Goal: Task Accomplishment & Management: Manage account settings

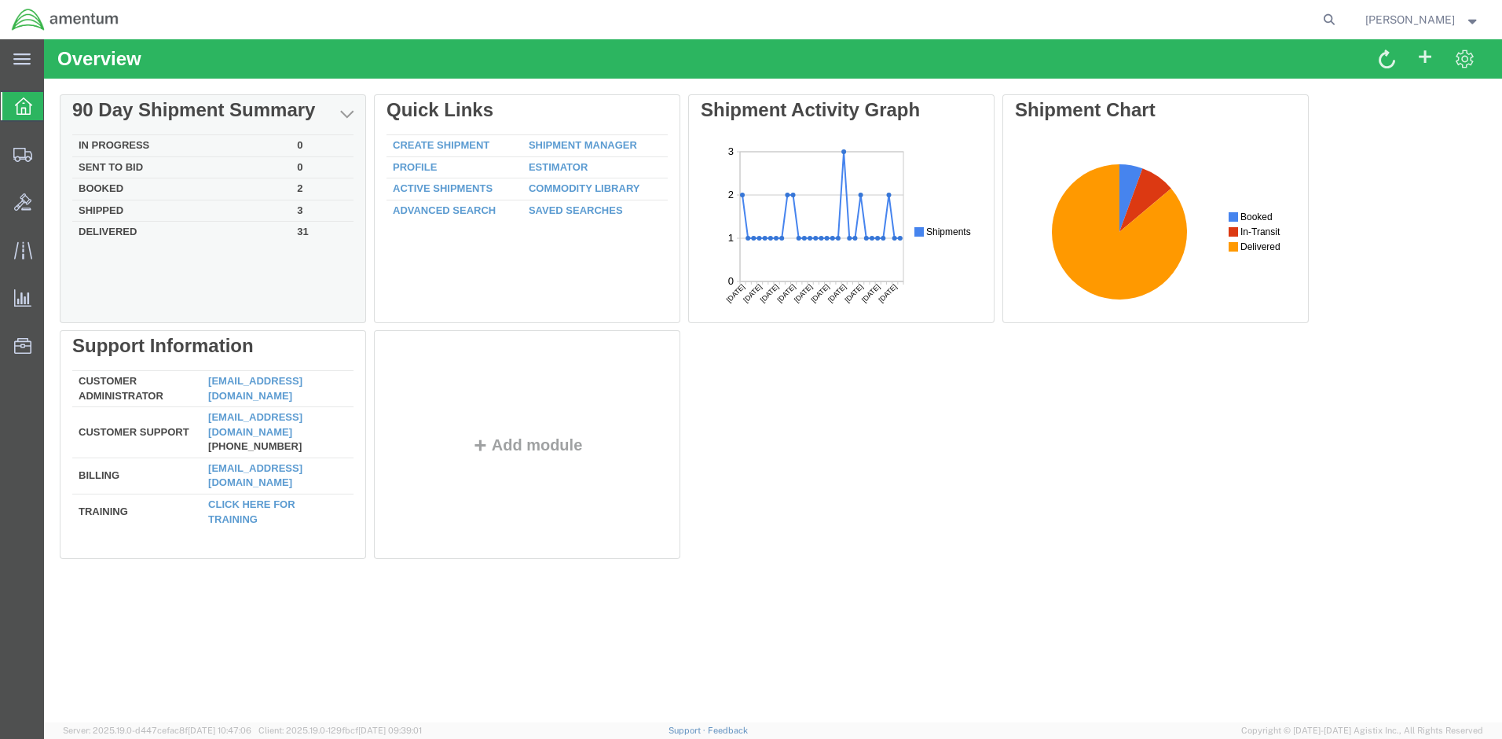
click at [200, 209] on td "Shipped" at bounding box center [181, 211] width 218 height 22
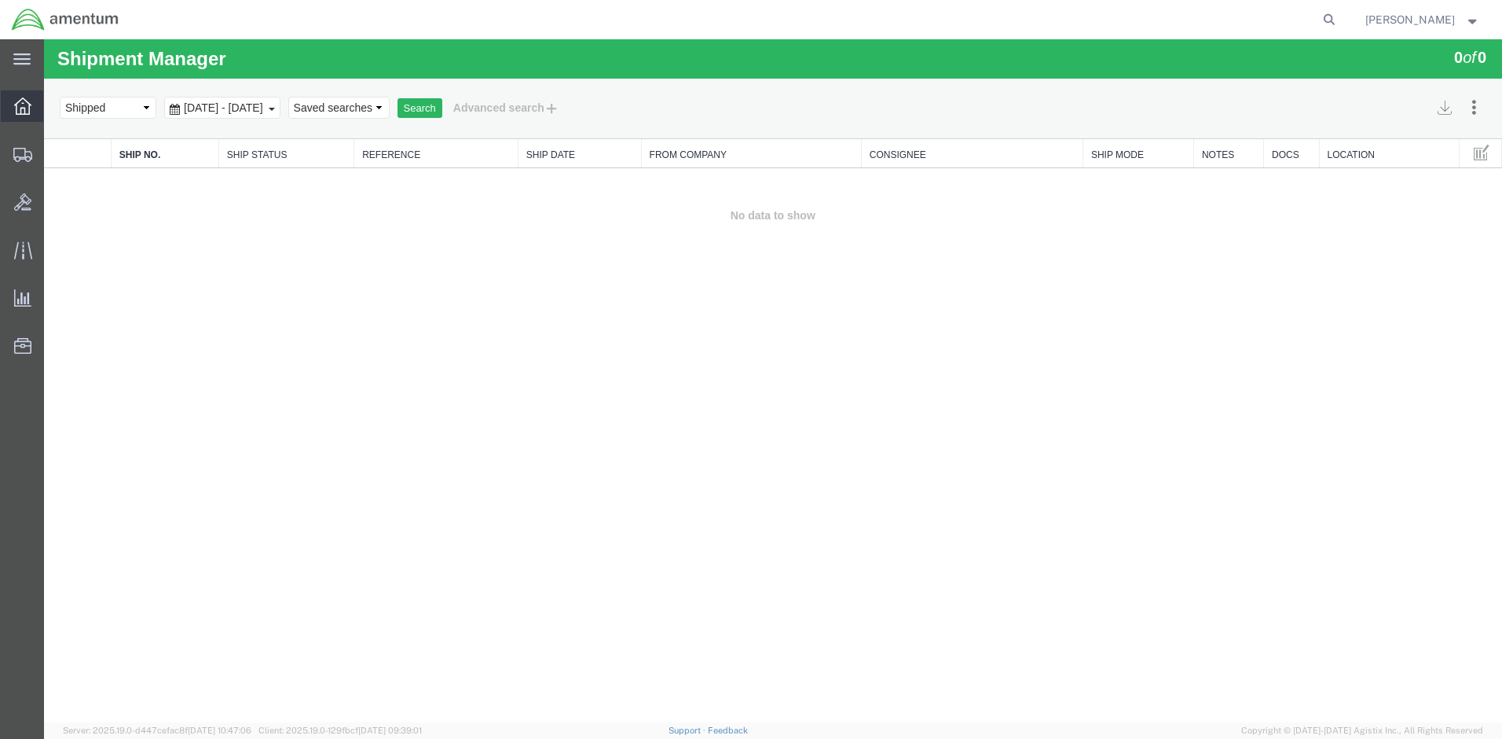
click at [23, 110] on icon at bounding box center [22, 105] width 17 height 17
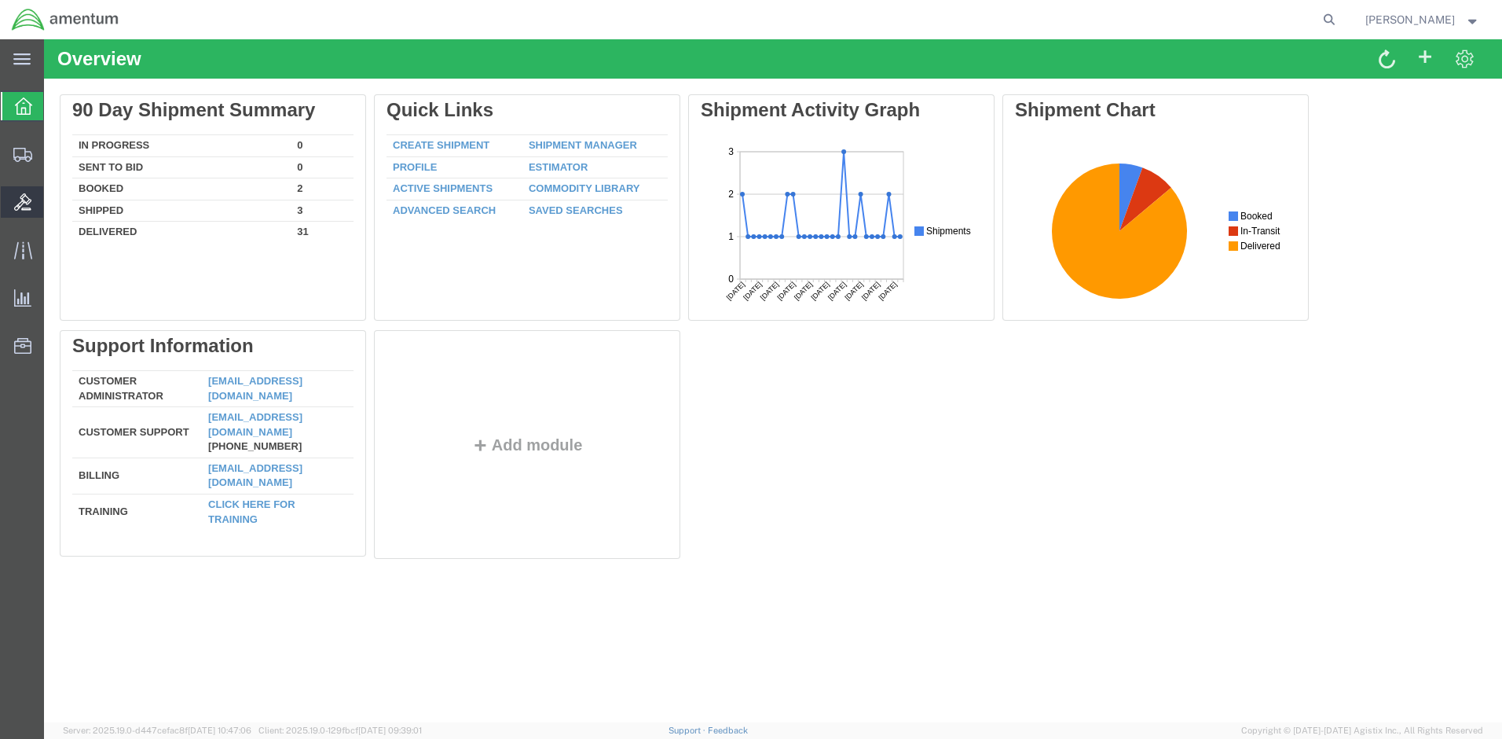
click at [31, 211] on div at bounding box center [23, 201] width 44 height 31
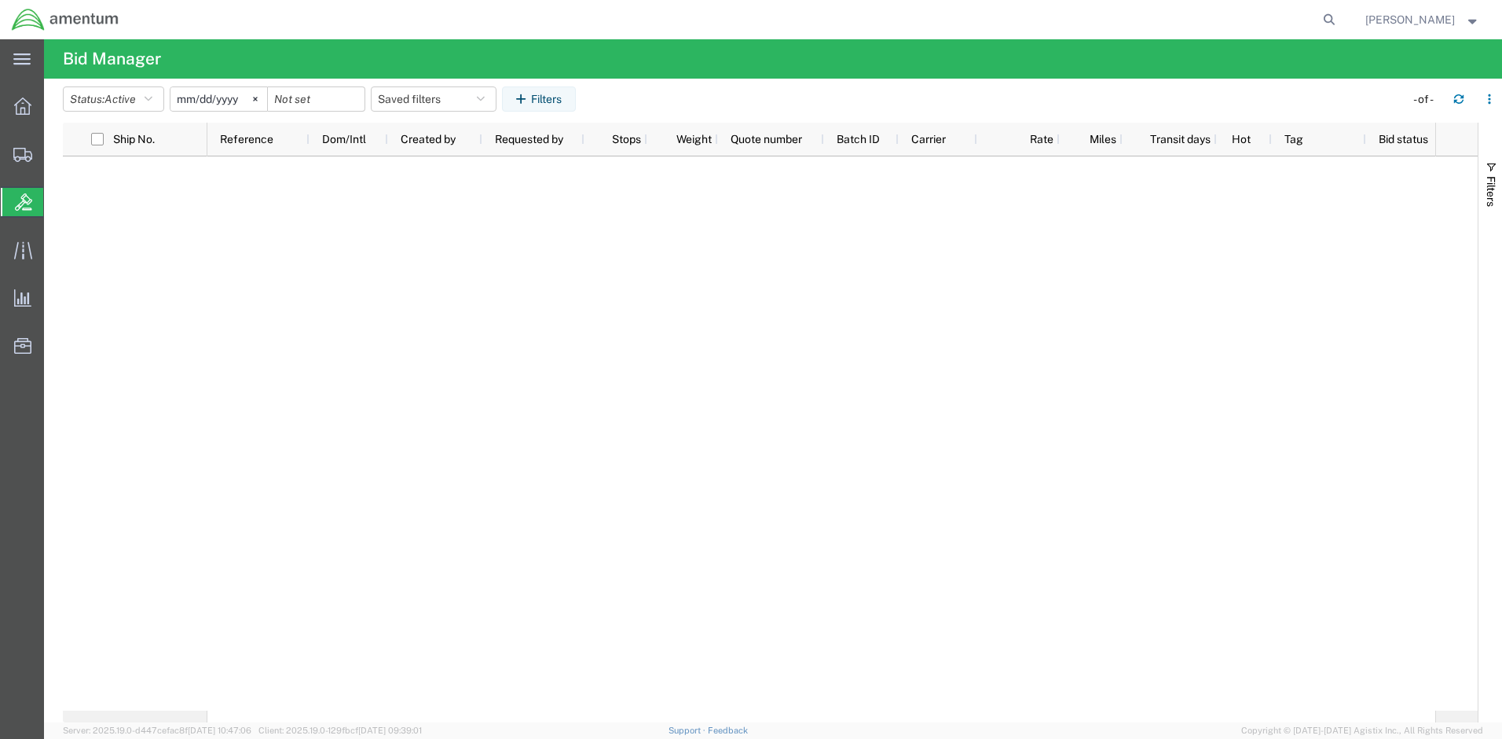
click at [1467, 20] on strong "button" at bounding box center [1473, 20] width 14 height 6
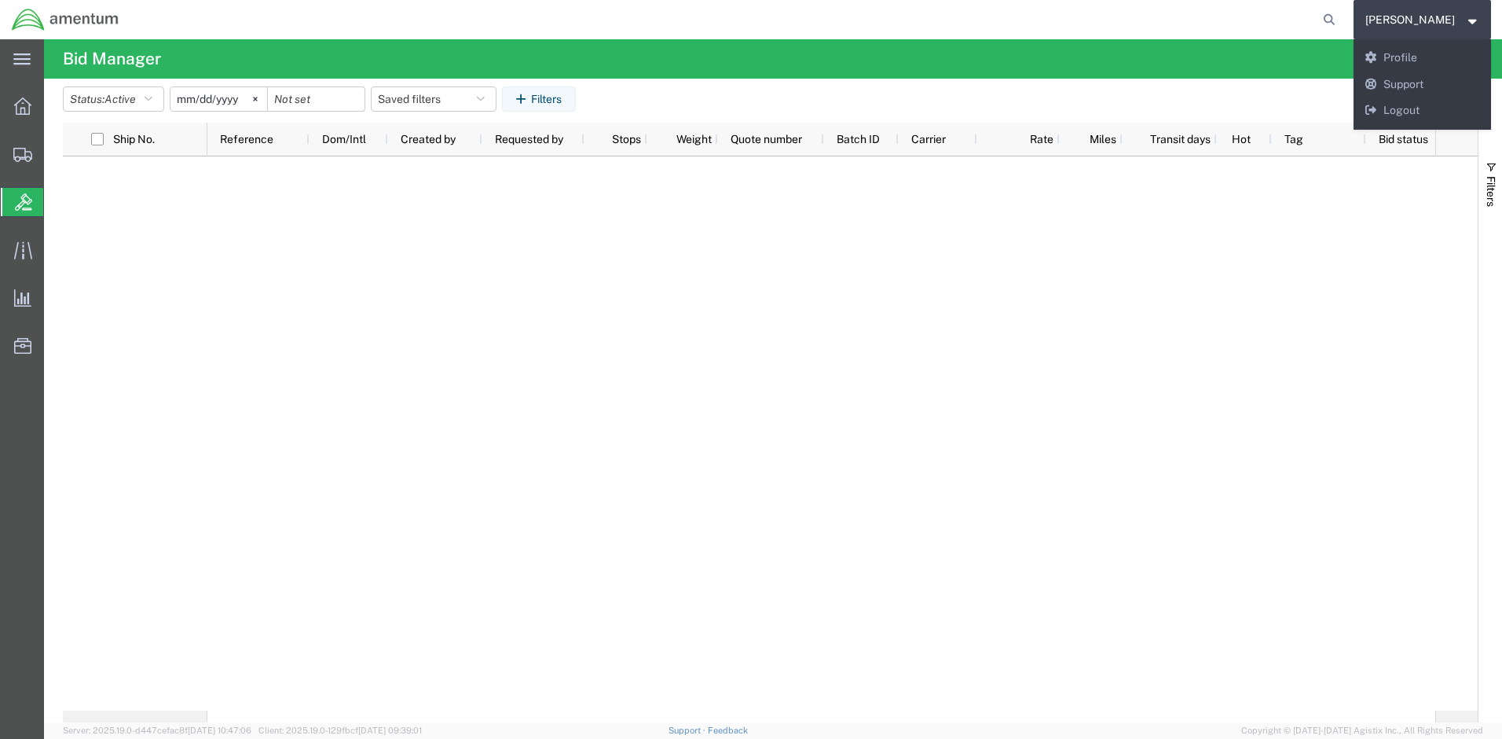
drag, startPoint x: 457, startPoint y: 10, endPoint x: 449, endPoint y: 8, distance: 8.2
click at [419, 10] on div at bounding box center [736, 19] width 1212 height 39
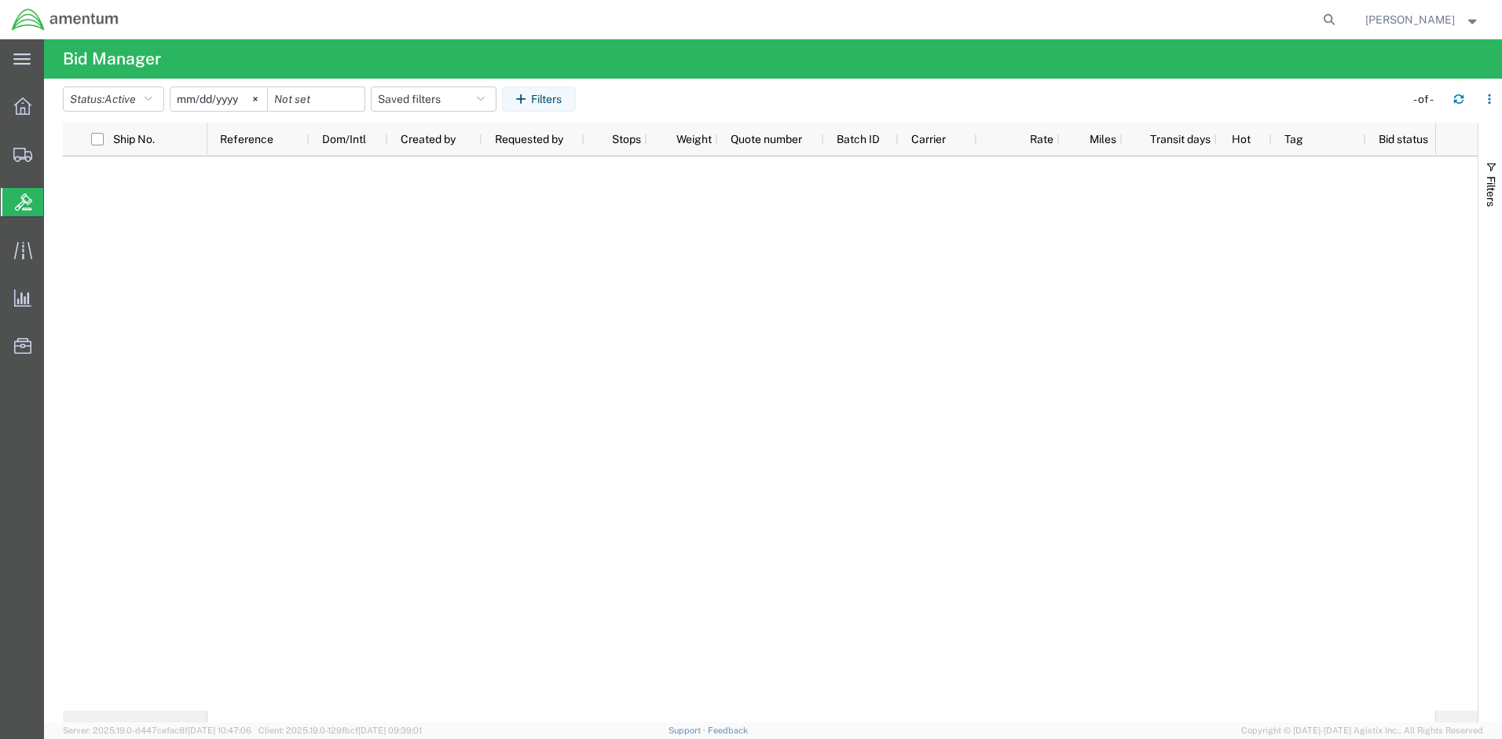
click at [53, 10] on img at bounding box center [65, 20] width 108 height 24
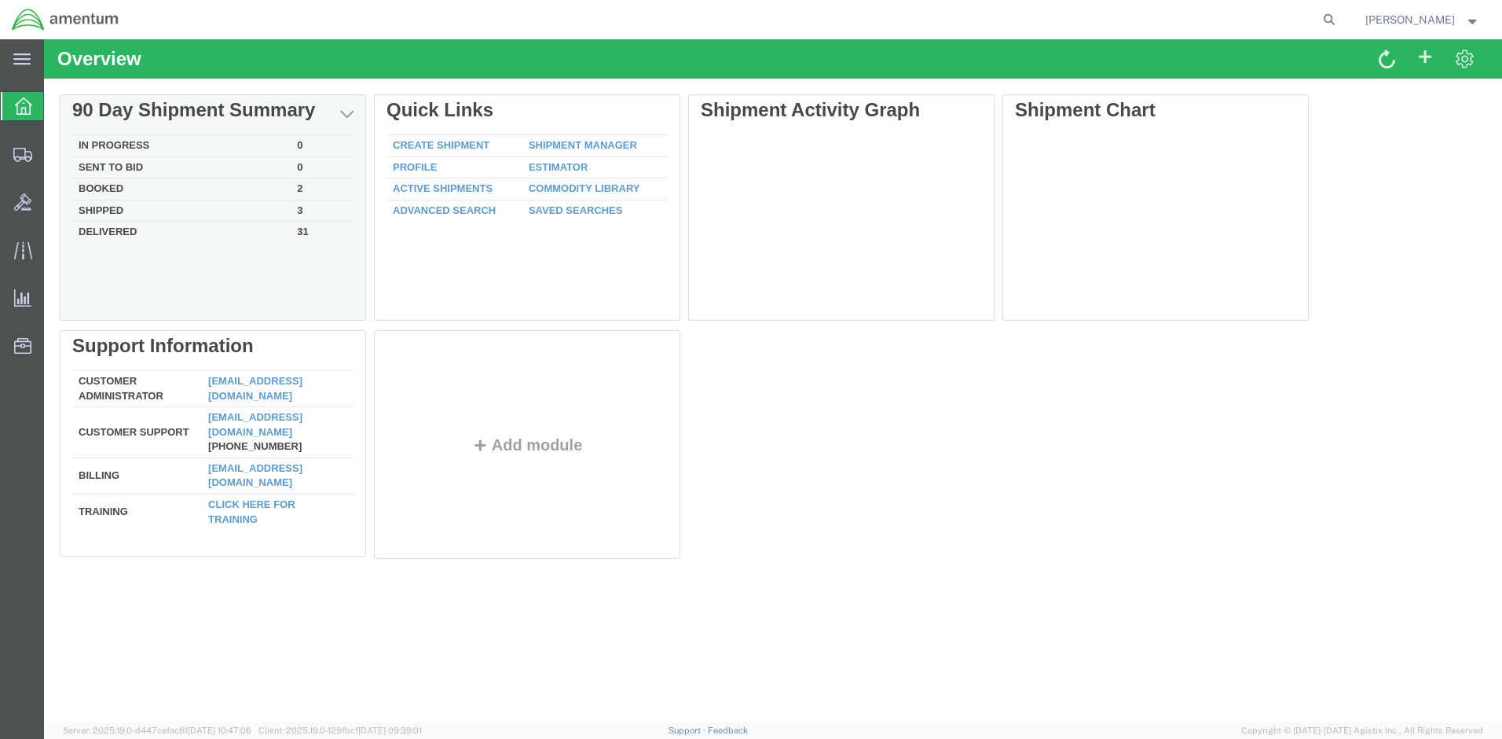
click at [136, 170] on td "Sent To Bid" at bounding box center [181, 167] width 218 height 22
click at [233, 211] on td "Shipped" at bounding box center [181, 211] width 218 height 22
click at [115, 191] on td "Booked" at bounding box center [181, 189] width 218 height 22
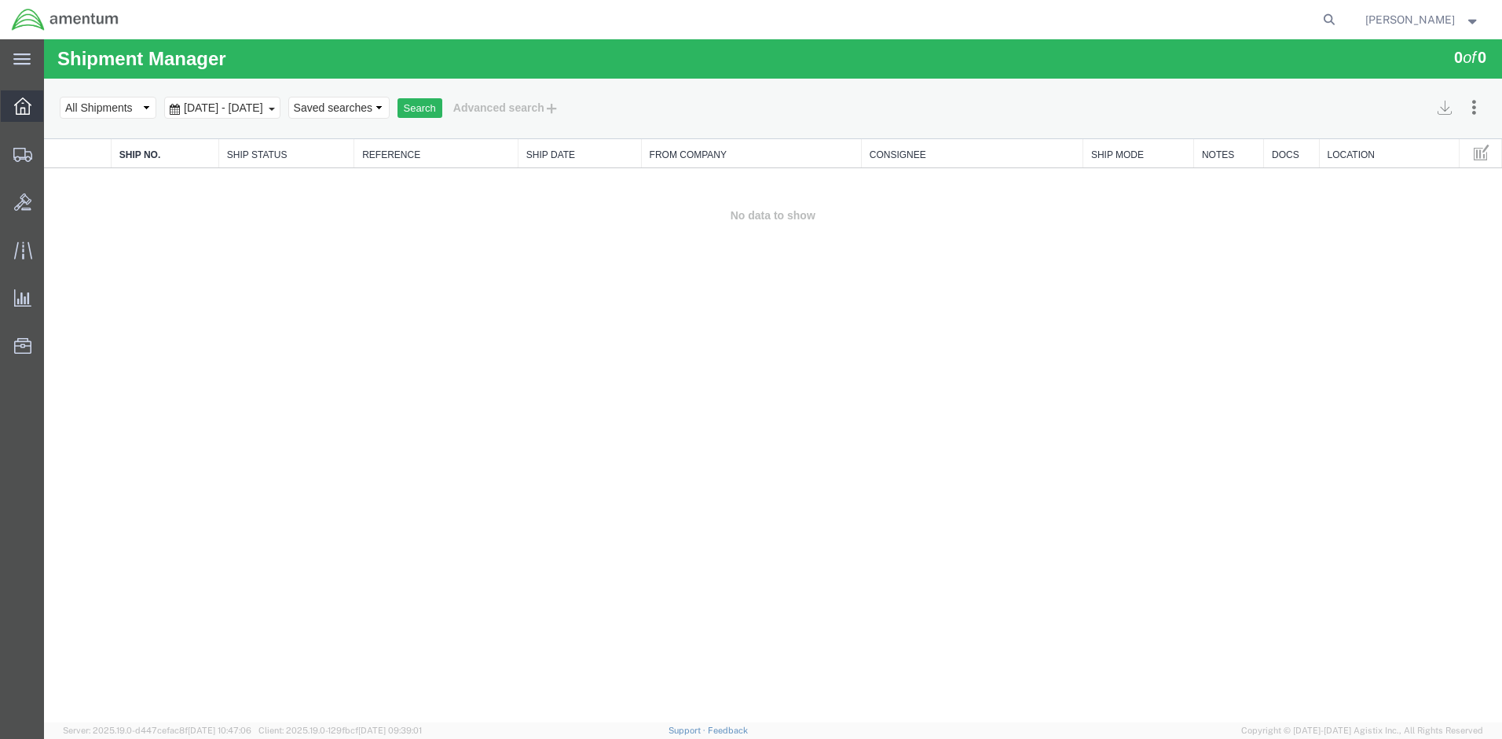
click at [27, 107] on icon at bounding box center [22, 105] width 17 height 17
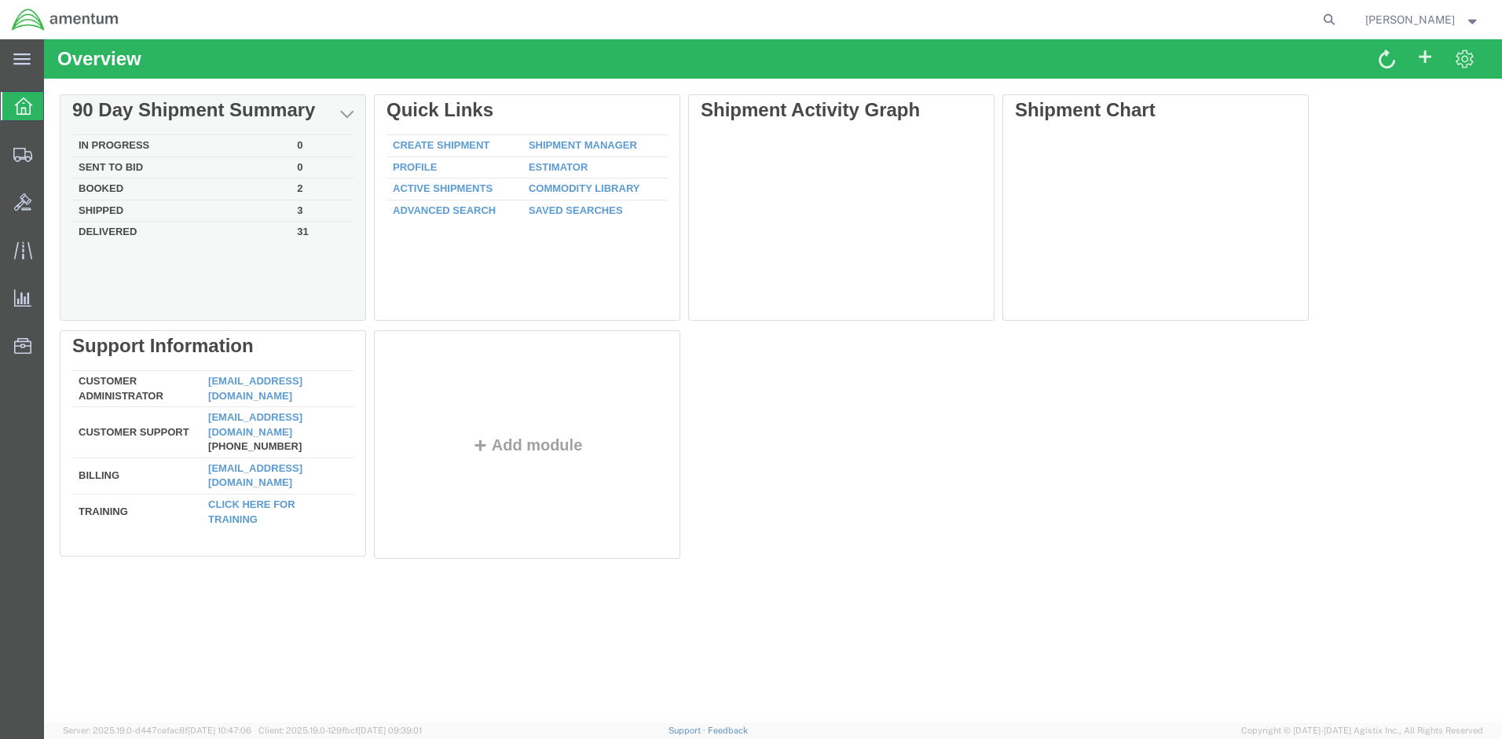
click at [167, 189] on td "Booked" at bounding box center [181, 189] width 218 height 22
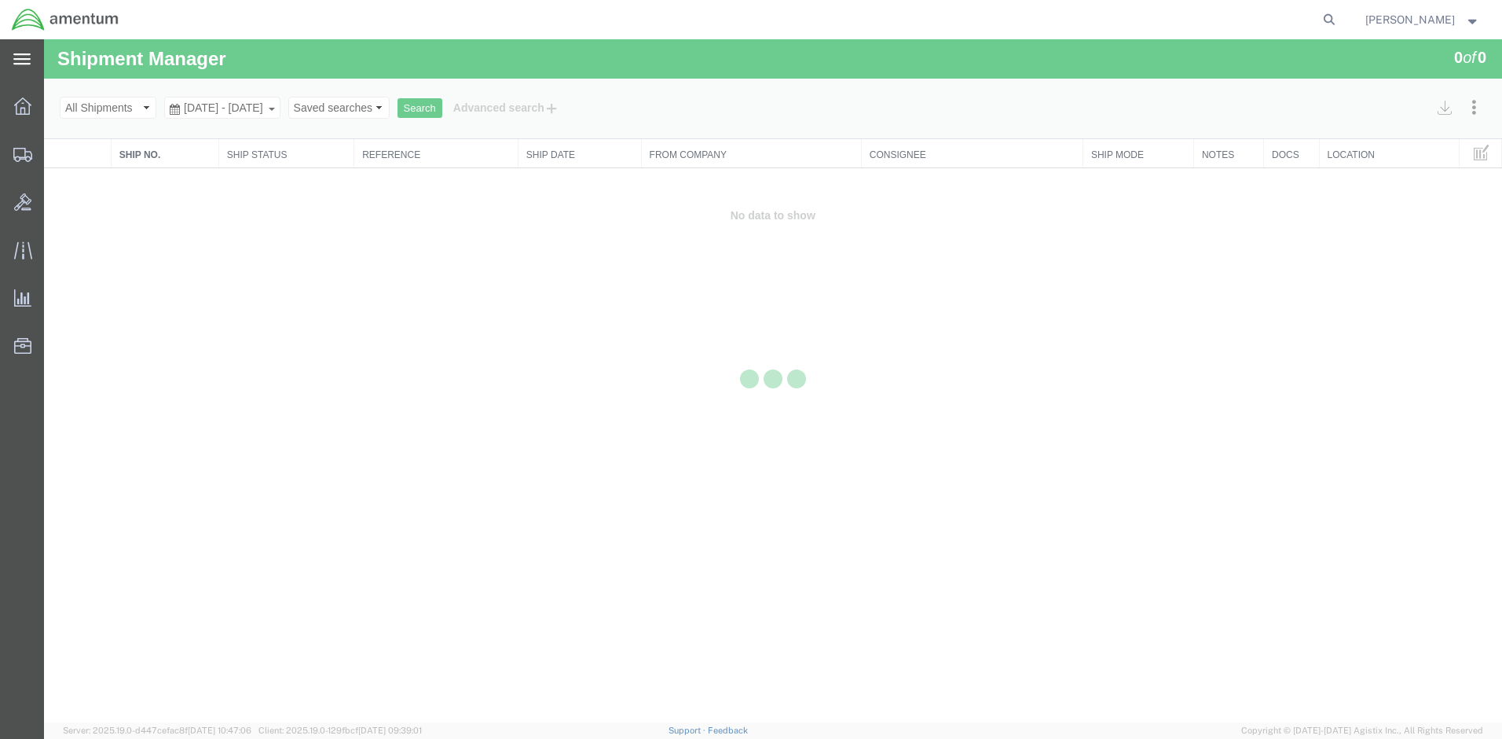
click at [13, 58] on div "main_menu Created with Sketch." at bounding box center [22, 58] width 44 height 39
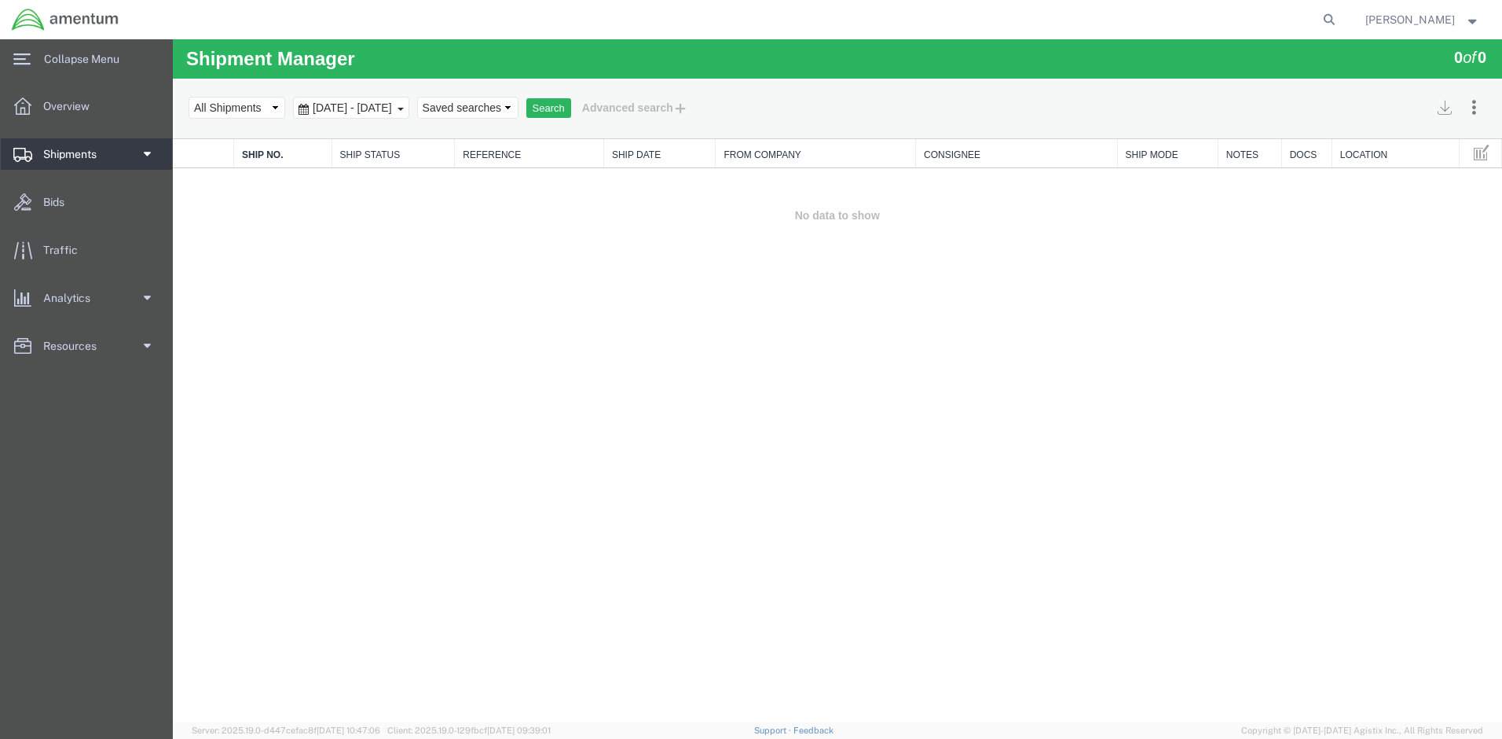
click at [145, 153] on span at bounding box center [146, 153] width 12 height 31
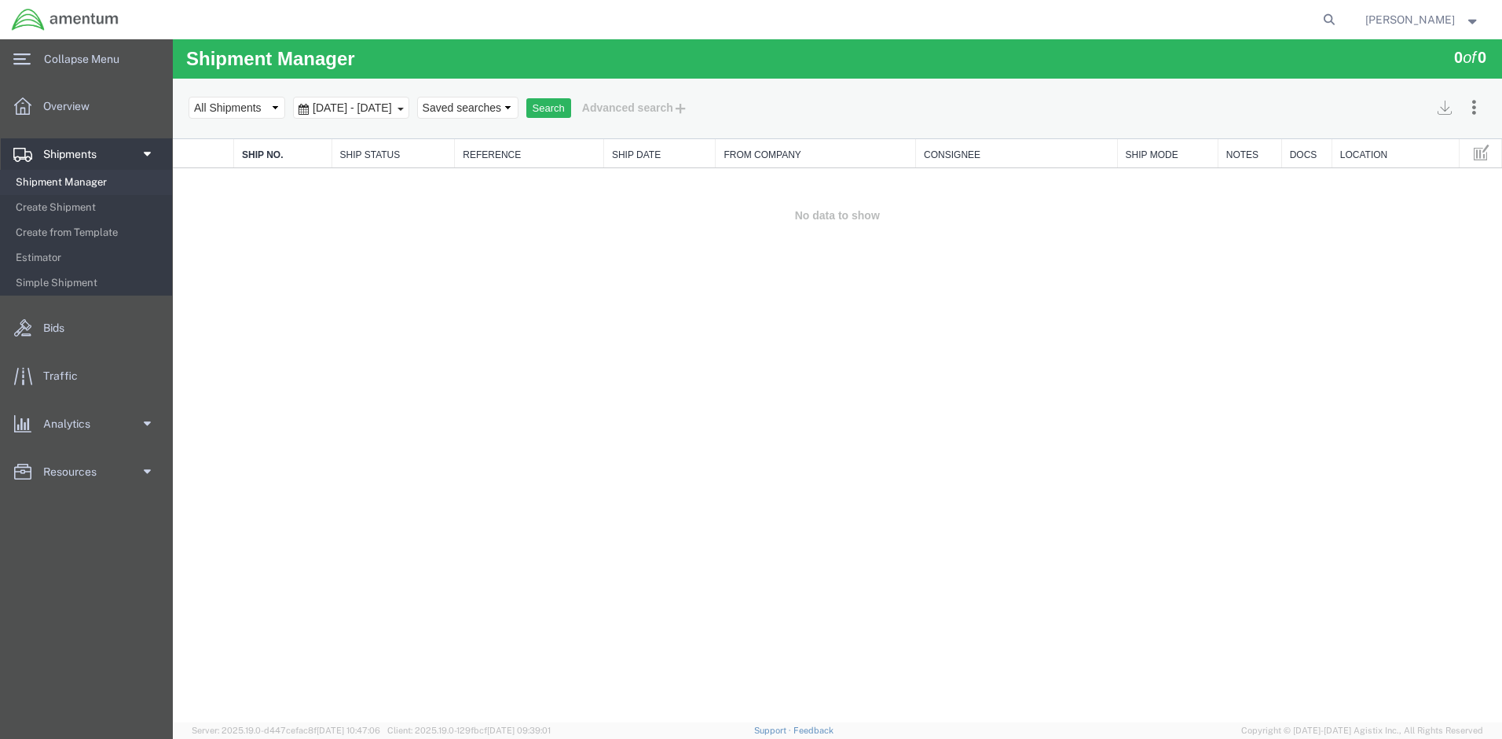
click at [64, 182] on span "Shipment Manager" at bounding box center [88, 182] width 145 height 31
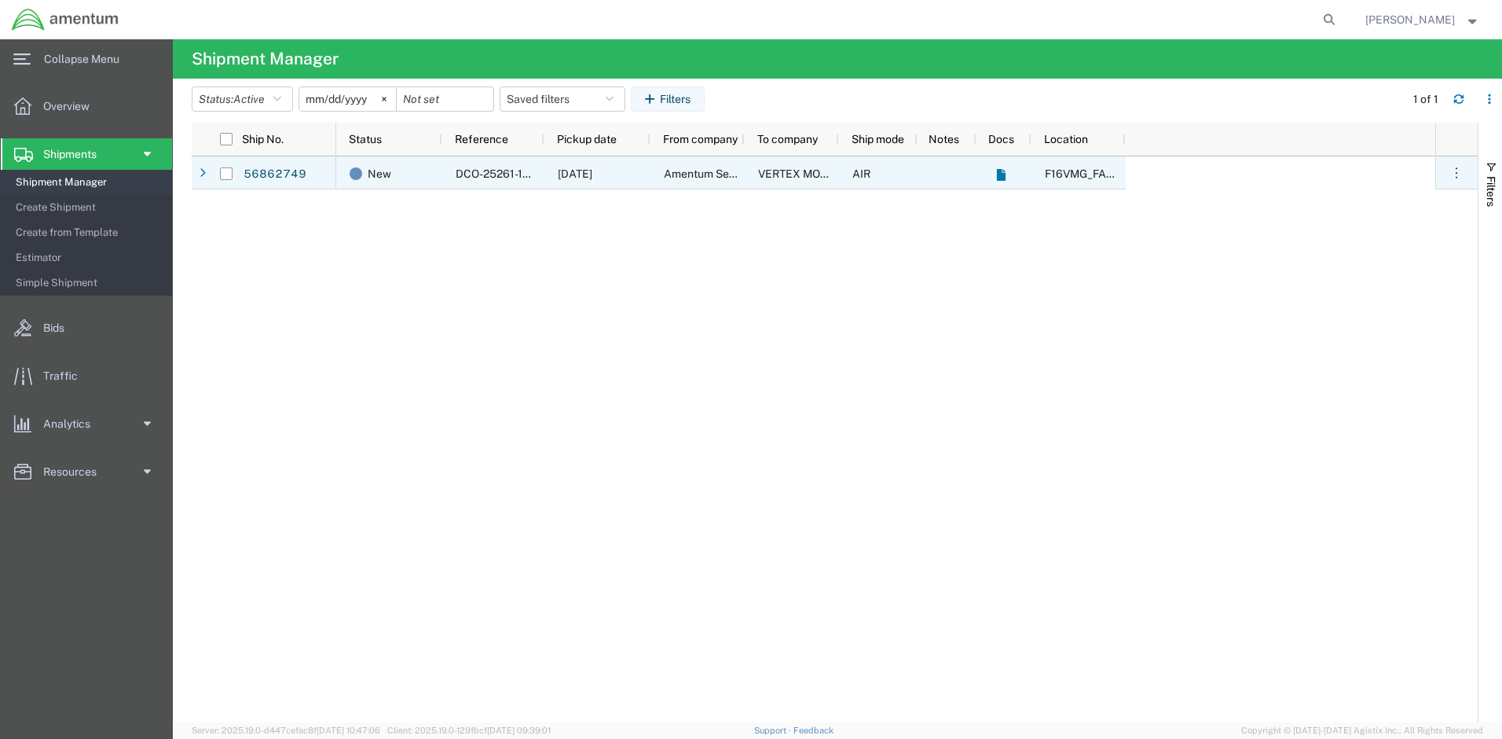
click at [219, 174] on div at bounding box center [226, 173] width 30 height 33
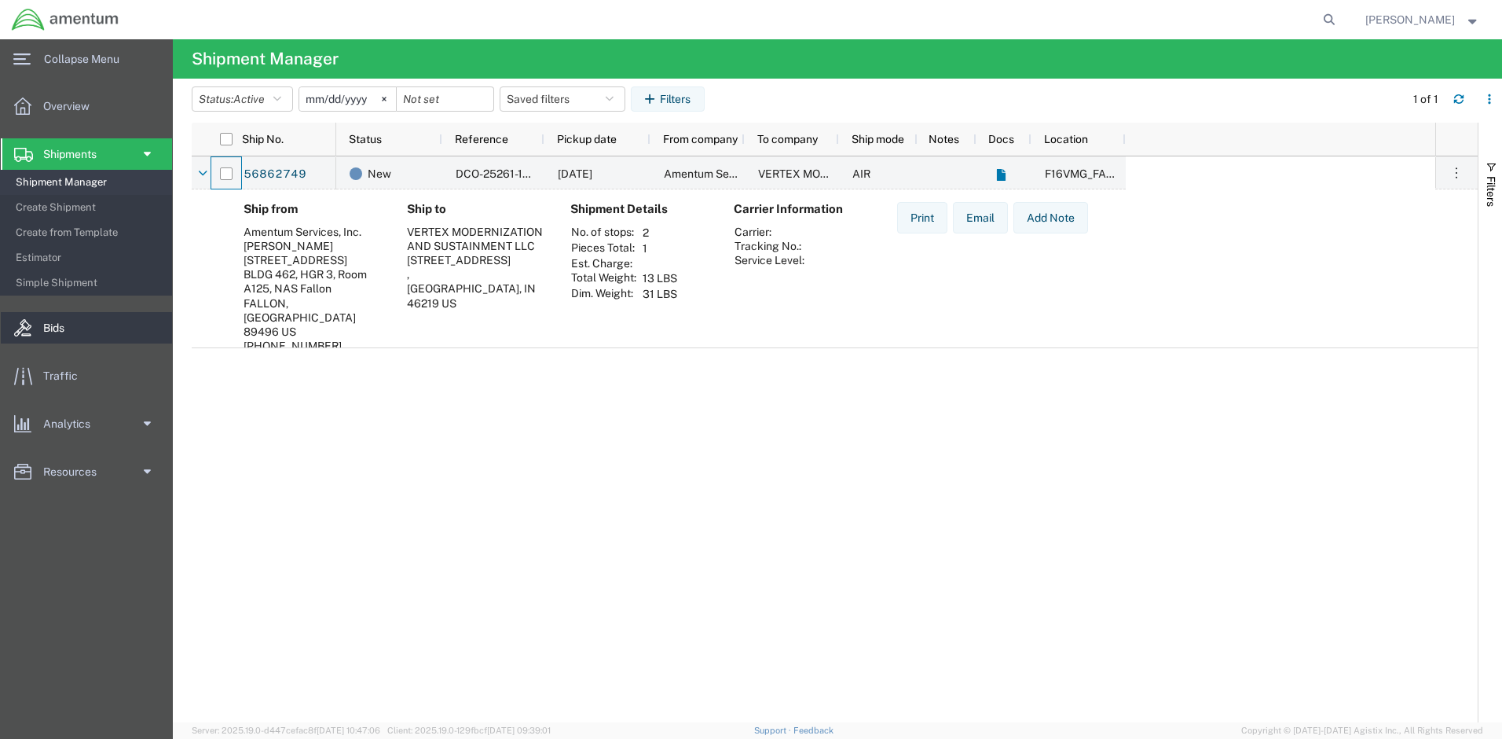
click at [48, 333] on span "Bids" at bounding box center [59, 327] width 32 height 31
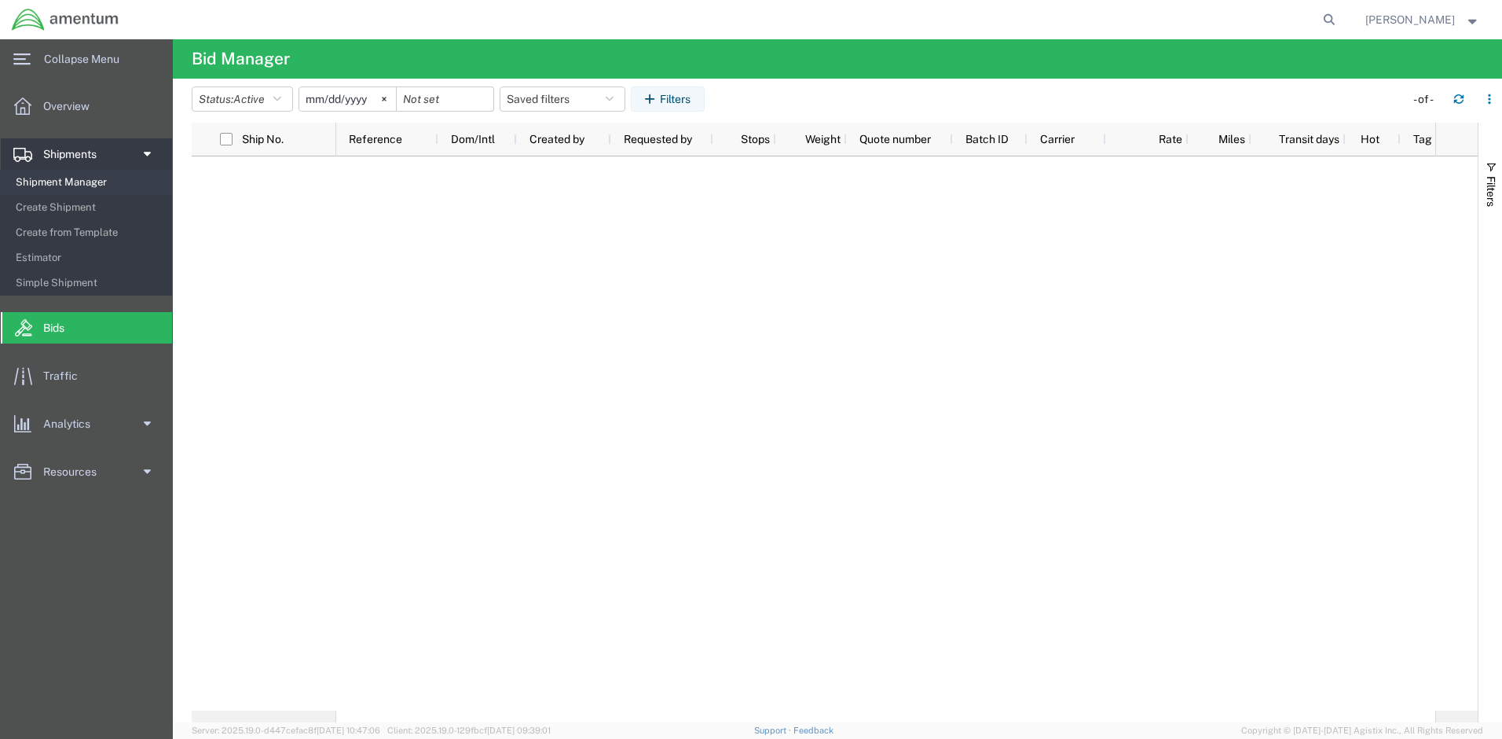
click at [86, 178] on span "Shipment Manager" at bounding box center [88, 182] width 145 height 31
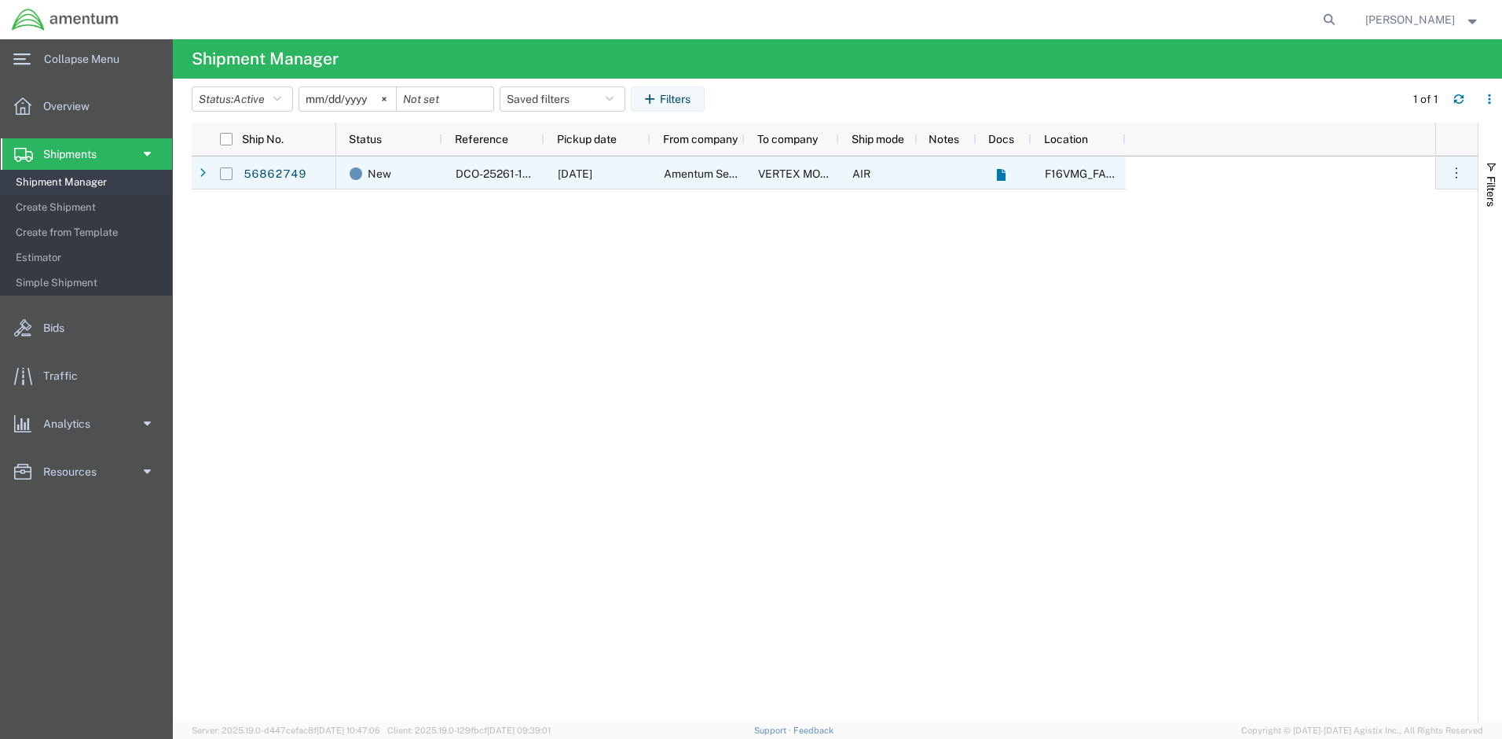
click at [225, 168] on input "Press Space to toggle row selection (unchecked)" at bounding box center [226, 173] width 13 height 13
checkbox input "true"
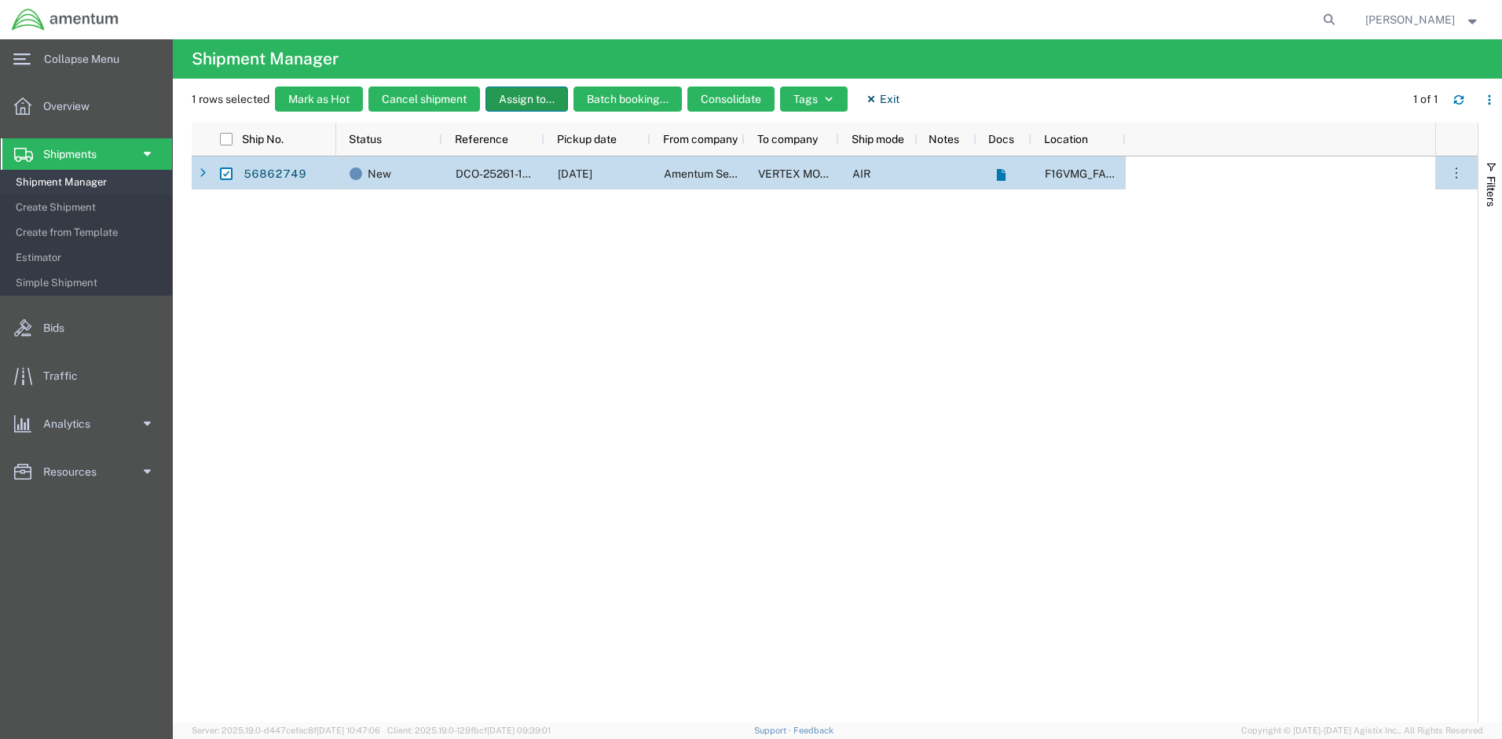
click at [539, 98] on button "Assign to..." at bounding box center [527, 98] width 83 height 25
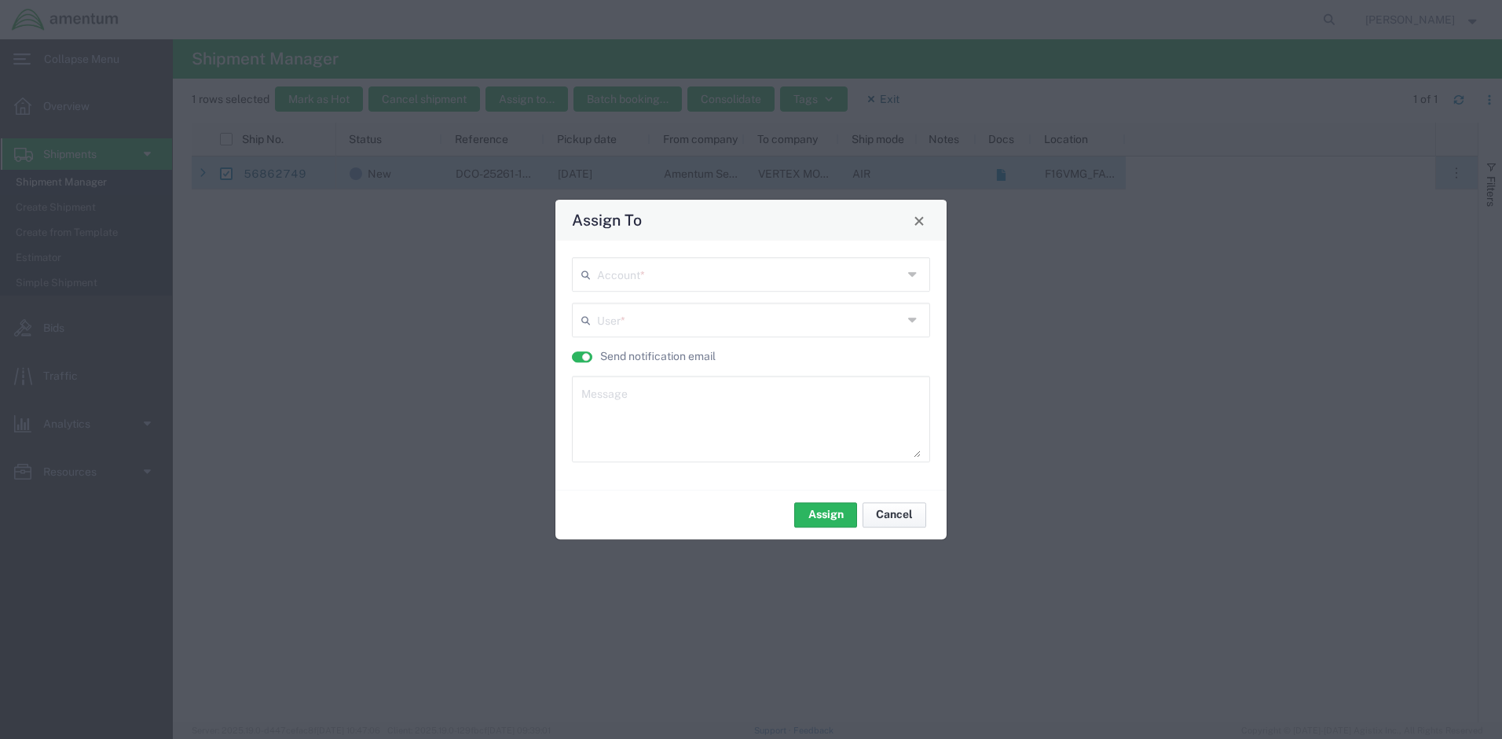
click at [896, 515] on button "Cancel" at bounding box center [895, 514] width 64 height 25
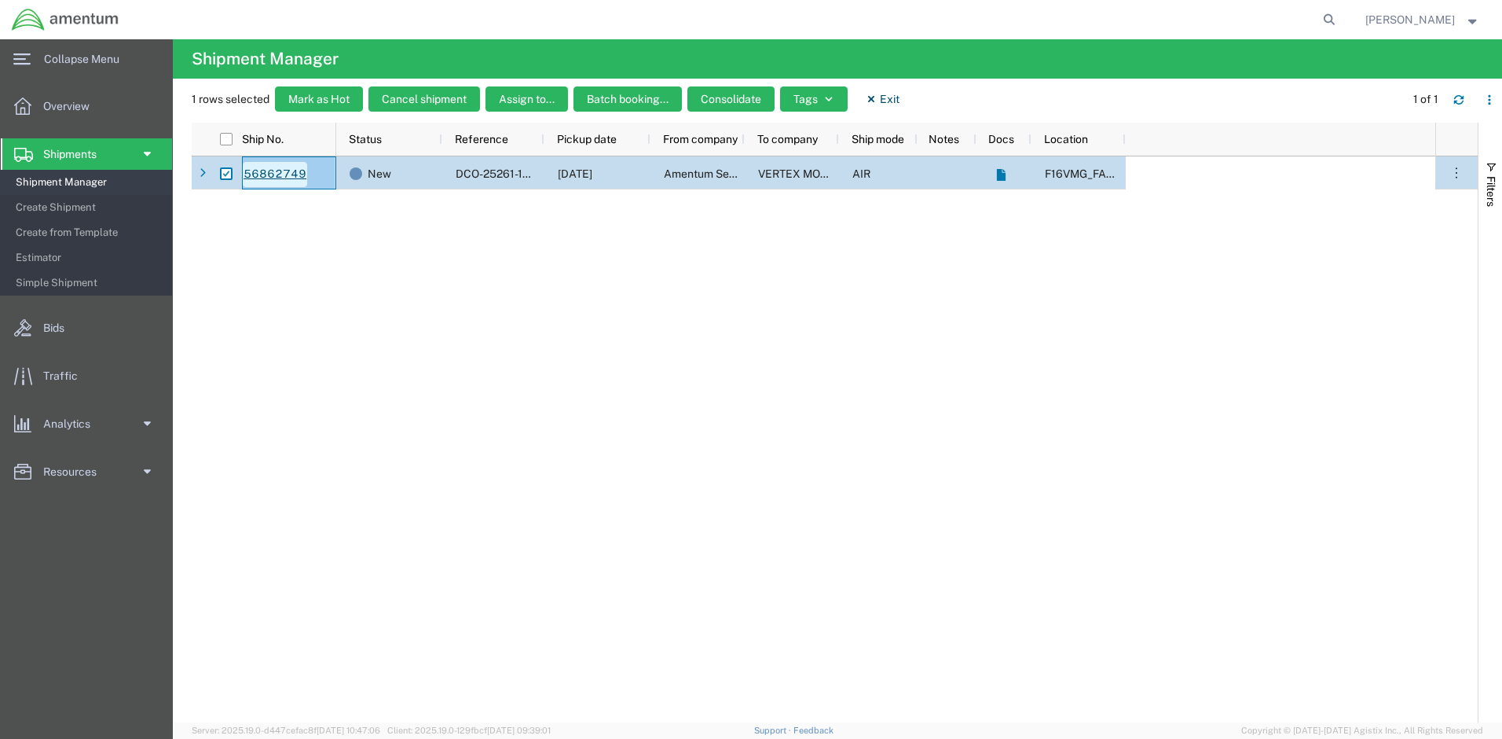
click at [303, 178] on link "56862749" at bounding box center [275, 174] width 64 height 25
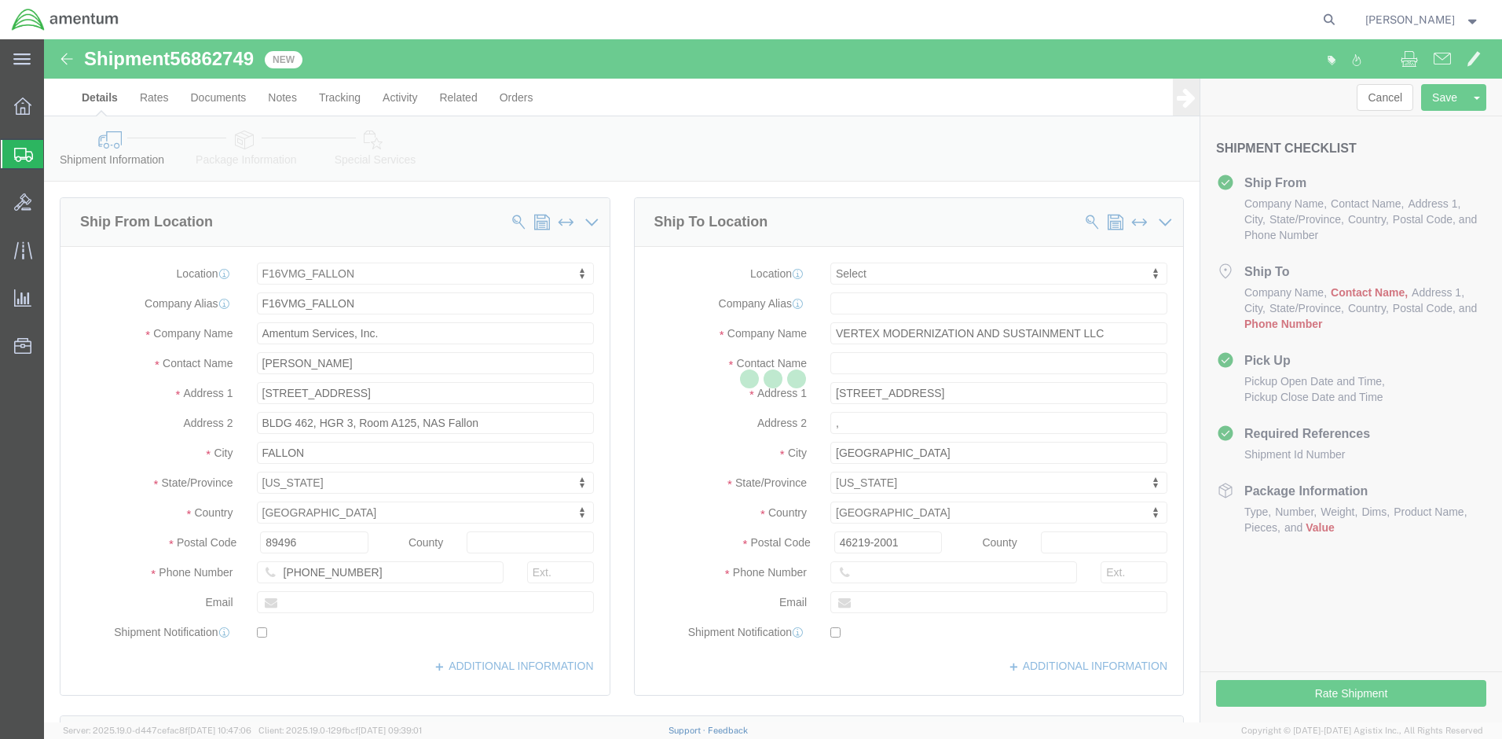
select select "67791"
select select
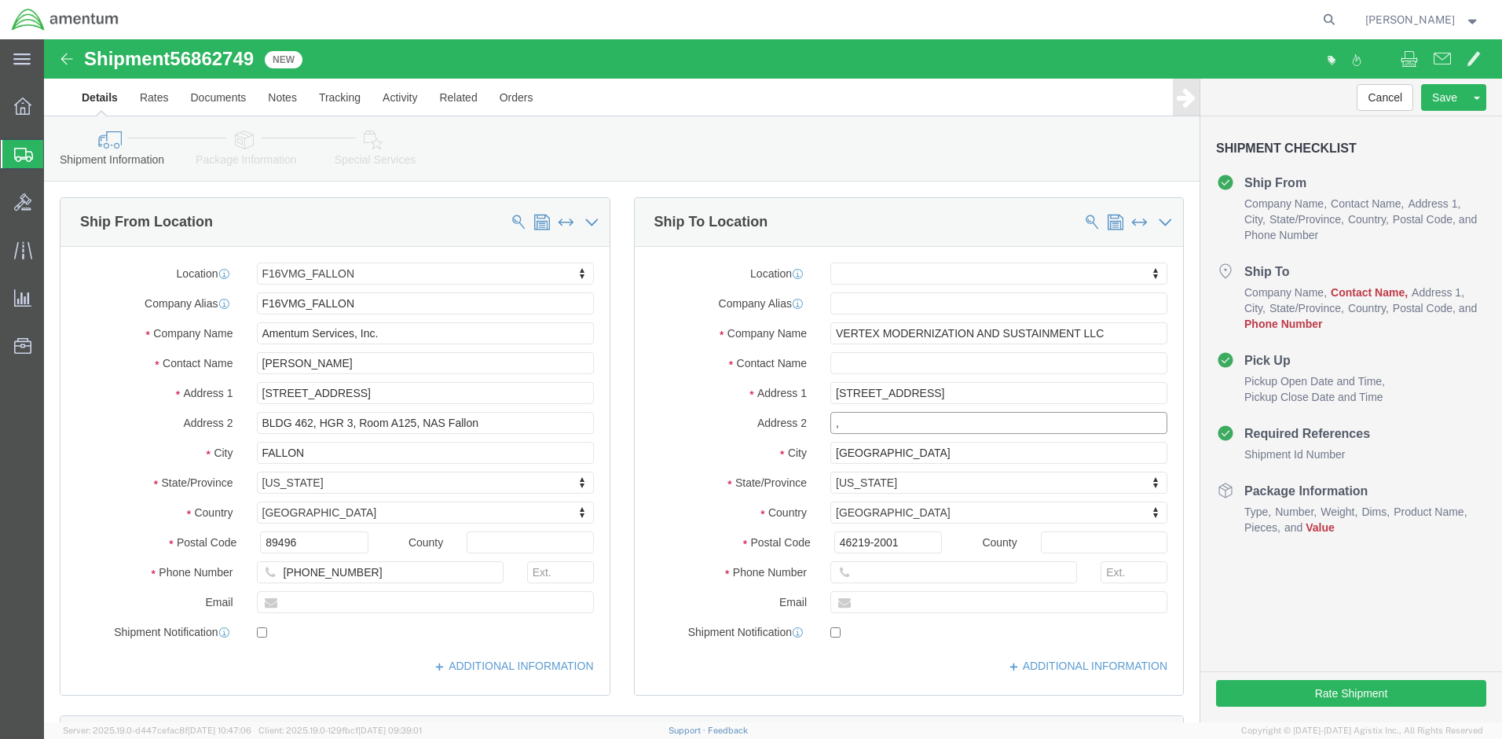
click input ","
click input "text"
type input "r"
type input "[PERSON_NAME]"
click input "text"
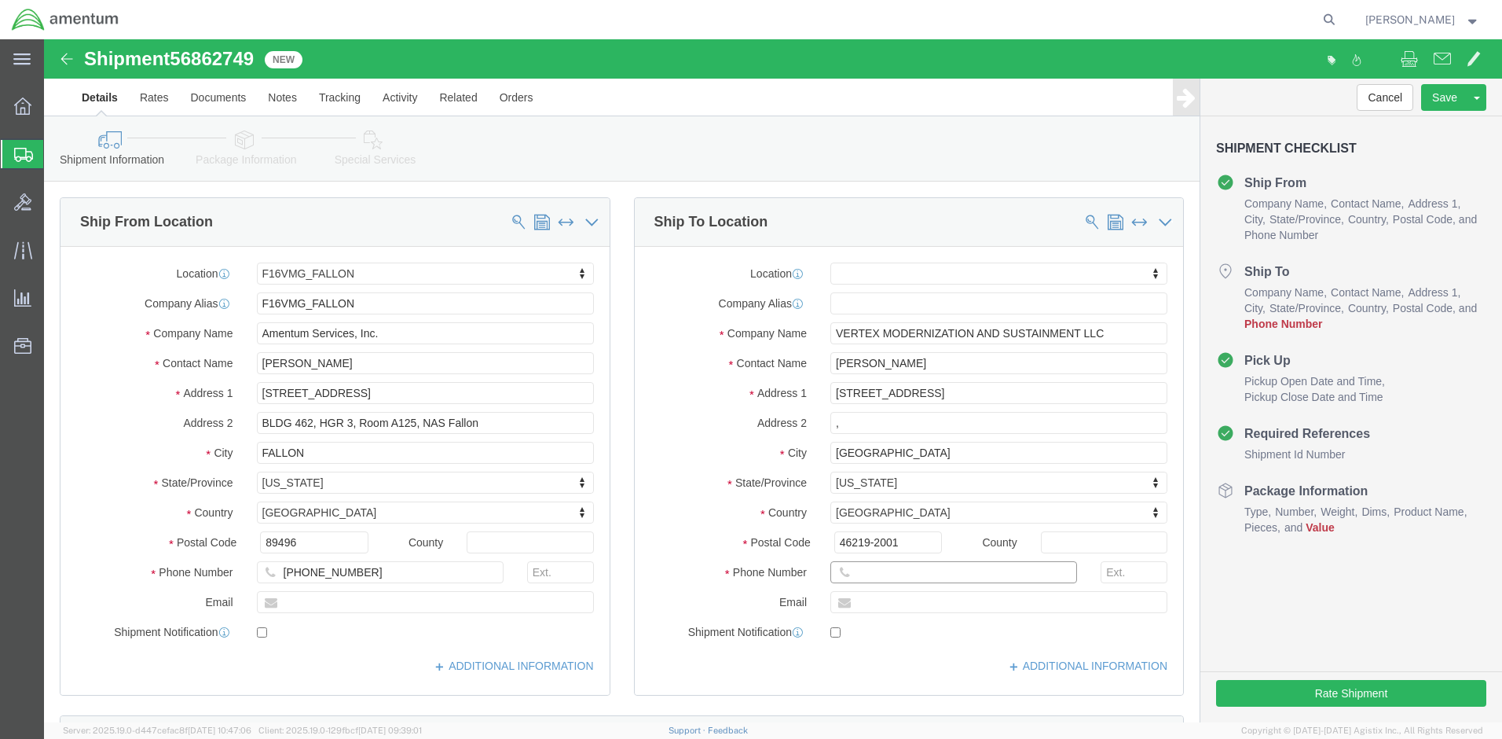
type input "7"
type input "3176077157"
click input "text"
type input "RANDOLPH.PAUL@GOV2X.COM"
click input "checkbox"
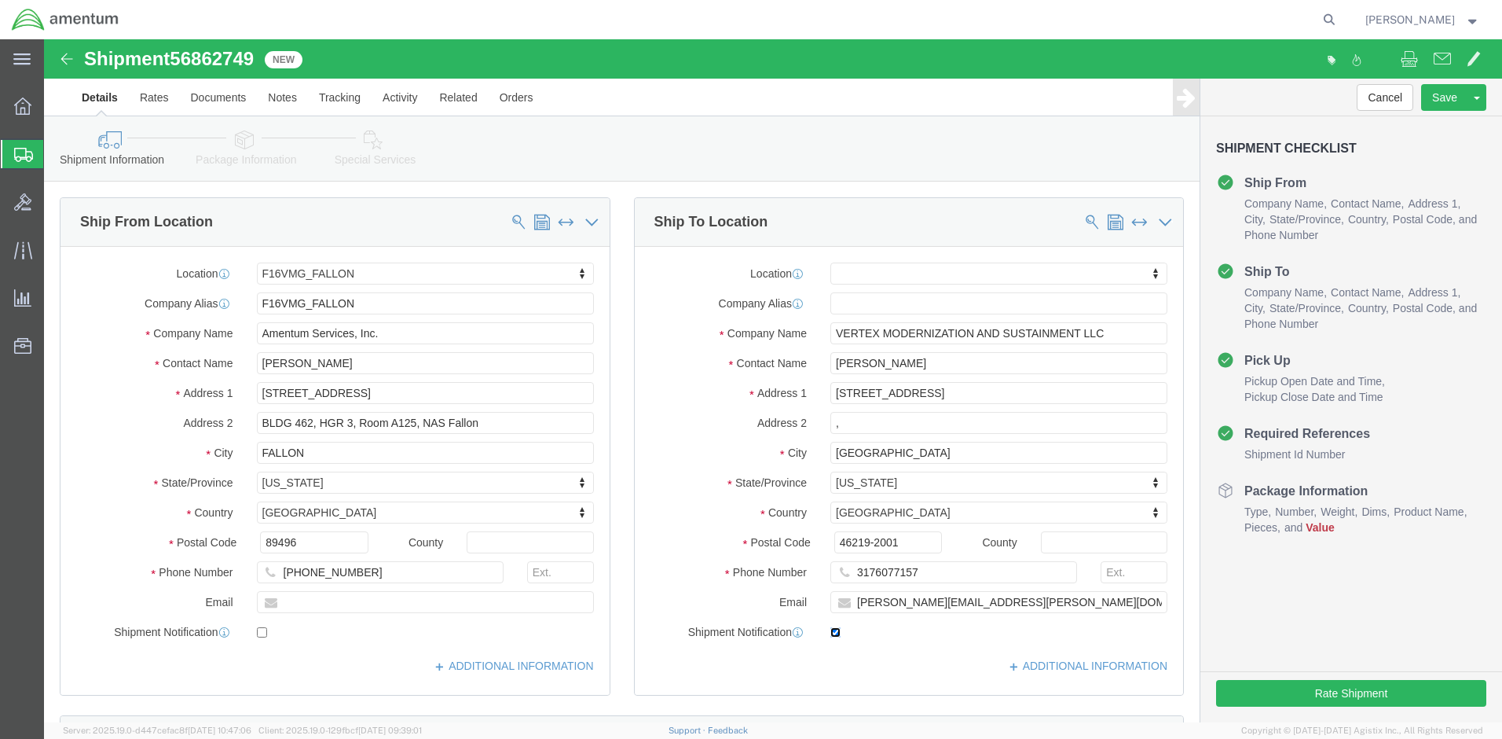
checkbox input "false"
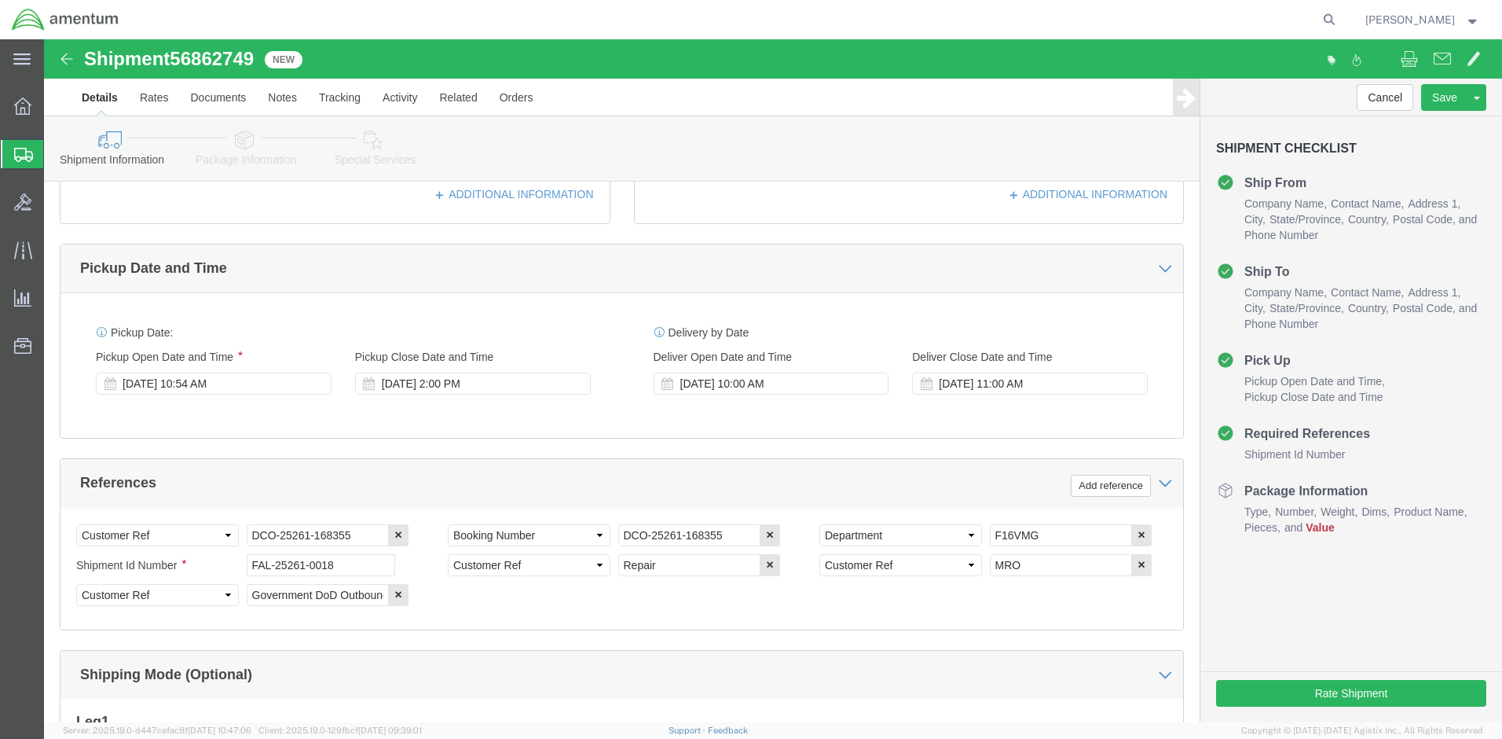
click button "Continue"
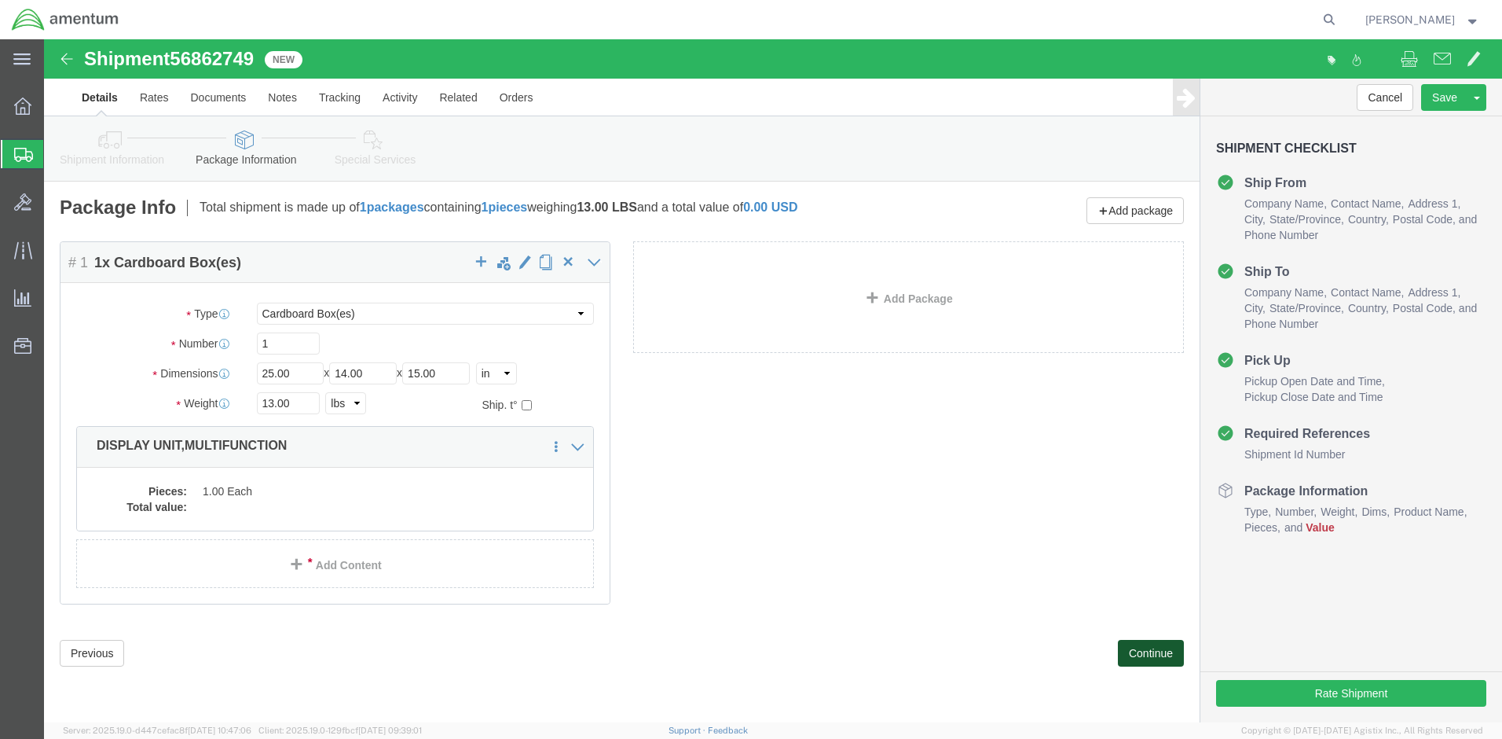
click button "Continue"
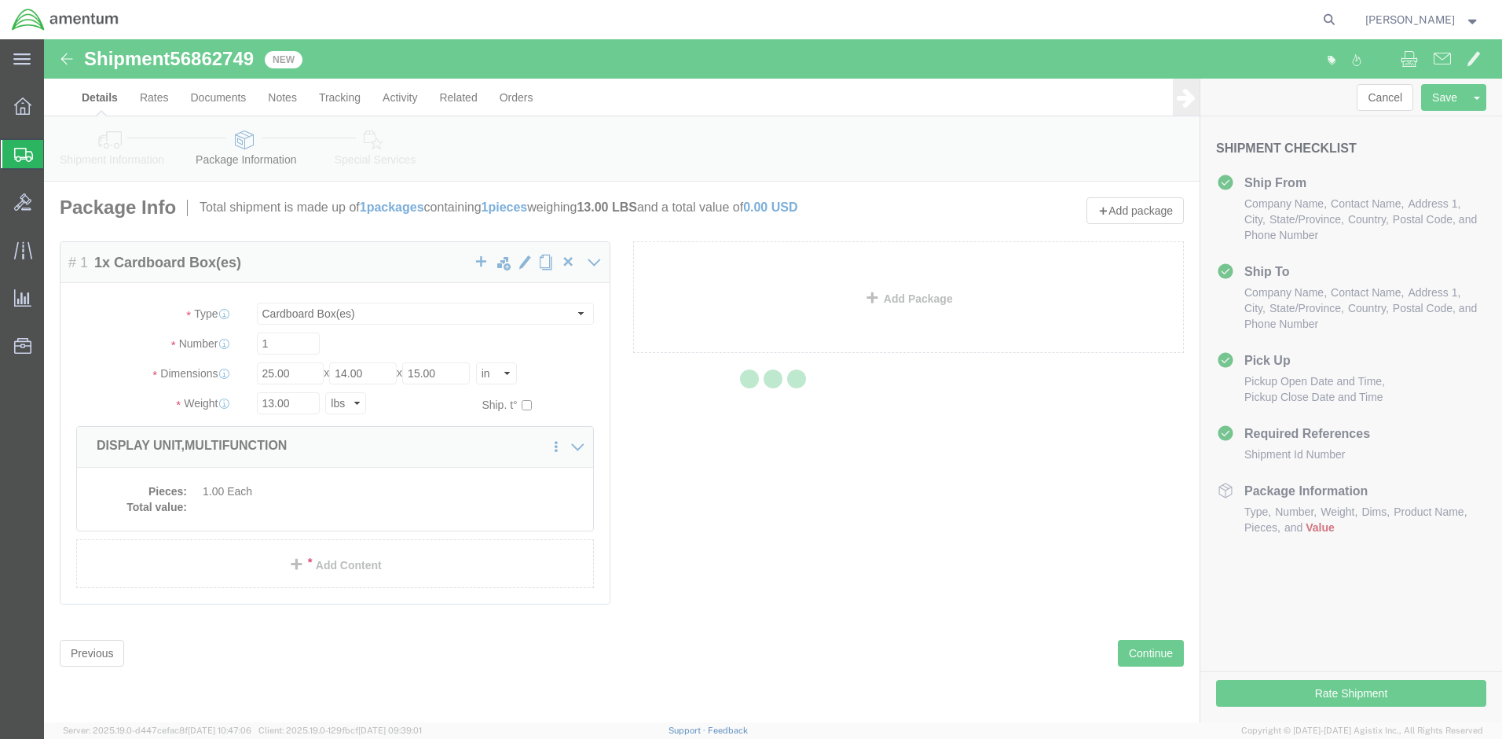
select select
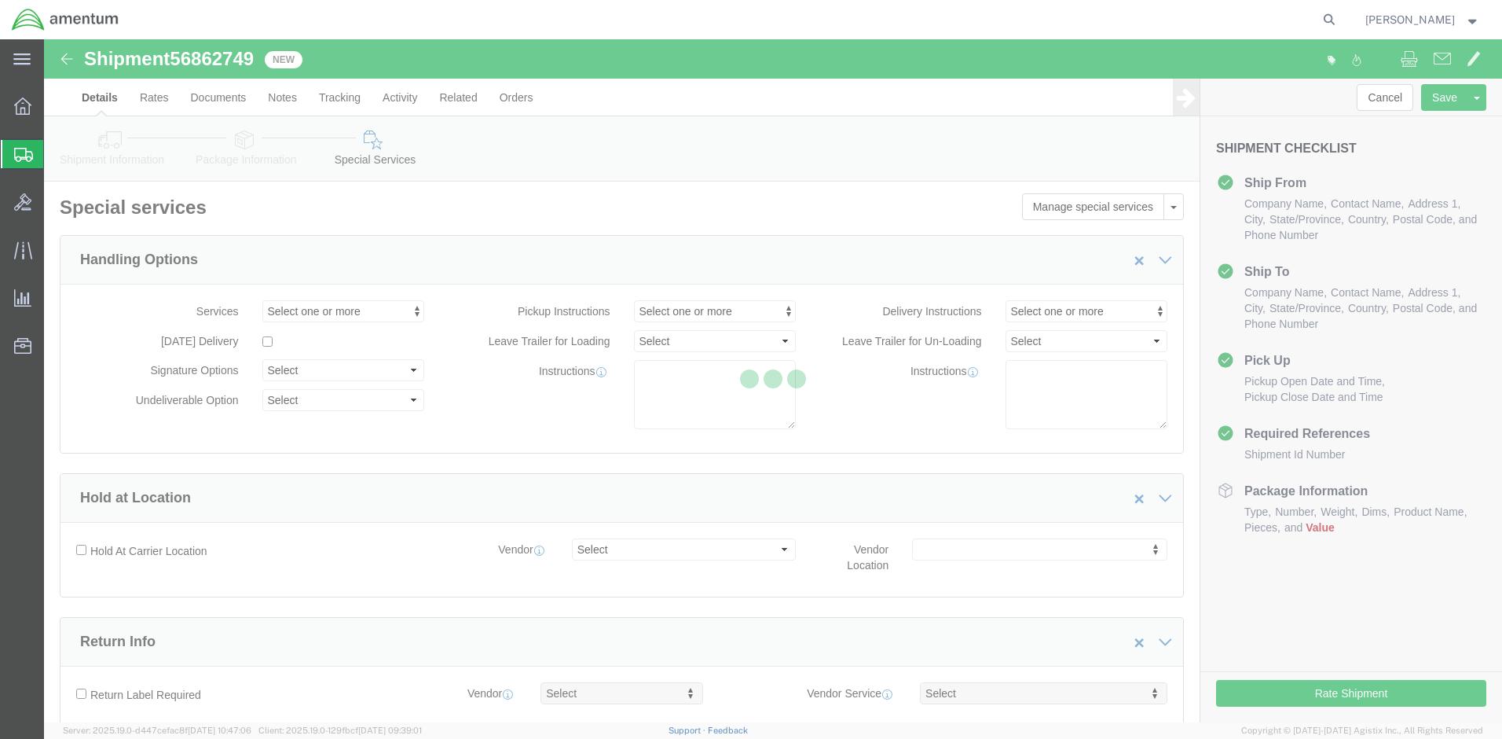
select select "DEPARTMENT"
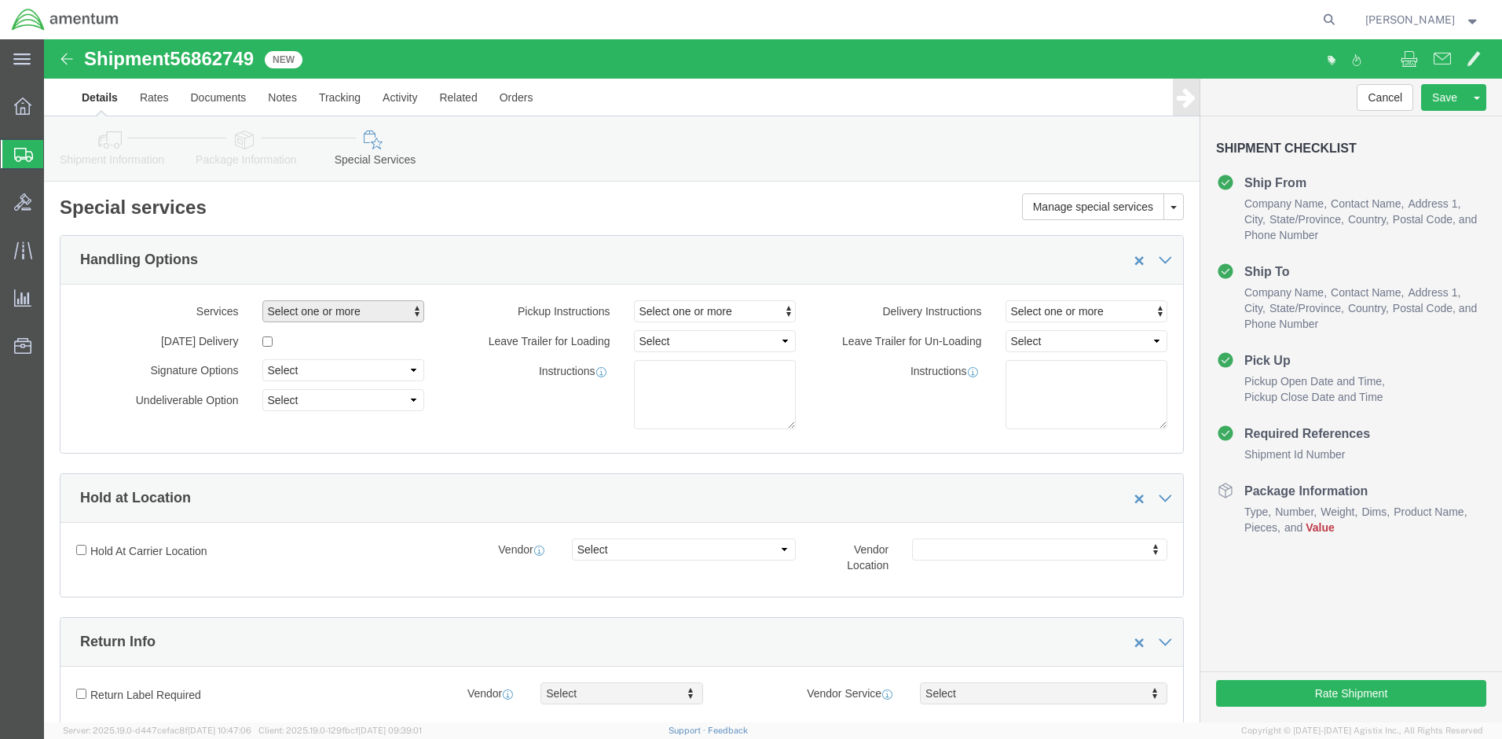
click span "Select one or more"
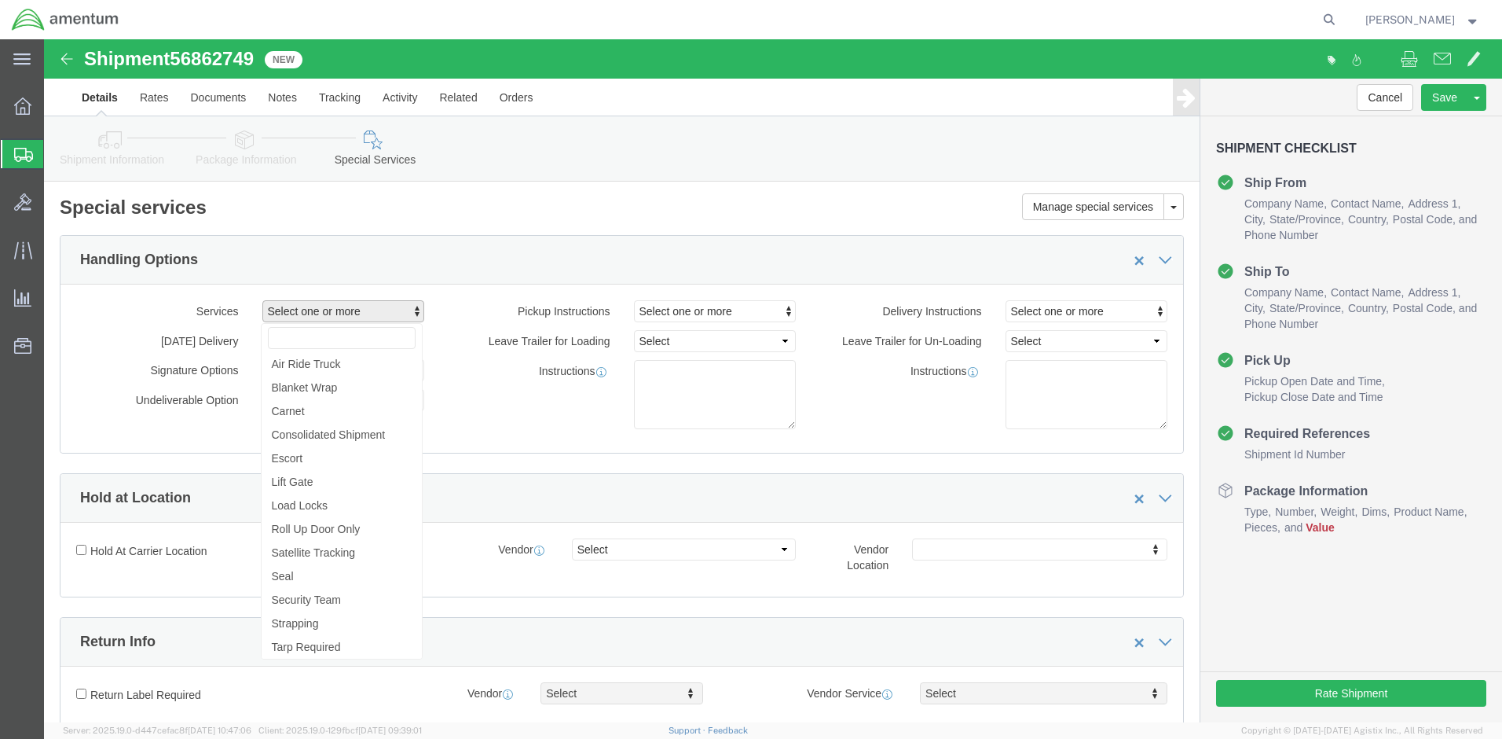
click input "text"
click div "Pickup Instructions Select one or more Crane Required Driver Assisted Loading F…"
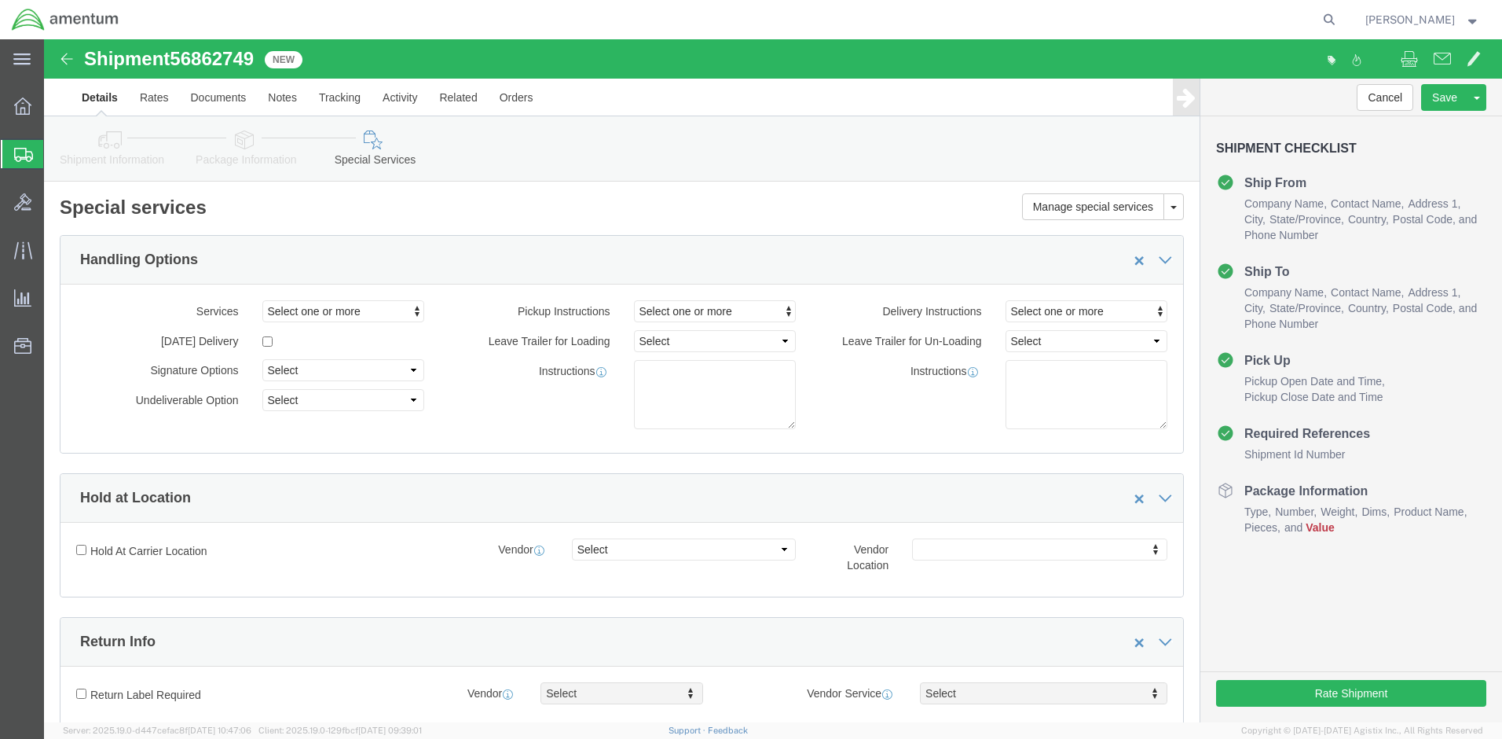
click div "Instructions"
select select "DirectSignReqOnDeliveryFlag"
click div "Select Address Service Requested Carrier Leave If No Response Change Service Re…"
click div "Instructions"
click span "Select one or more"
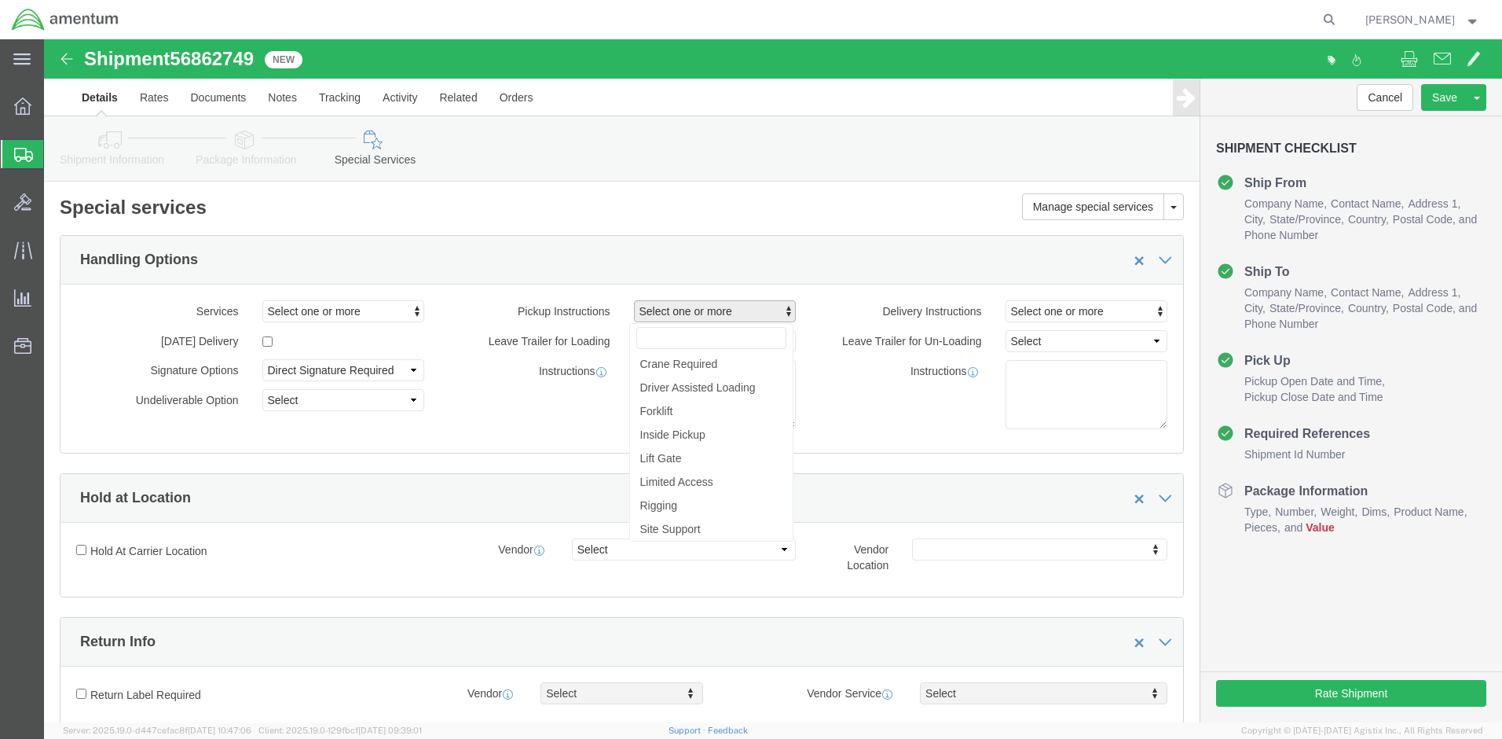
click div "Instructions"
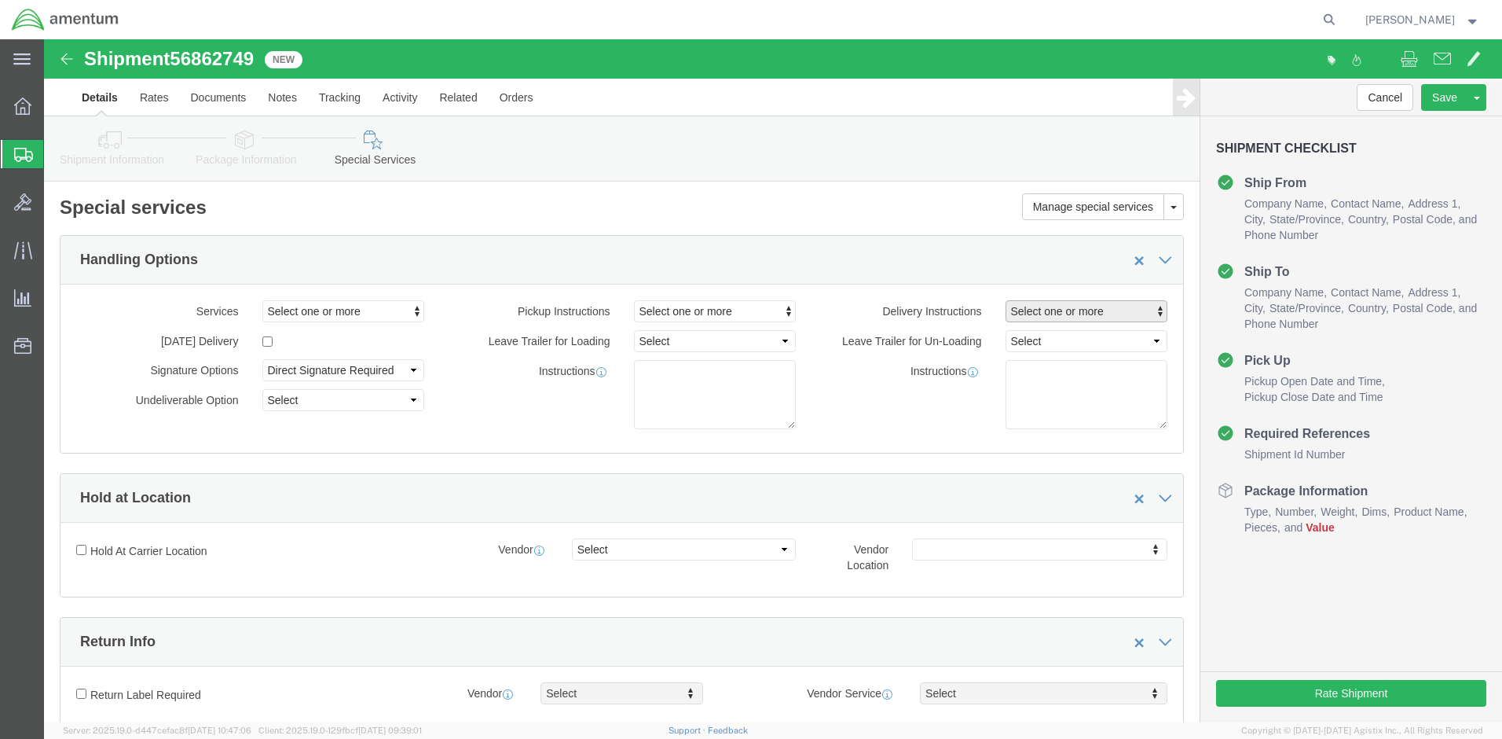
click span "Select one or more"
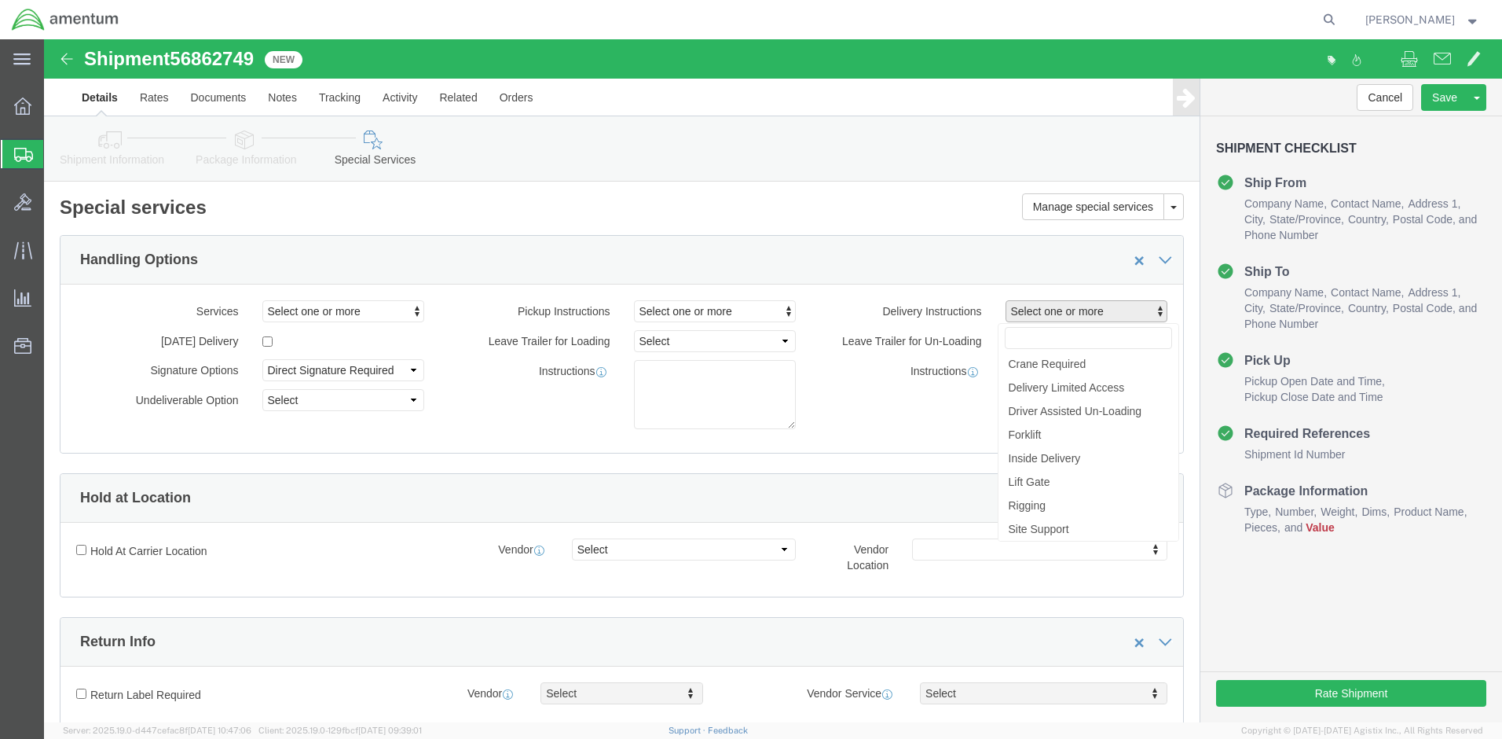
click div "Delivery Instructions Select one or more Crane Required Delivery Limited Access…"
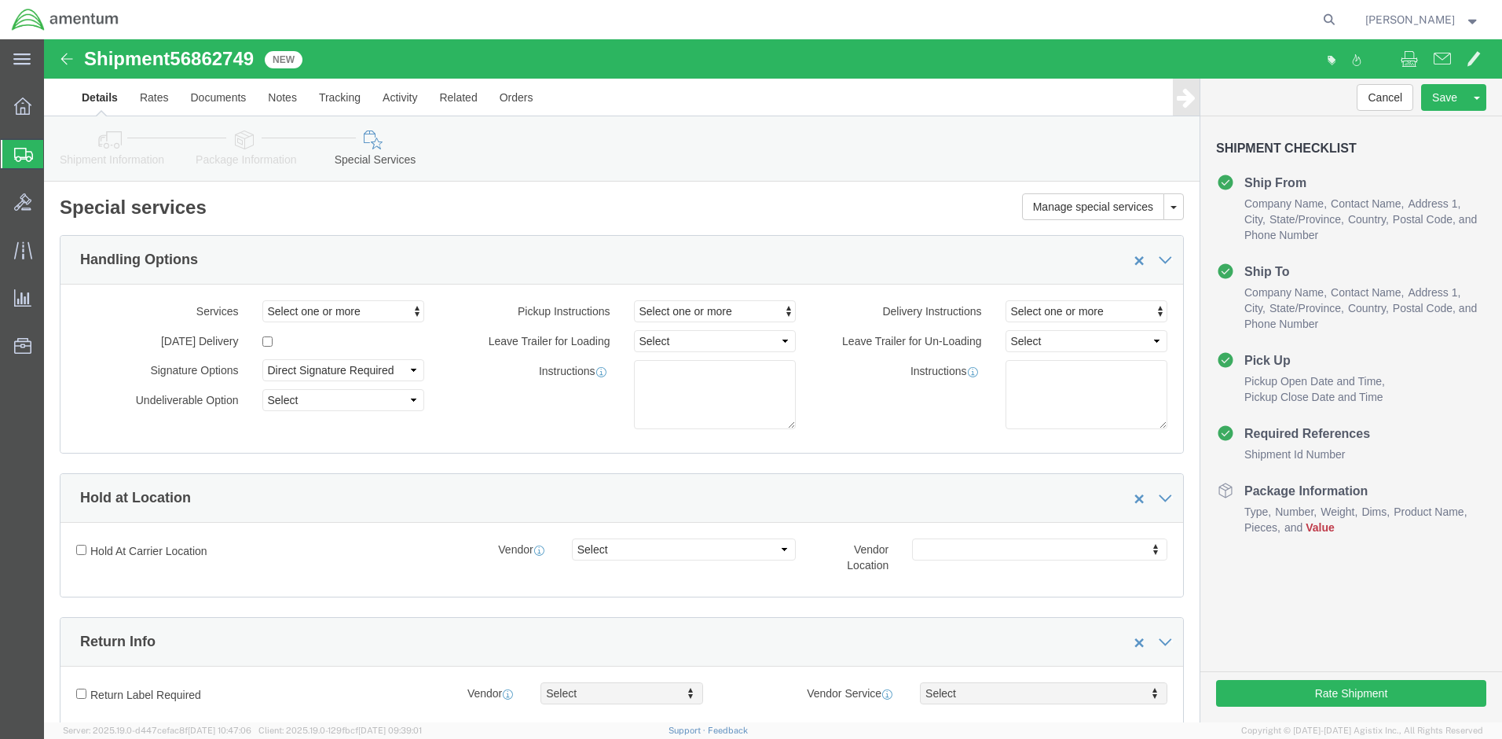
click div "Instructions"
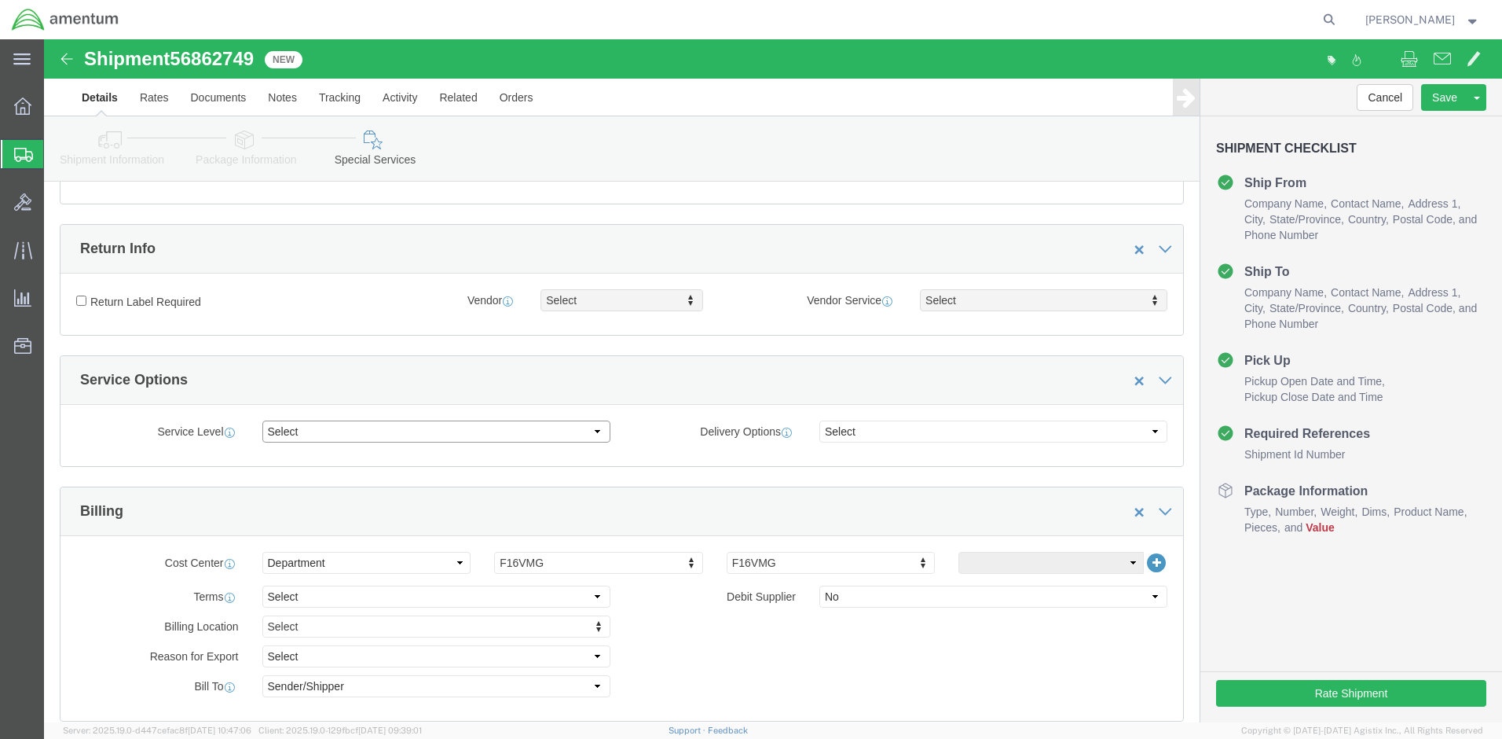
select select "1 Day"
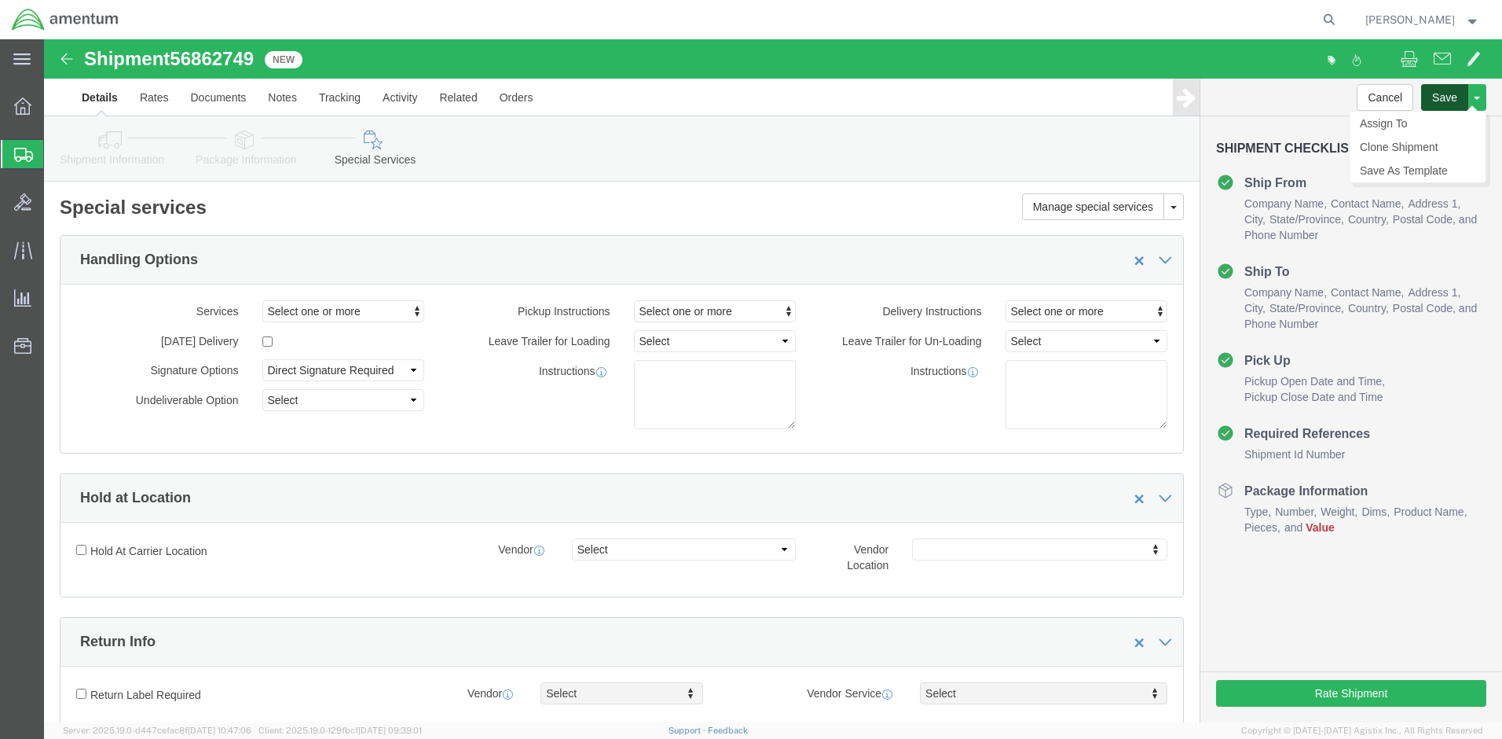
click button "Save"
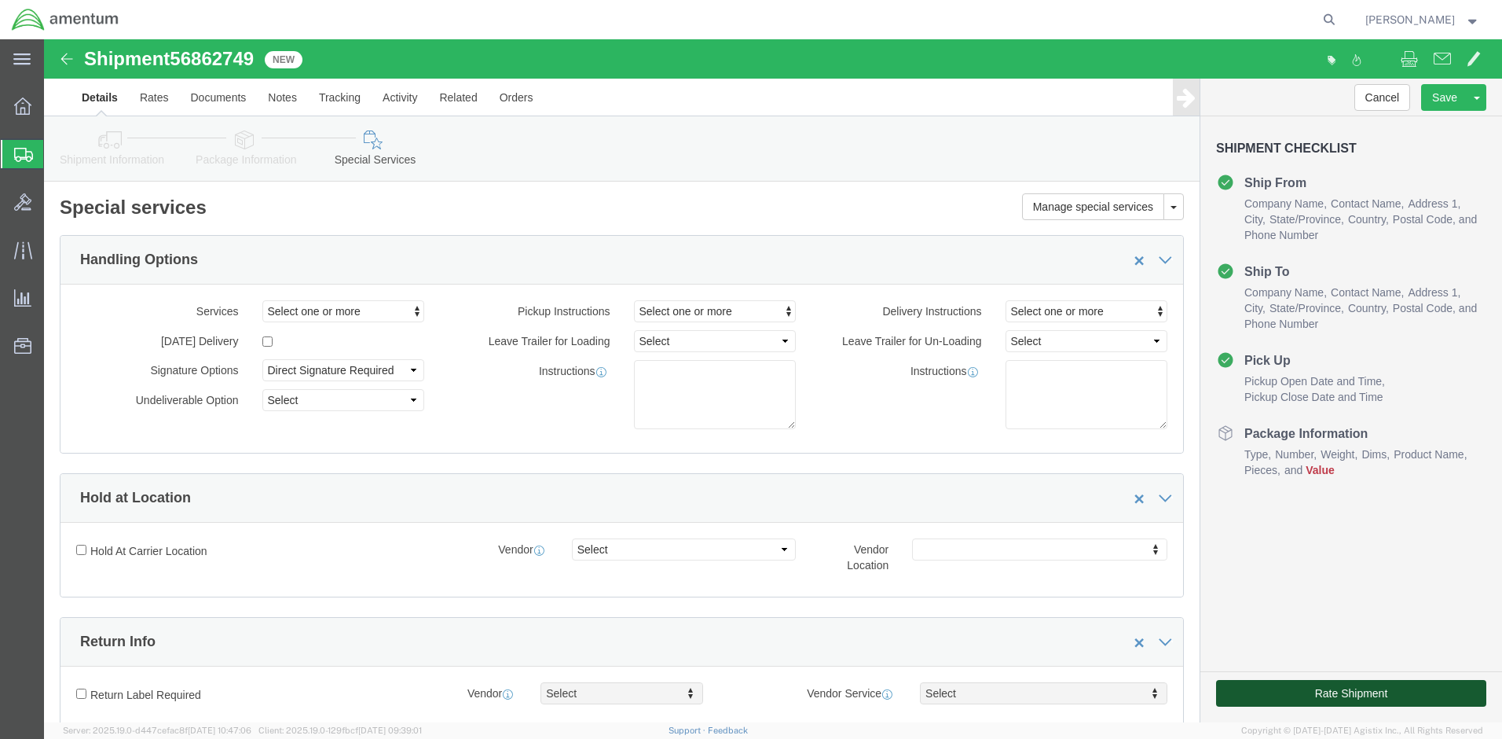
click button "Rate Shipment"
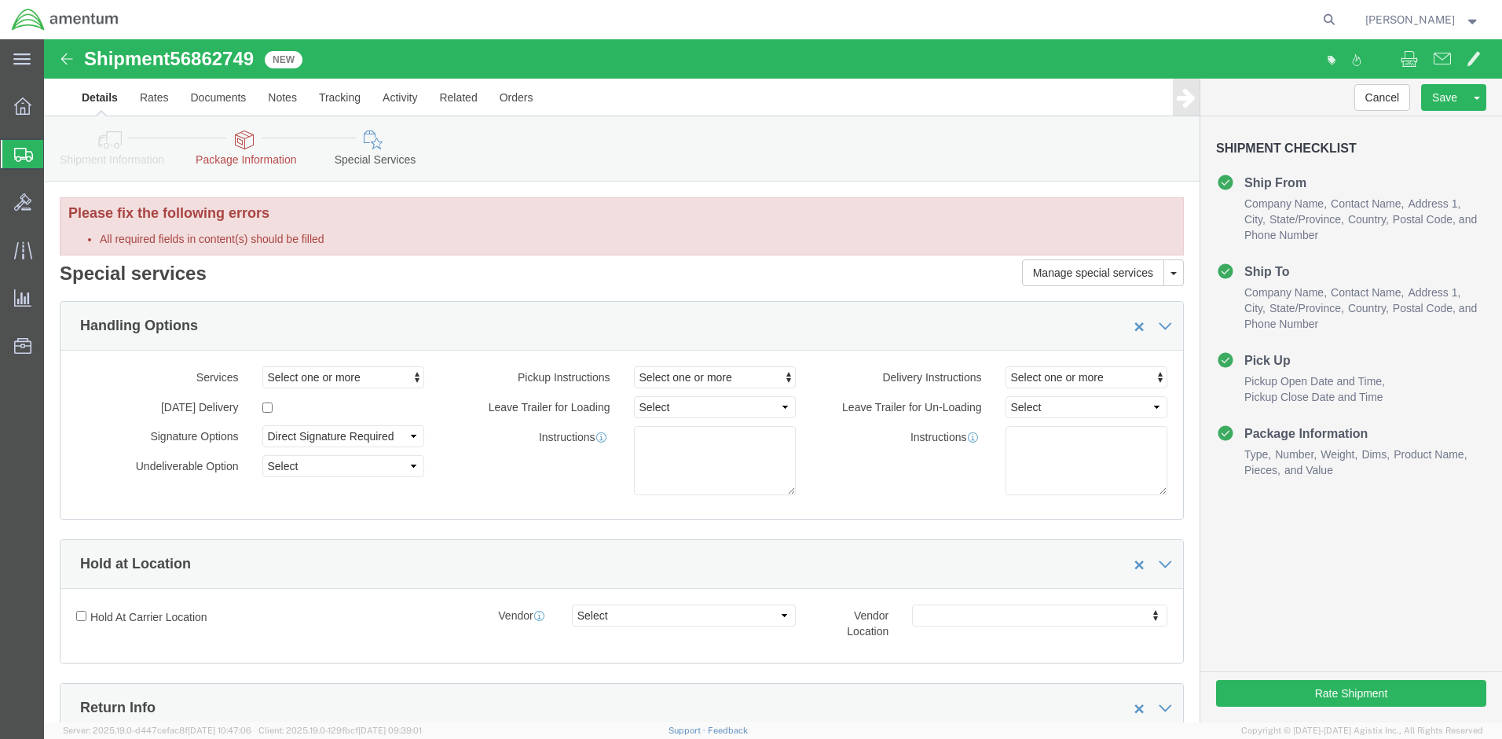
click div "Instructions"
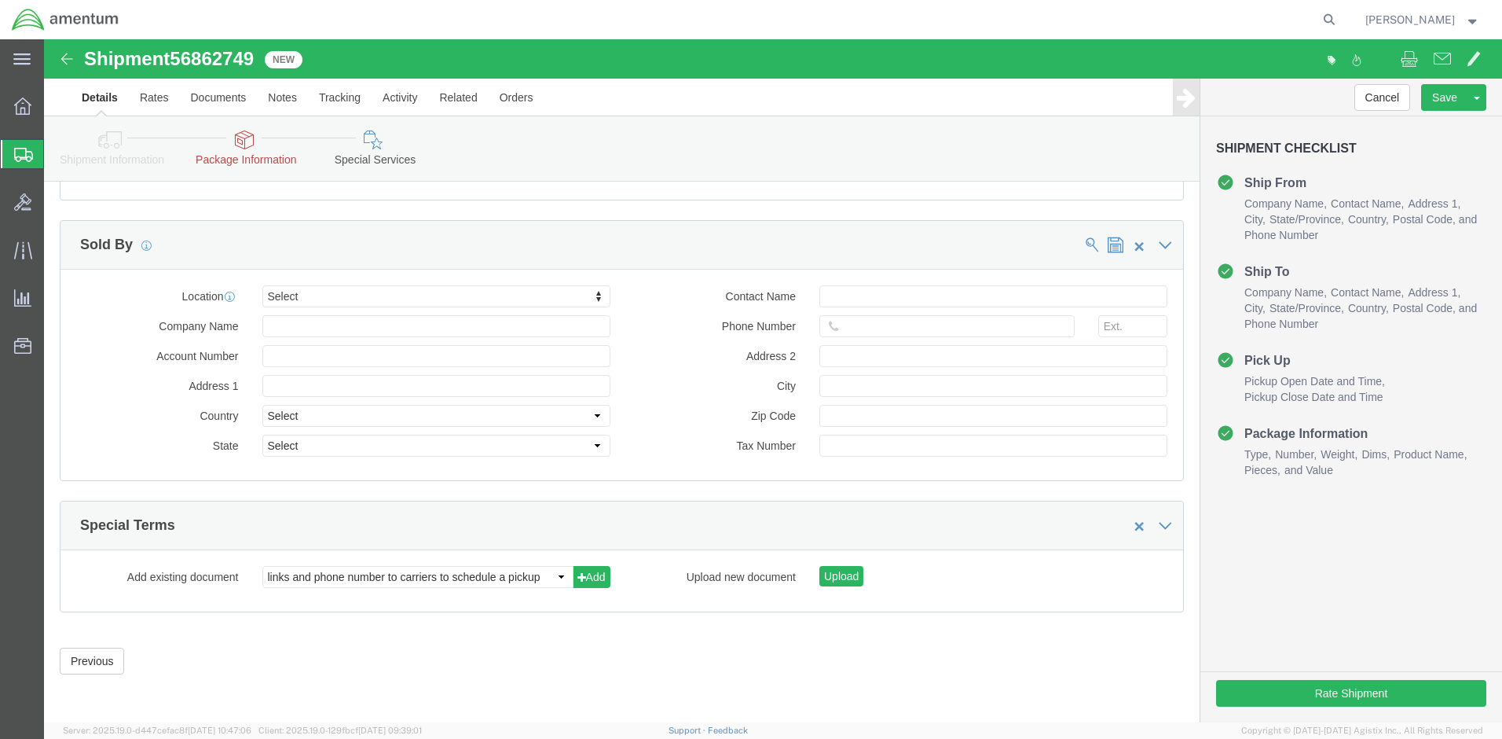
click div "Please fix the following errors All required fields in content(s) should be fil…"
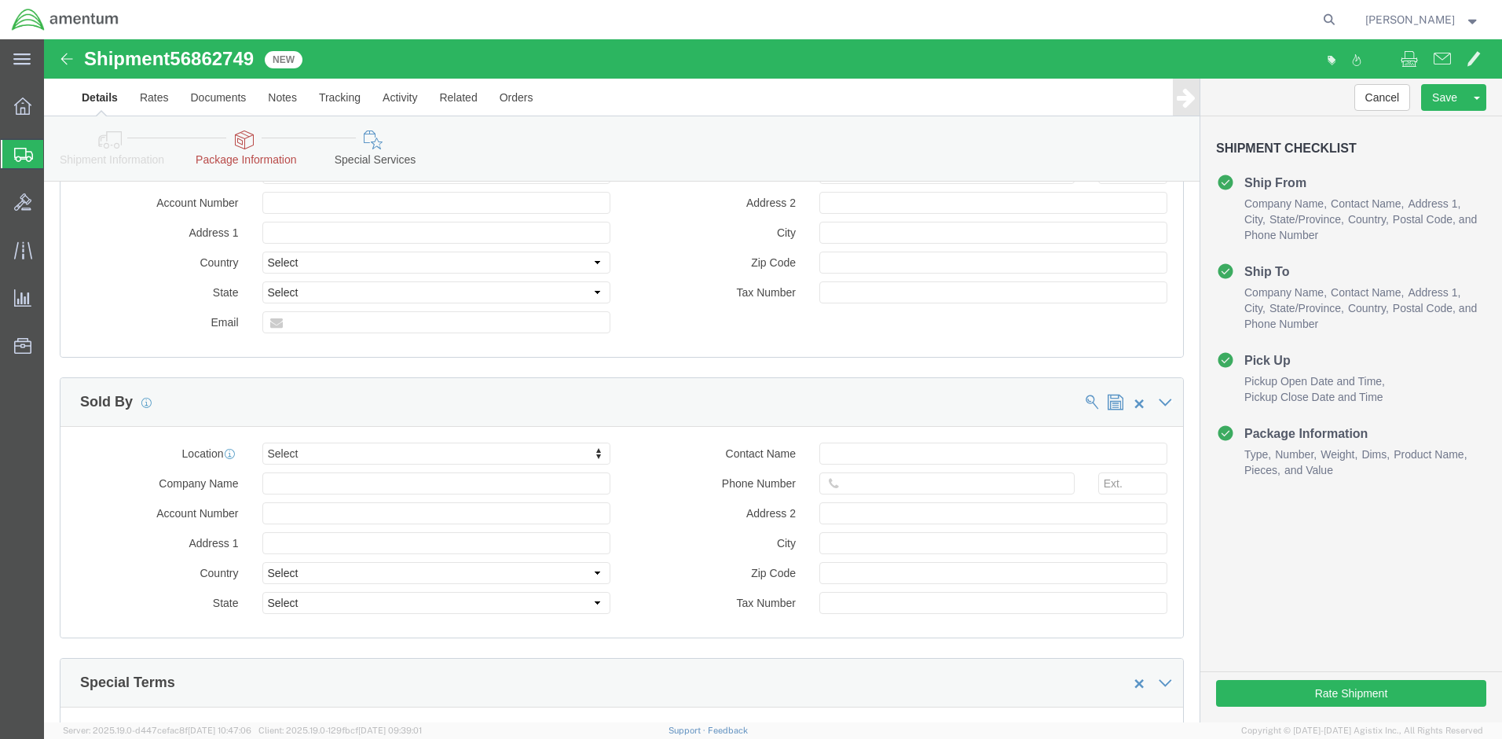
scroll to position [0, 0]
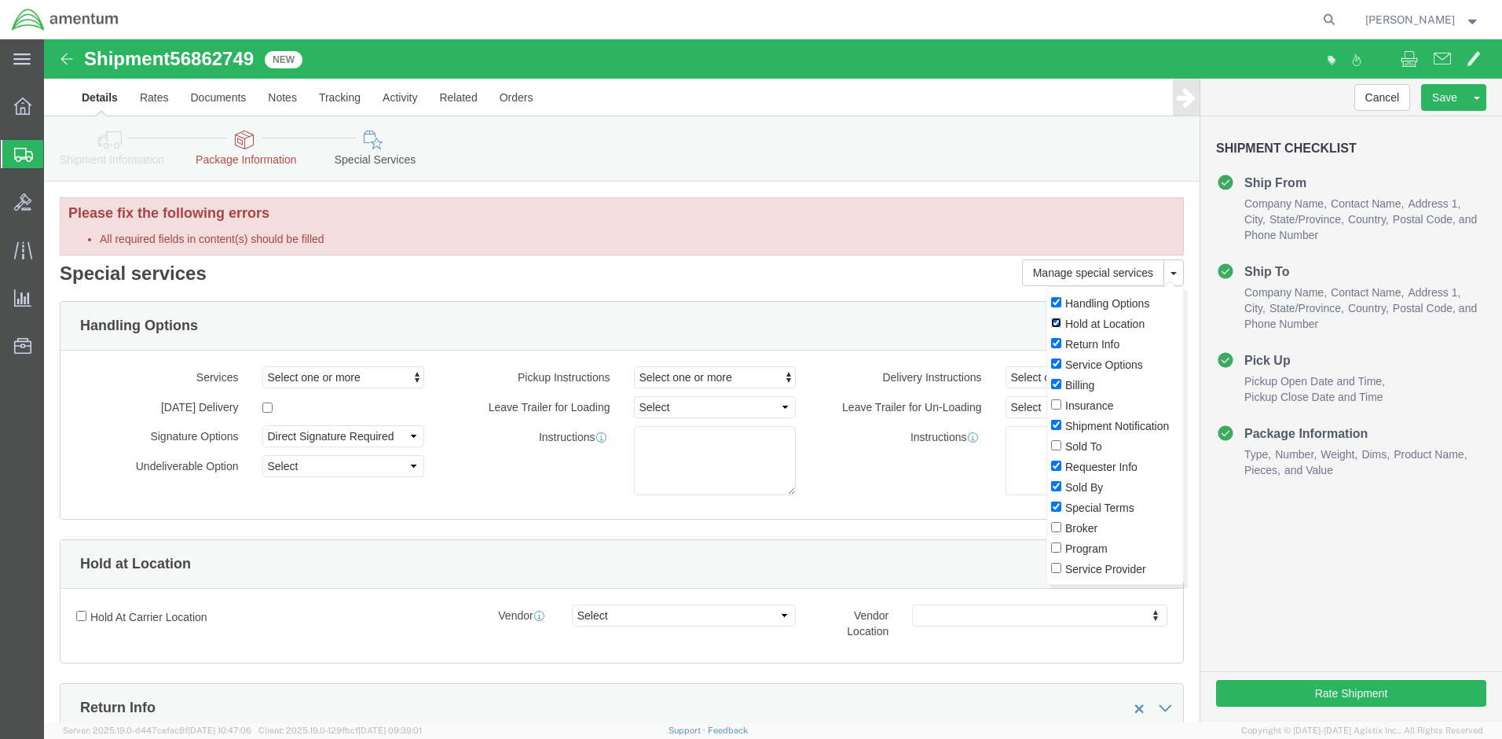
click input "Hold at Location"
checkbox input "false"
click input "Return Info"
checkbox input "false"
click button
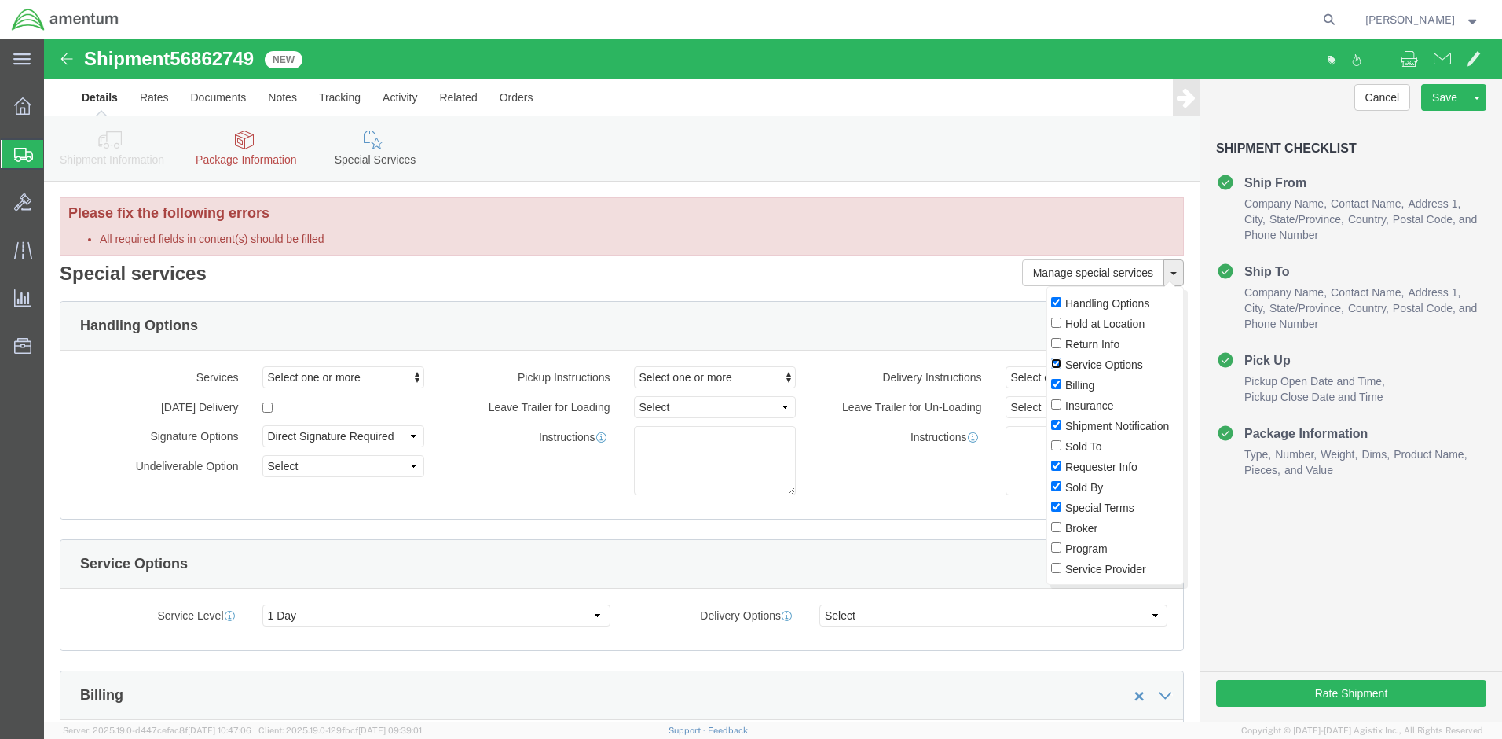
click input "Service Options"
checkbox input "false"
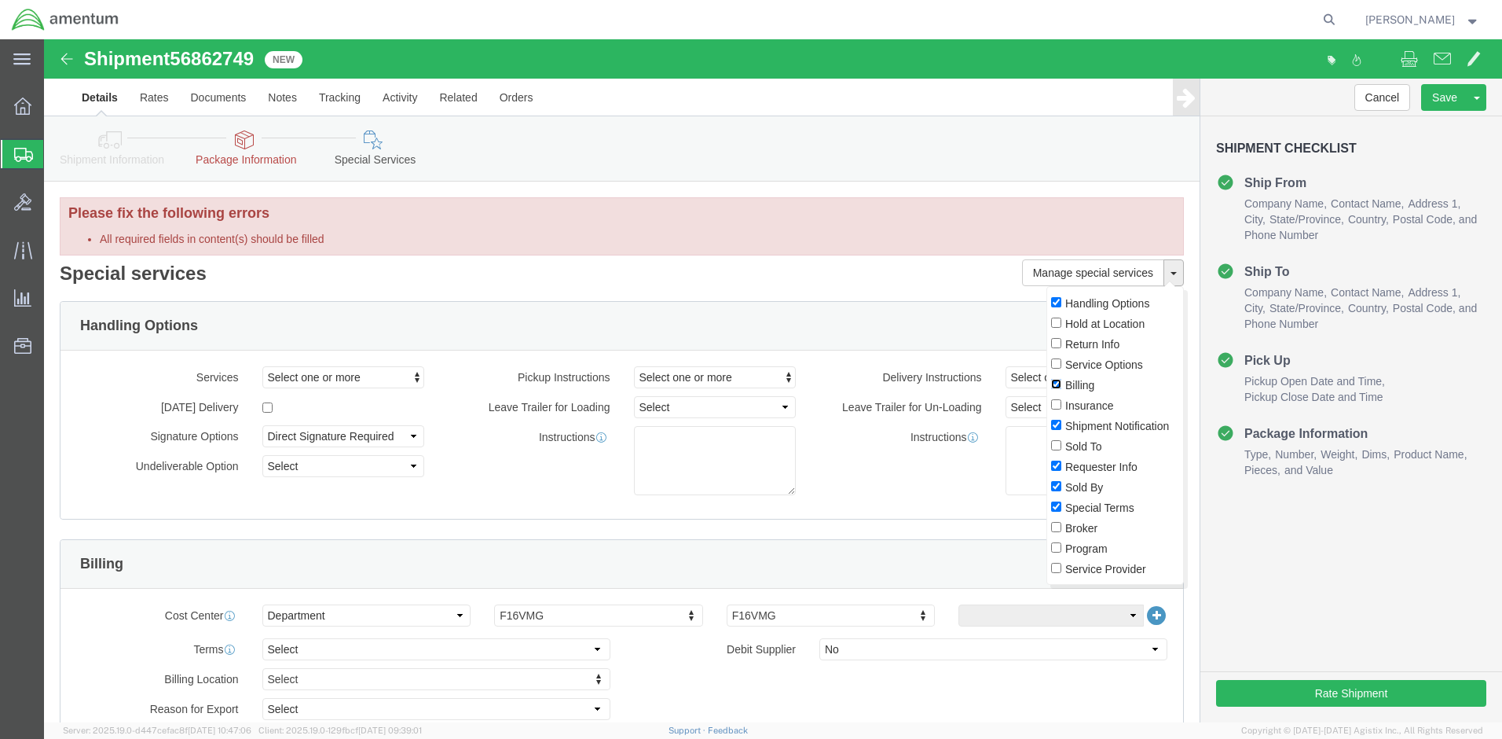
click input "Billing"
checkbox input "false"
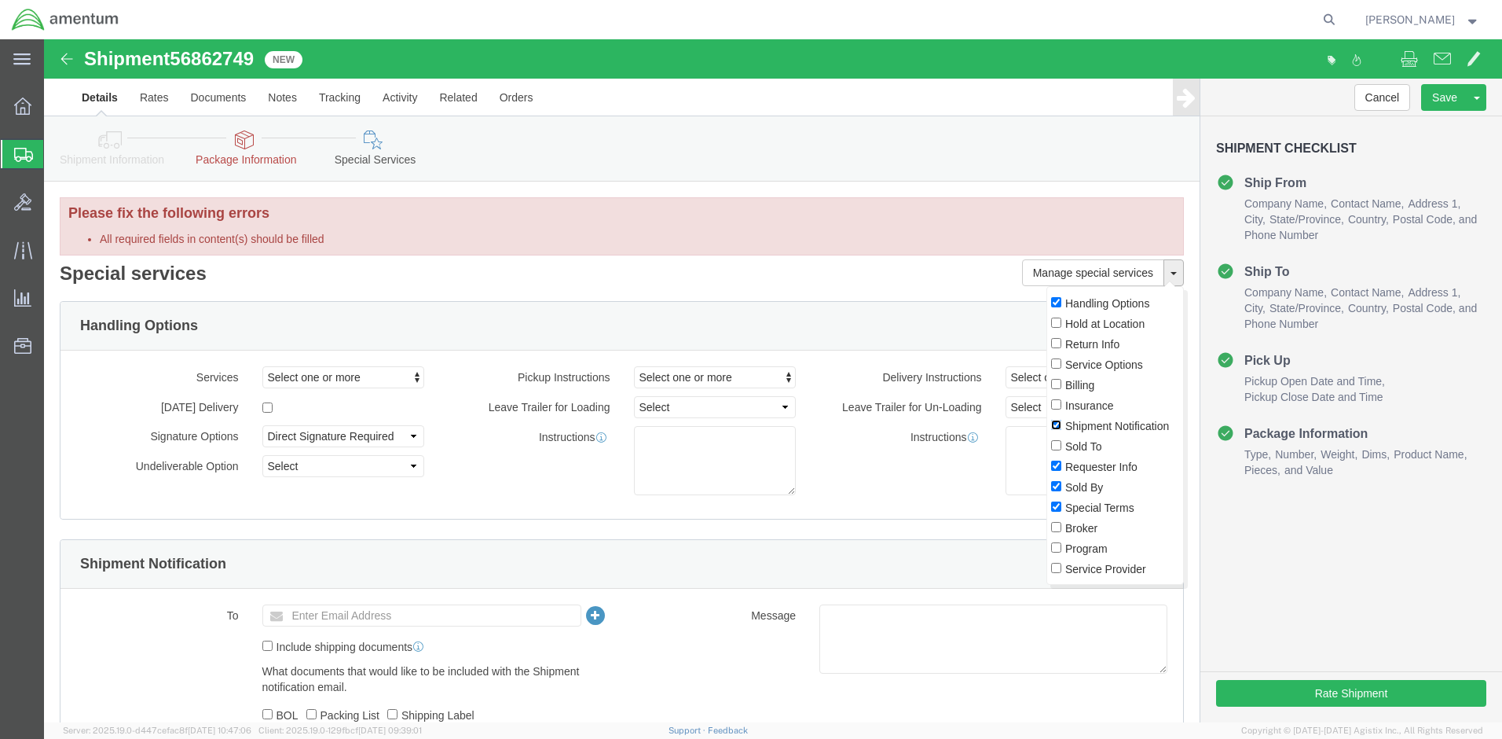
click input "Shipment Notification"
checkbox input "false"
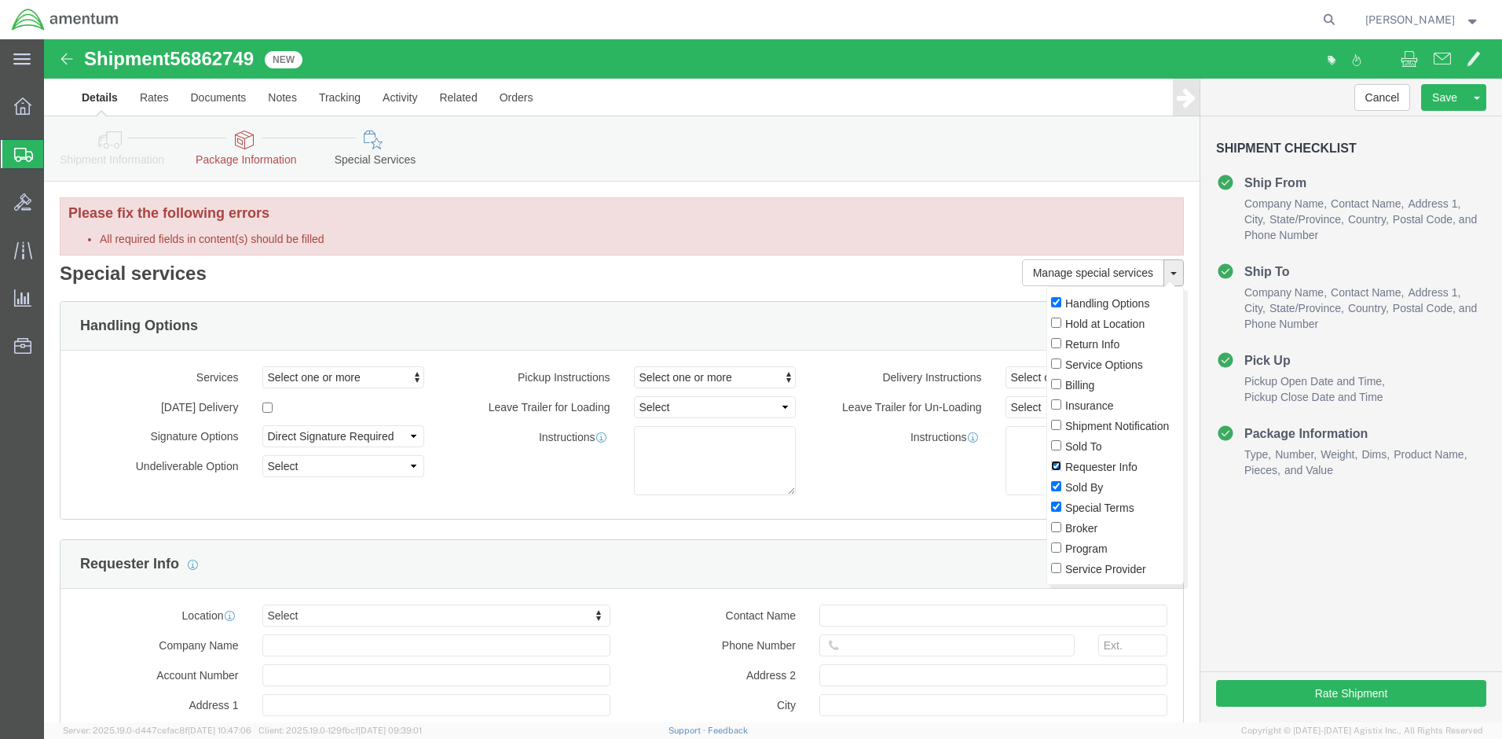
click input "Requester Info"
checkbox input "false"
click input "Sold By"
checkbox input "false"
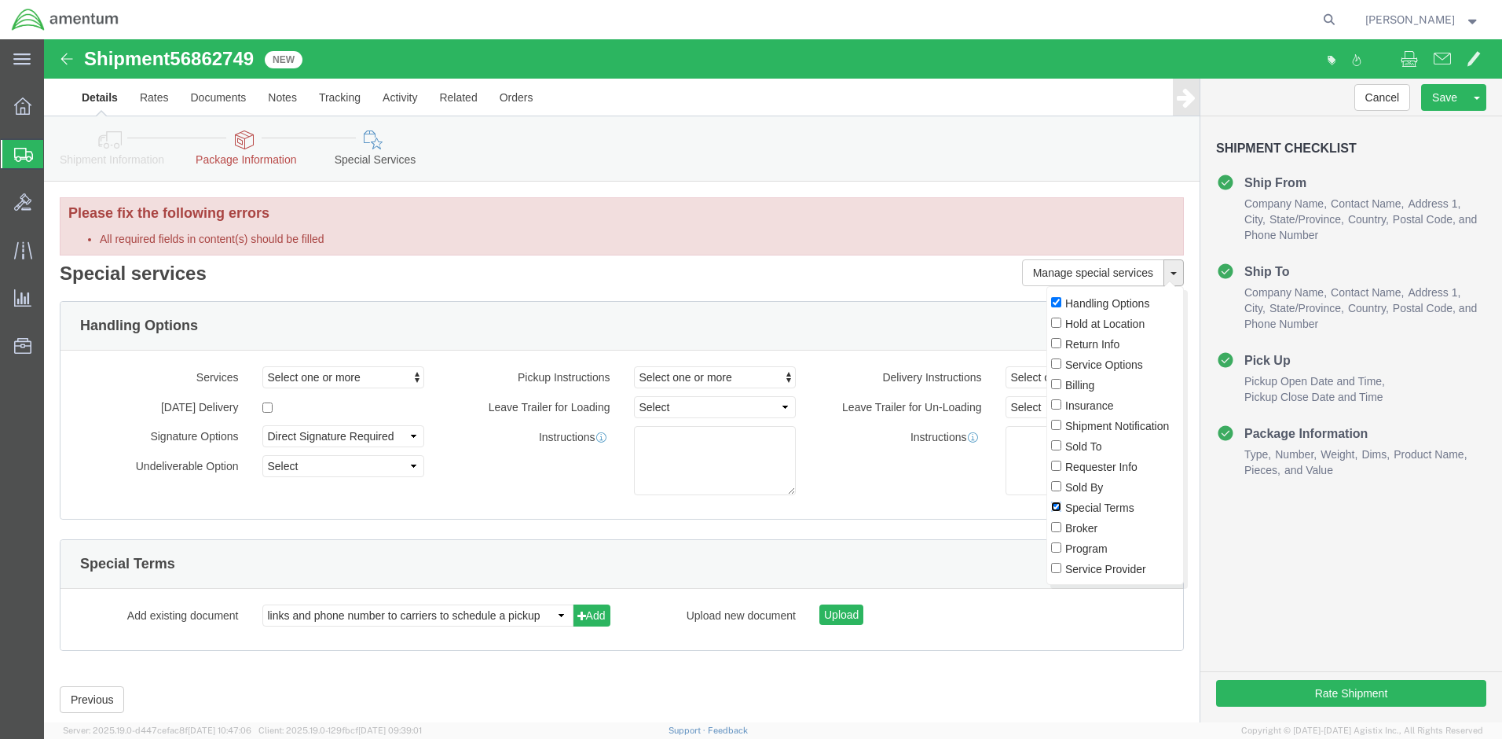
click input "Special Terms"
checkbox input "false"
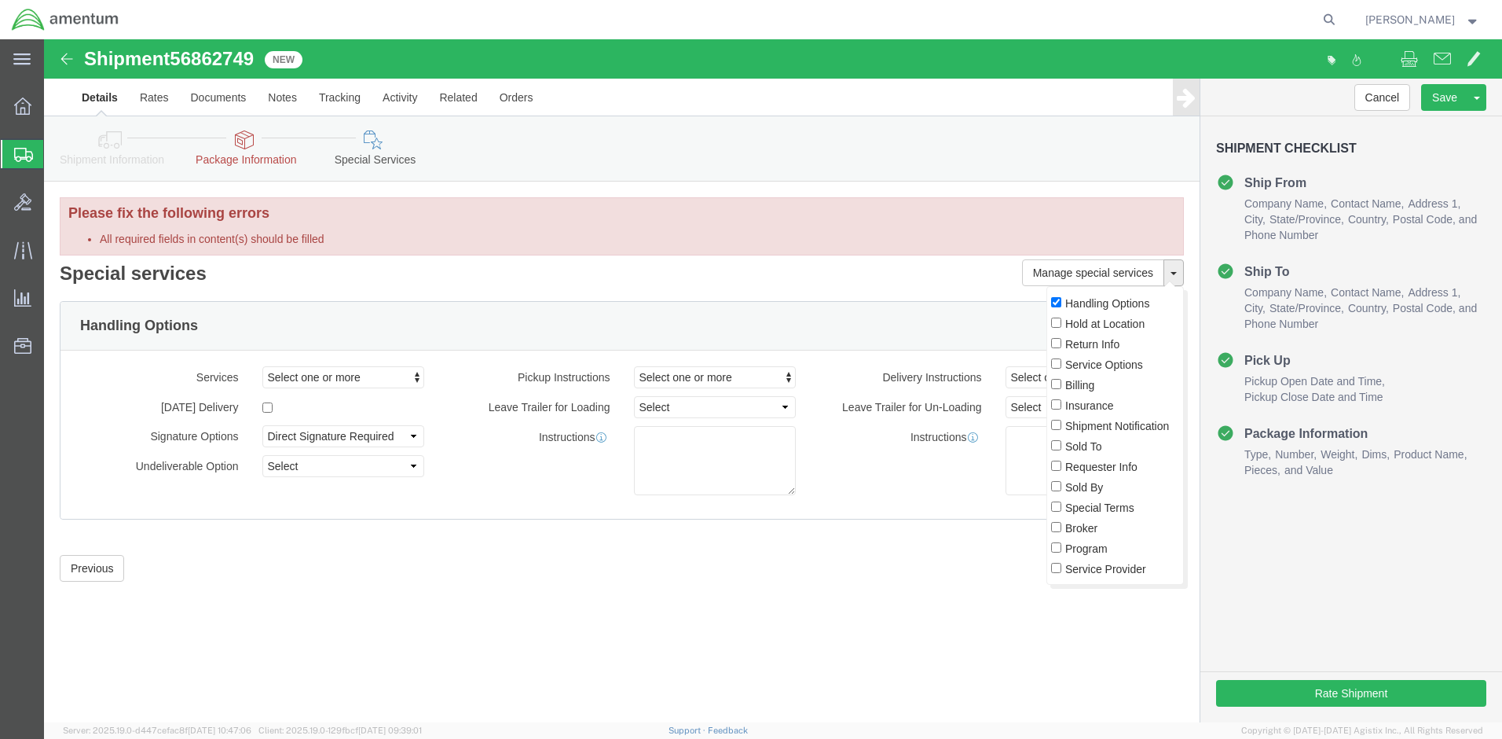
drag, startPoint x: 1025, startPoint y: 578, endPoint x: 944, endPoint y: 548, distance: 87.3
click div "Shipment 56862749 New Details Rates Documents Notes Tracking Activity Related O…"
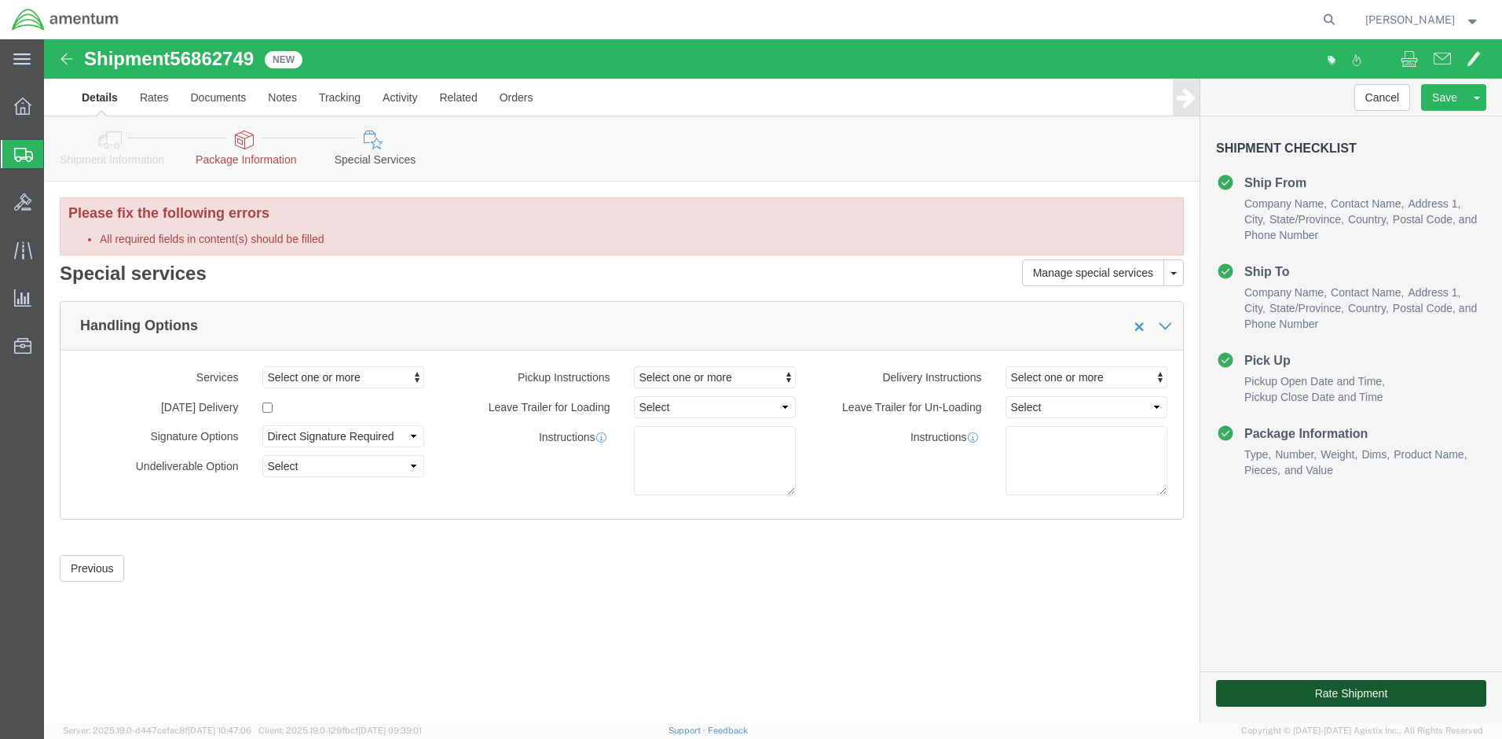
click button "Rate Shipment"
select select
click div "Shipment 56862749 New Details Rates Documents Notes Tracking Activity Related O…"
click link "Shipment Information"
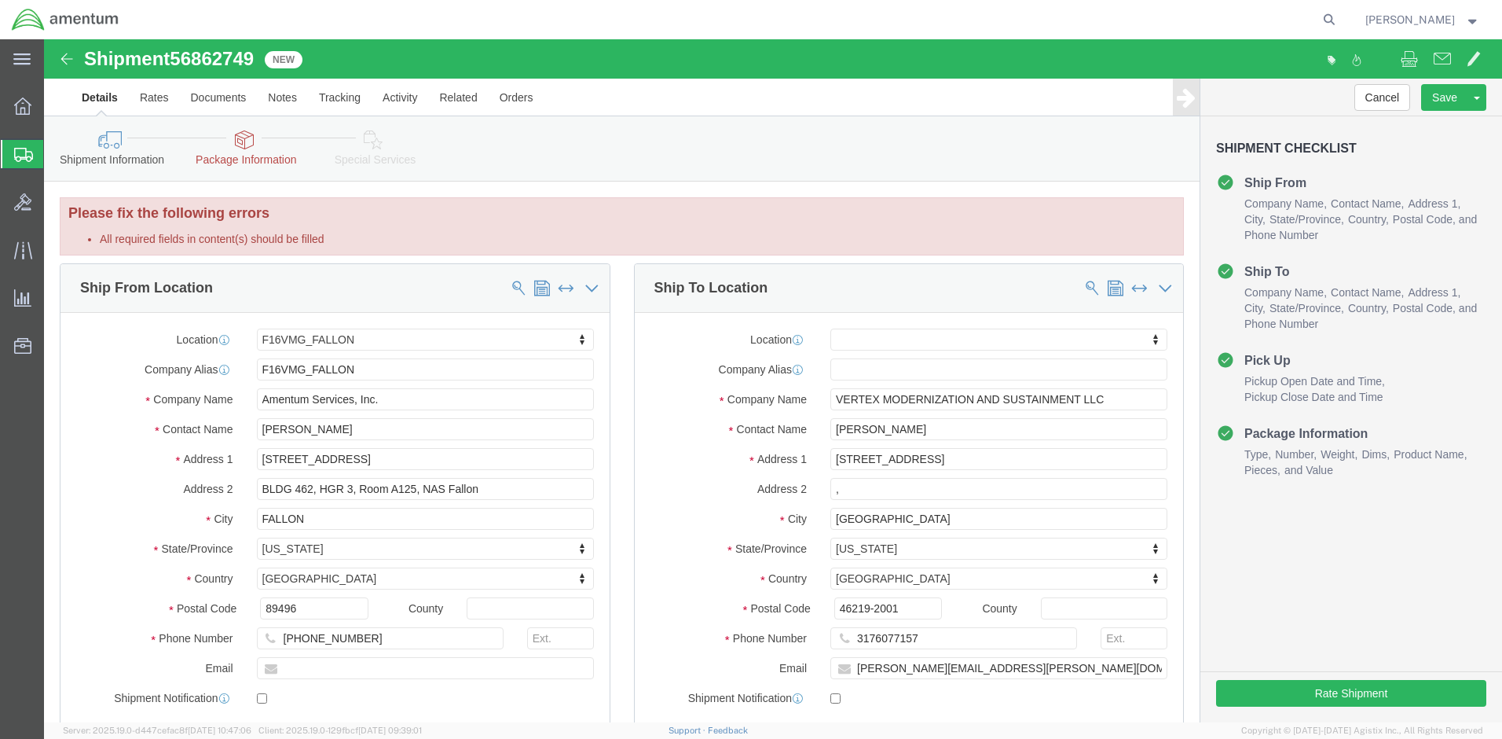
click icon
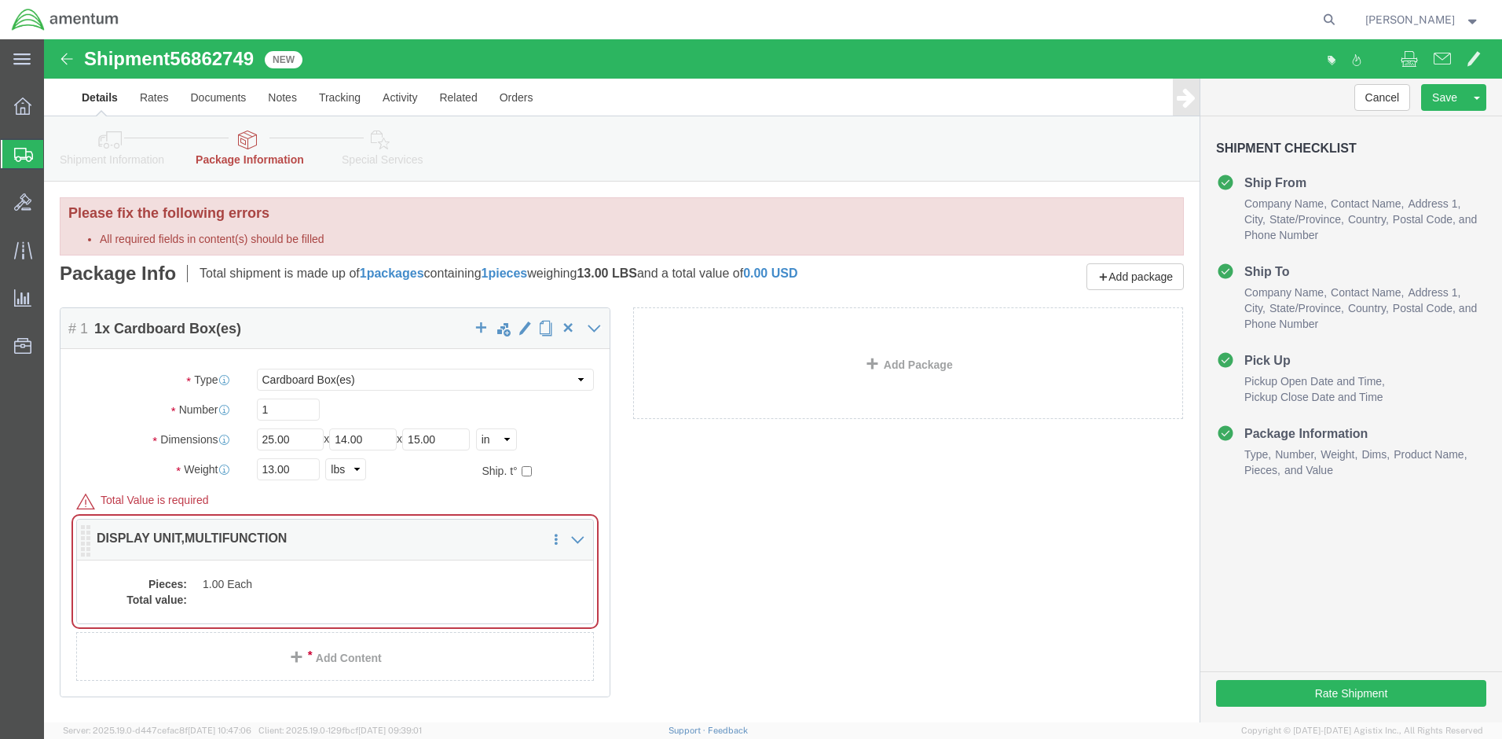
click dd "1.00 Each"
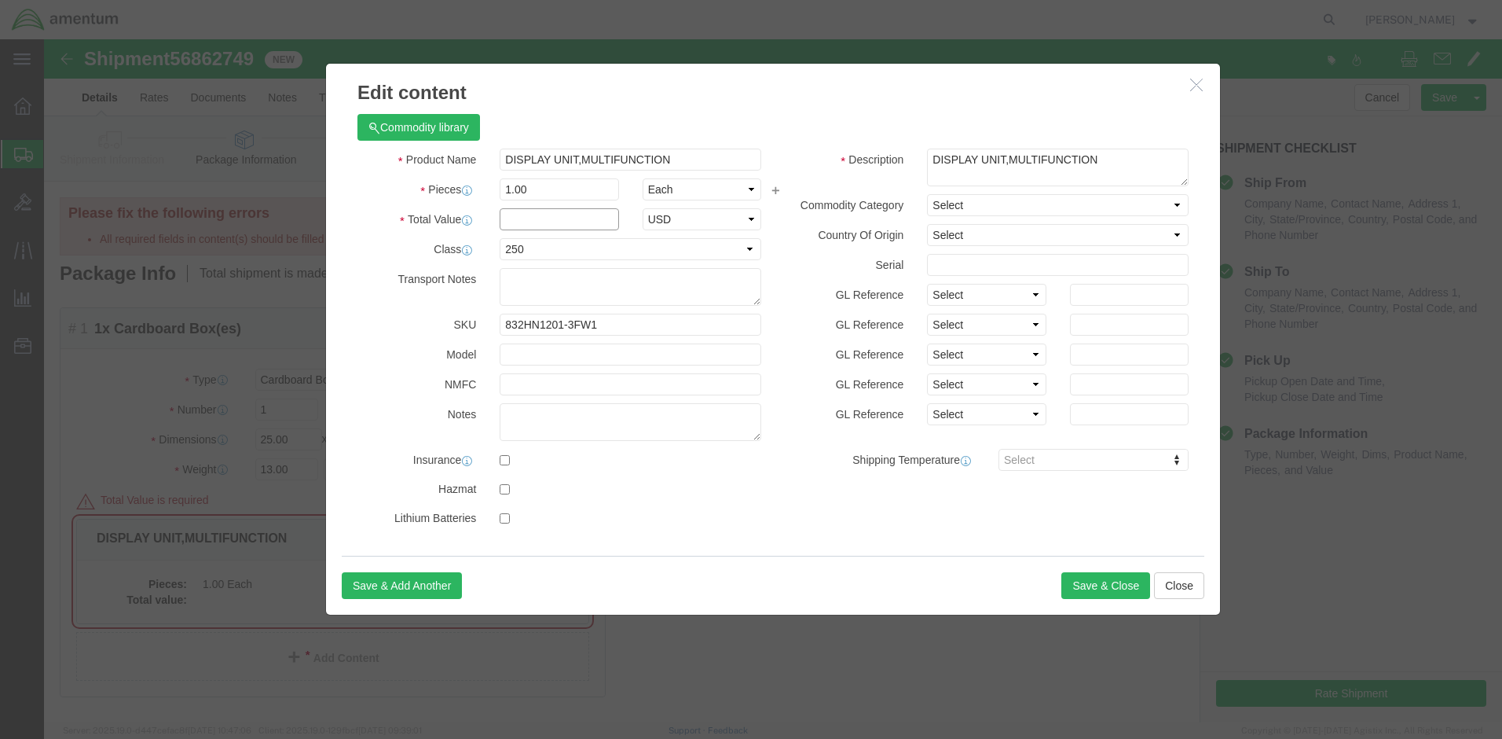
click input "text"
type input "15000"
click button "Save & Close"
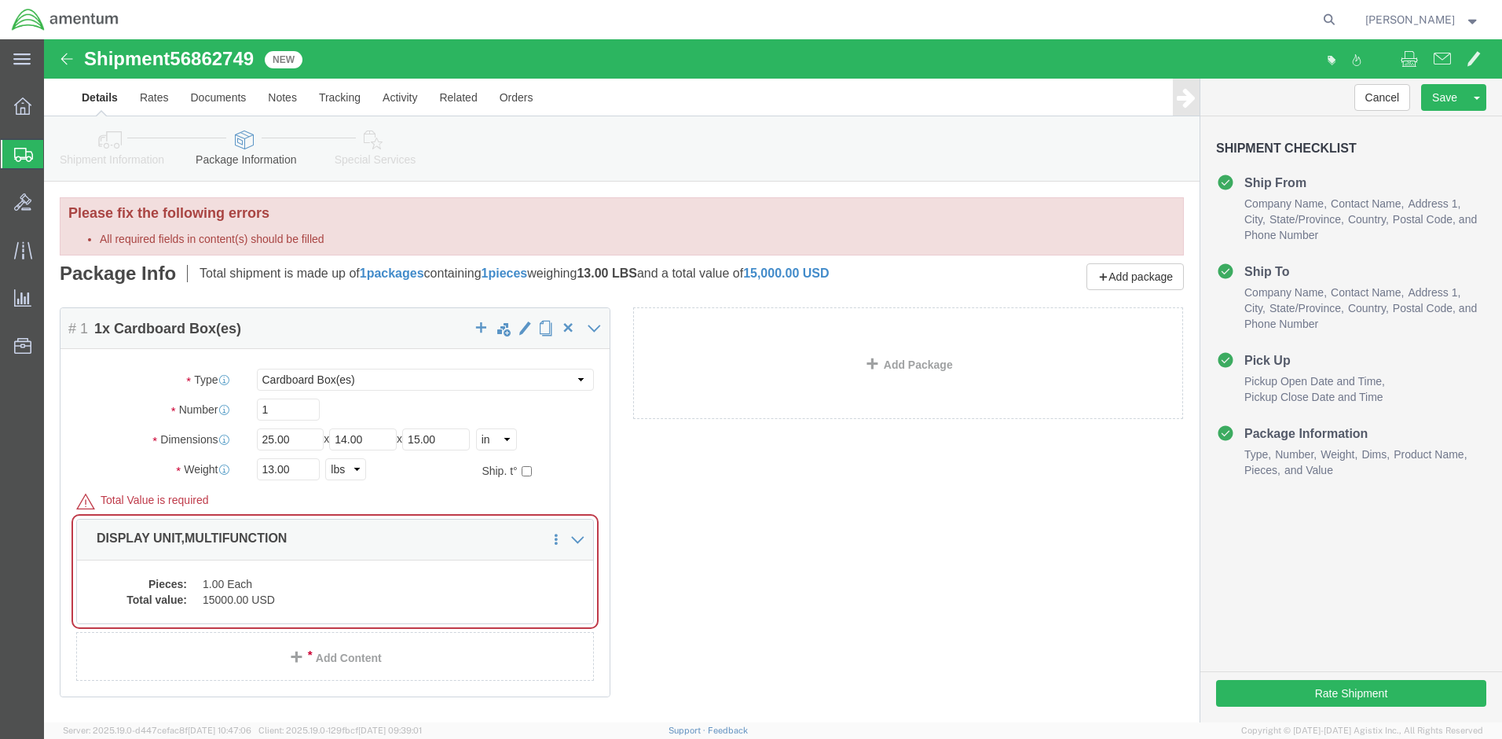
scroll to position [85, 0]
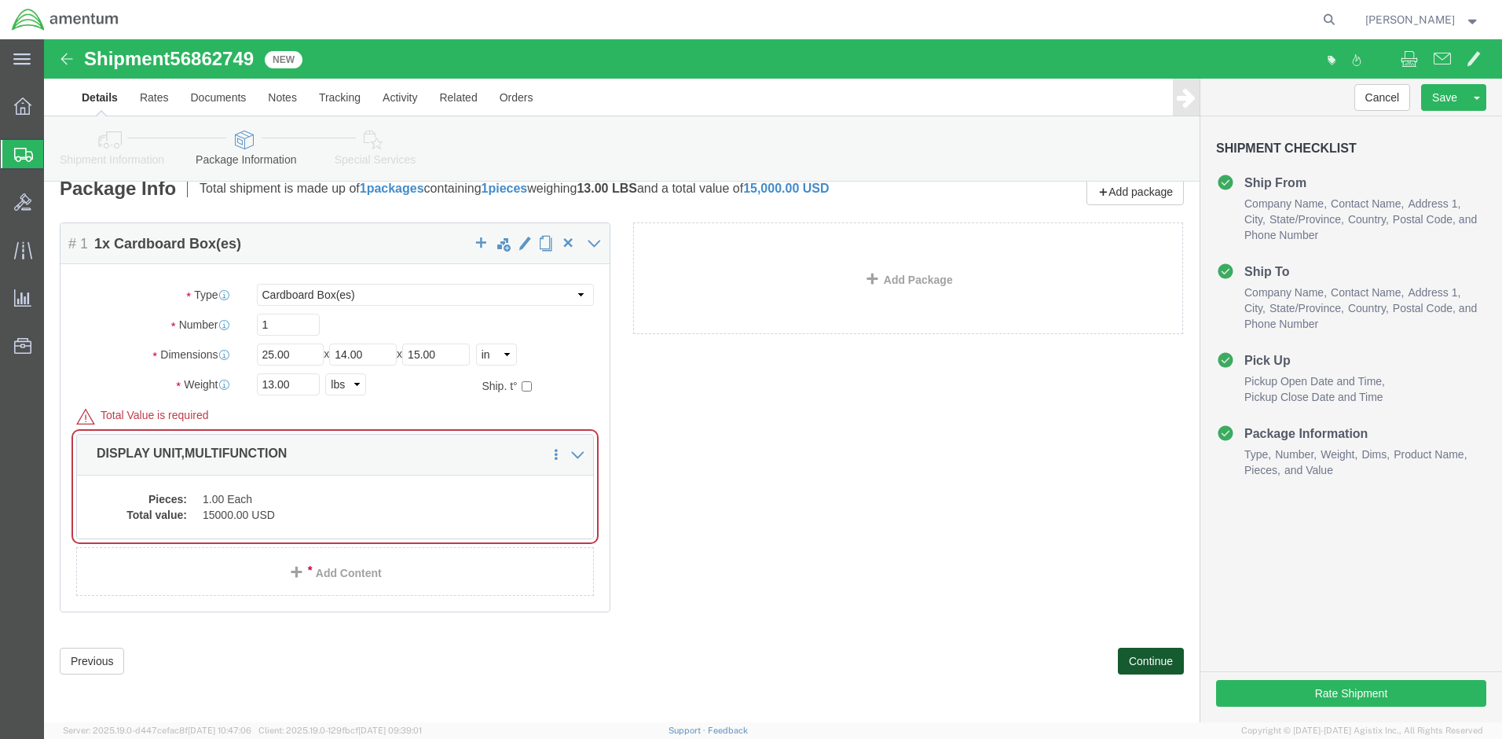
click button "Continue"
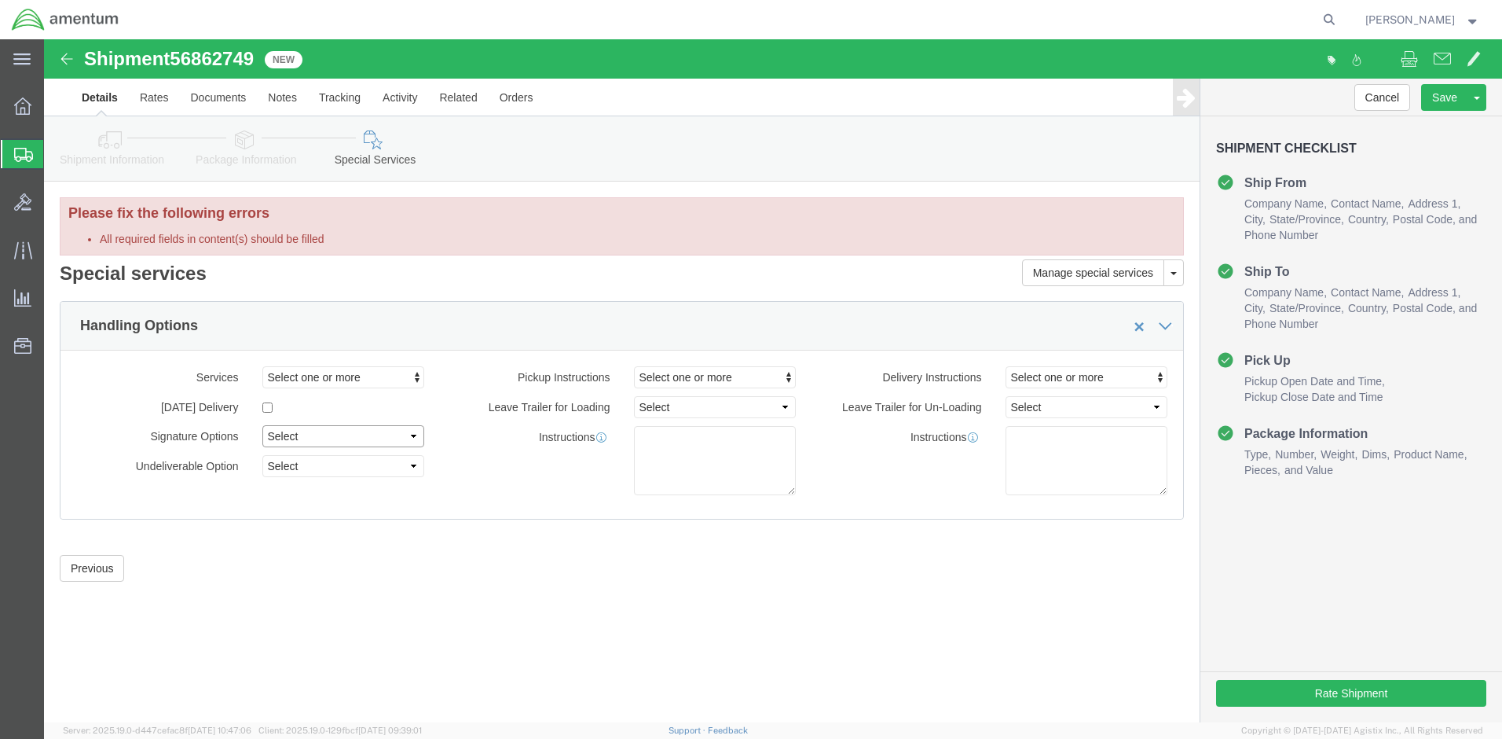
select select "DirectSignReqOnDeliveryFlag"
click div "Please fix the following errors All required fields in content(s) should be fil…"
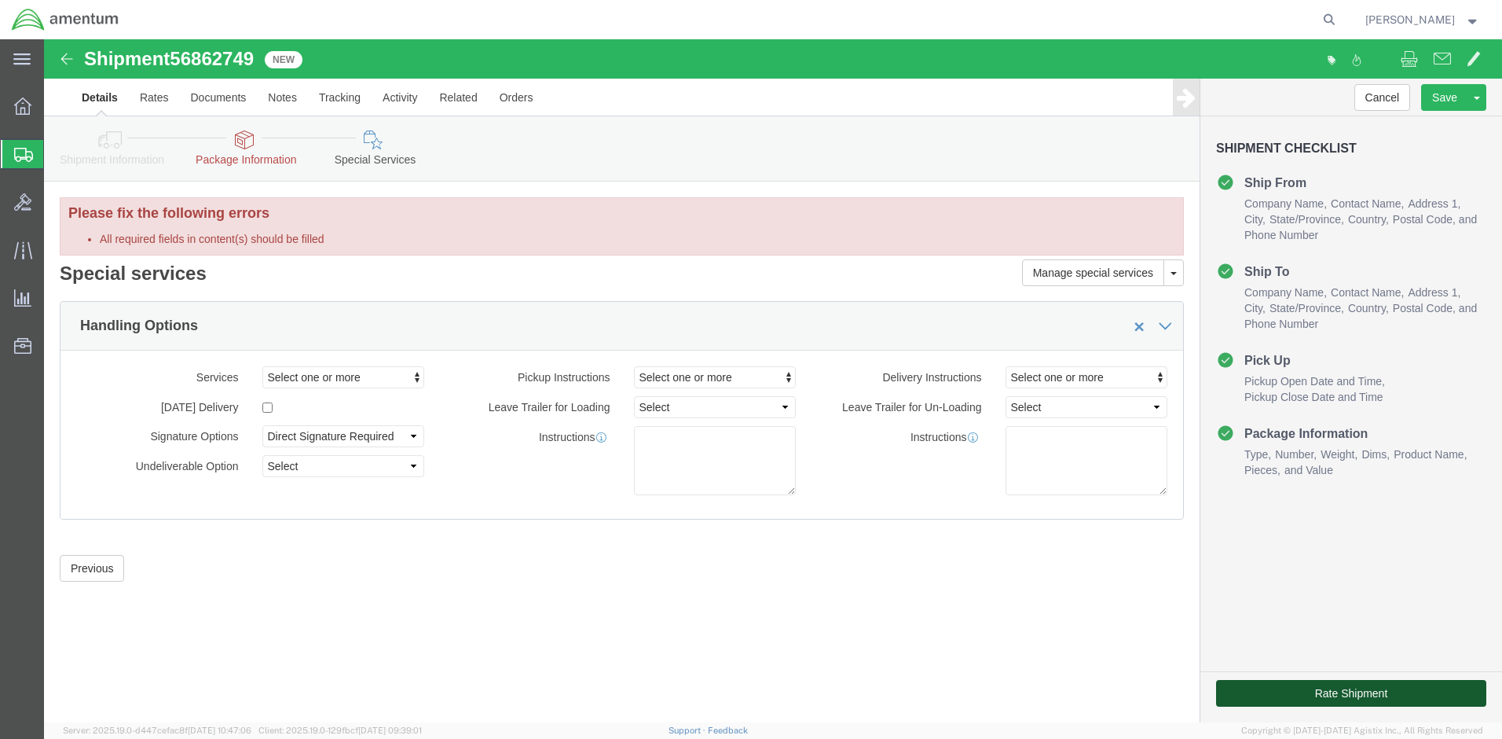
click button "Rate Shipment"
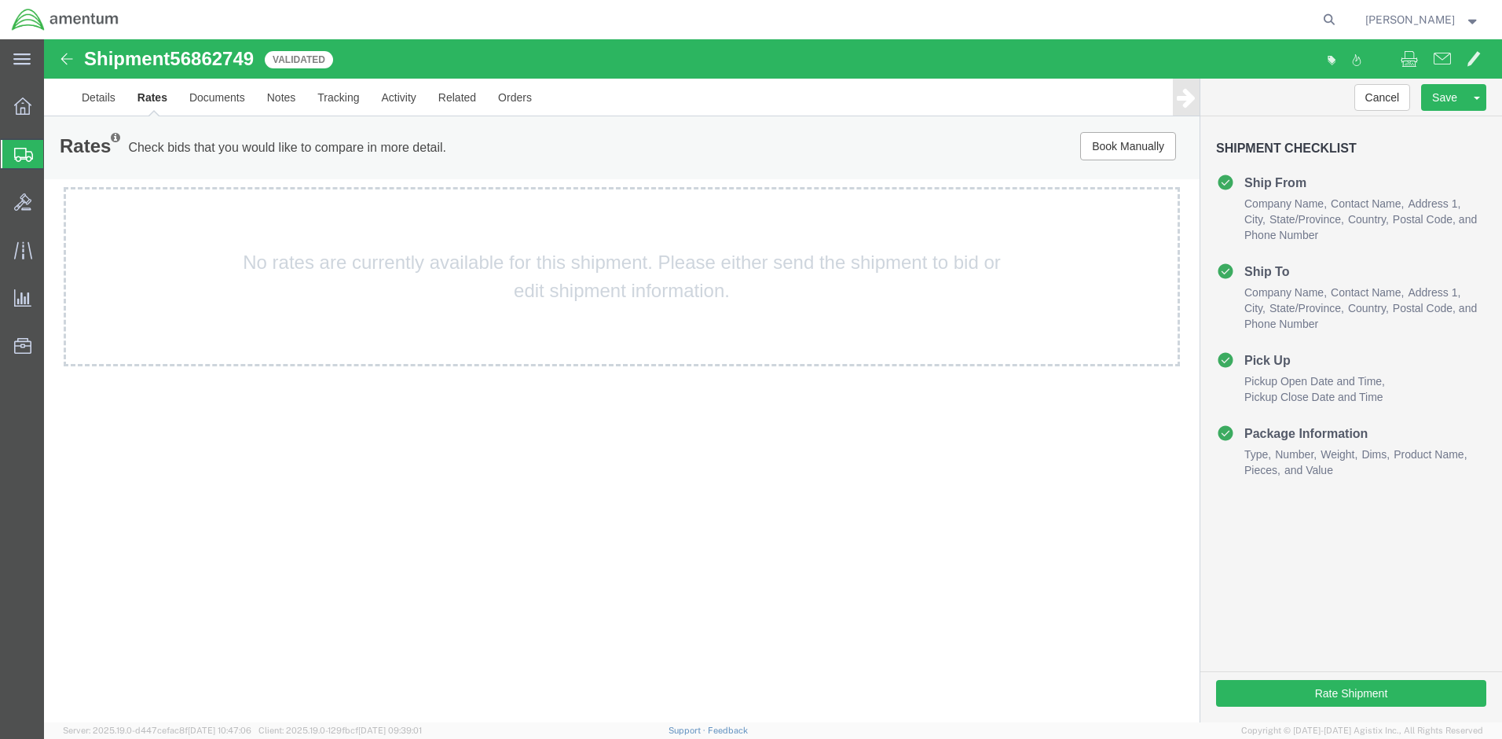
scroll to position [0, 0]
click at [99, 90] on link "Details" at bounding box center [99, 98] width 56 height 38
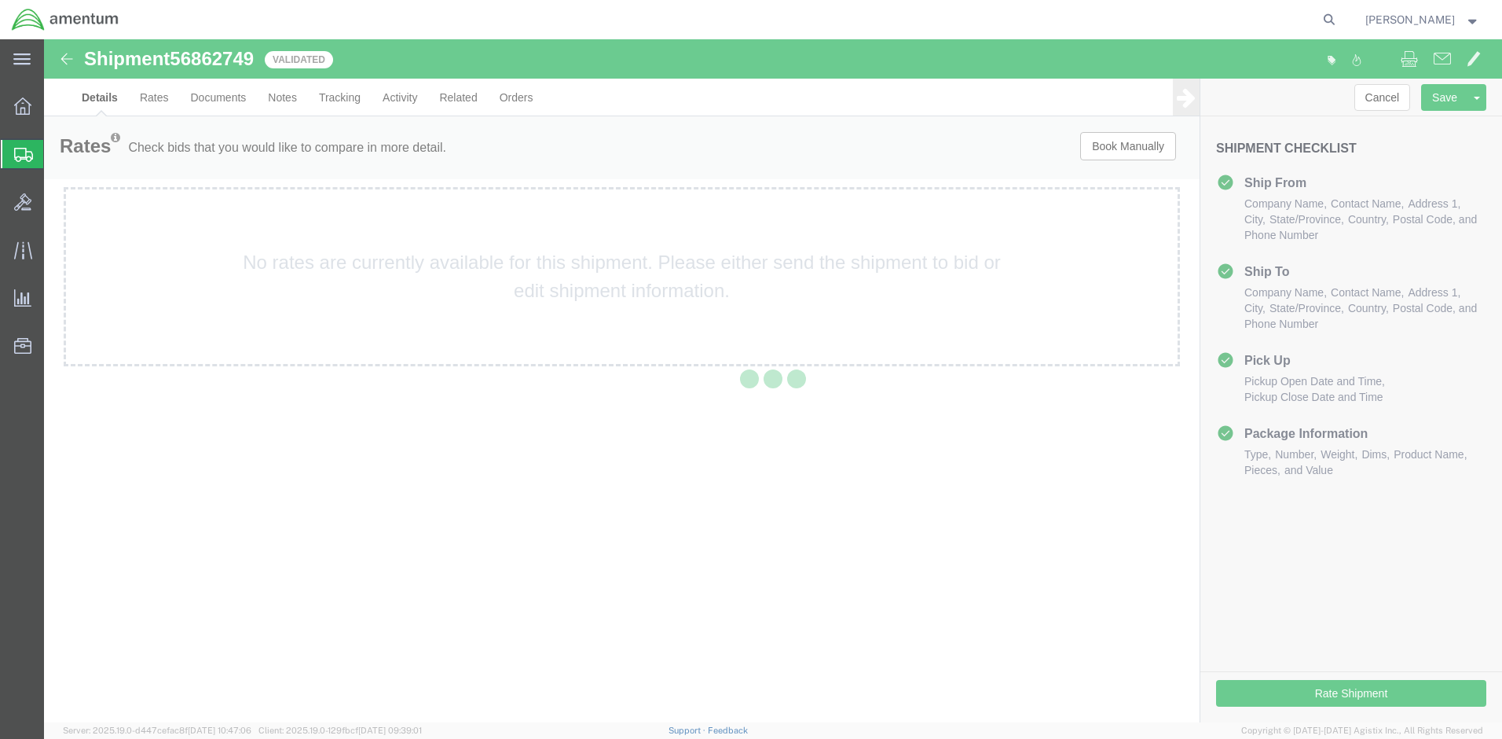
select select "67791"
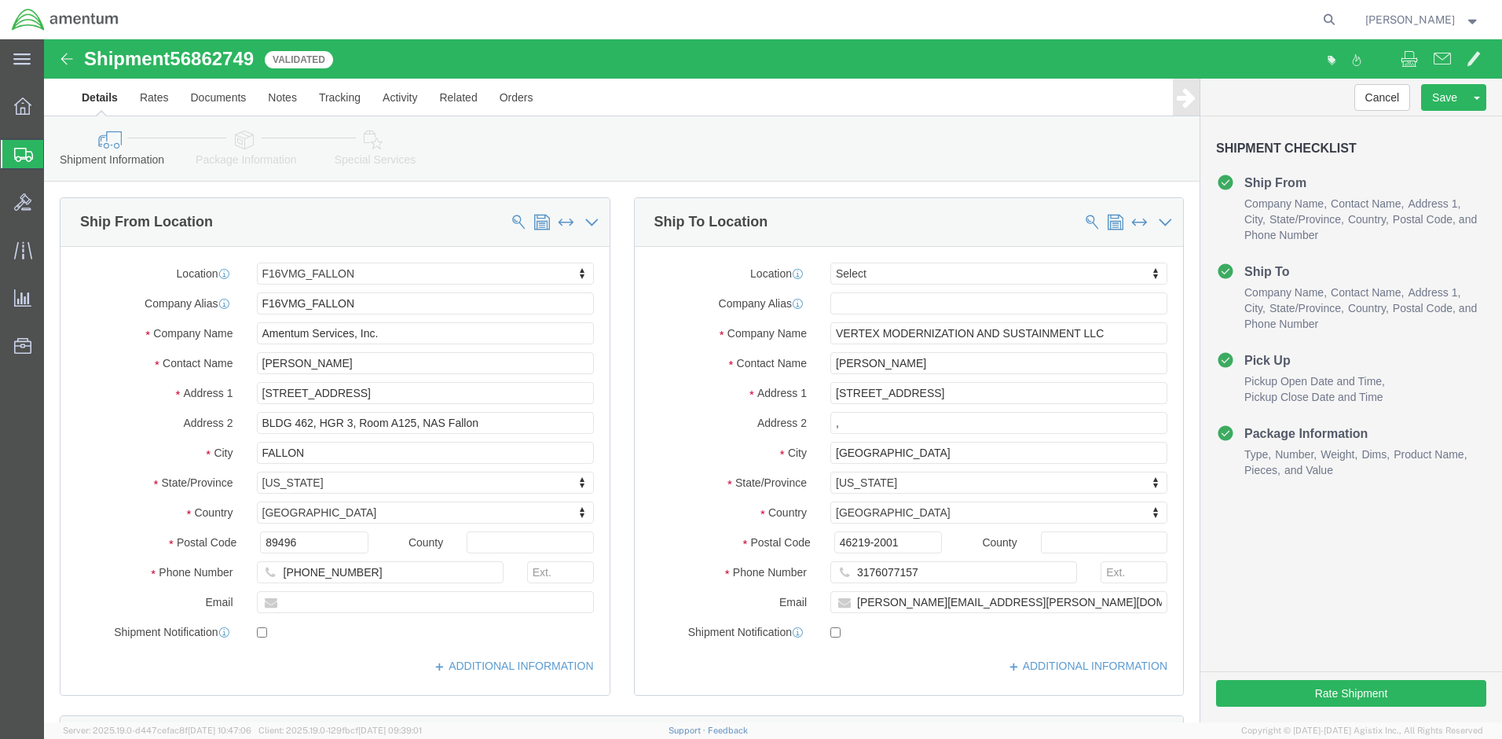
scroll to position [779, 0]
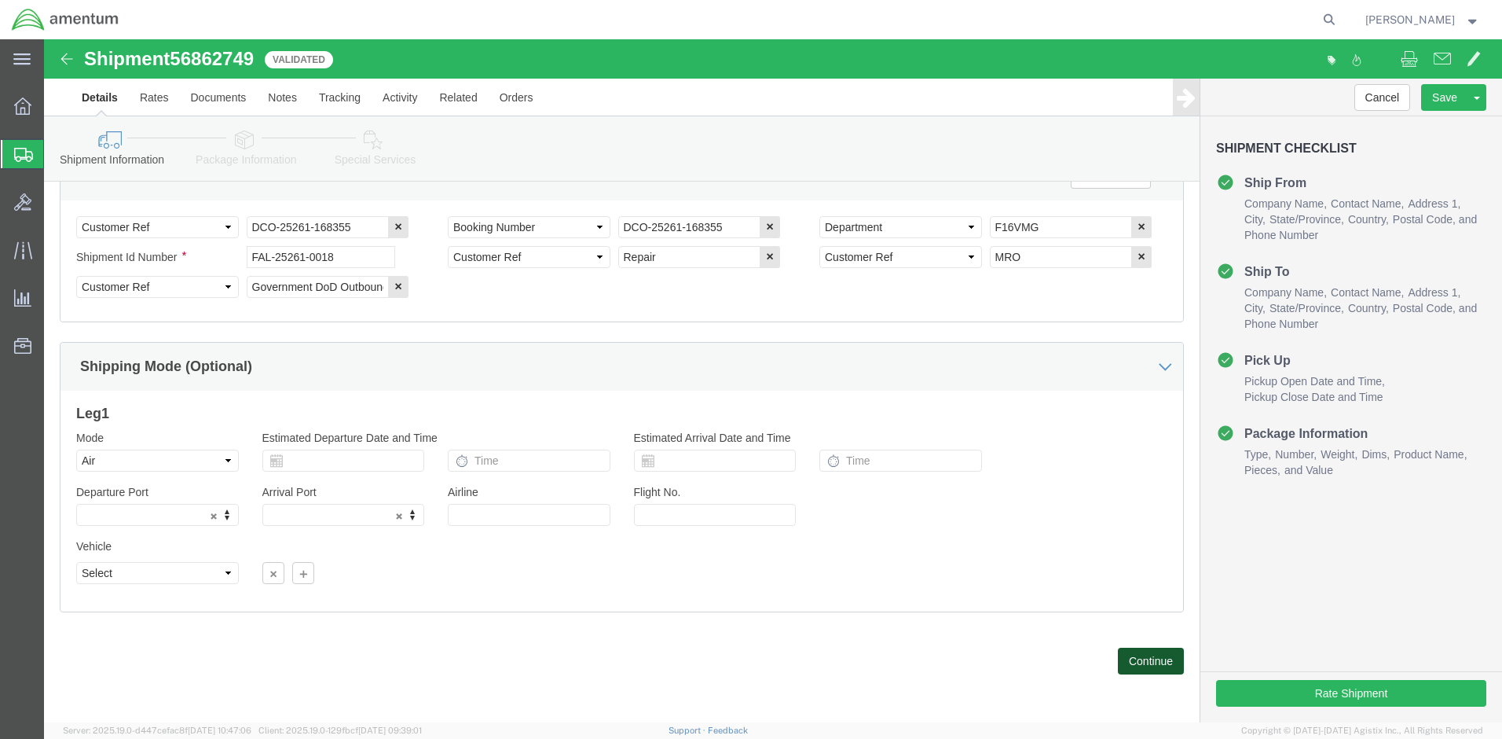
click button "Continue"
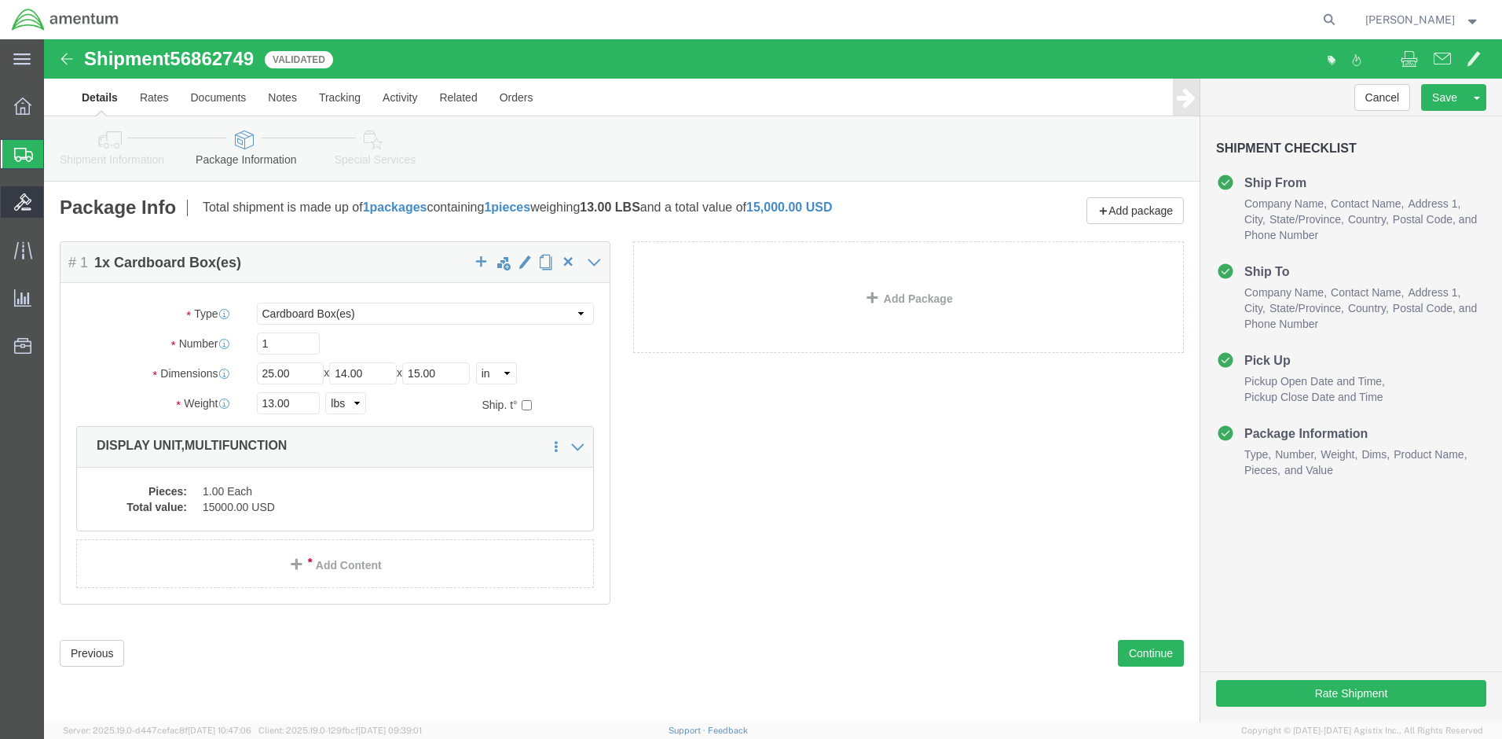
click at [21, 196] on icon at bounding box center [22, 201] width 17 height 17
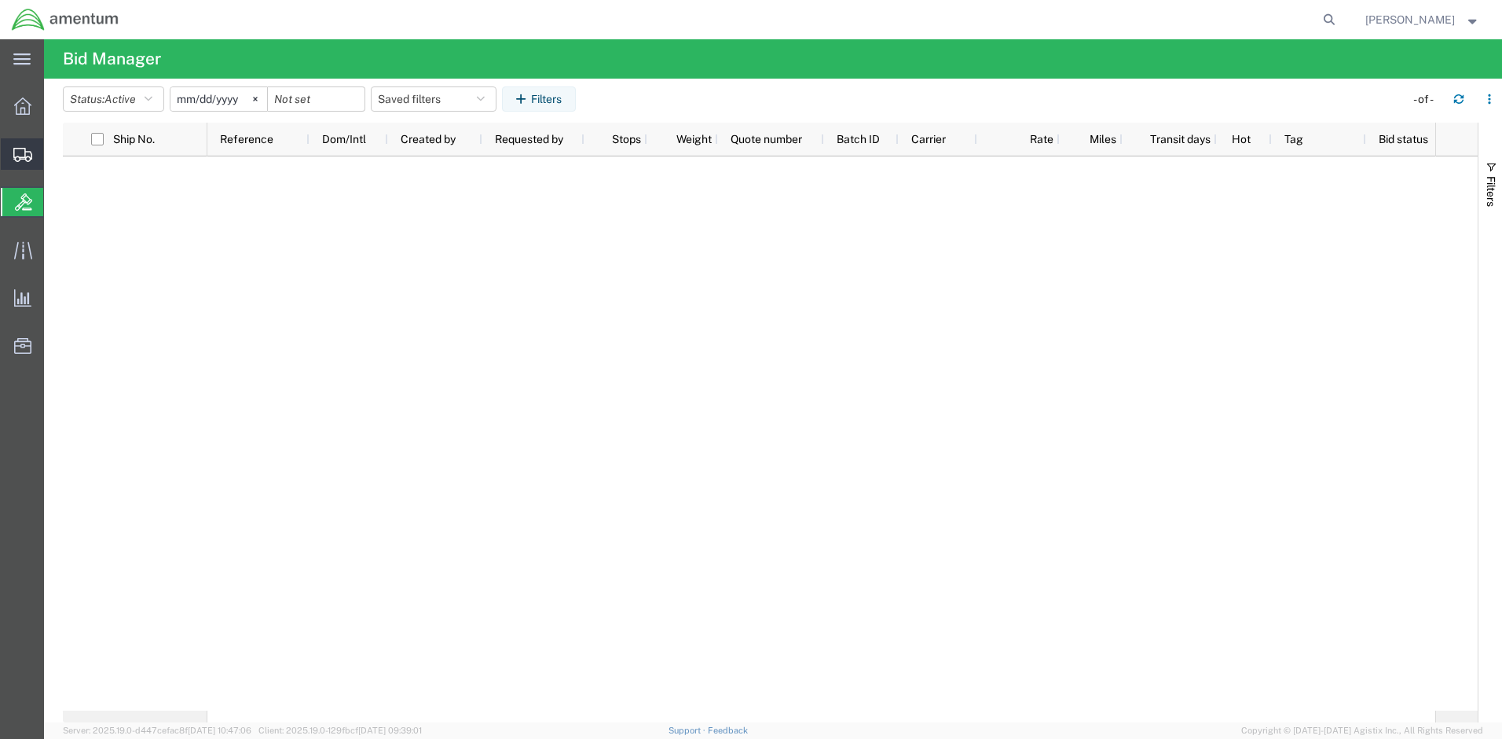
click at [20, 156] on icon at bounding box center [22, 155] width 19 height 14
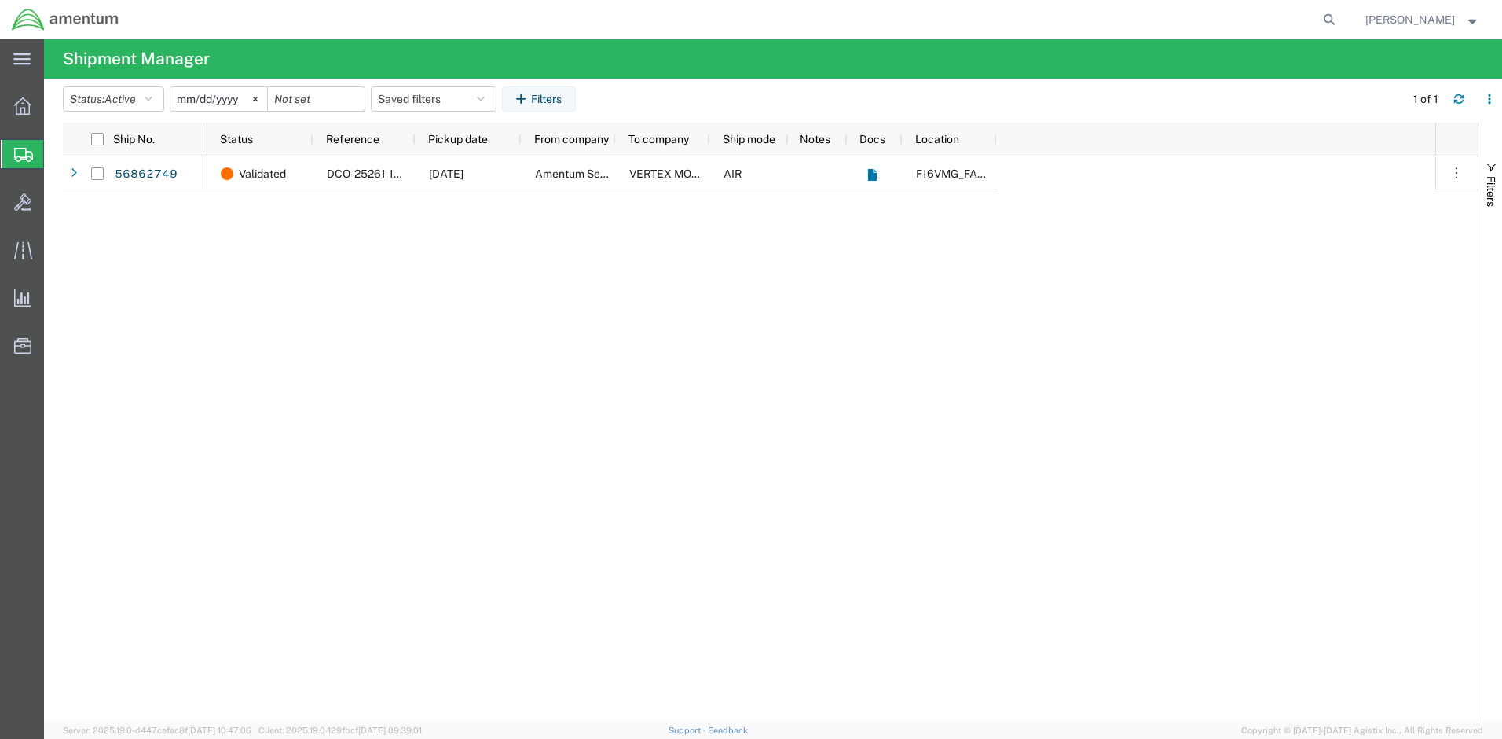
click at [0, 0] on span "Shipment Manager" at bounding box center [0, 0] width 0 height 0
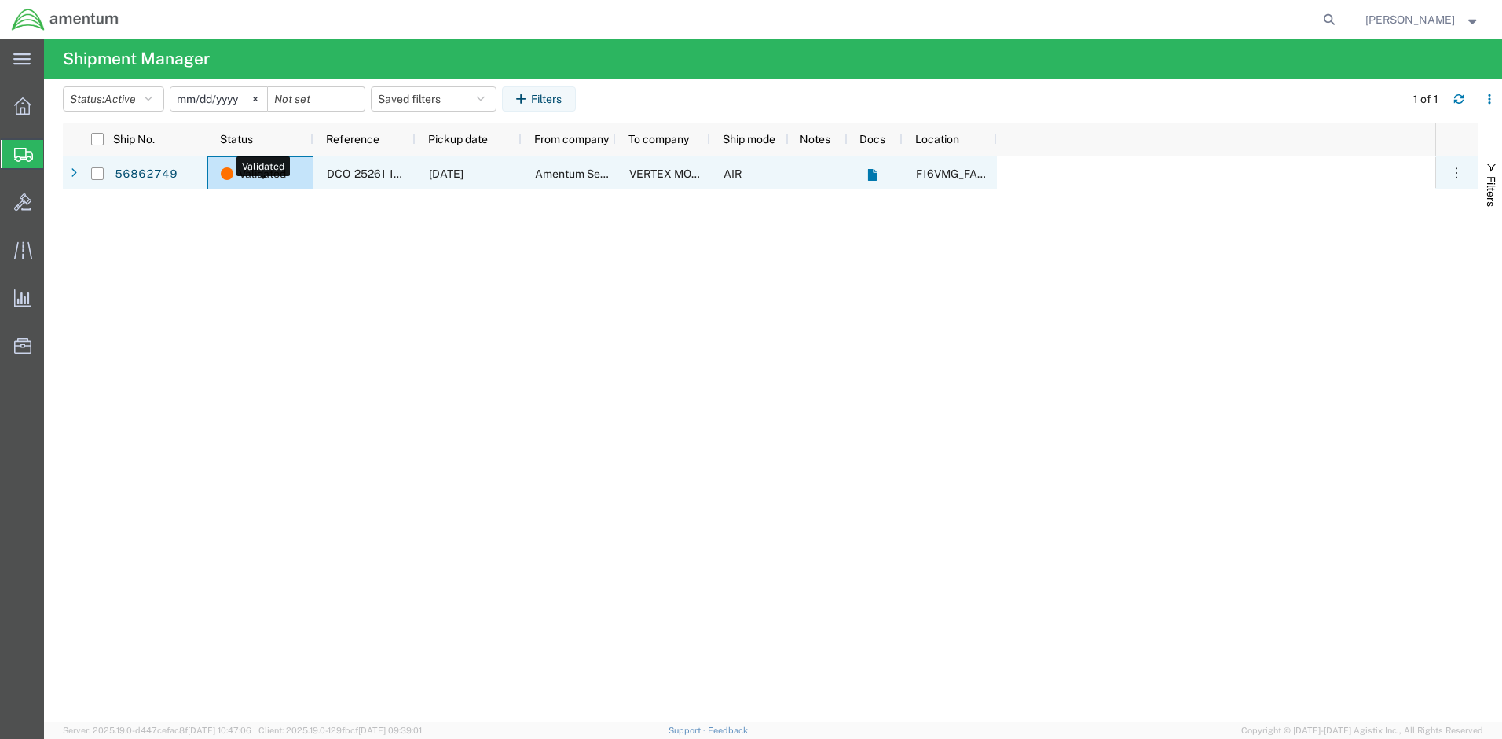
click at [248, 171] on span "Validated" at bounding box center [262, 173] width 47 height 33
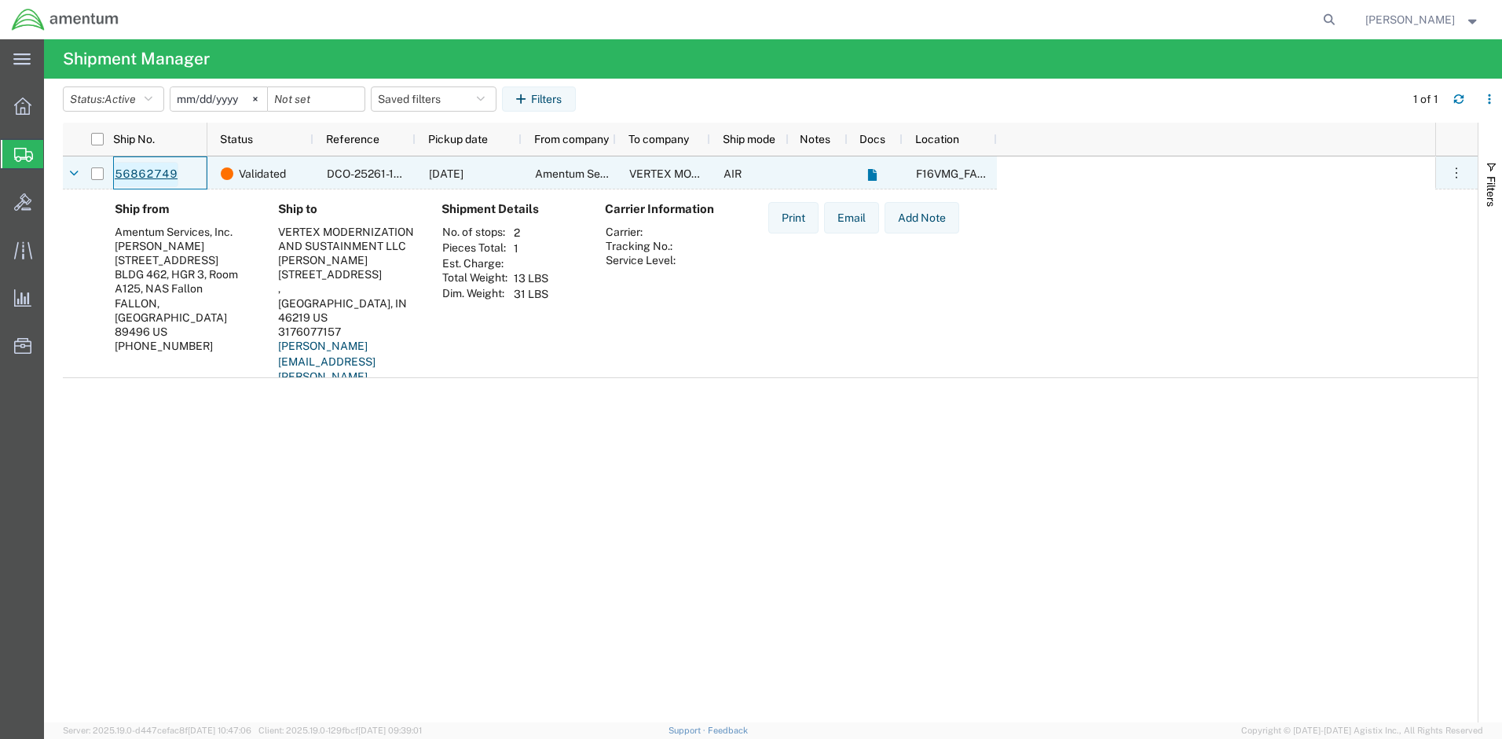
click at [141, 176] on link "56862749" at bounding box center [146, 174] width 64 height 25
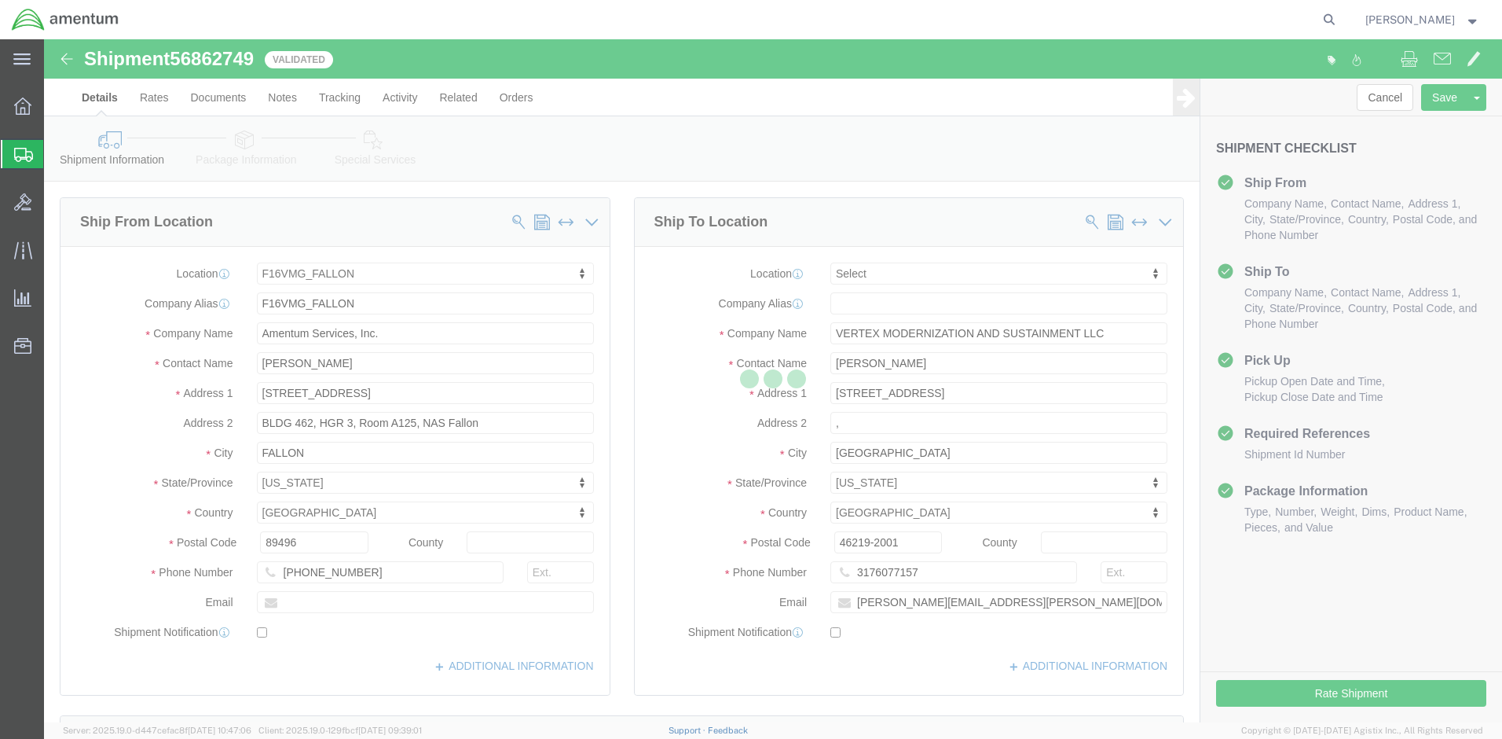
select select "67791"
select select
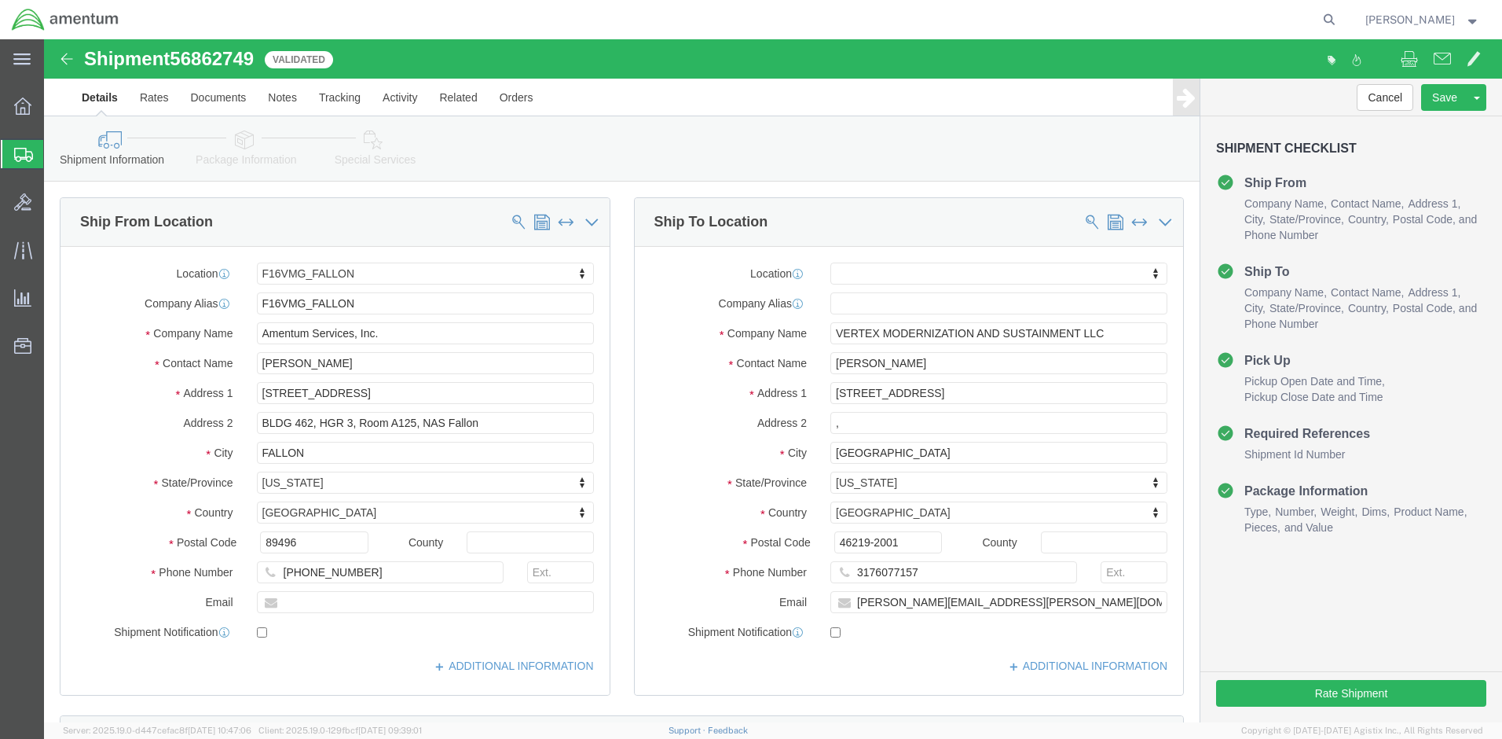
click button "Continue"
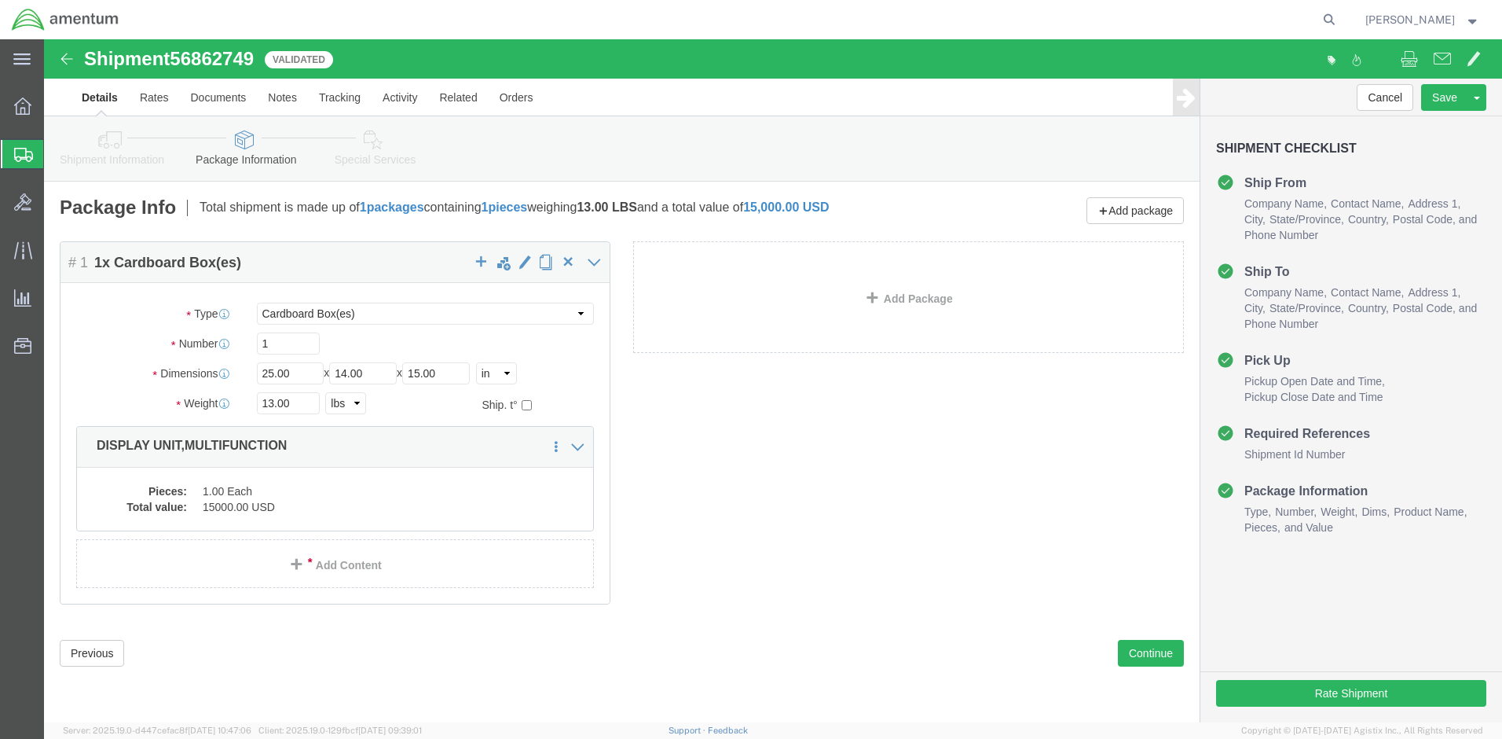
click link "Special Services"
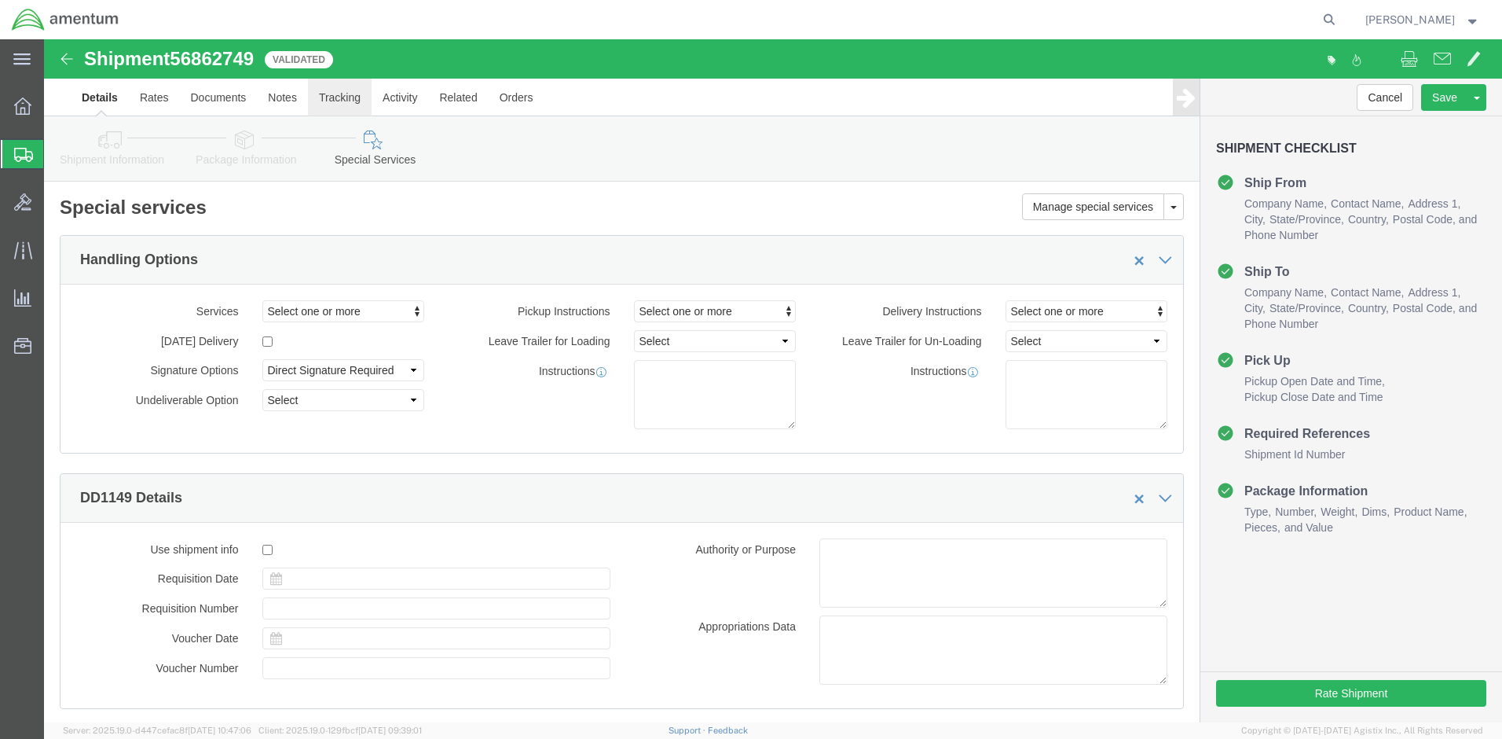
click link "Tracking"
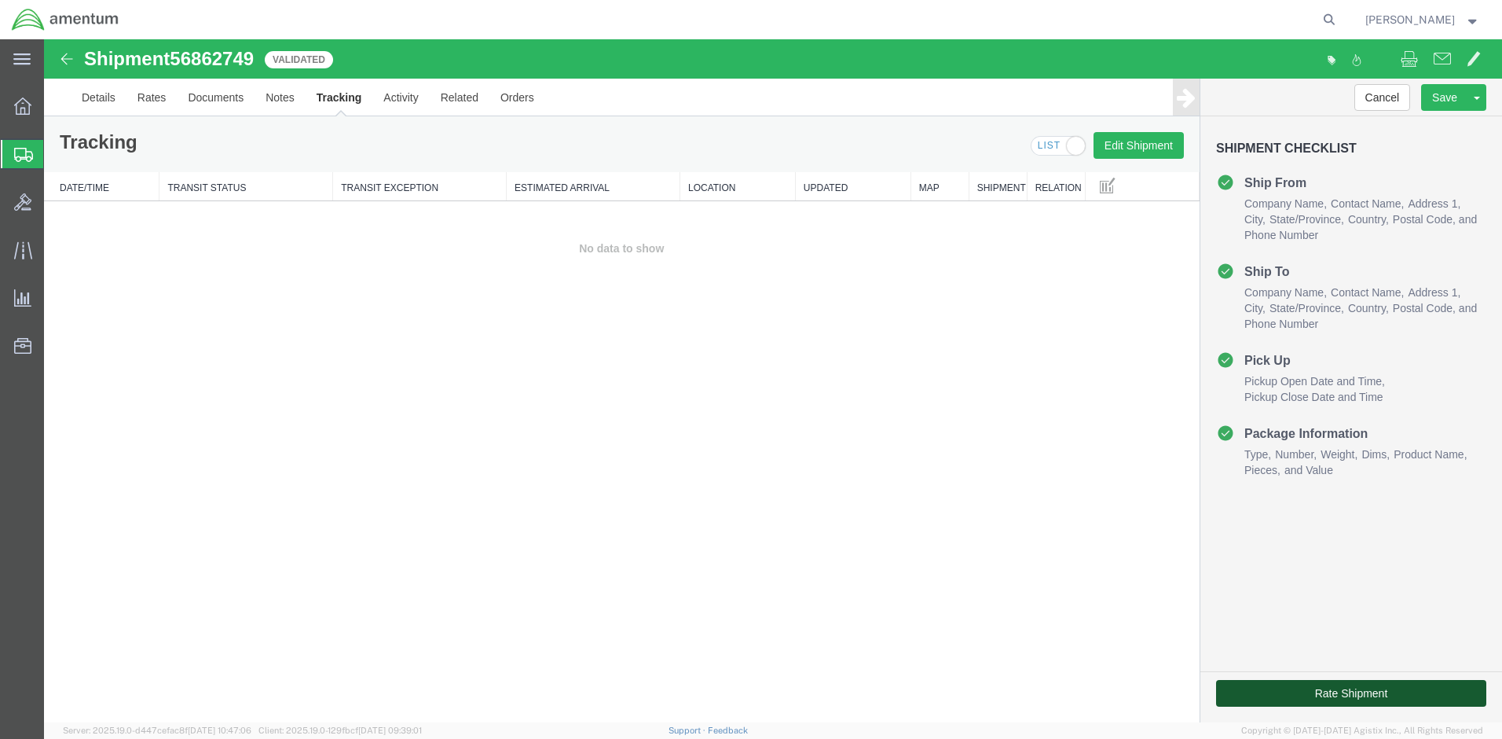
click at [1317, 699] on button "Rate Shipment" at bounding box center [1351, 693] width 270 height 27
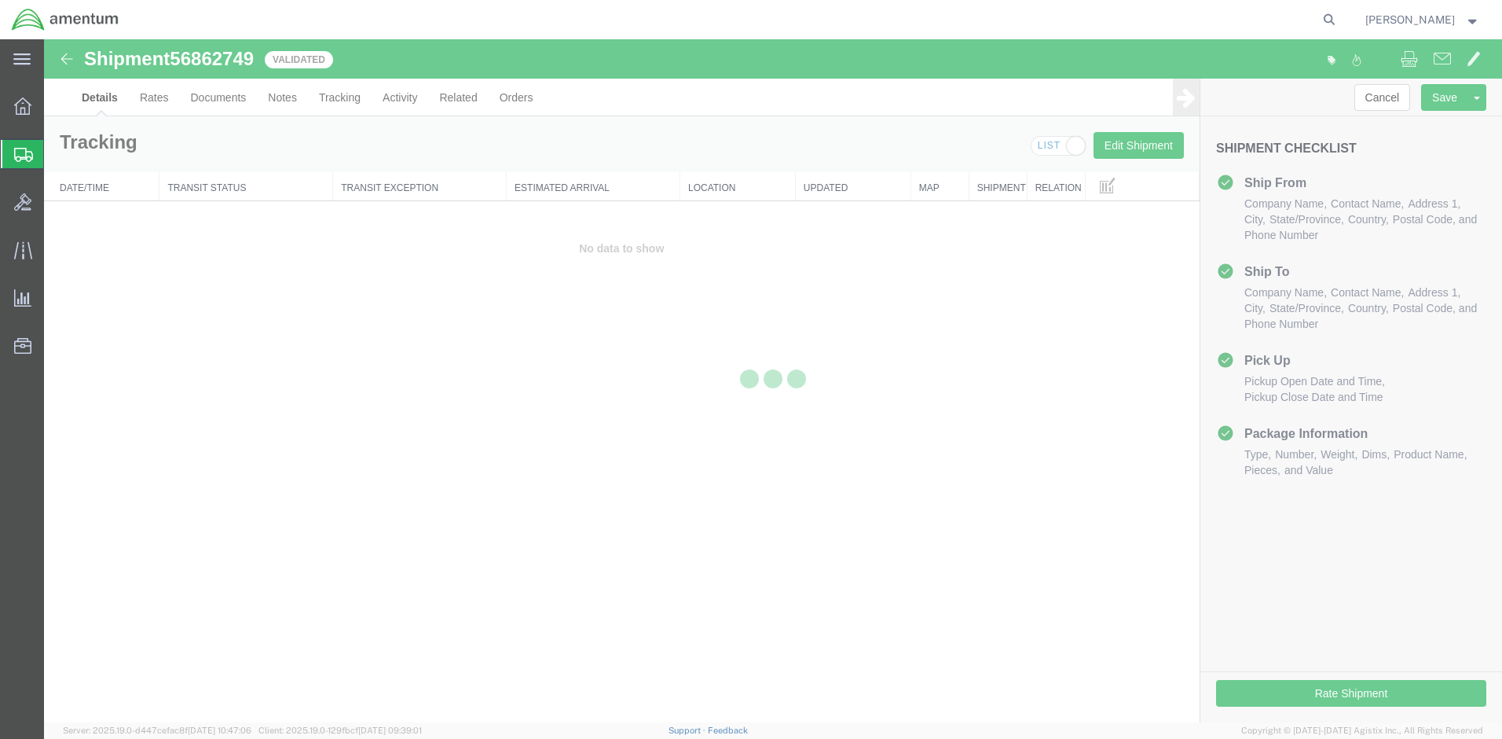
select select "67791"
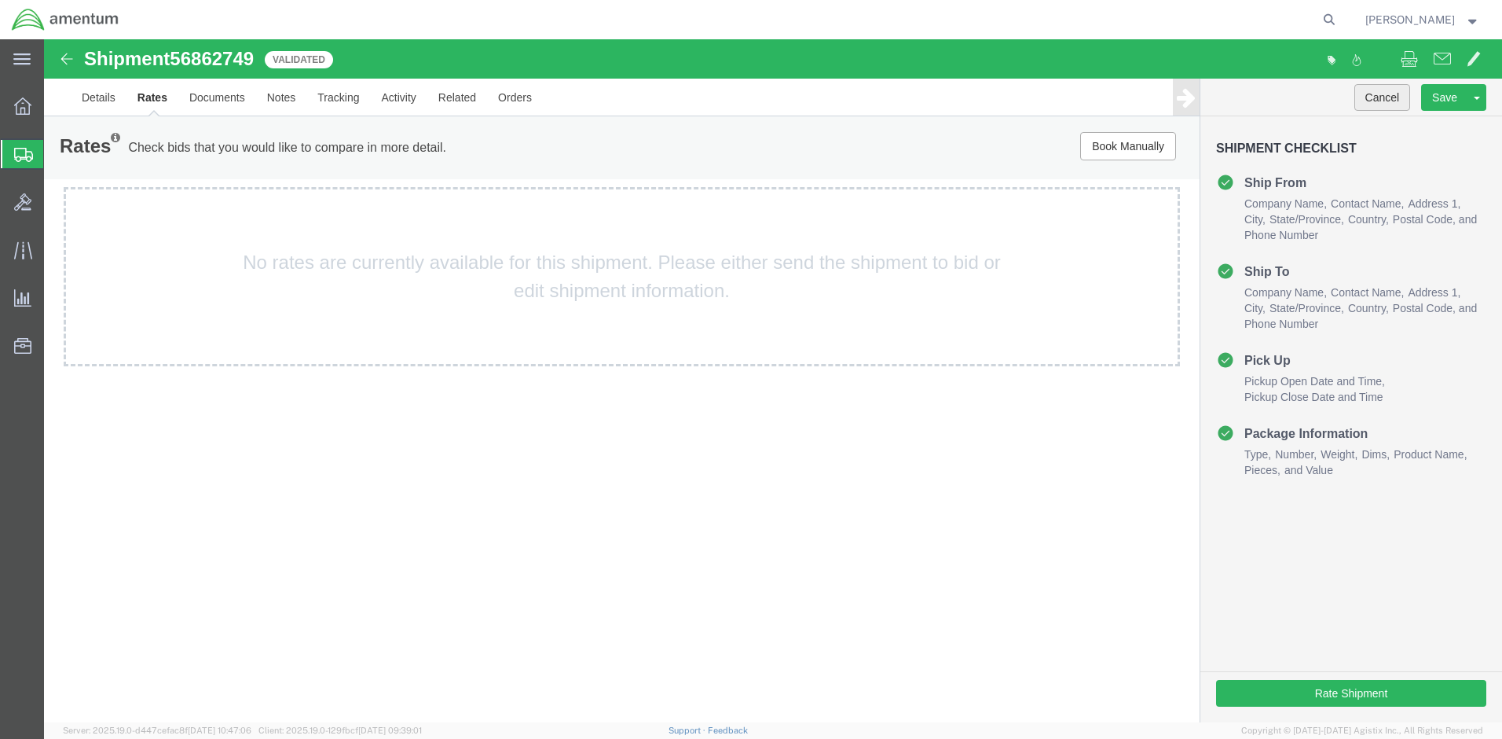
click at [1388, 94] on button "Cancel" at bounding box center [1383, 97] width 57 height 27
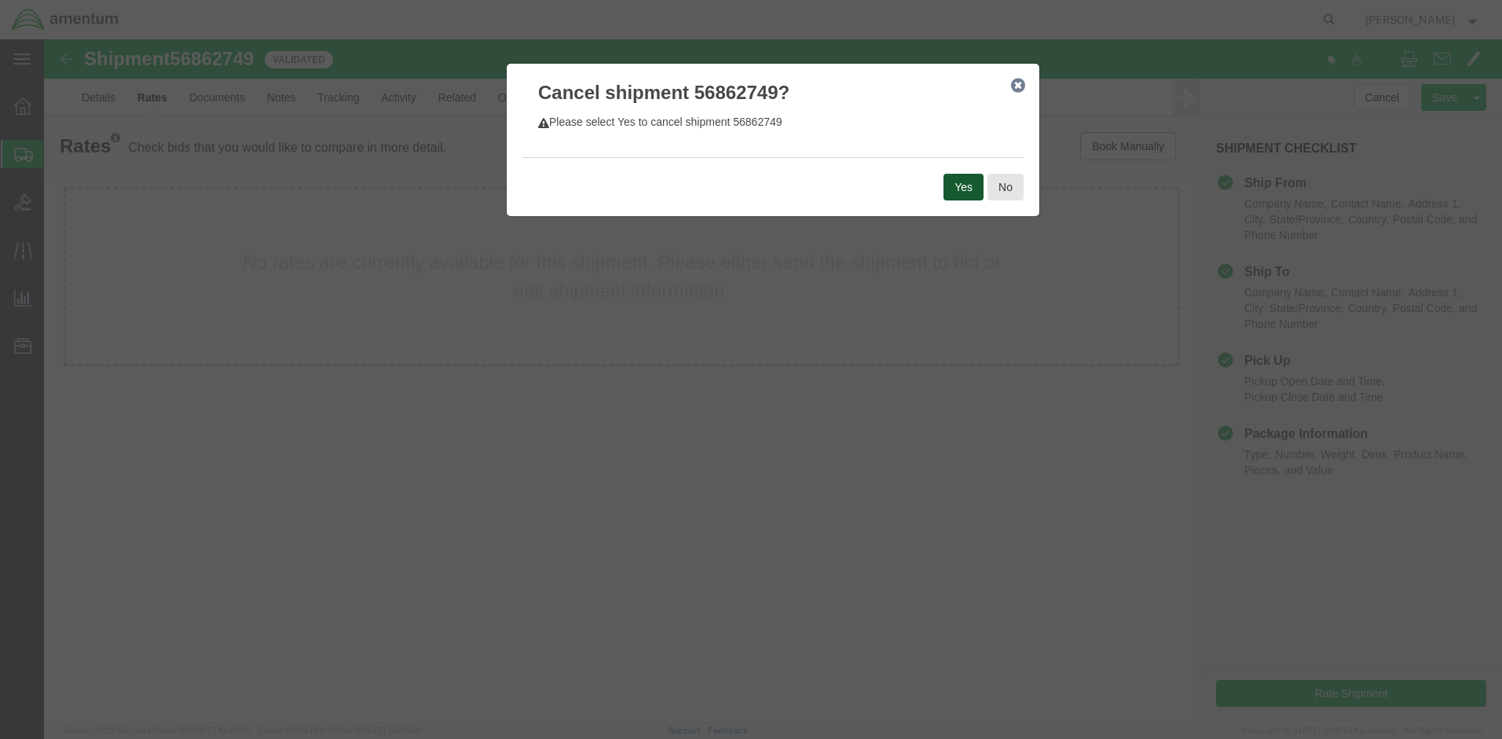
click at [970, 188] on button "Yes" at bounding box center [964, 187] width 40 height 27
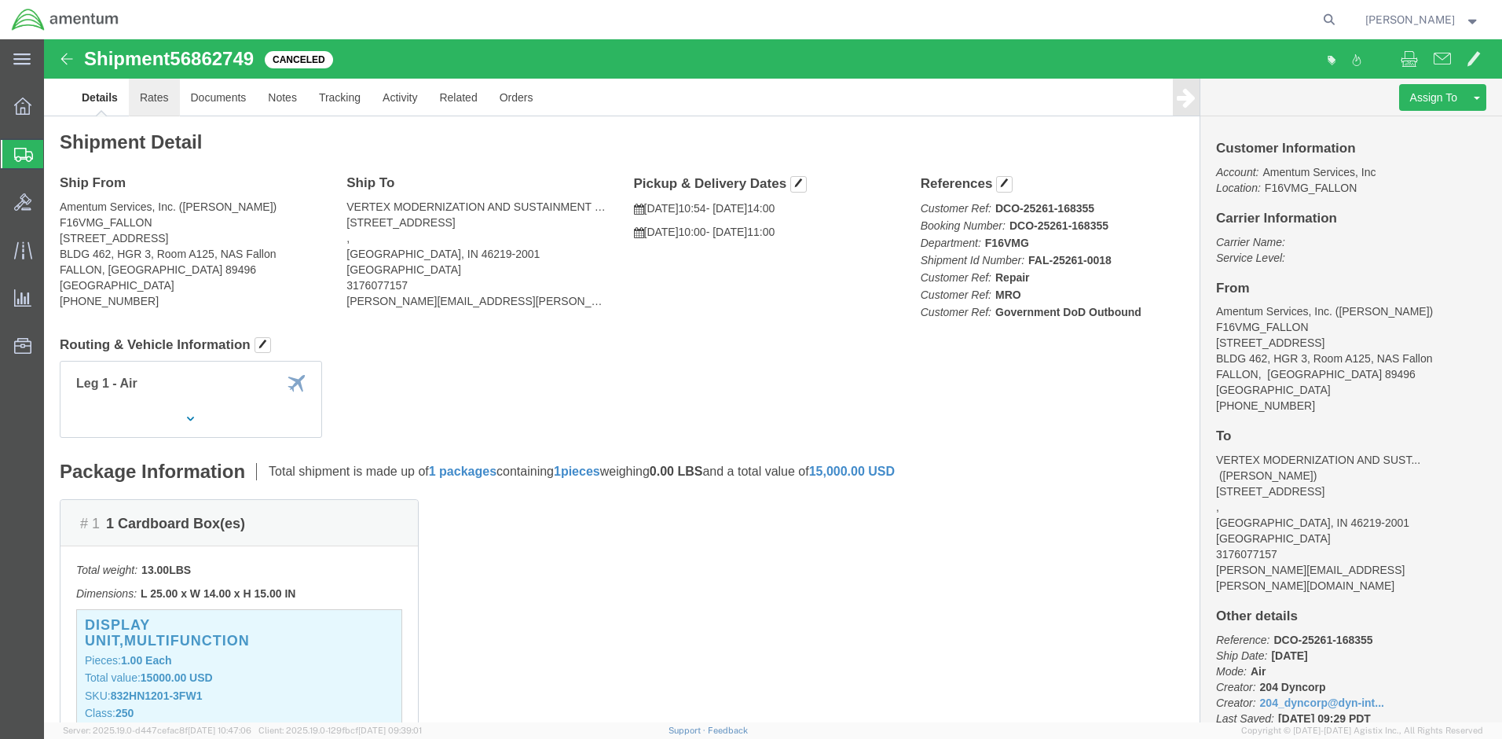
click link "Rates"
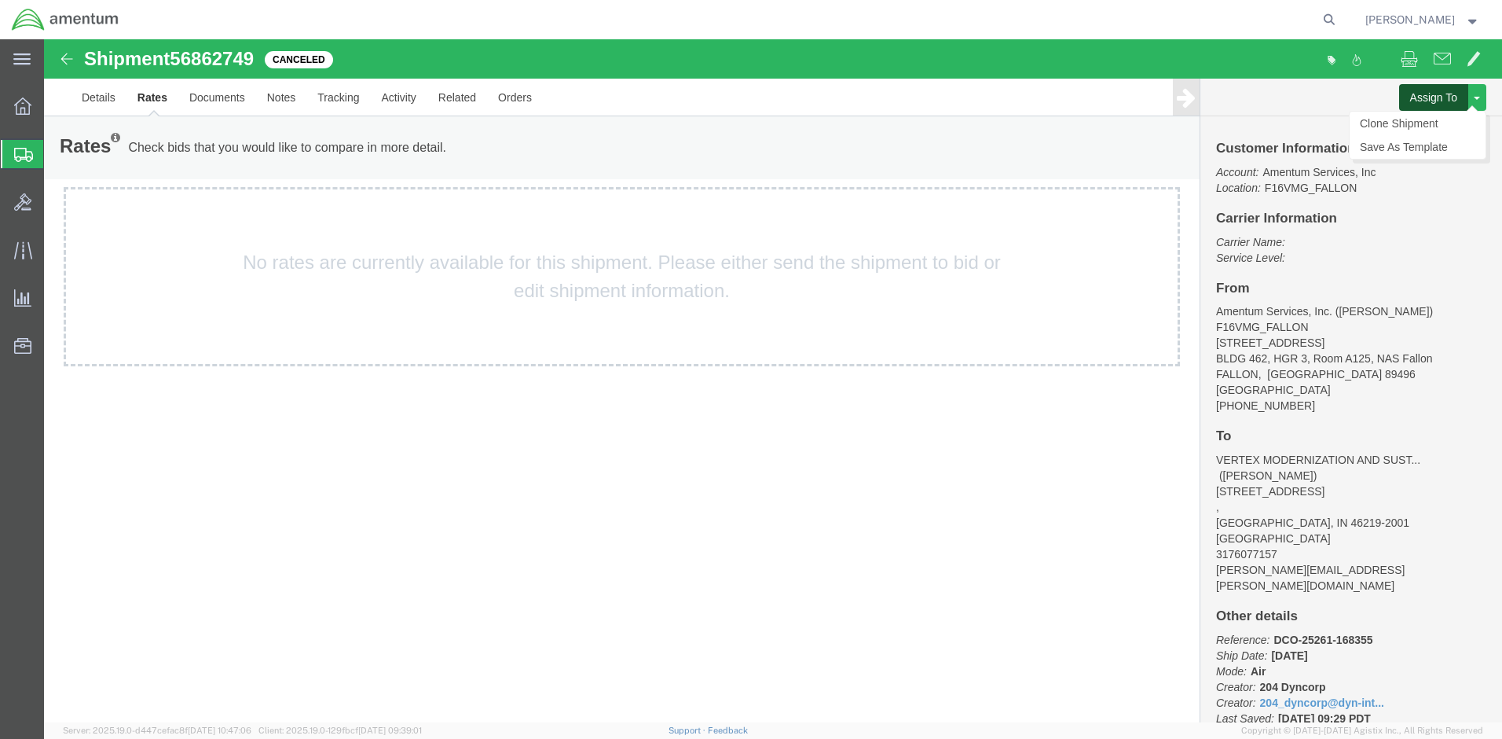
click at [1447, 91] on button "Assign To" at bounding box center [1433, 97] width 69 height 27
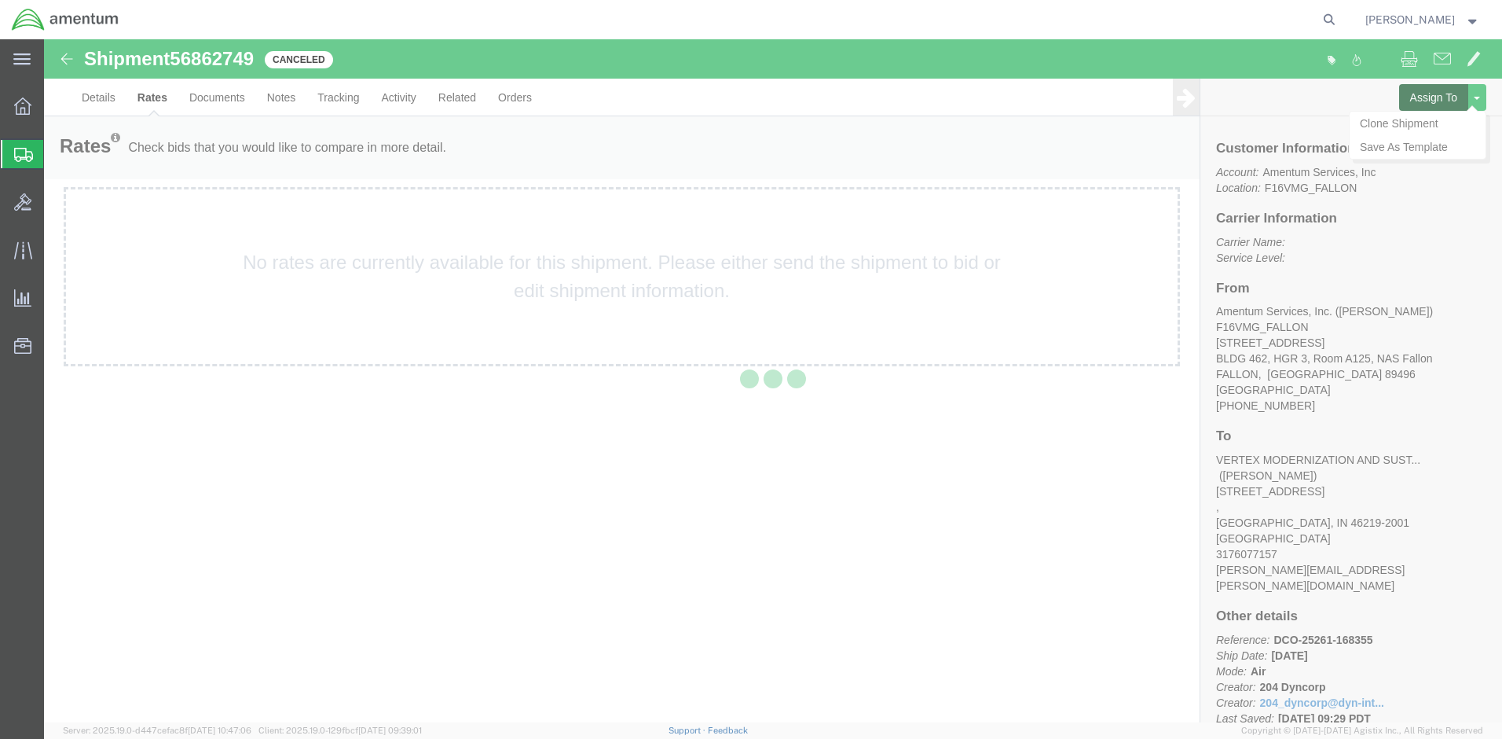
select select
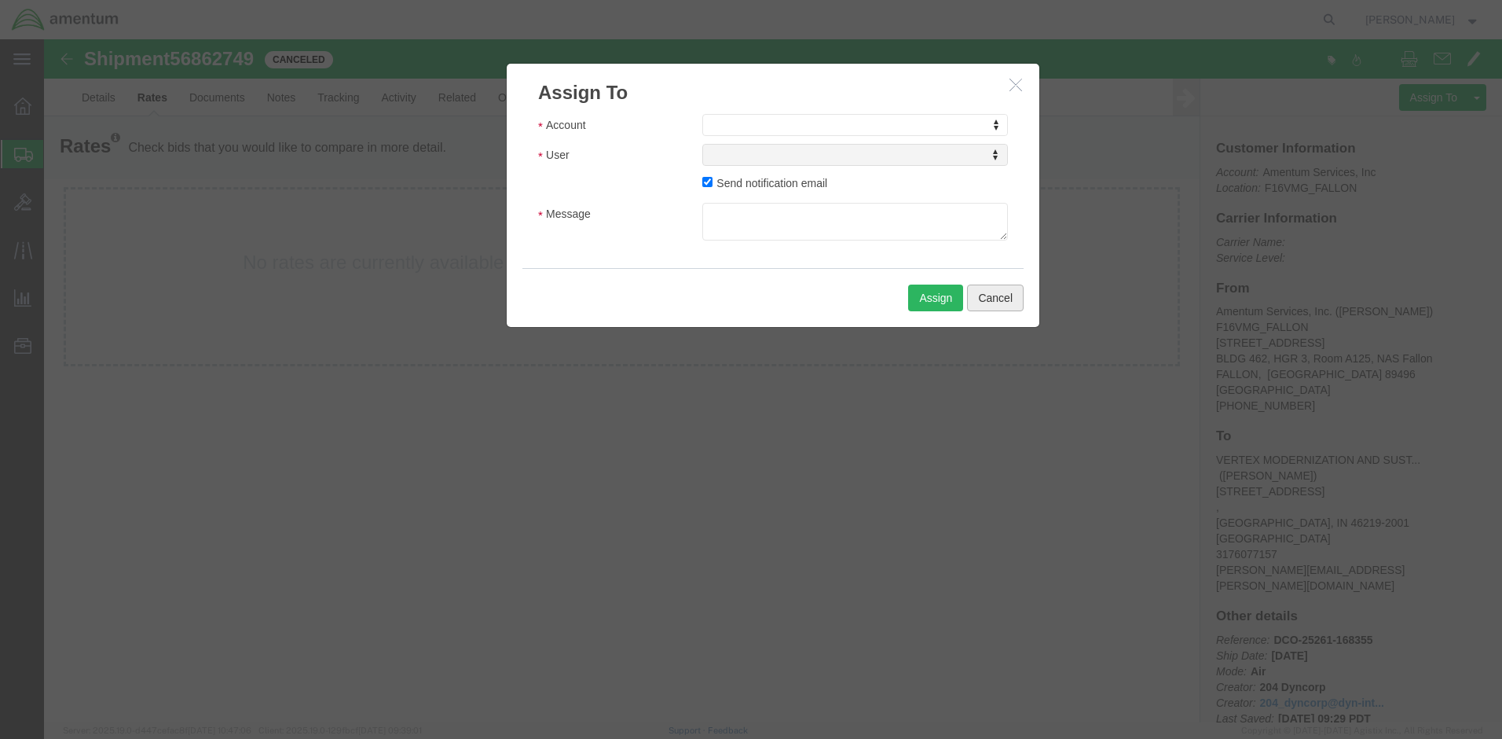
click at [993, 297] on button "Cancel" at bounding box center [995, 297] width 57 height 27
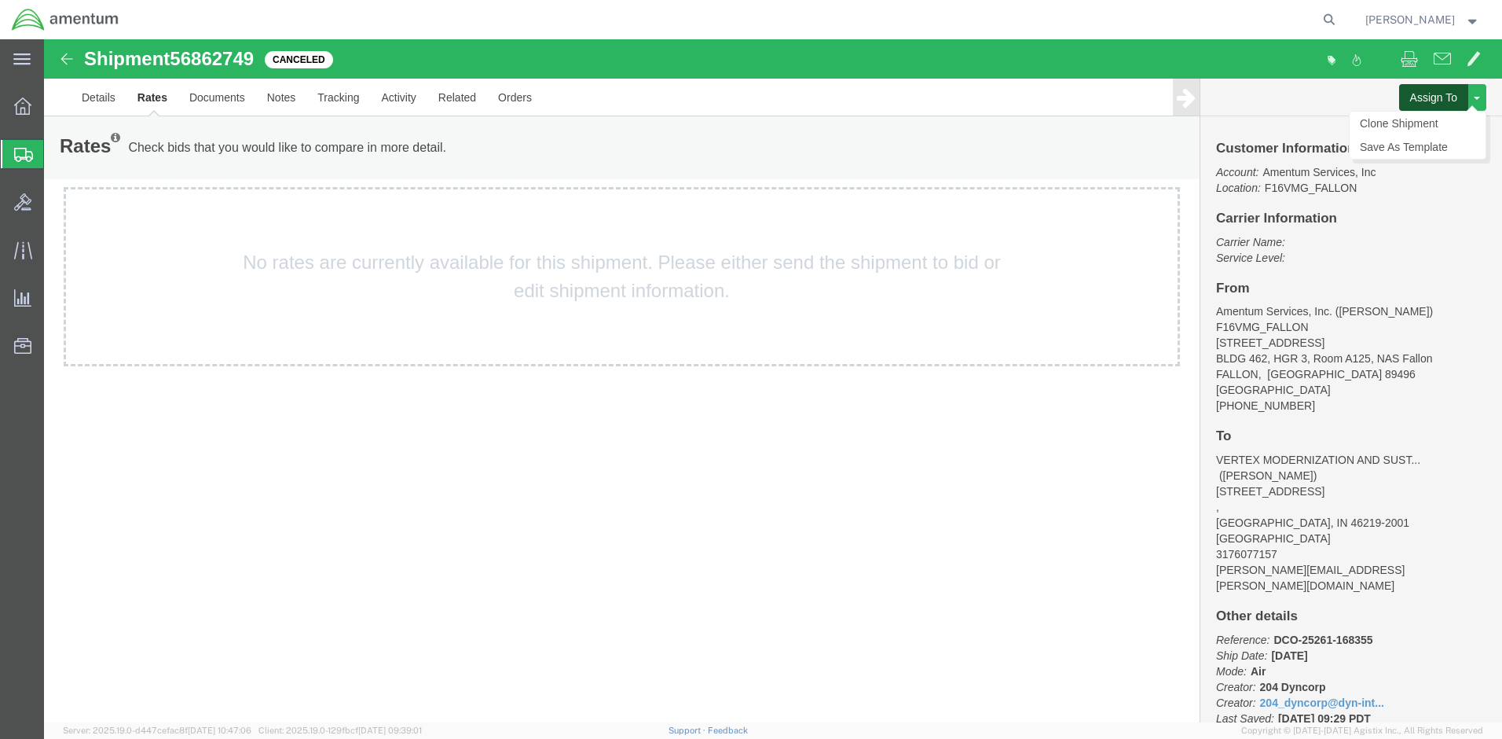
click at [1433, 94] on button "Assign To" at bounding box center [1433, 97] width 69 height 27
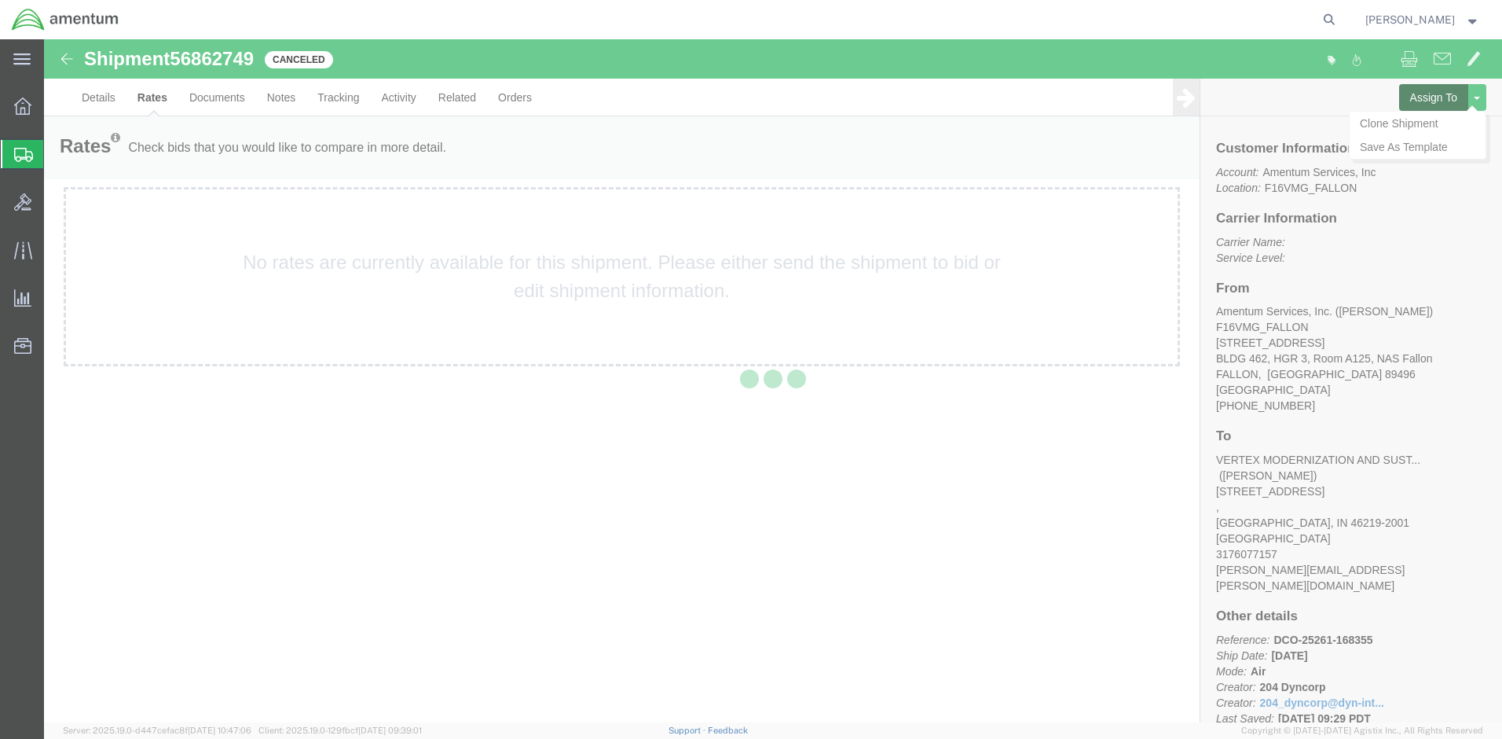
select select
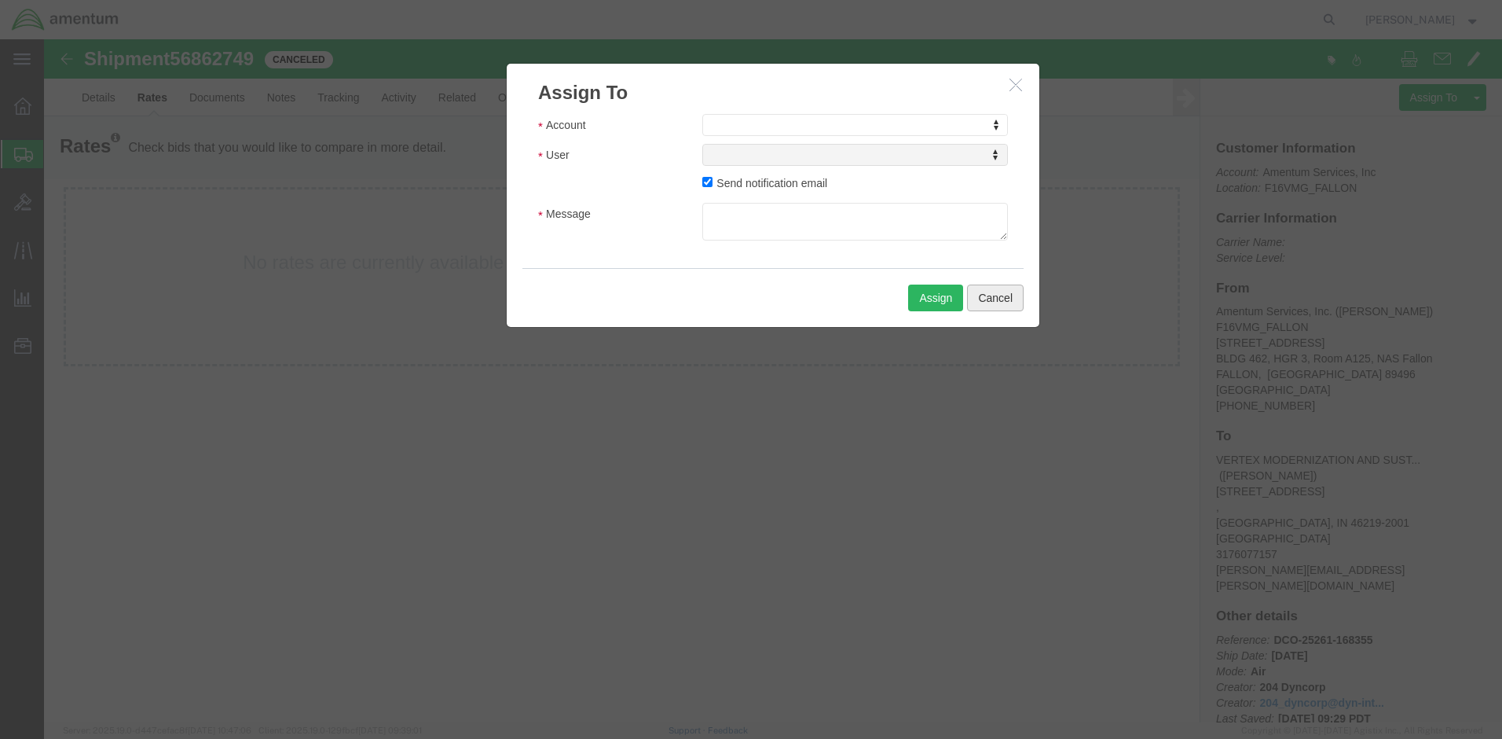
click at [1004, 289] on button "Cancel" at bounding box center [995, 297] width 57 height 27
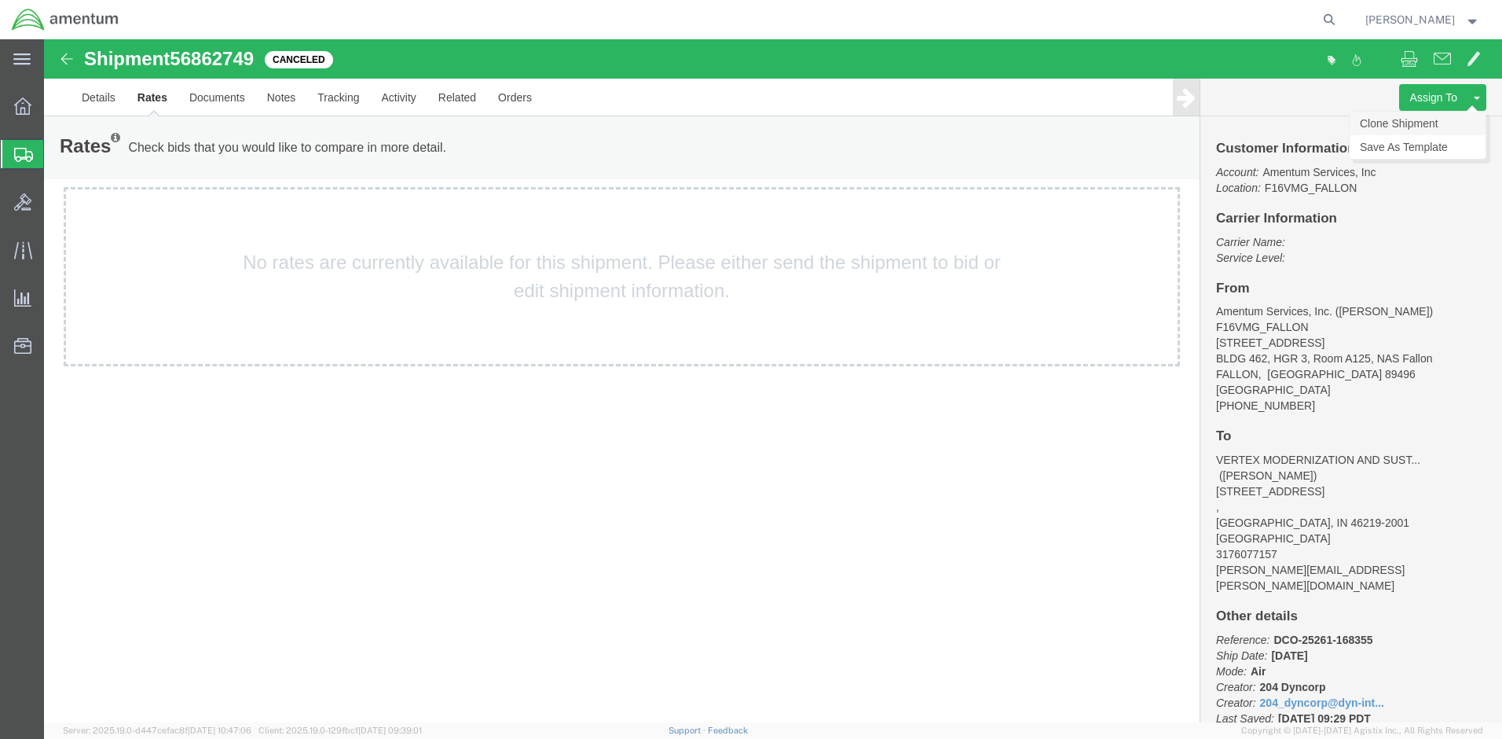
click at [1449, 127] on link "Clone Shipment" at bounding box center [1418, 124] width 136 height 24
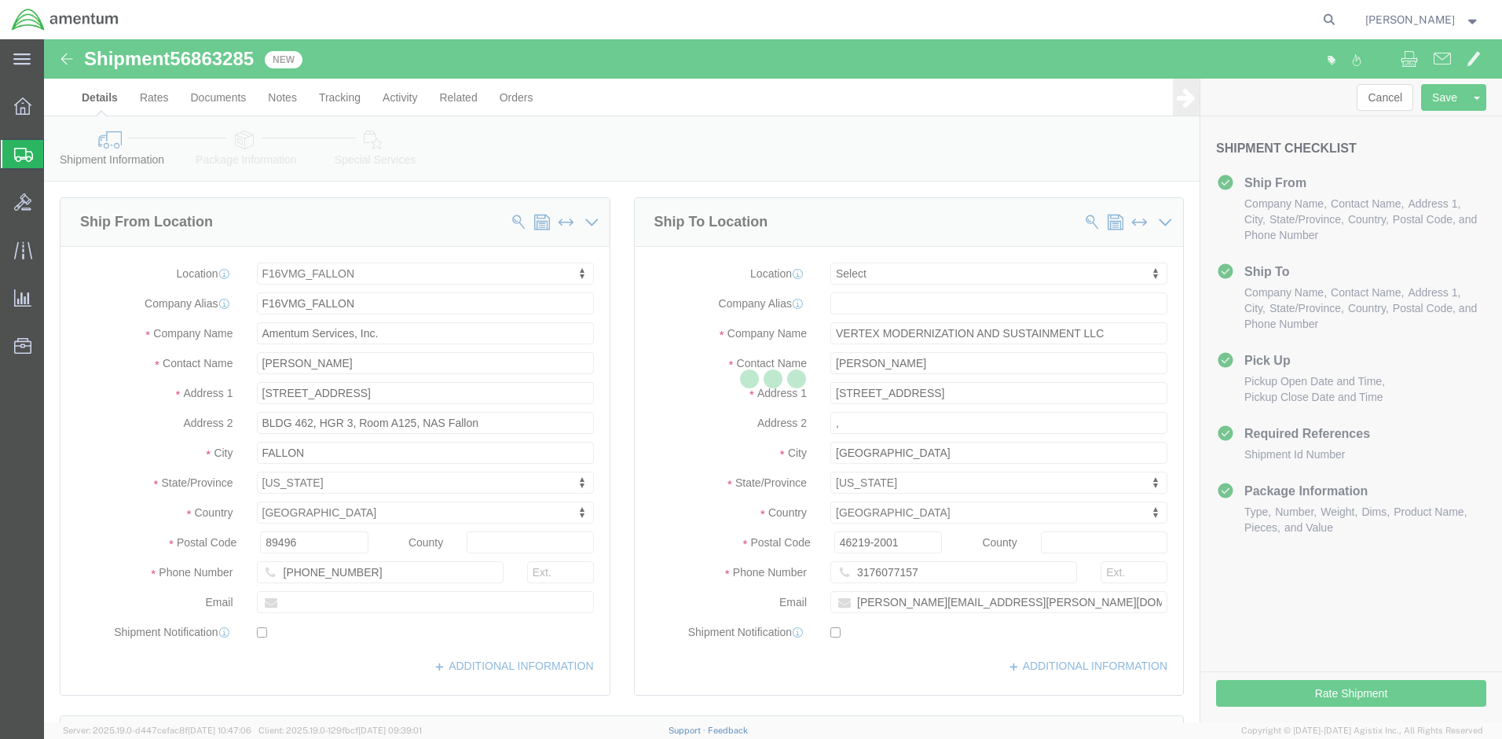
select select "67791"
select select
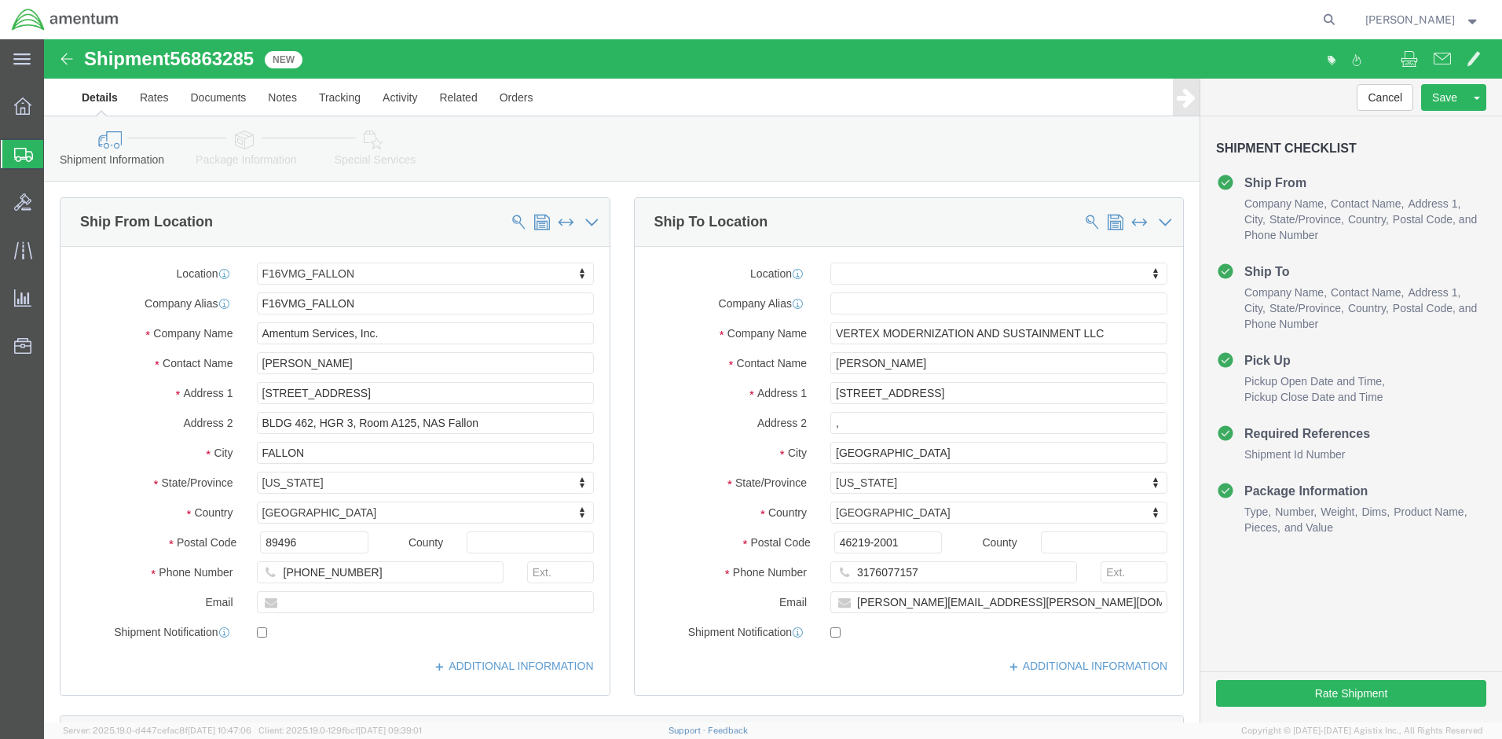
click link "Package Information"
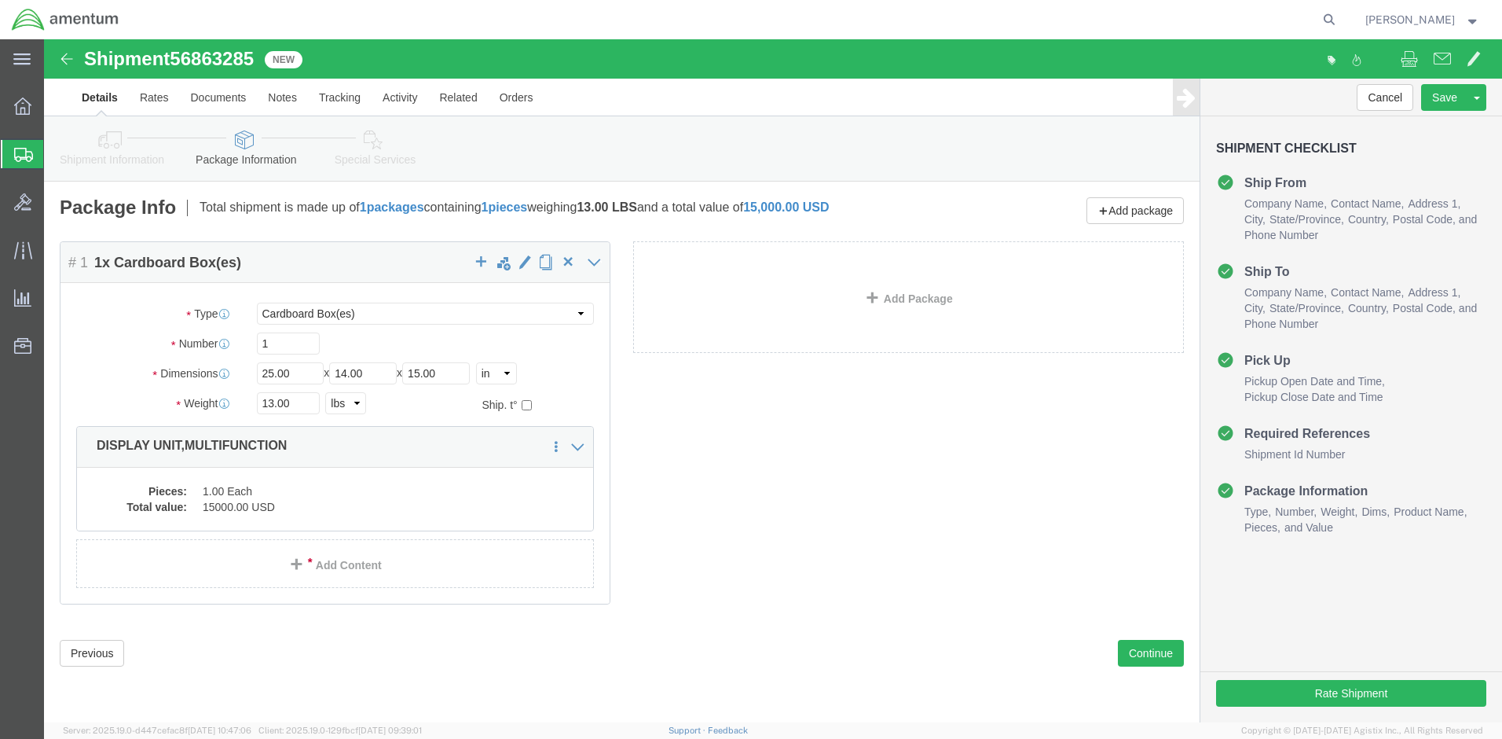
click link "Special Services"
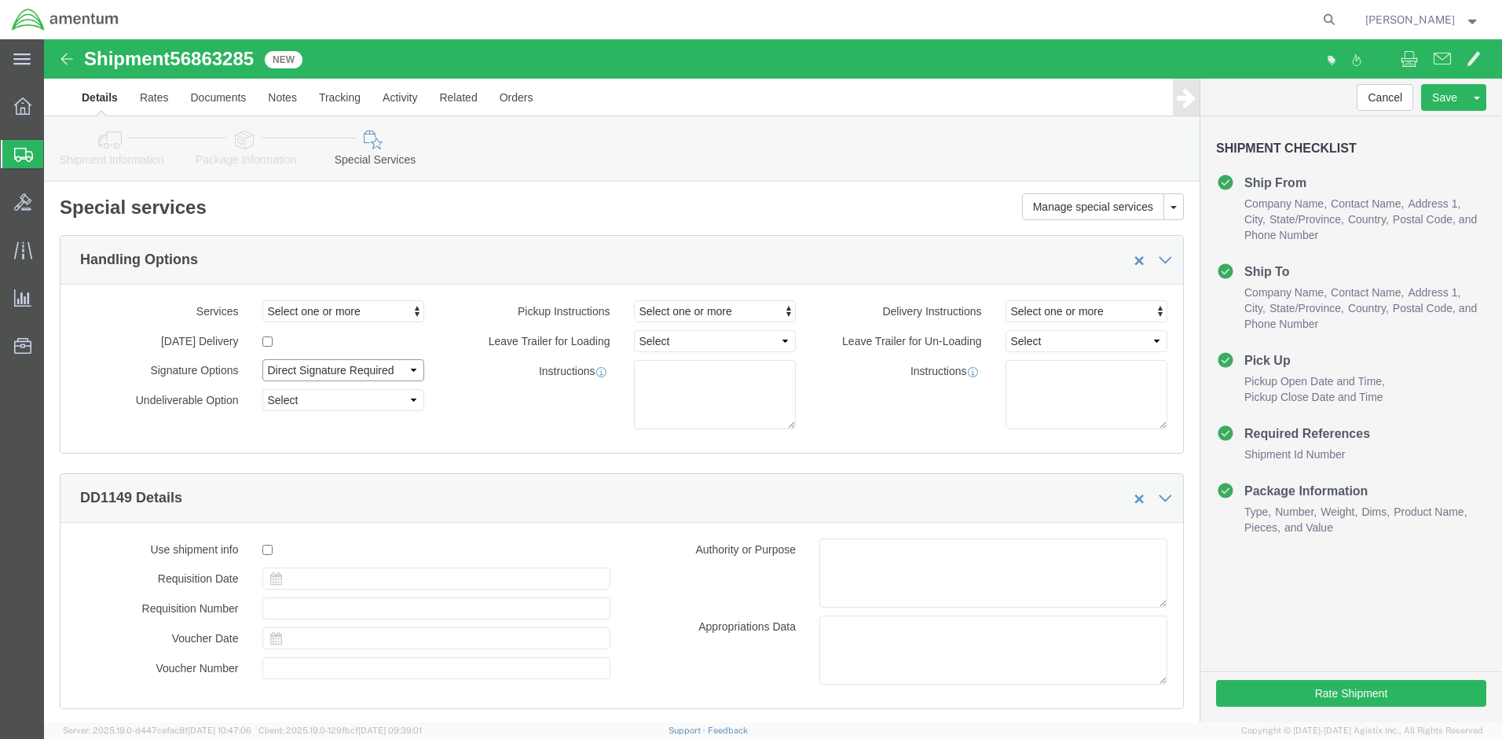
select select
click div "Pickup Instructions Select one or more Crane Required Driver Assisted Loading F…"
click button "Save"
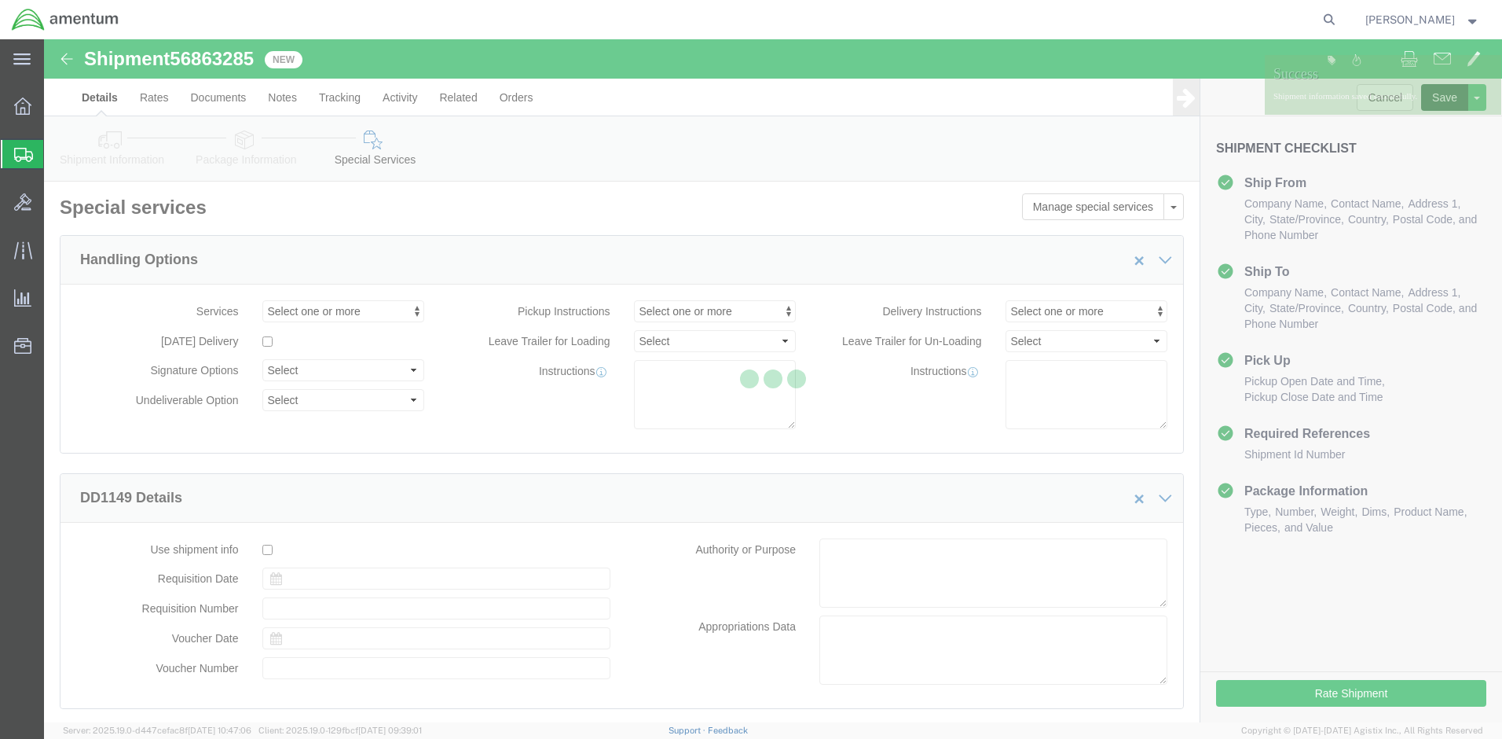
scroll to position [97, 0]
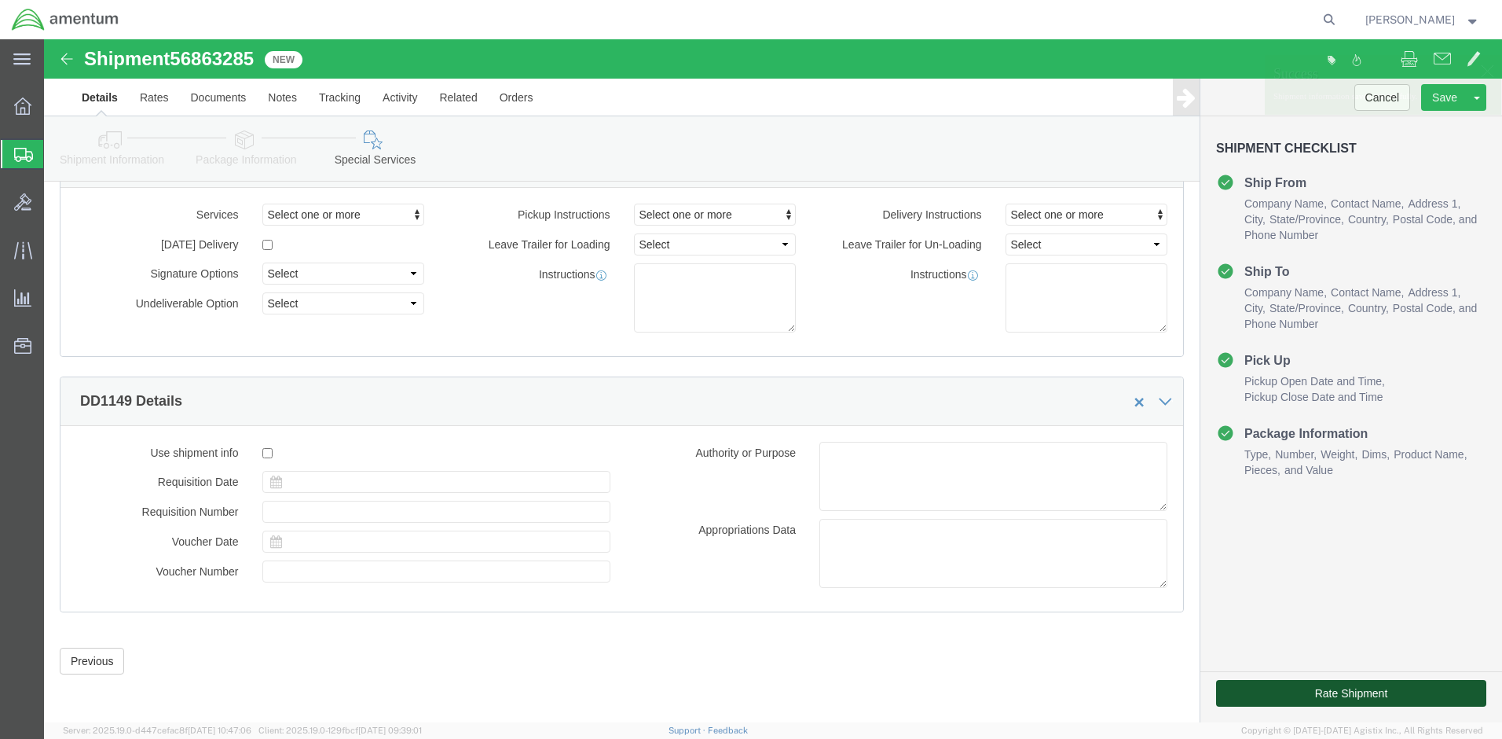
click button "Rate Shipment"
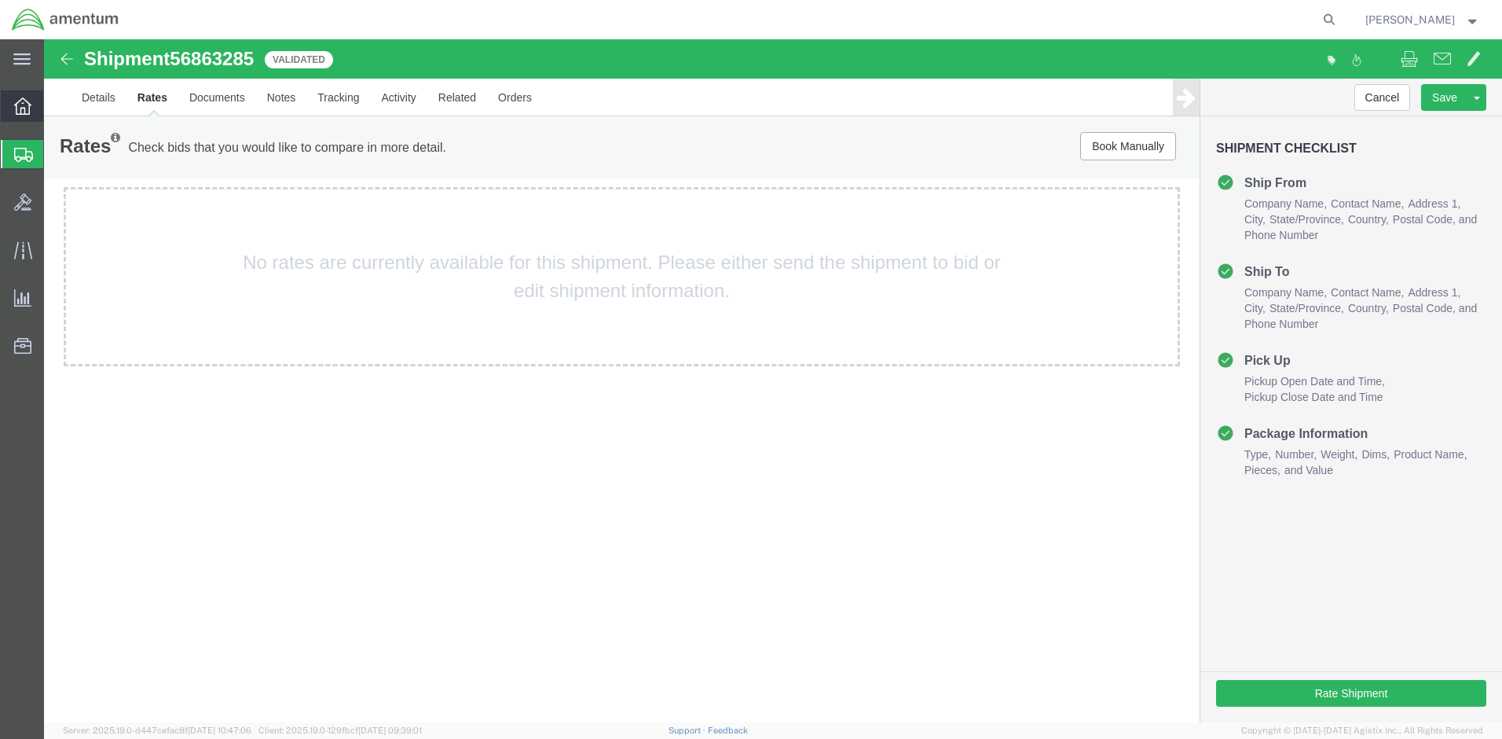
click at [20, 98] on icon at bounding box center [22, 105] width 17 height 17
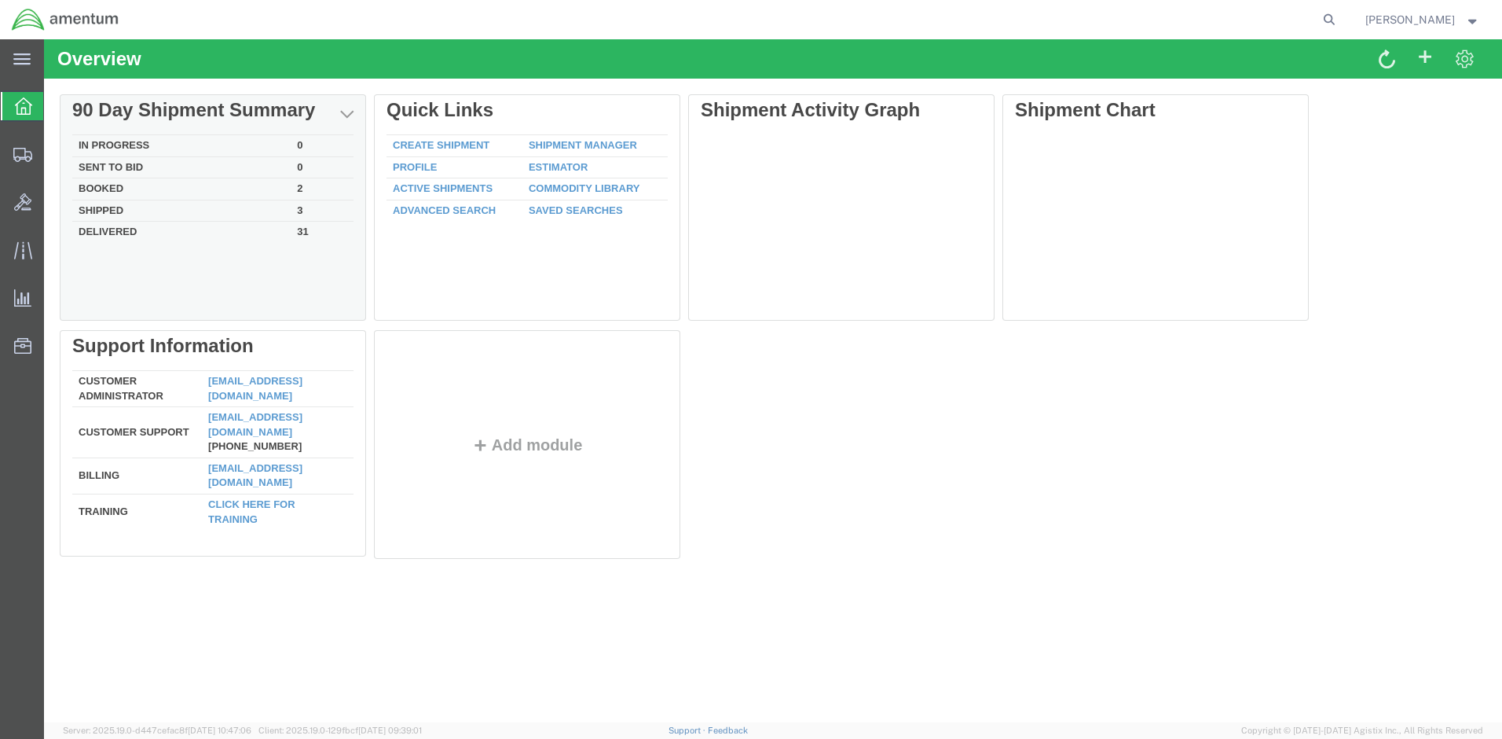
click at [218, 163] on td "Sent To Bid" at bounding box center [181, 167] width 218 height 22
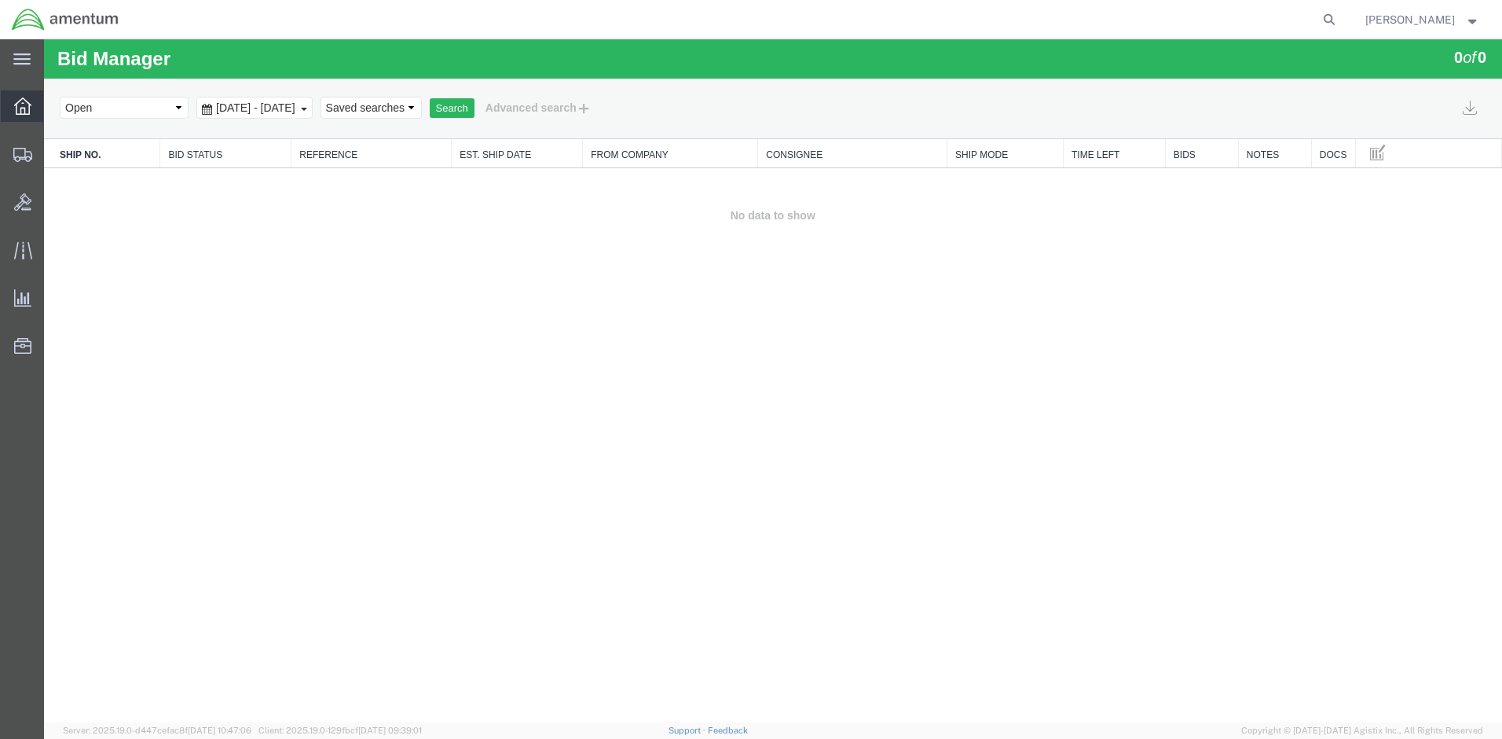
click at [54, 99] on span "Overview" at bounding box center [48, 105] width 11 height 31
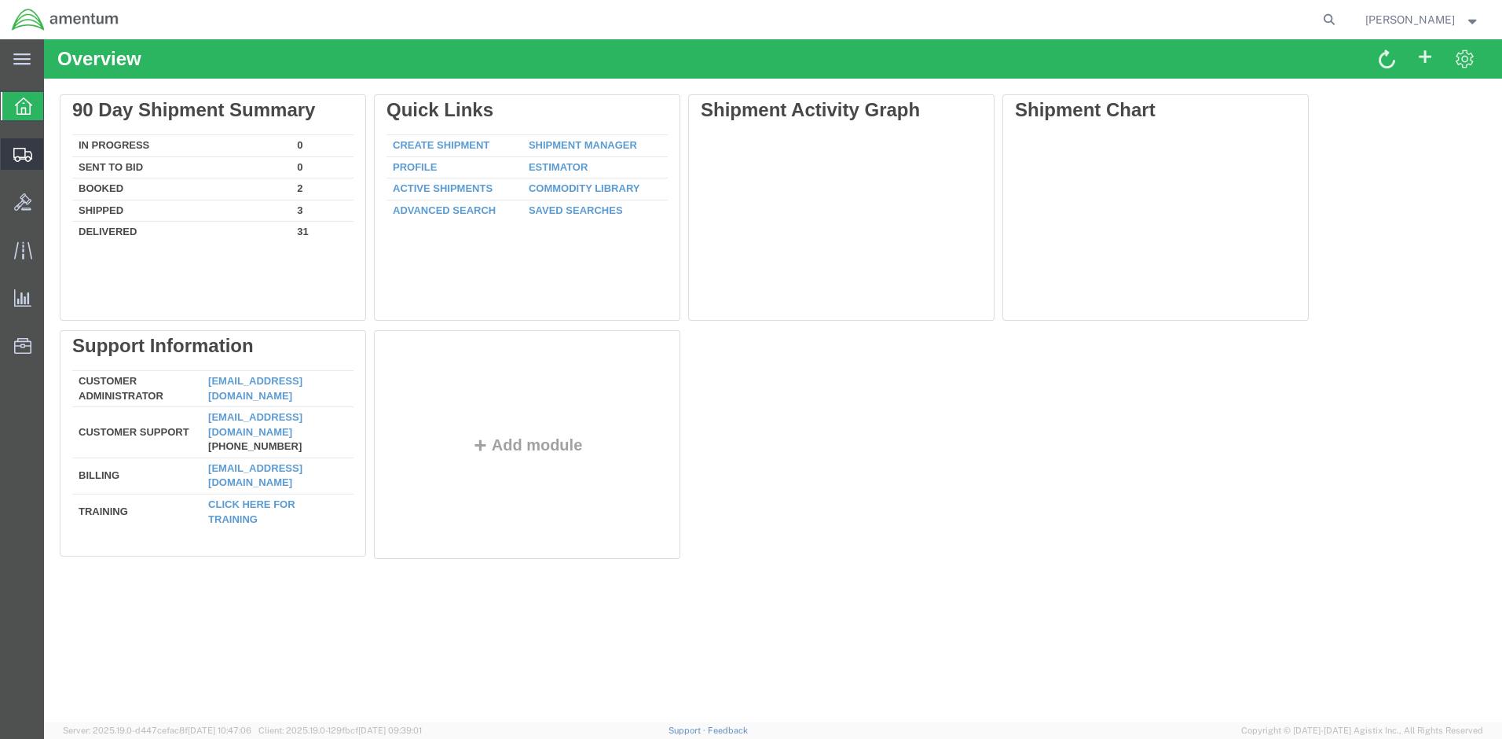
click at [0, 0] on span "Shipment Manager" at bounding box center [0, 0] width 0 height 0
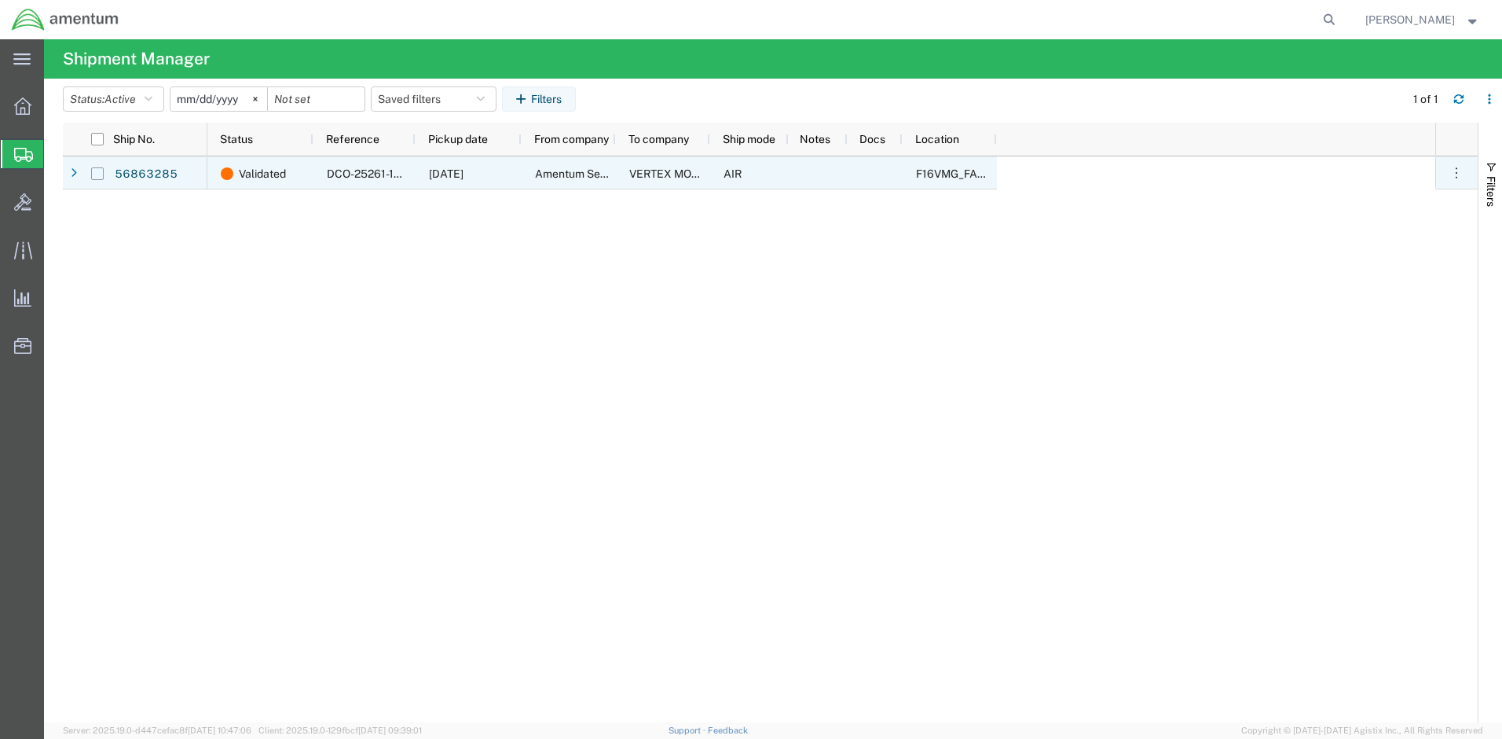
click at [96, 169] on input "Press Space to toggle row selection (unchecked)" at bounding box center [97, 173] width 13 height 13
checkbox input "true"
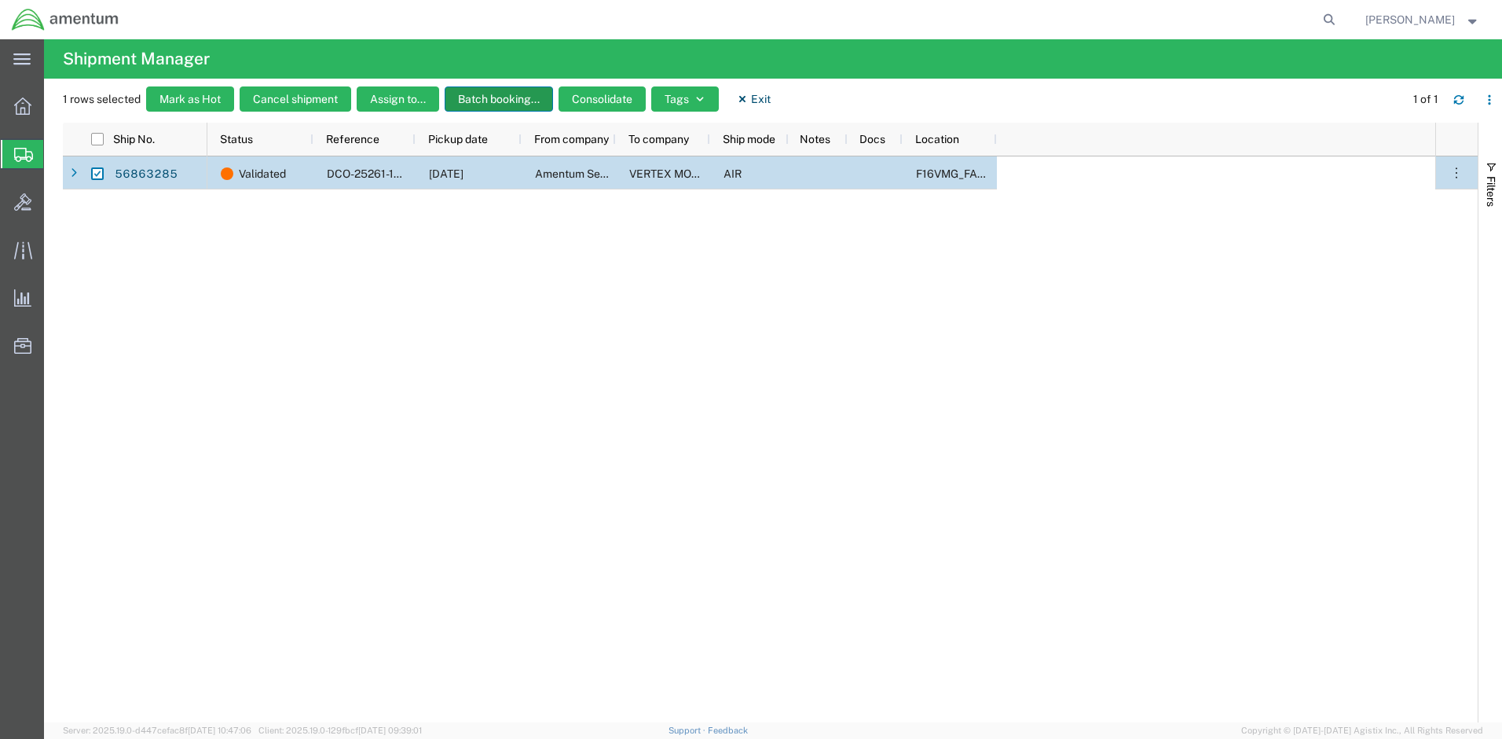
click at [516, 104] on button "Batch booking..." at bounding box center [499, 98] width 108 height 25
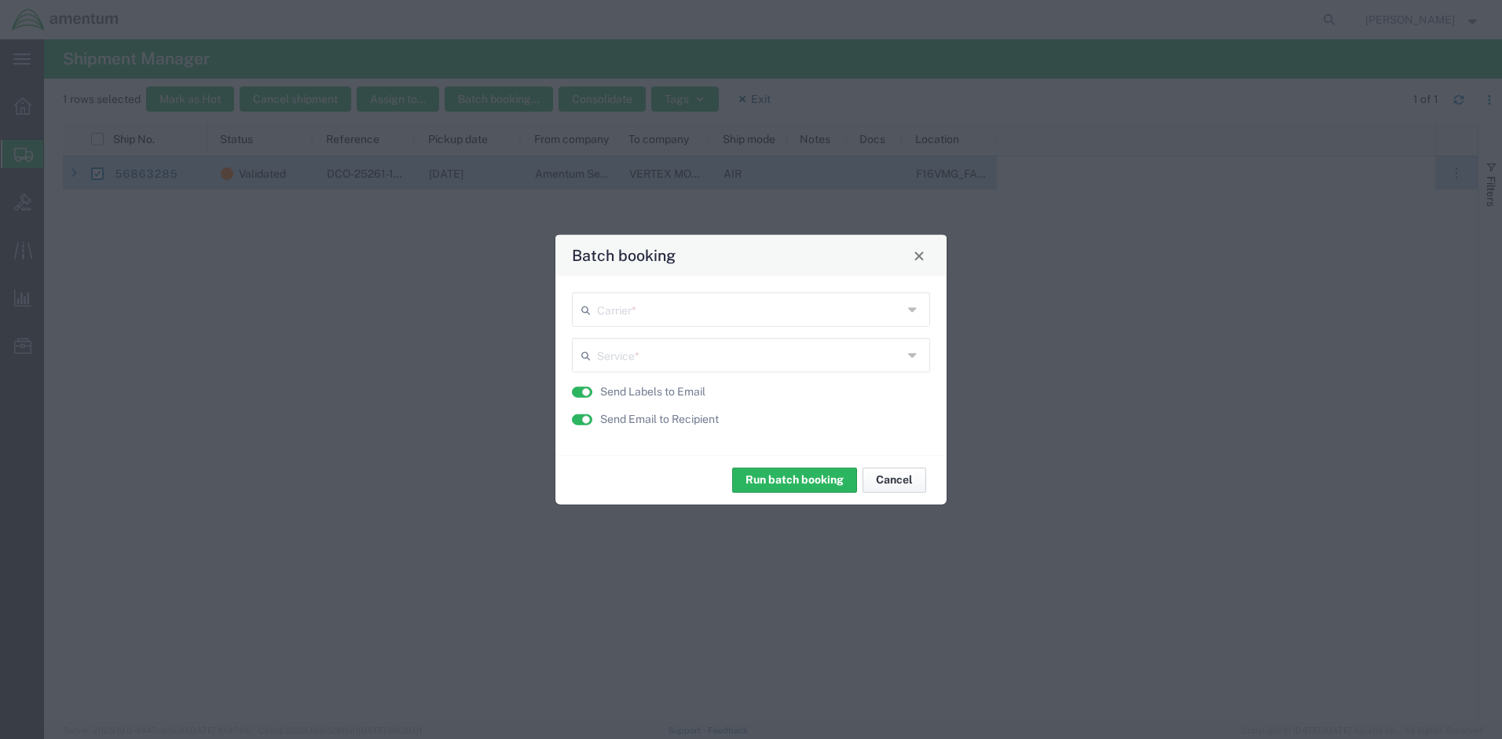
click at [892, 482] on button "Cancel" at bounding box center [895, 479] width 64 height 25
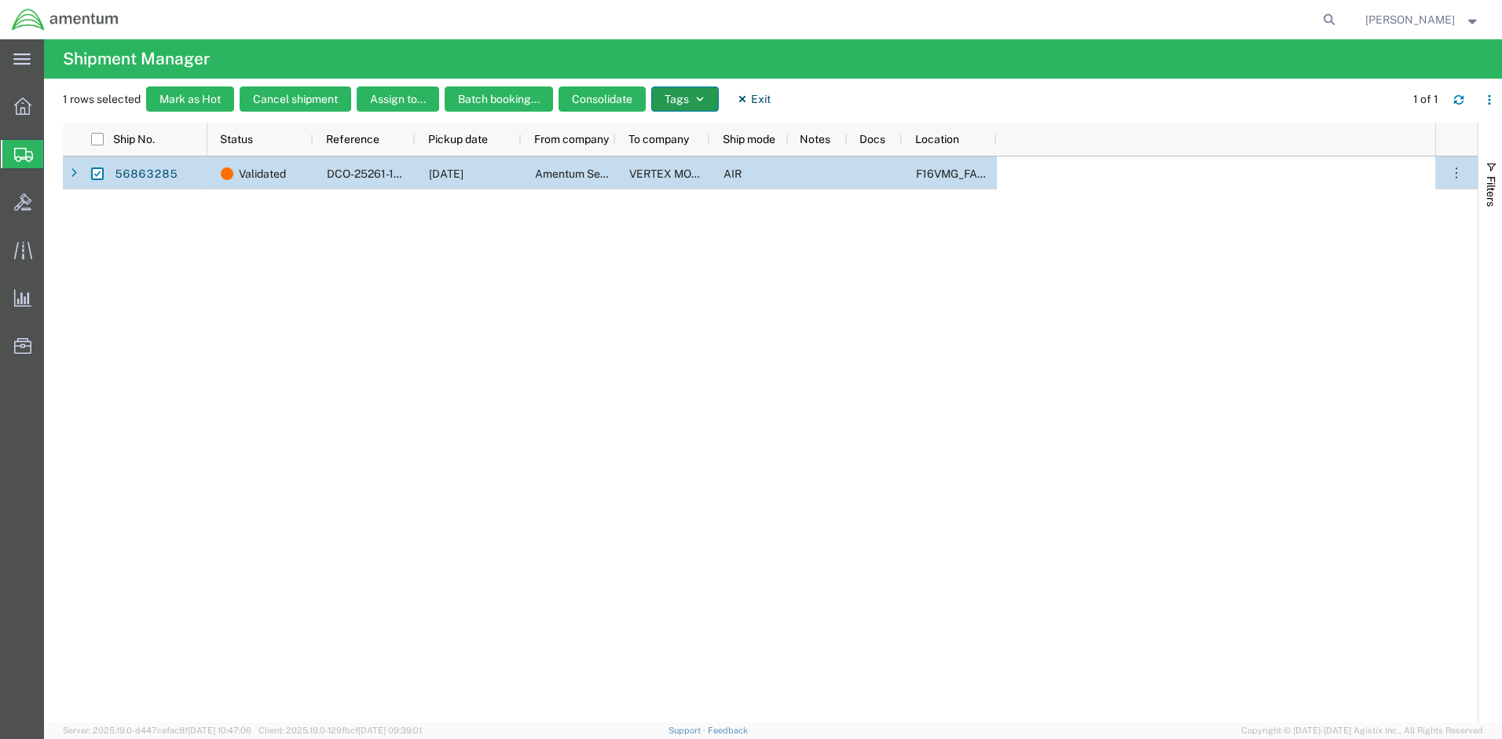
click at [699, 97] on icon "button" at bounding box center [700, 99] width 11 height 11
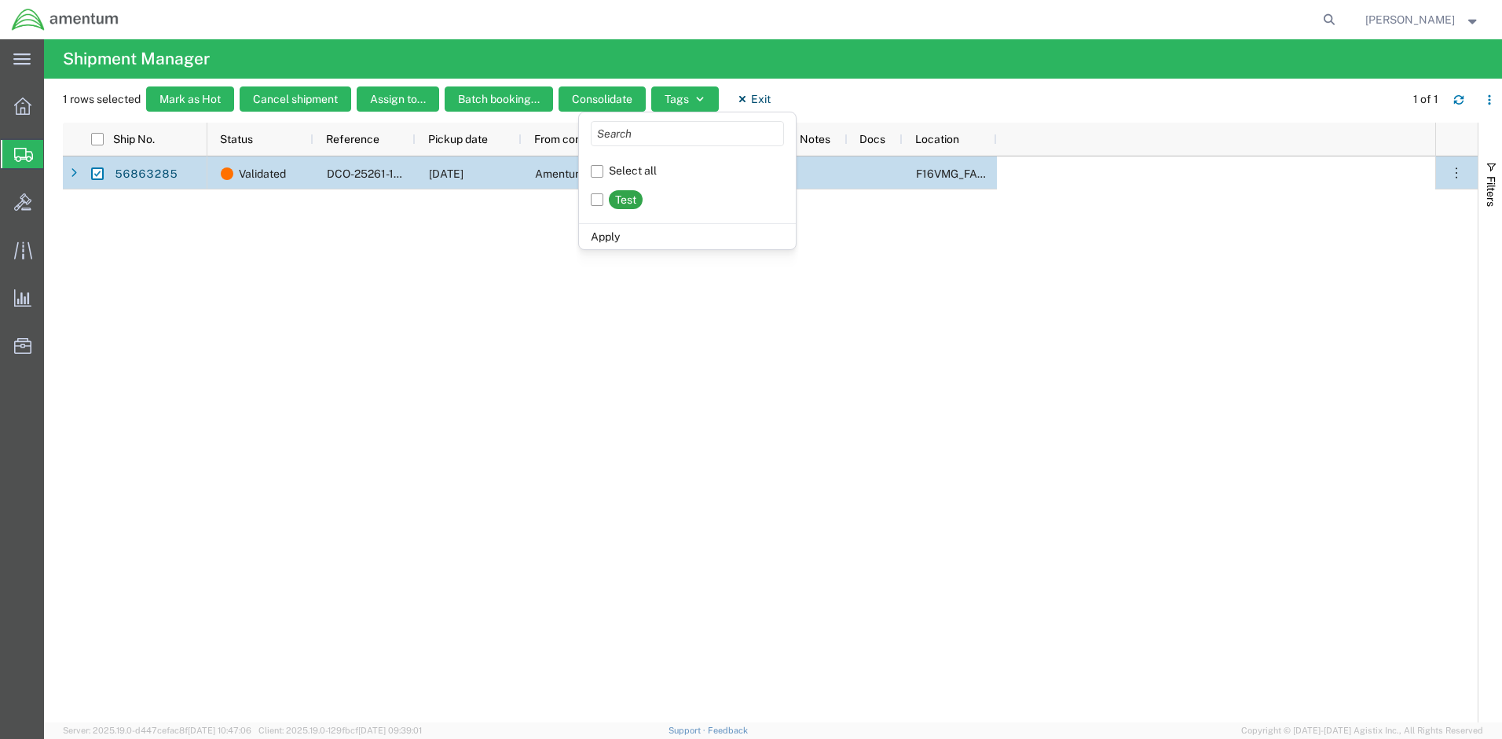
drag, startPoint x: 1269, startPoint y: 461, endPoint x: 1258, endPoint y: 453, distance: 13.5
click at [1249, 446] on div "Validated DCO-25261-168355 09/18/2025 Amentum Services, Inc. VERTEX MODERNIZATI…" at bounding box center [821, 439] width 1228 height 566
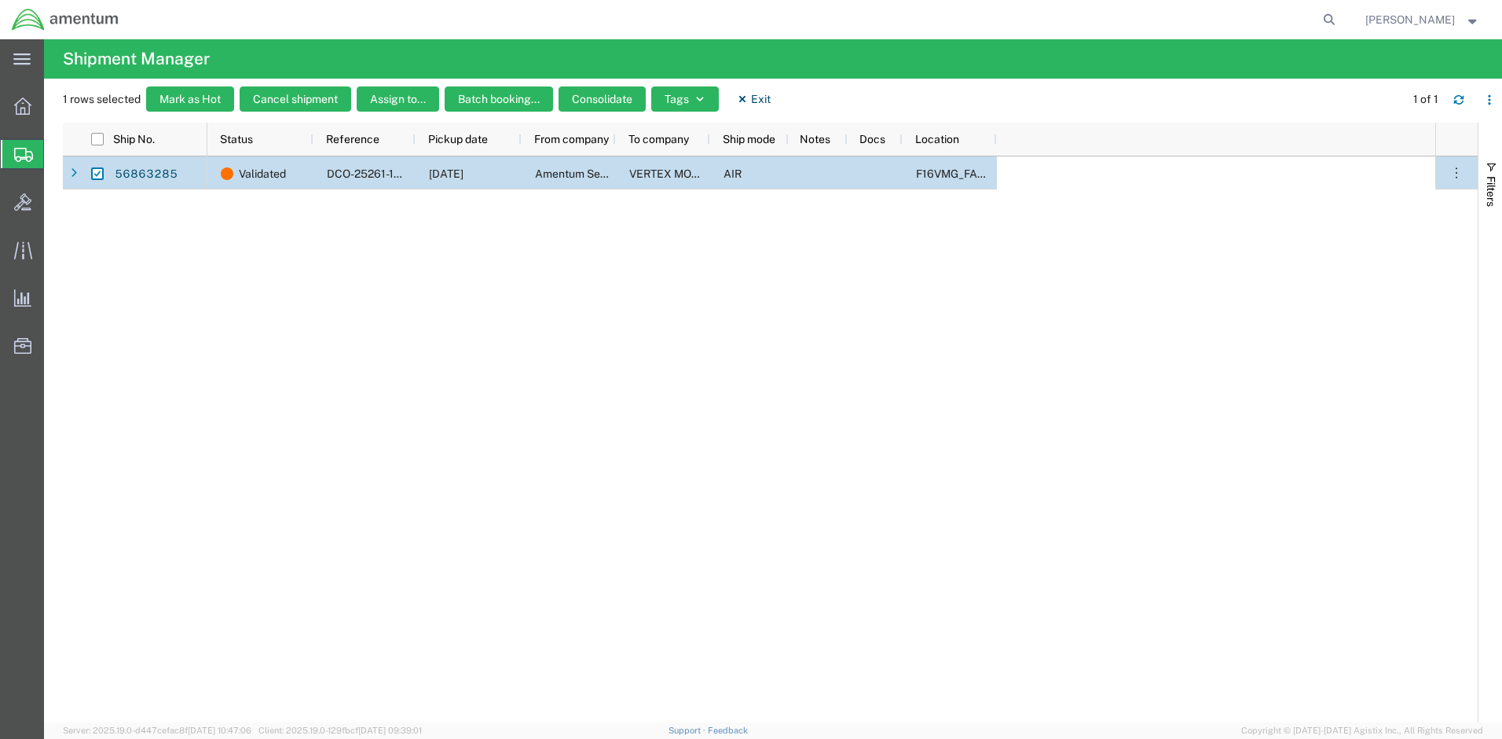
click at [0, 0] on span "Create Shipment" at bounding box center [0, 0] width 0 height 0
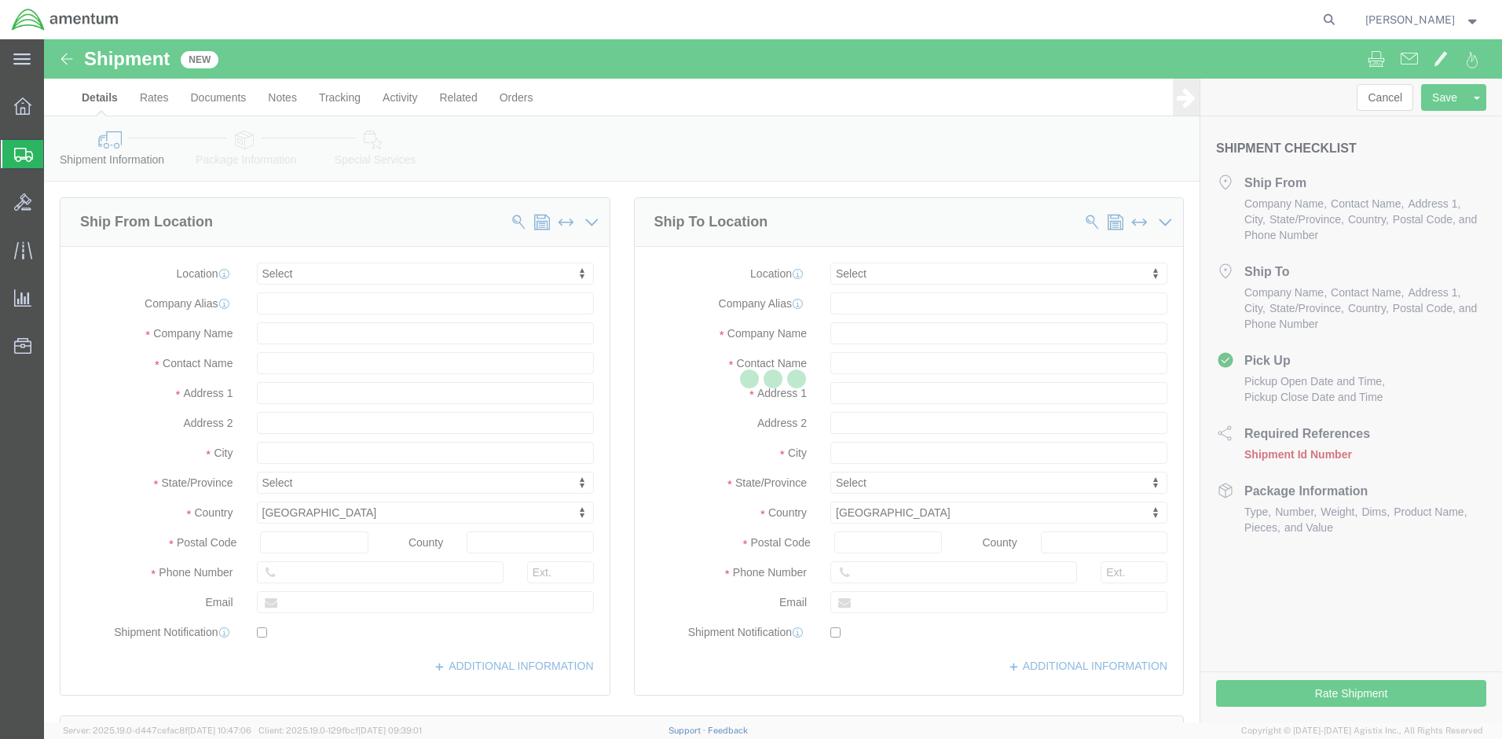
select select
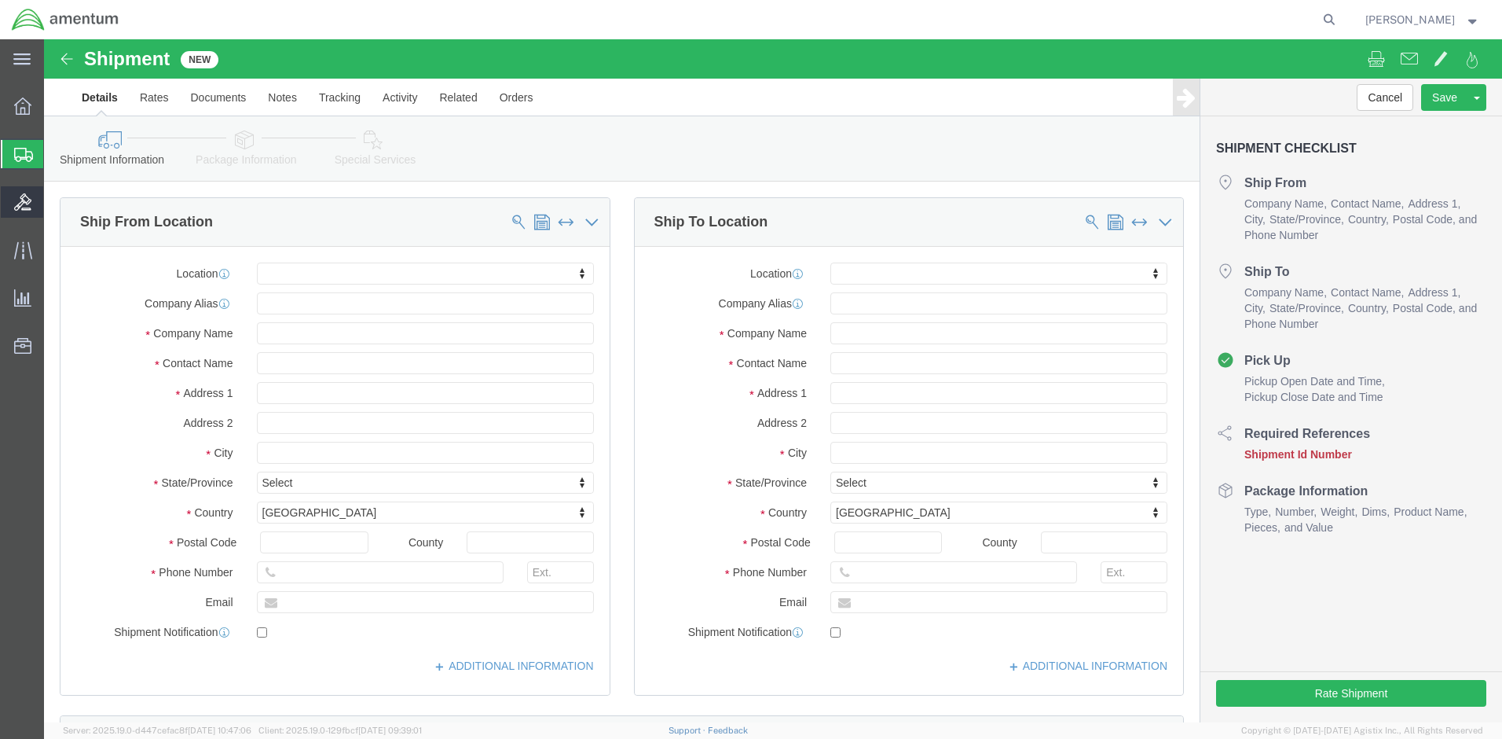
click at [23, 208] on icon at bounding box center [22, 201] width 17 height 17
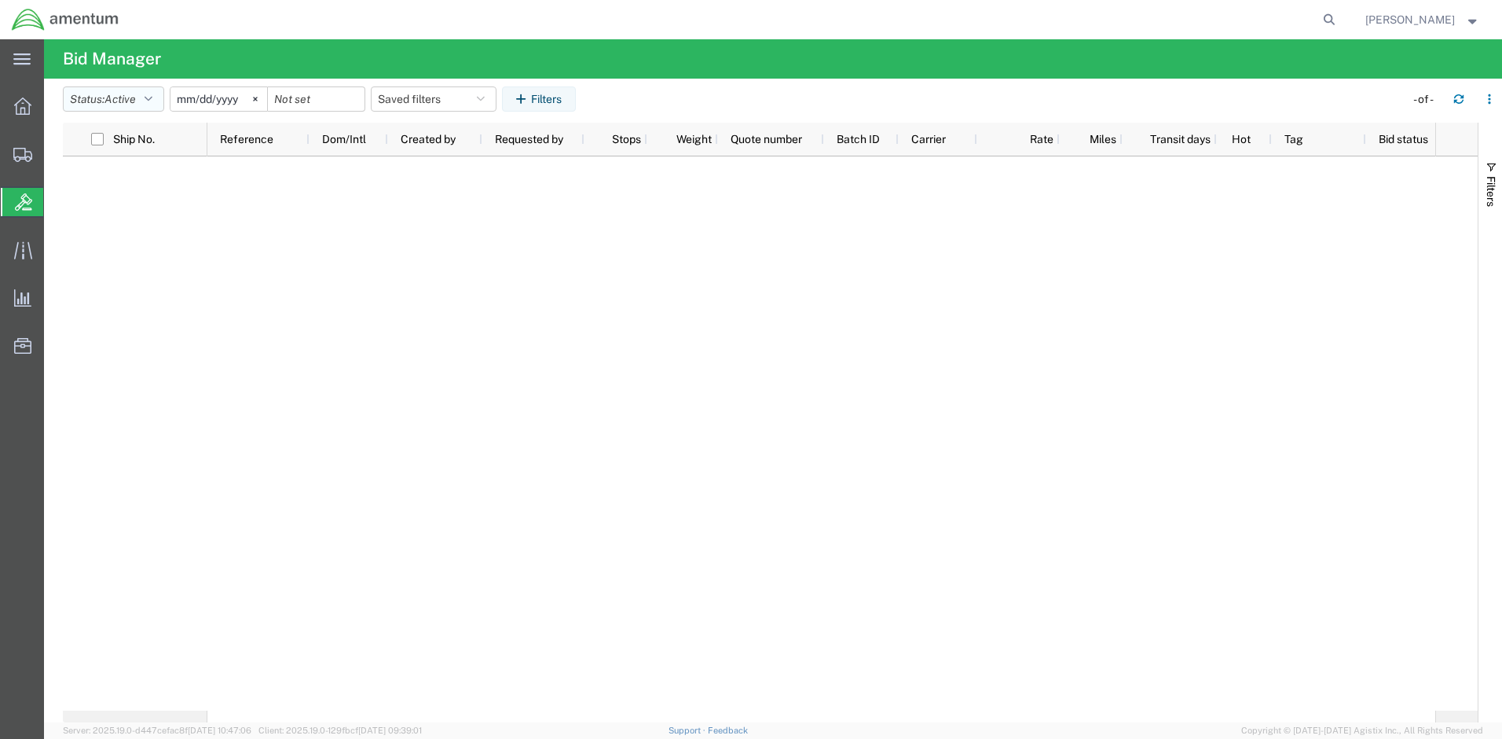
click at [142, 94] on button "Status: Active" at bounding box center [113, 98] width 101 height 25
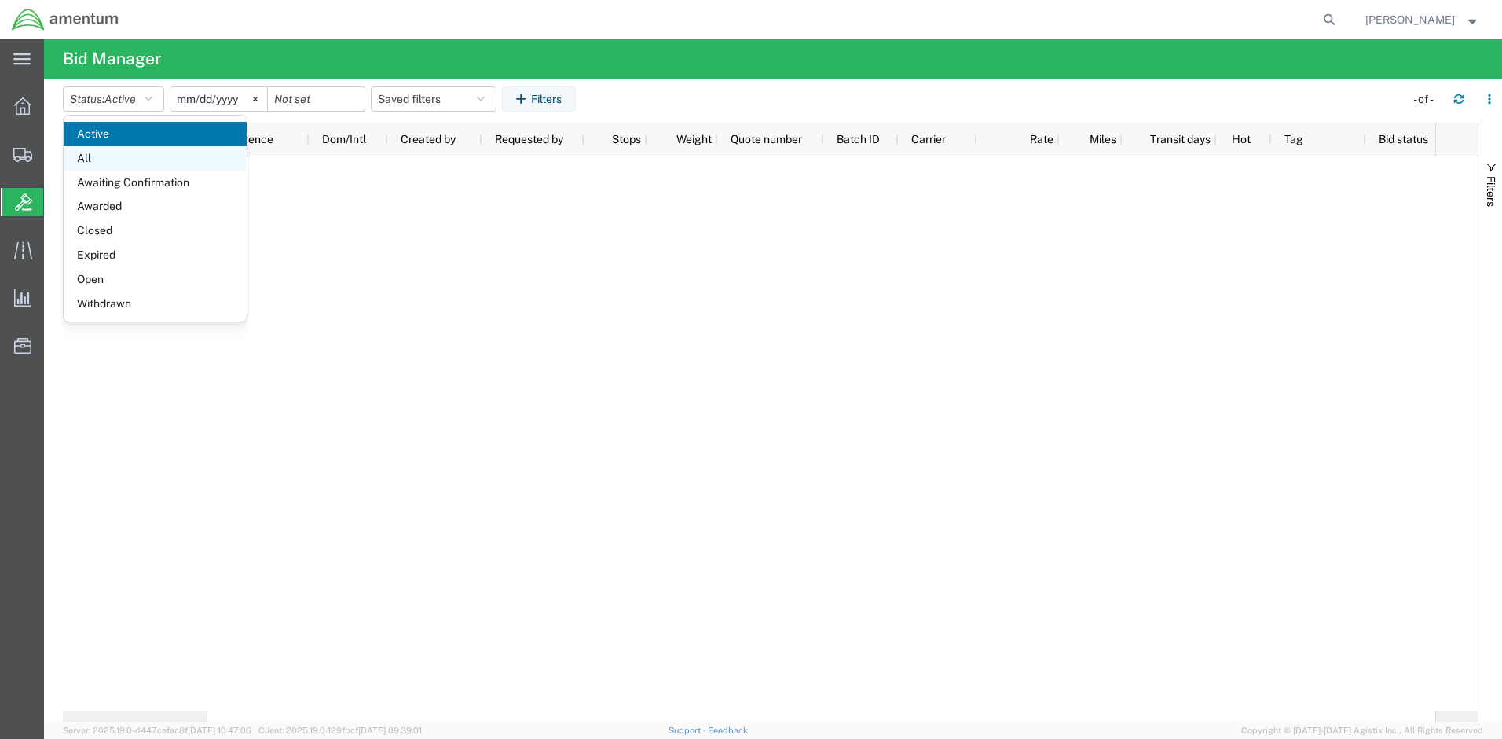
click at [142, 161] on span "All" at bounding box center [155, 158] width 183 height 24
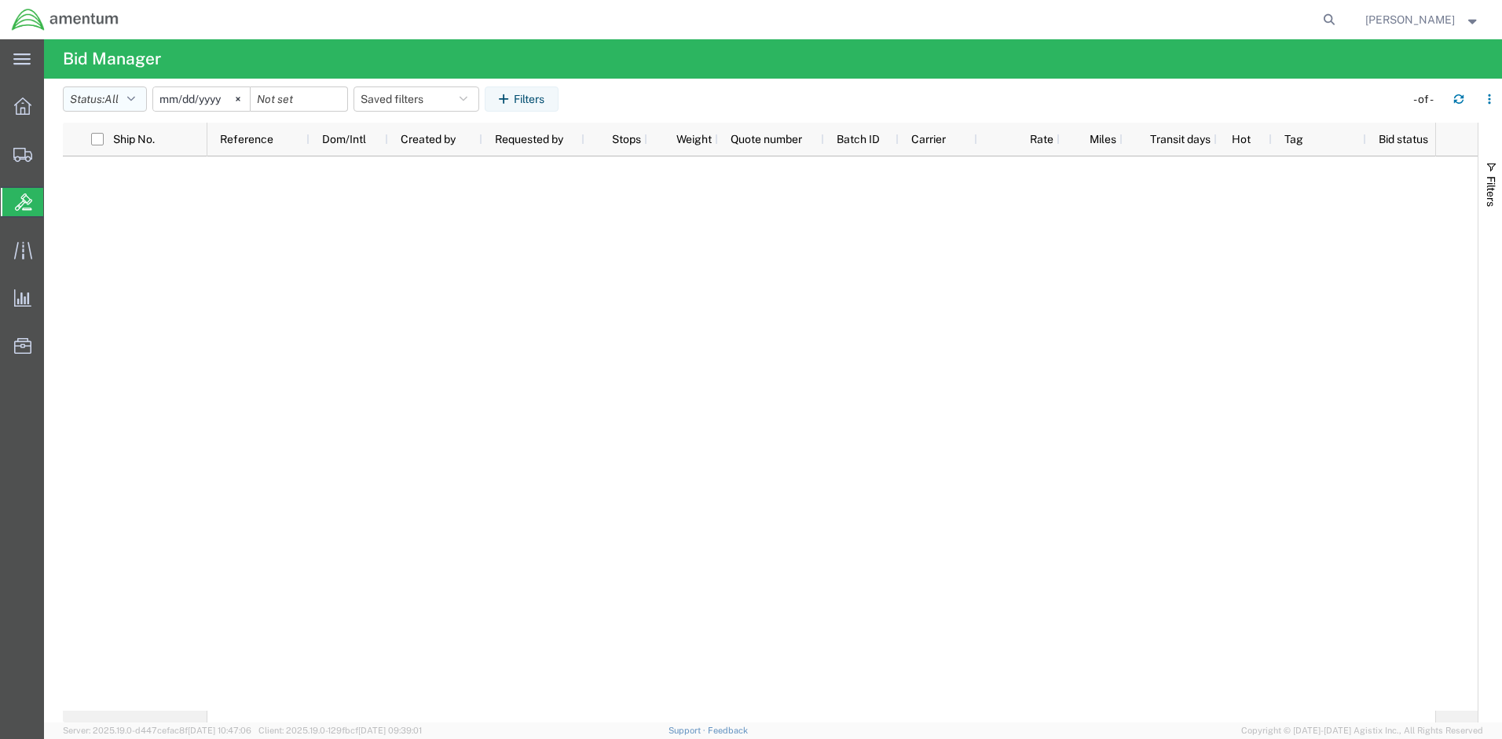
click at [116, 97] on span "All" at bounding box center [112, 99] width 14 height 13
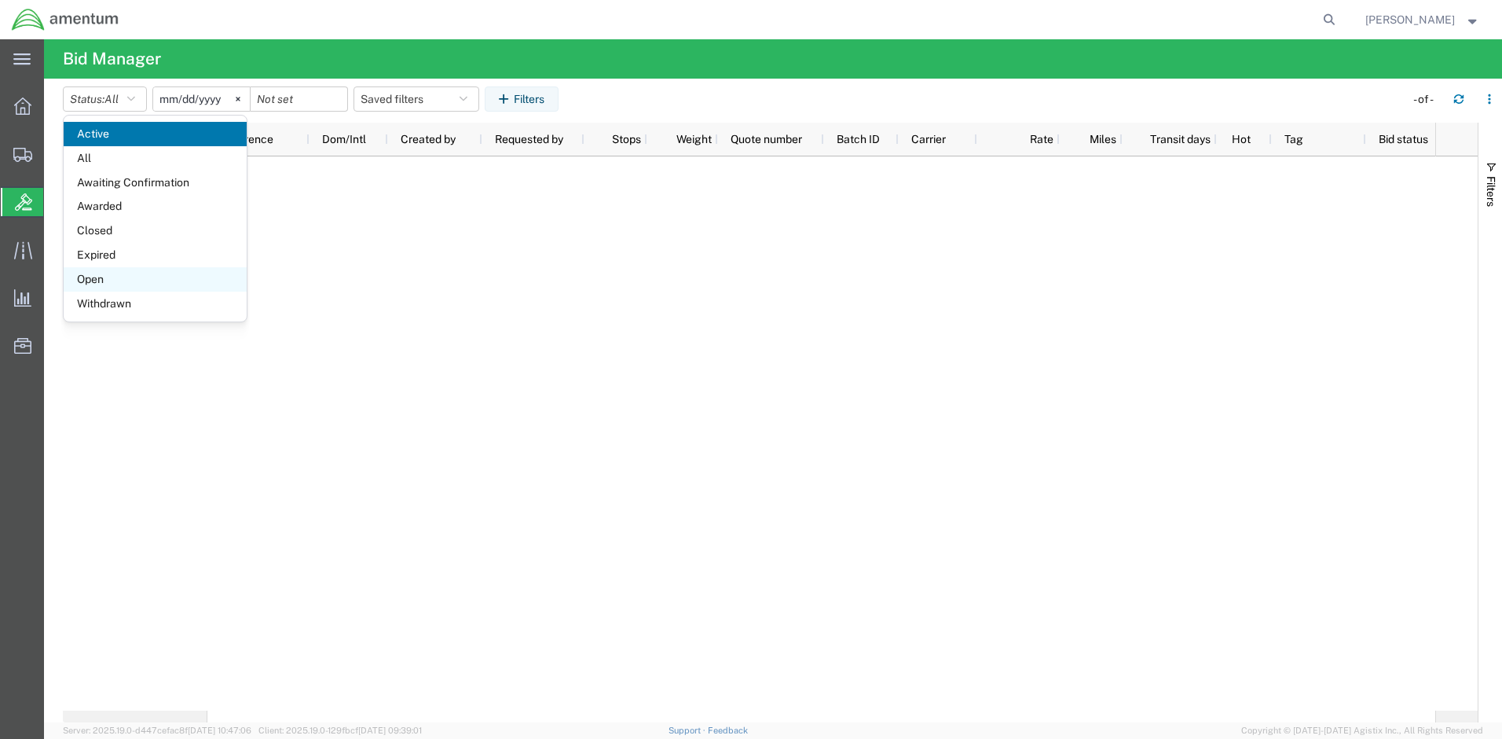
click at [133, 282] on span "Open" at bounding box center [155, 279] width 183 height 24
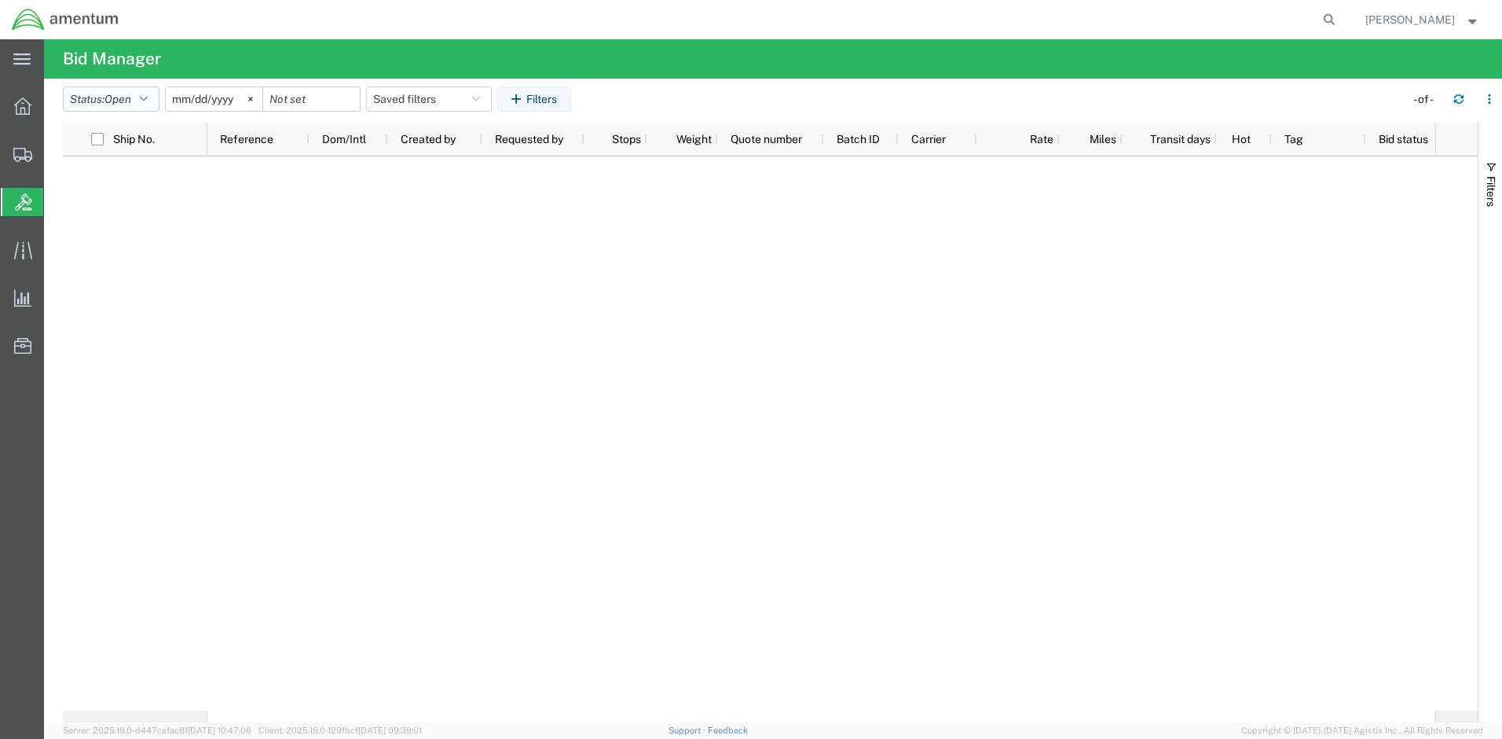
click at [131, 106] on span "Open" at bounding box center [118, 99] width 27 height 15
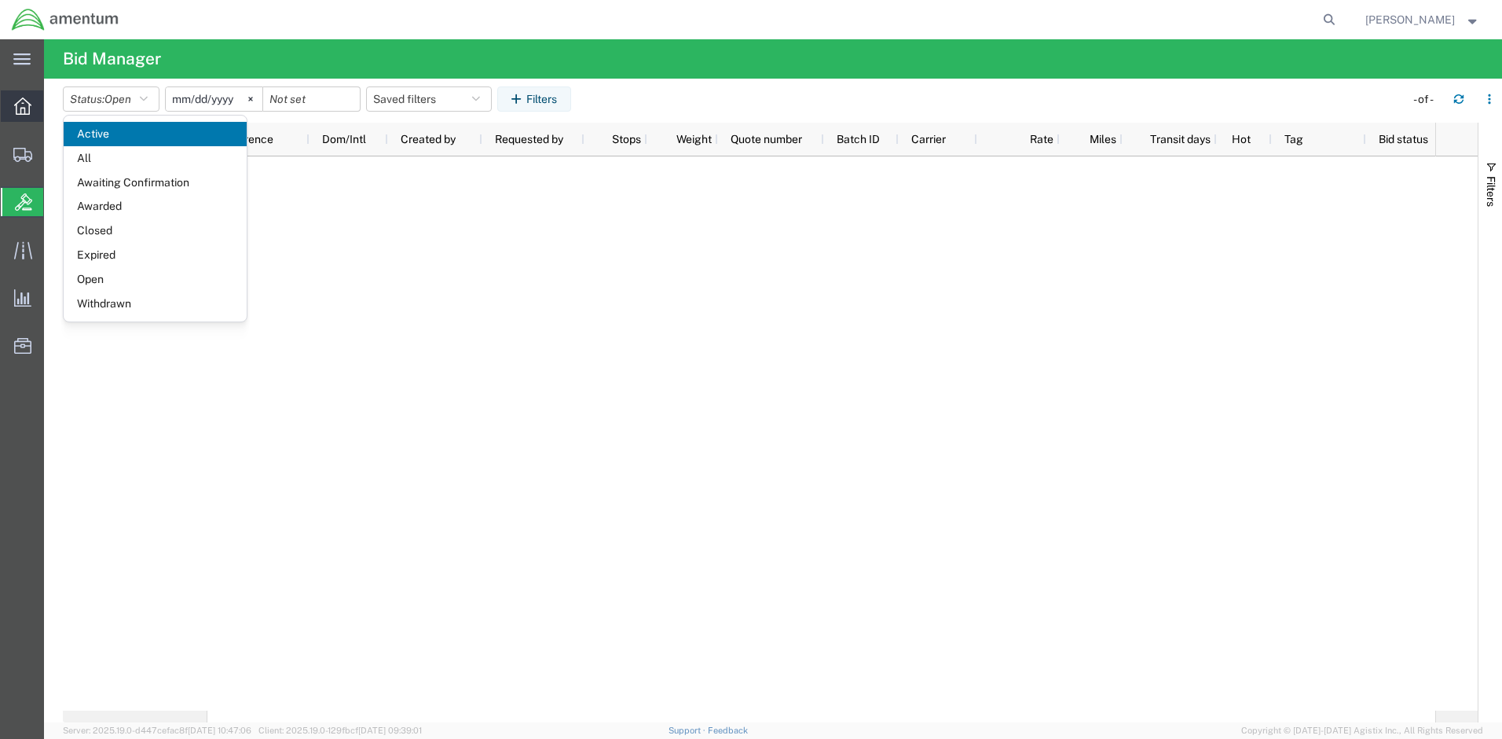
click at [33, 108] on div at bounding box center [23, 105] width 44 height 31
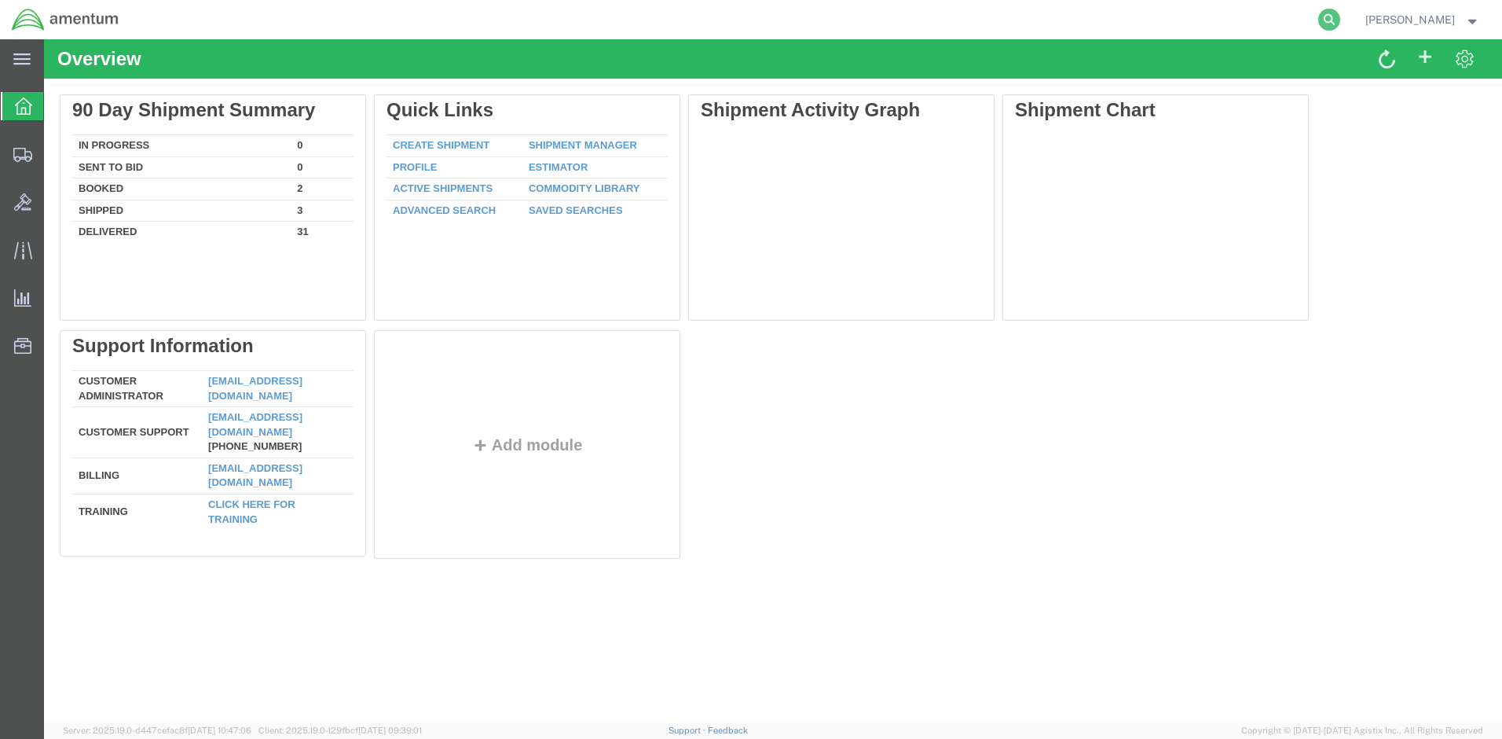
click at [1322, 24] on icon at bounding box center [1329, 20] width 22 height 22
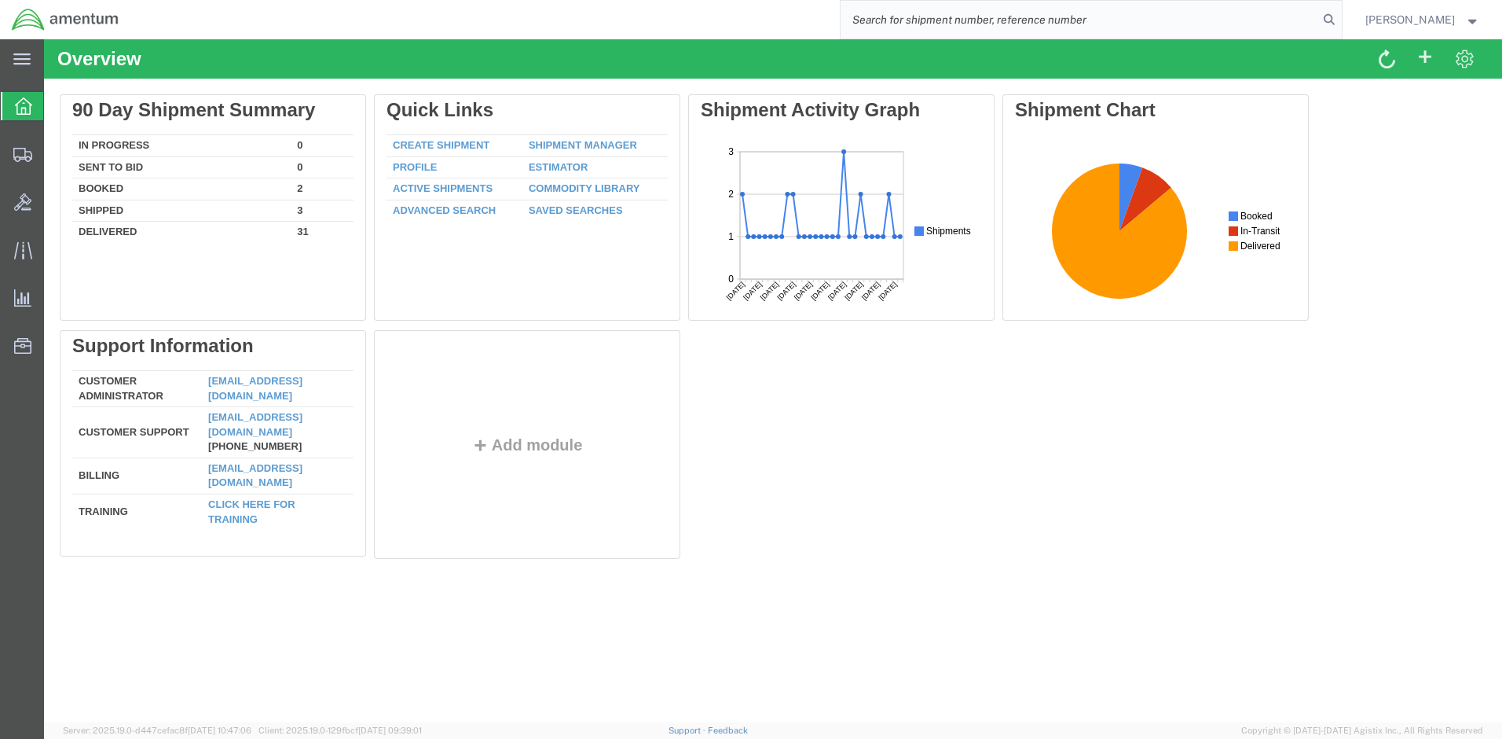
click at [859, 21] on input "search" at bounding box center [1080, 20] width 478 height 38
type input "DCO-25261-168355"
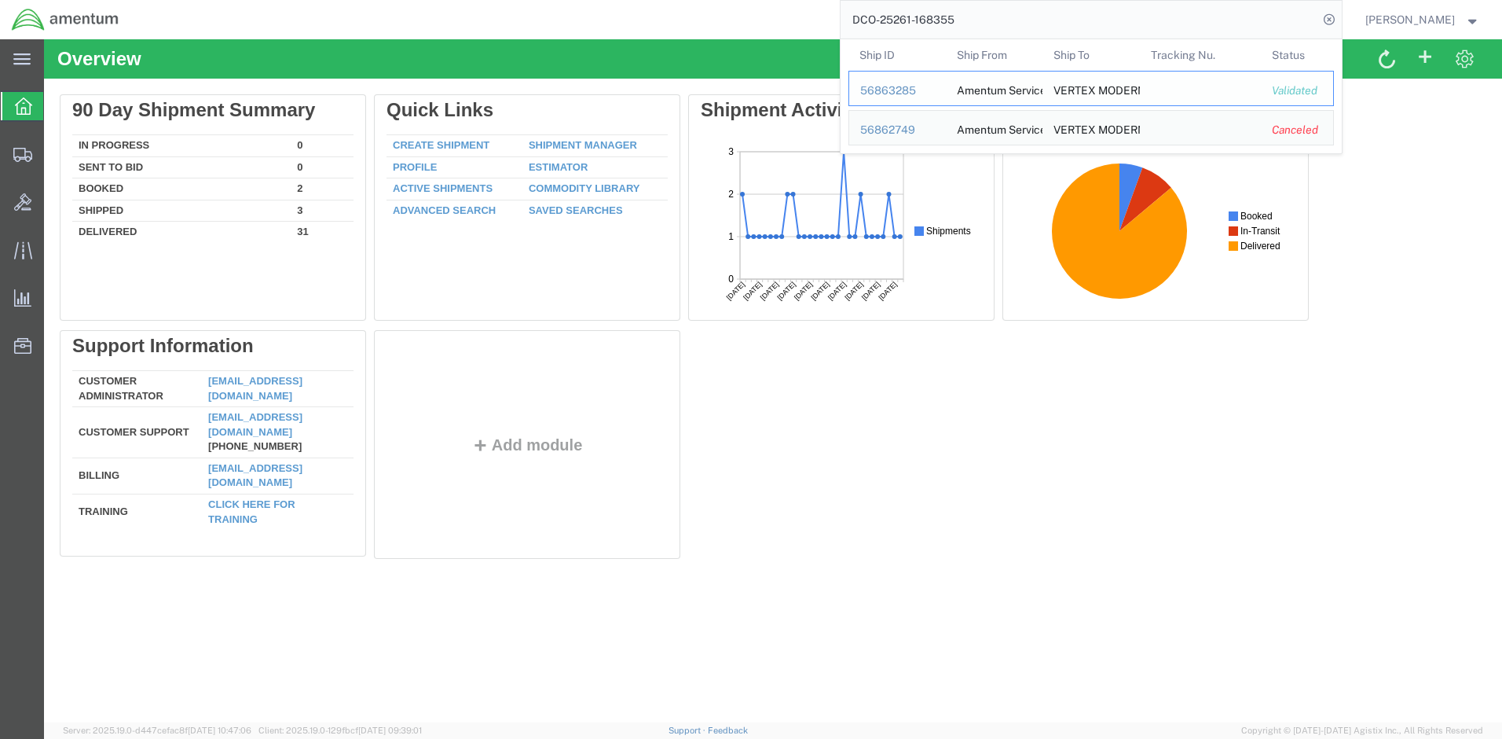
click at [878, 92] on div "56863285" at bounding box center [897, 91] width 75 height 17
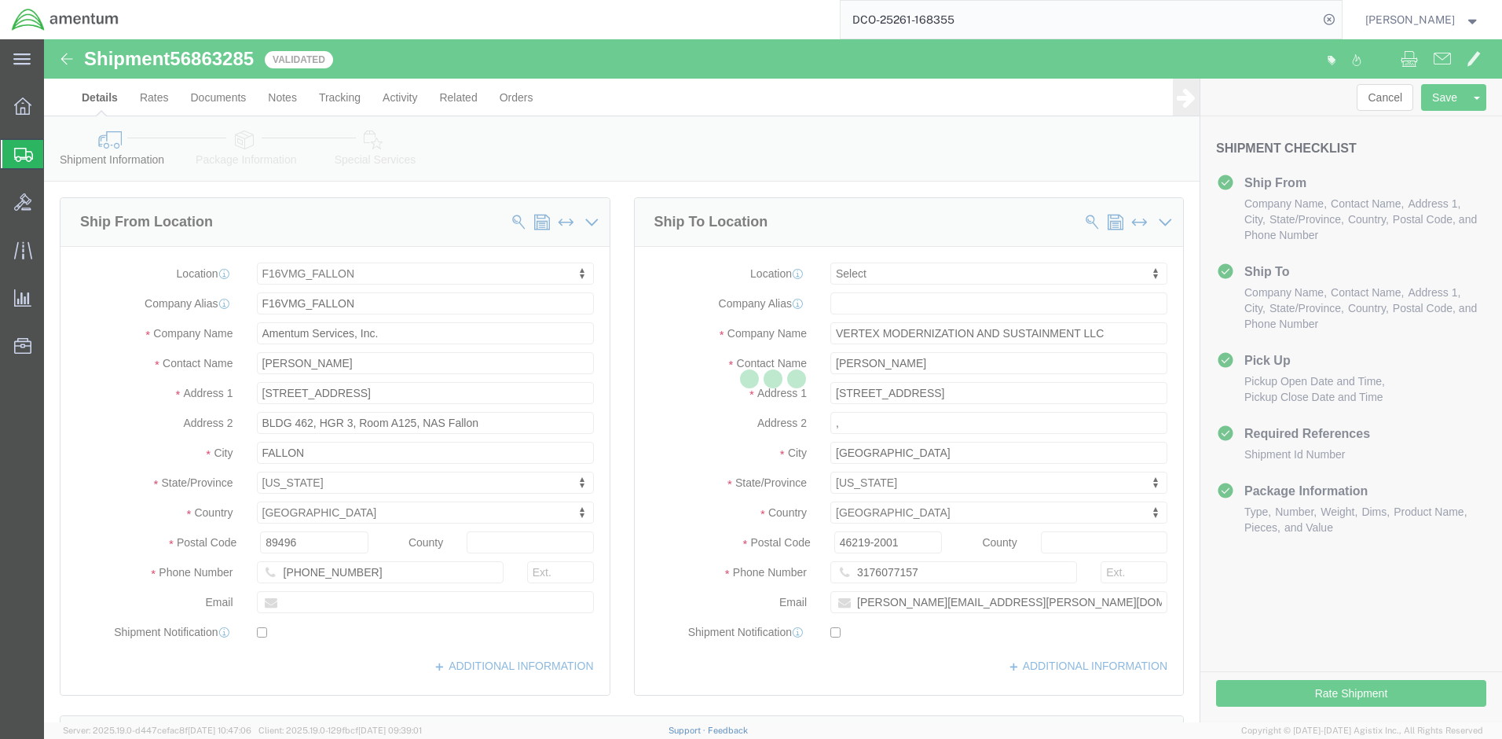
select select "67791"
select select
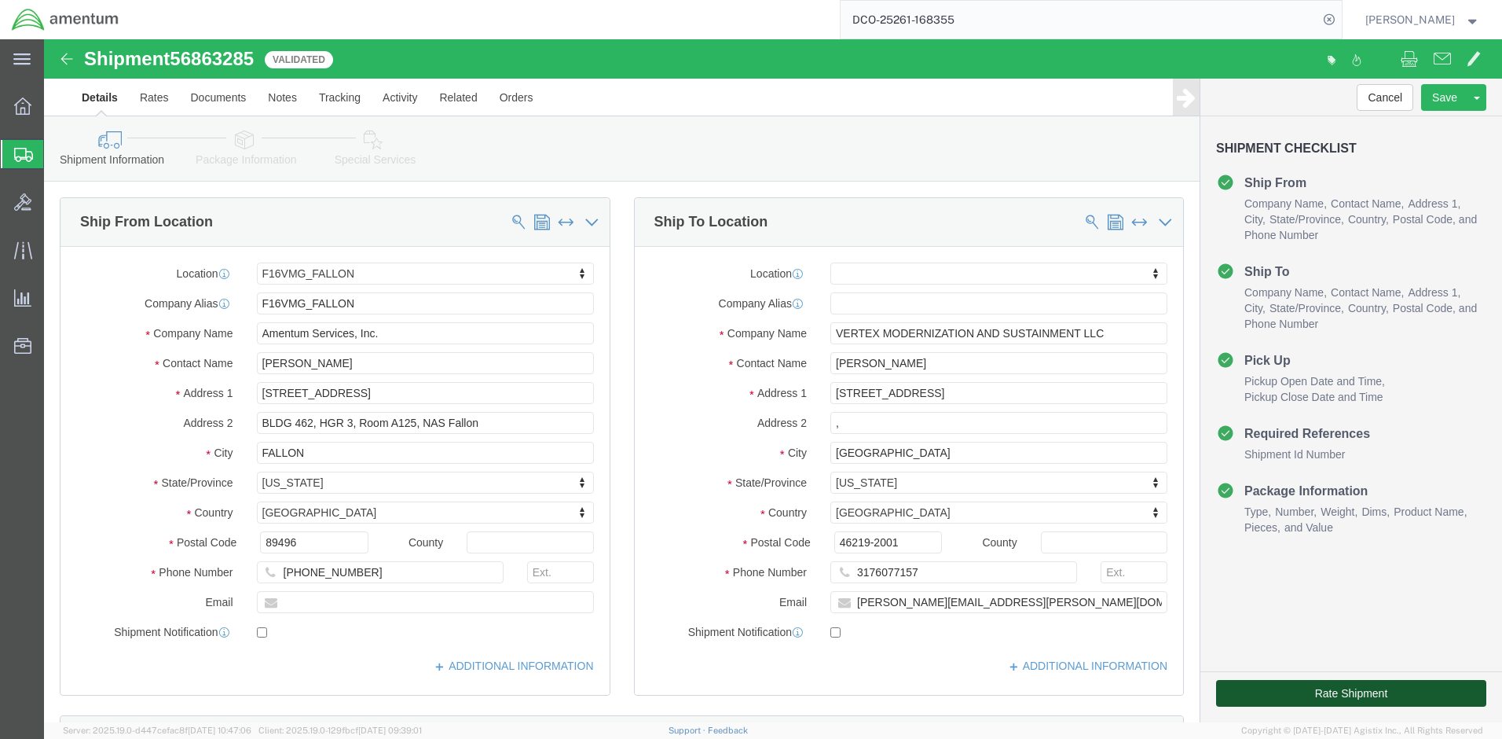
click button "Rate Shipment"
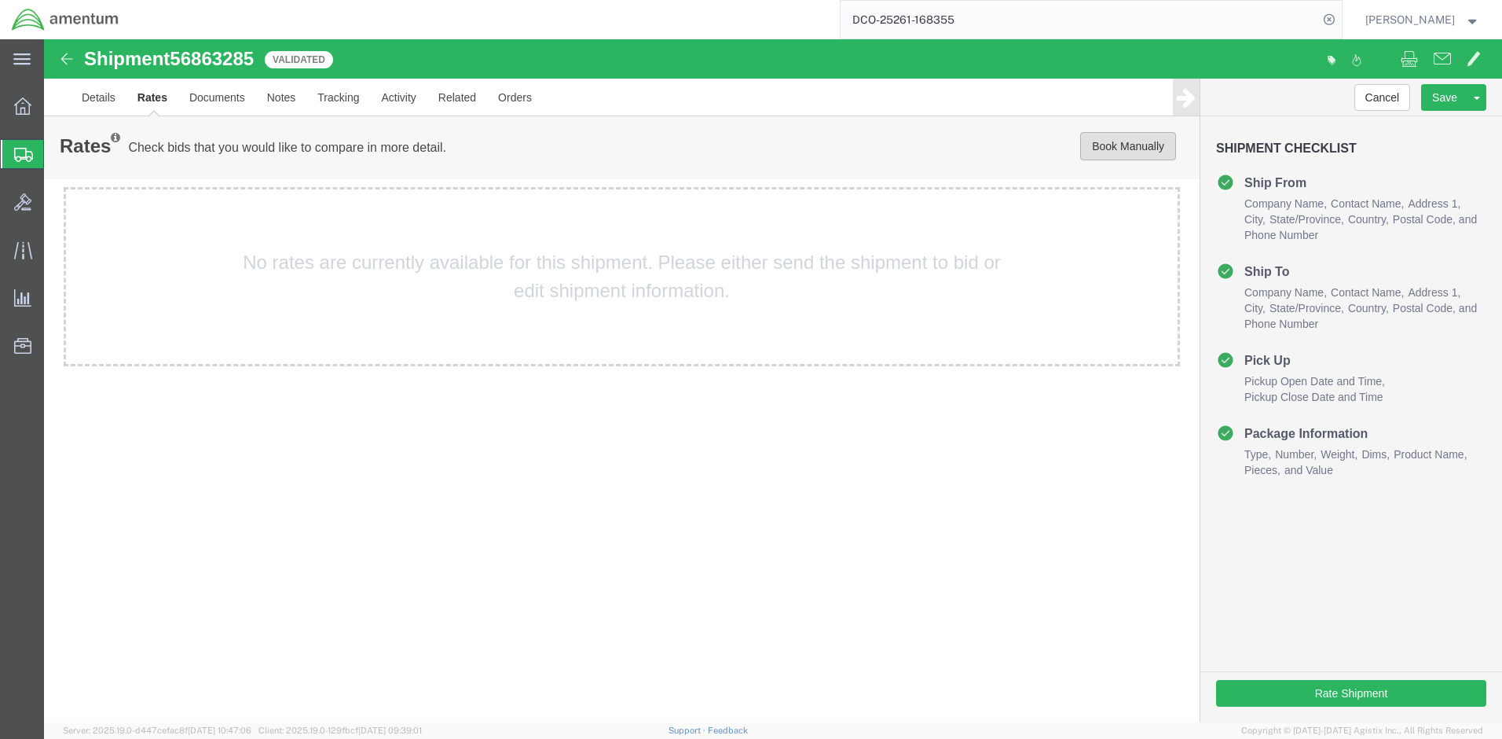
click at [1141, 147] on button "Book Manually" at bounding box center [1128, 146] width 96 height 28
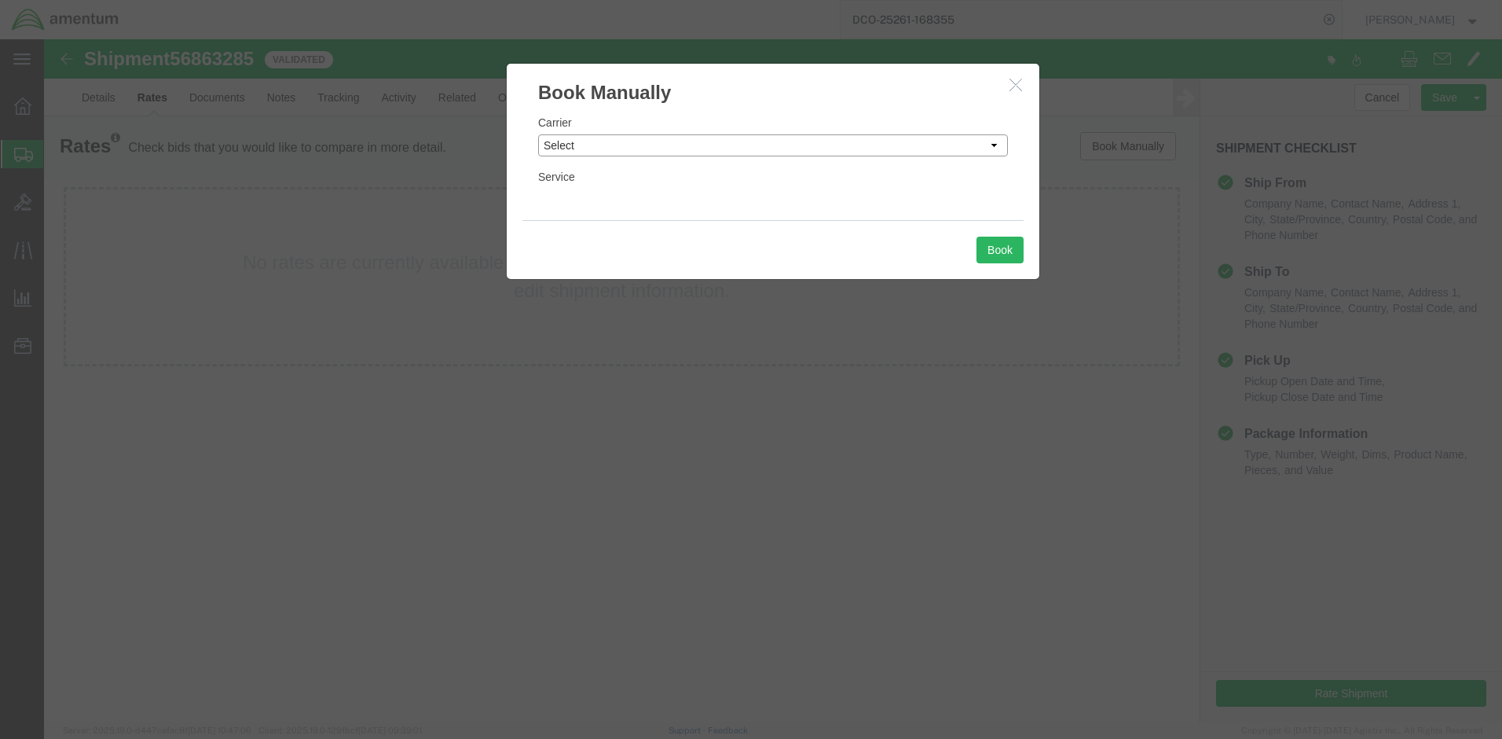
select select "5"
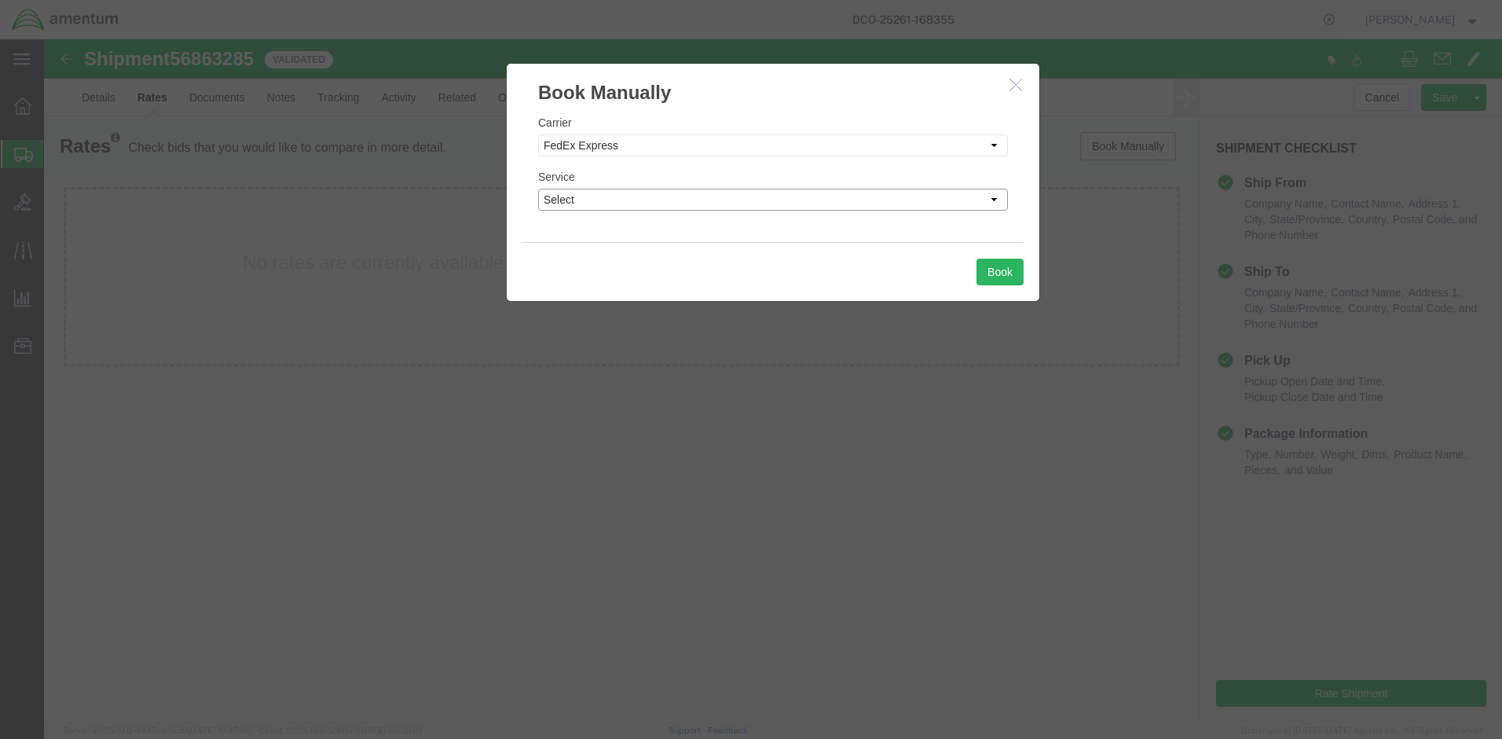
select select "12100"
click at [1007, 273] on button "Book" at bounding box center [1000, 272] width 47 height 27
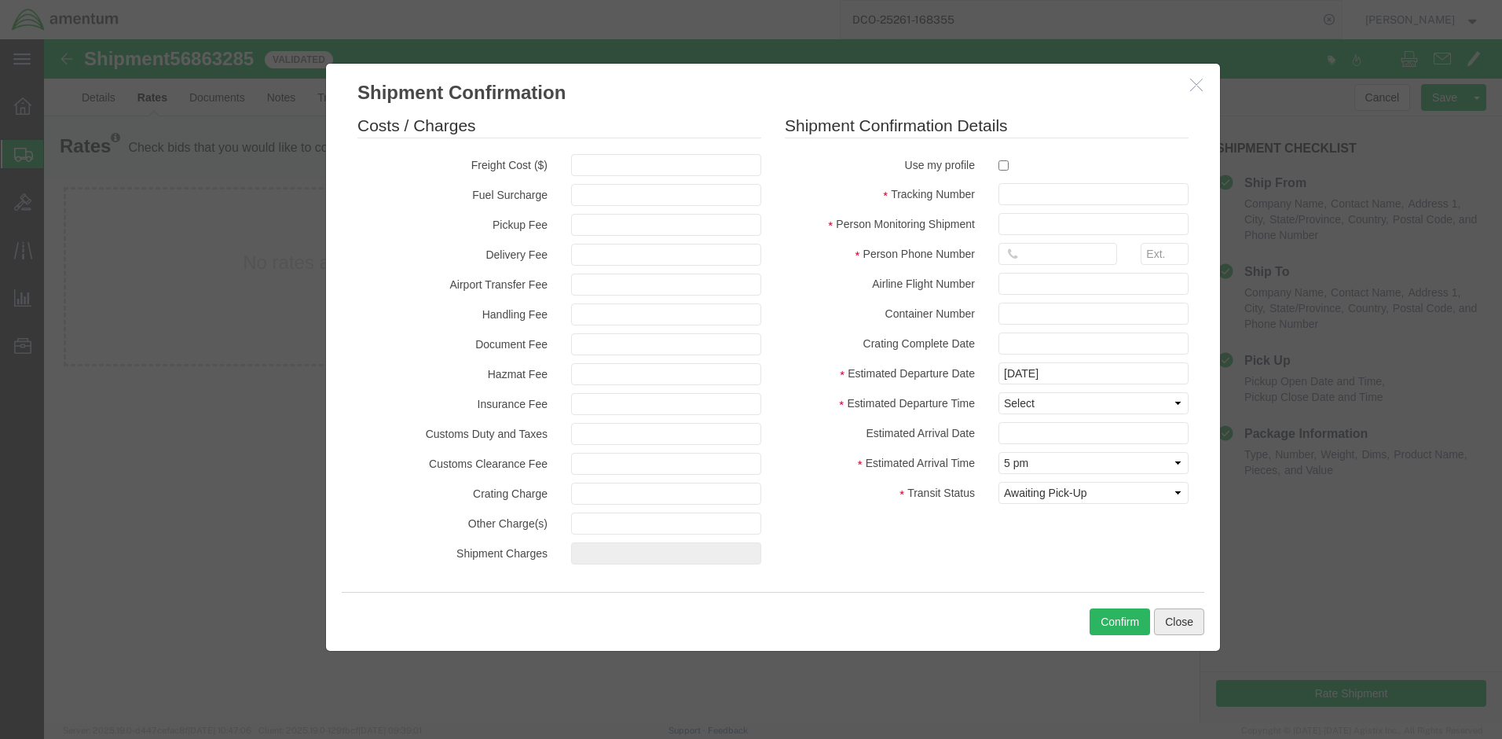
click at [1170, 624] on button "Close" at bounding box center [1179, 621] width 50 height 27
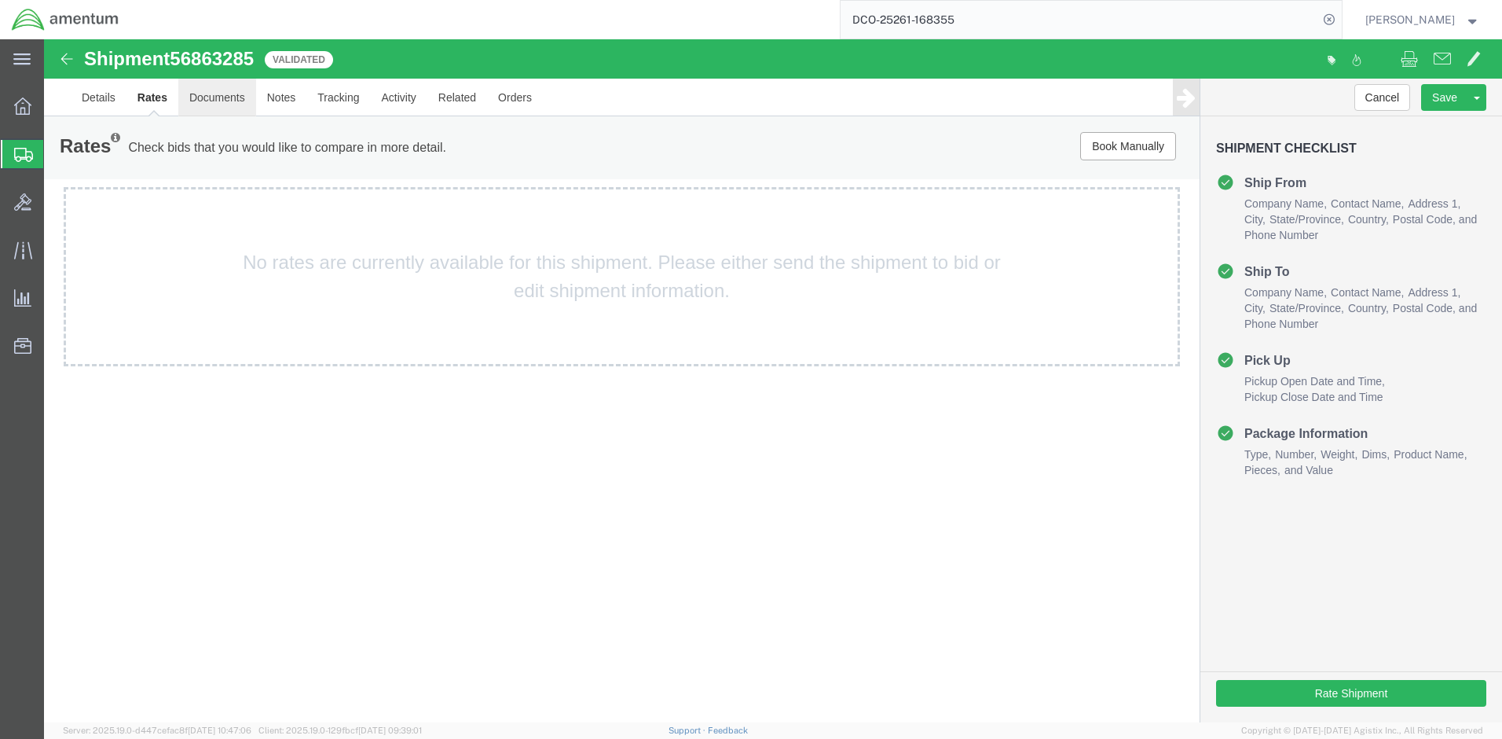
click at [211, 95] on link "Documents" at bounding box center [217, 98] width 78 height 38
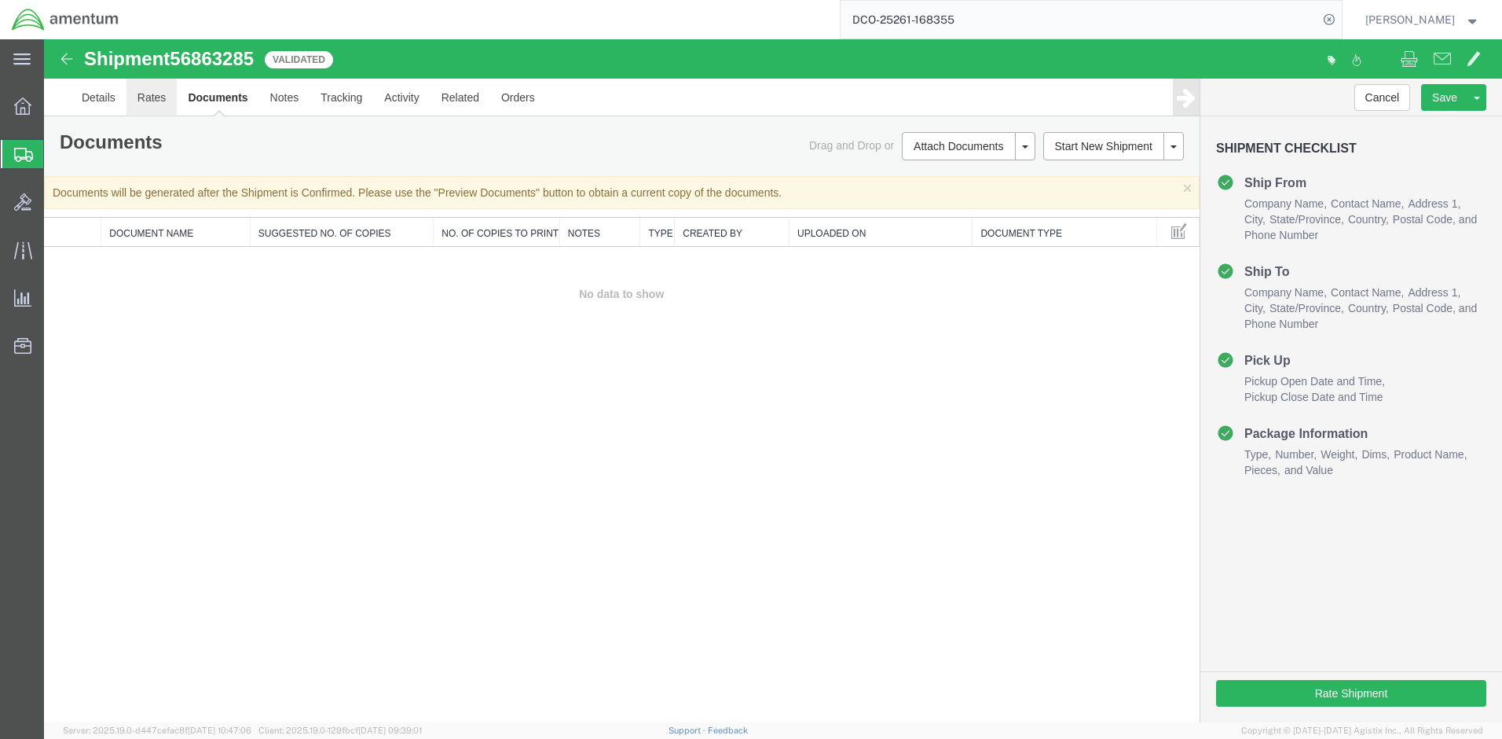
click at [154, 96] on link "Rates" at bounding box center [152, 98] width 51 height 38
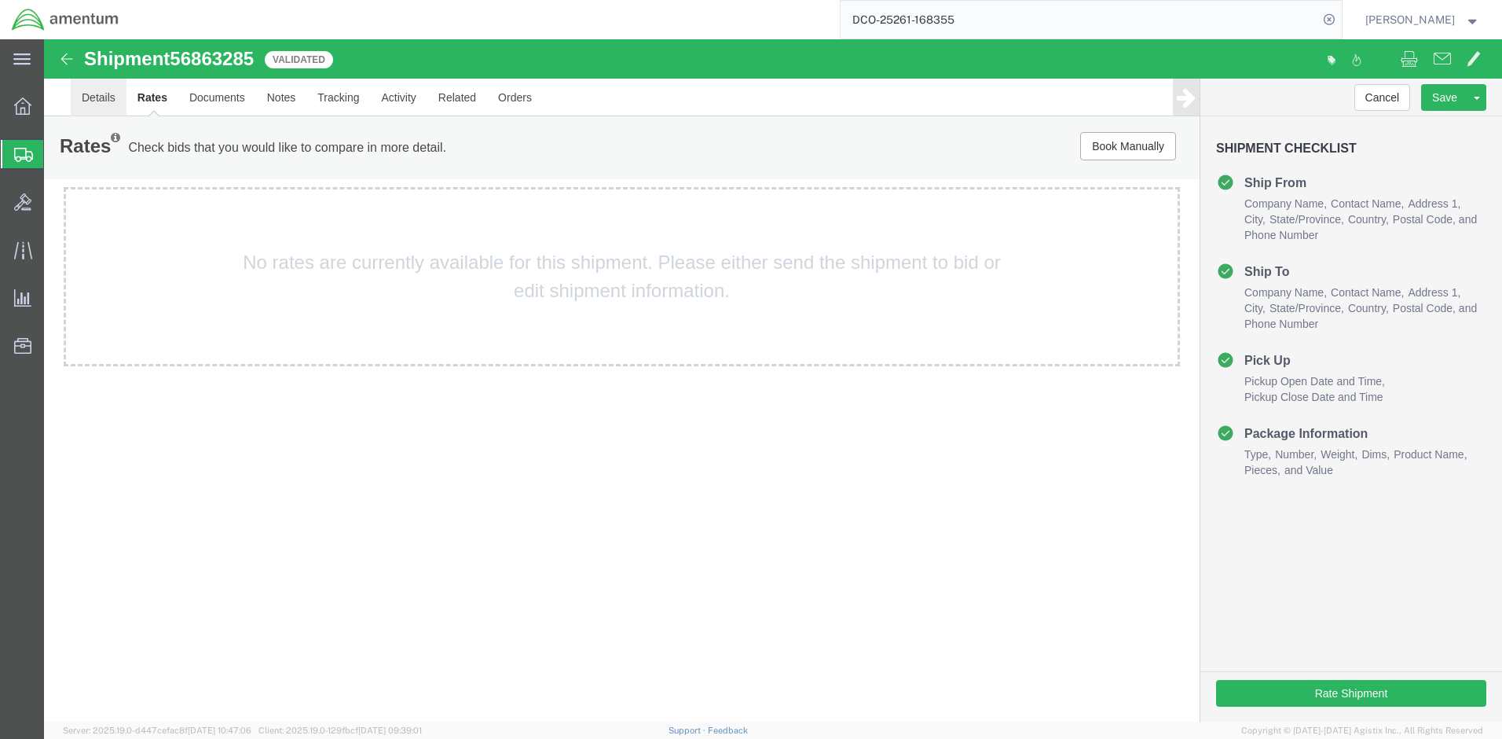
click at [94, 106] on link "Details" at bounding box center [99, 98] width 56 height 38
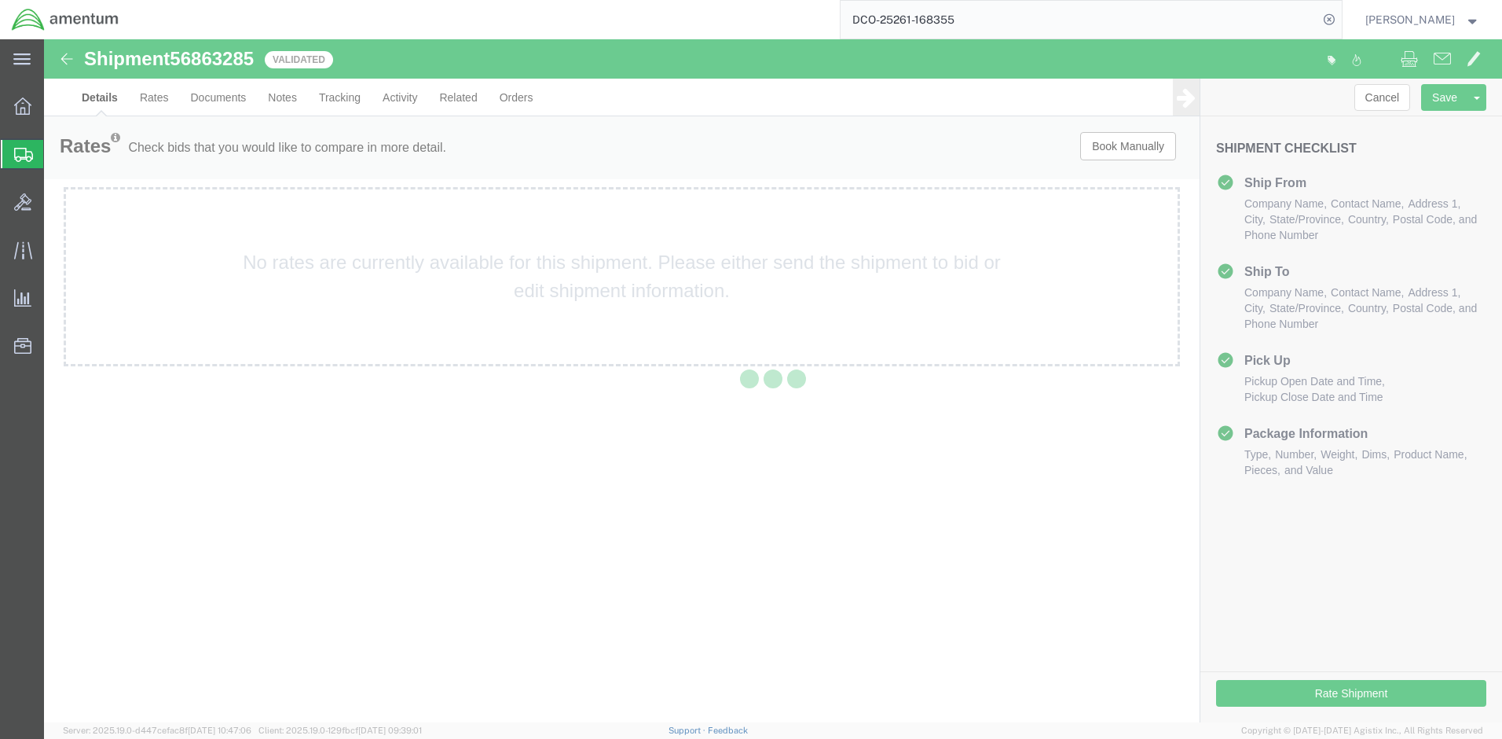
select select "67791"
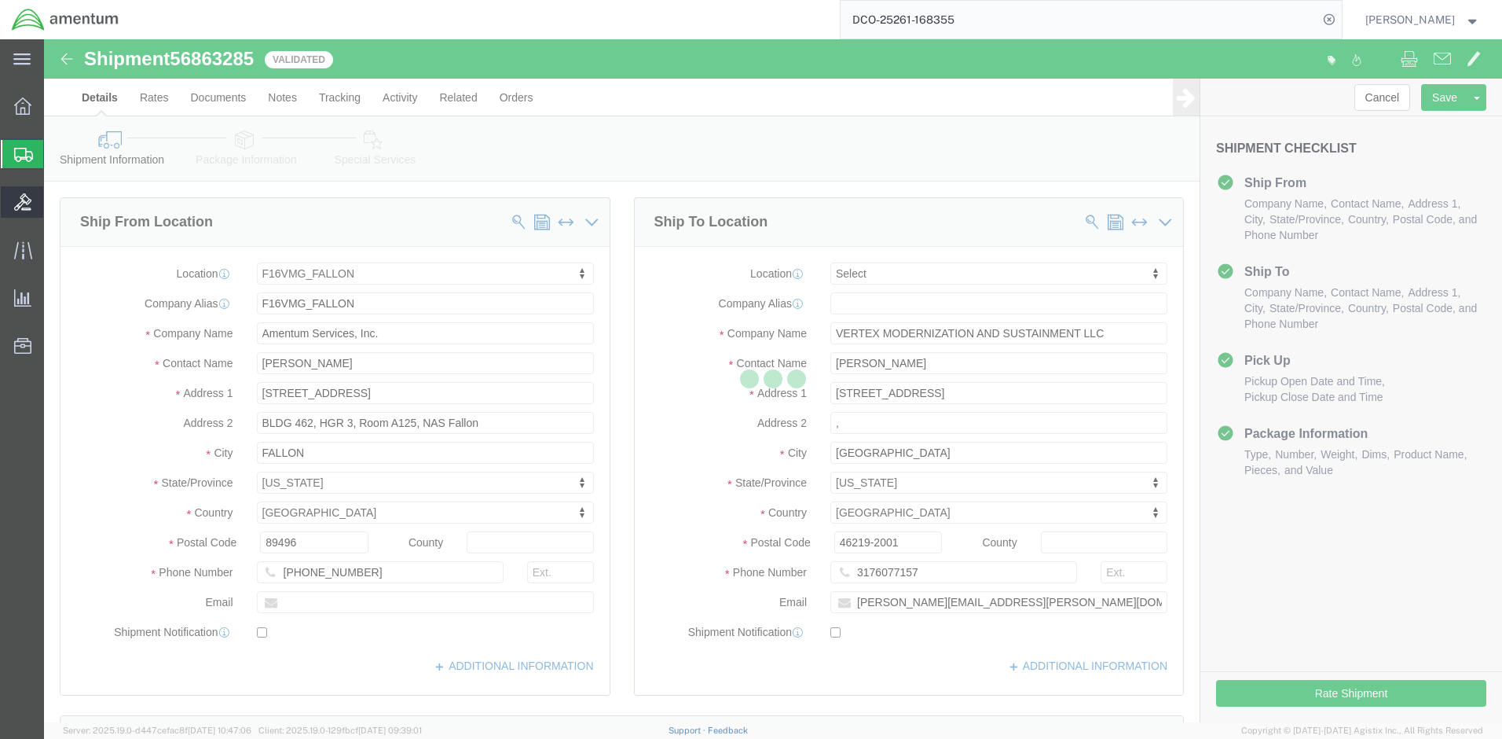
click at [29, 208] on icon at bounding box center [22, 201] width 17 height 17
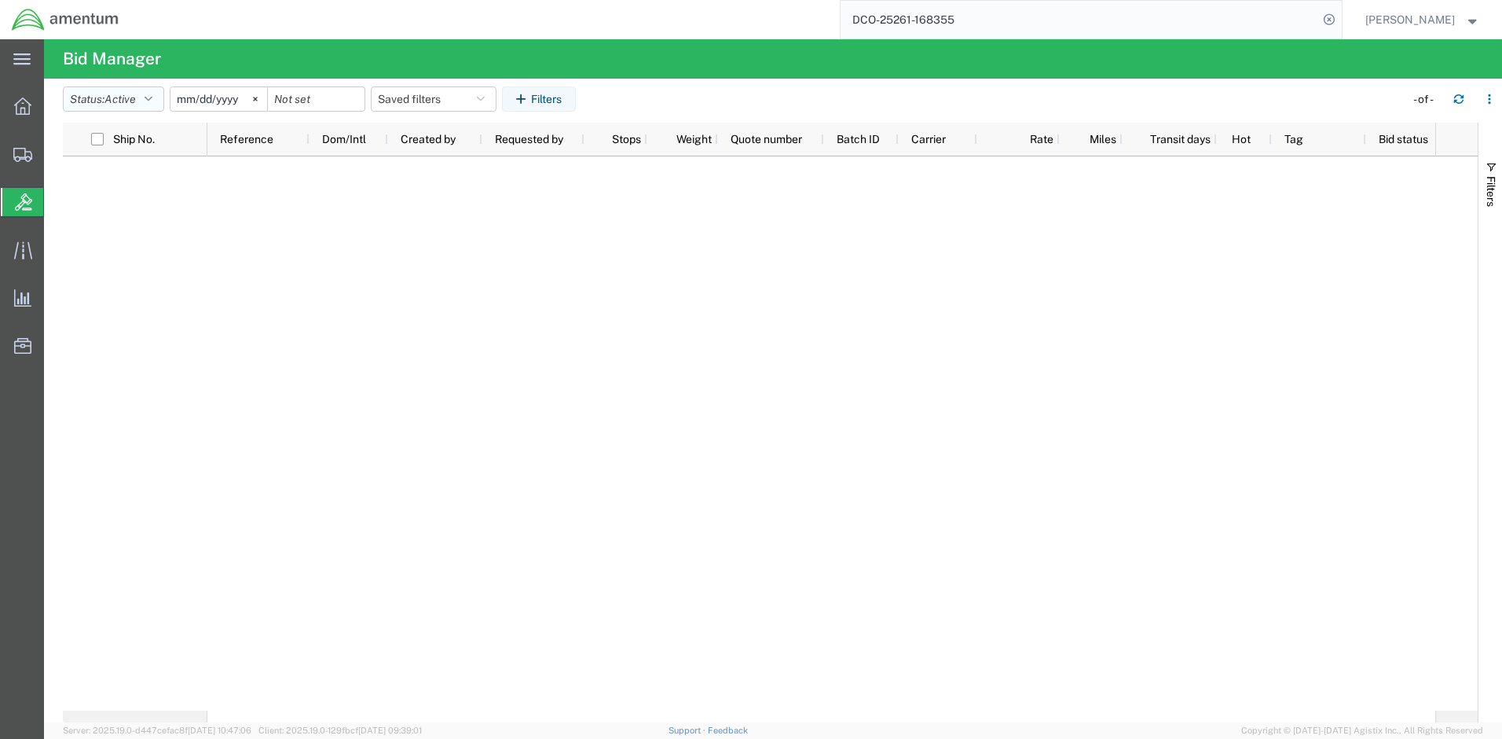
click at [152, 97] on icon "button" at bounding box center [149, 99] width 8 height 11
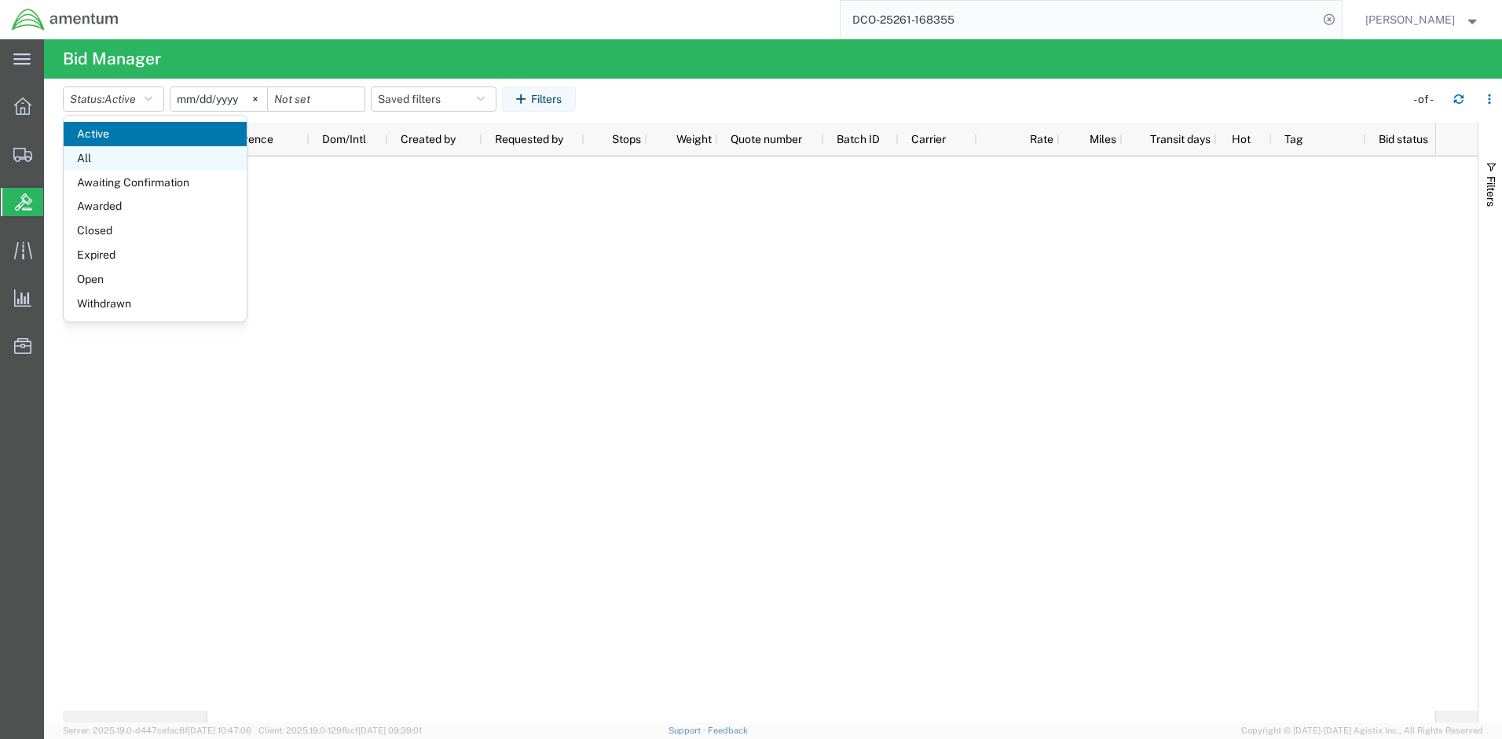
click at [126, 156] on span "All" at bounding box center [155, 158] width 183 height 24
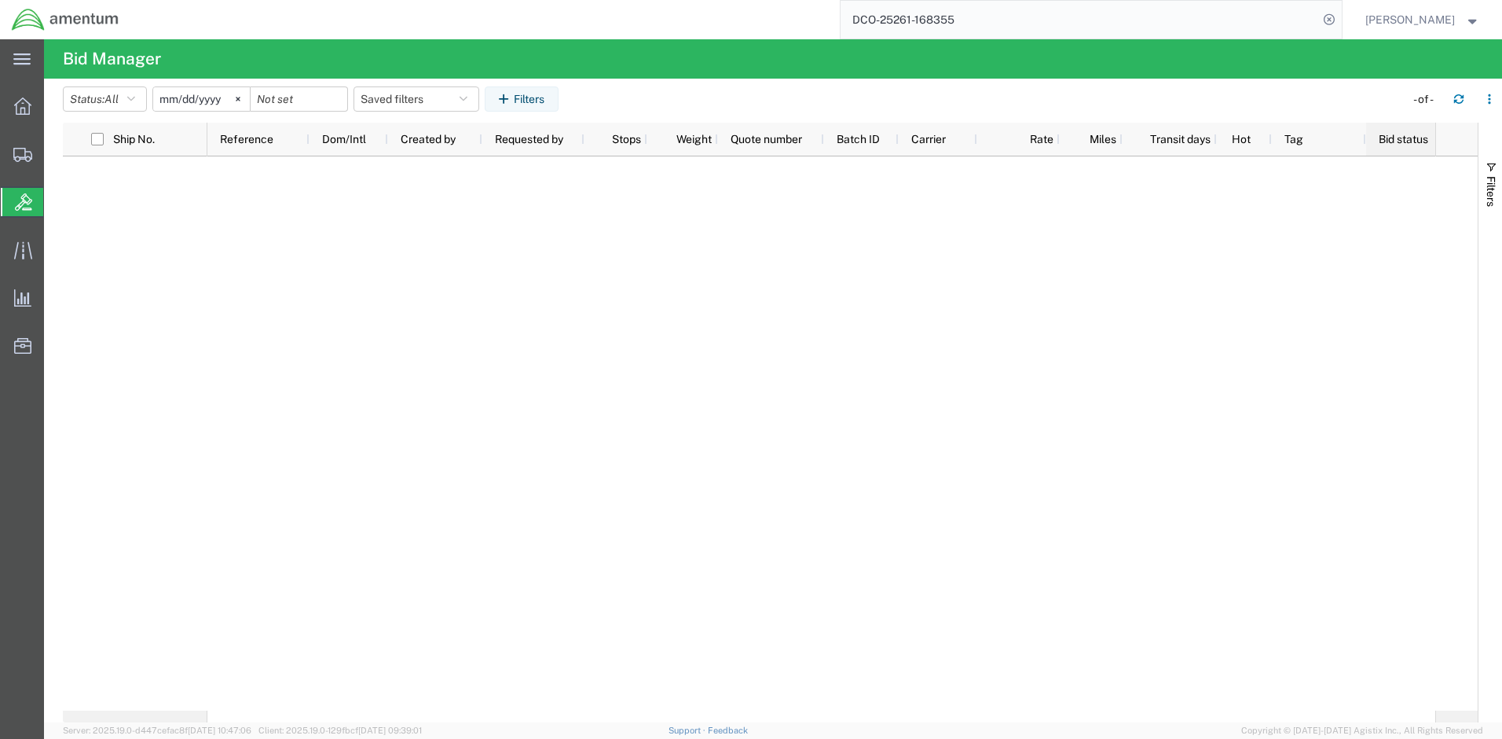
click at [1406, 132] on div "Bid status" at bounding box center [1468, 139] width 178 height 25
click at [559, 105] on button "Filters" at bounding box center [522, 98] width 74 height 25
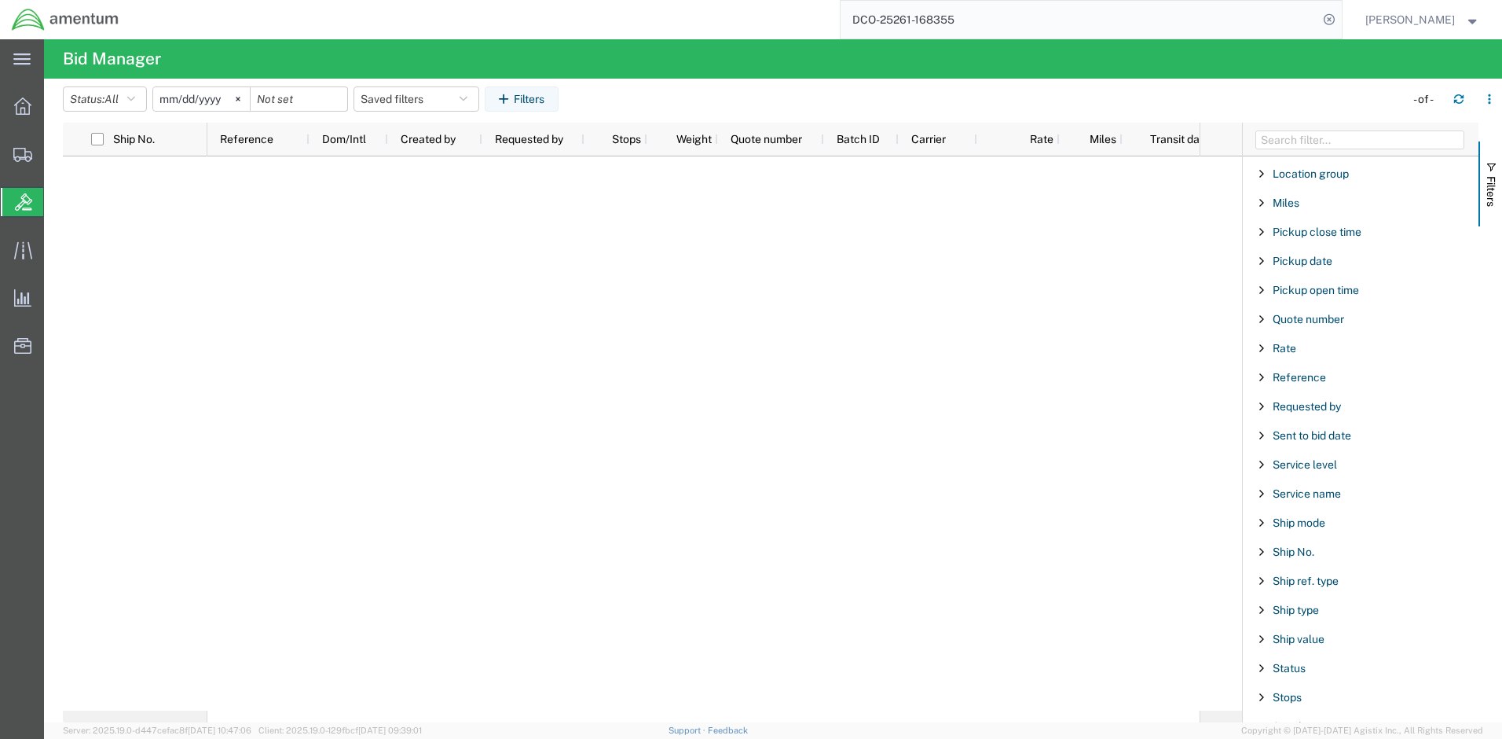
scroll to position [859, 0]
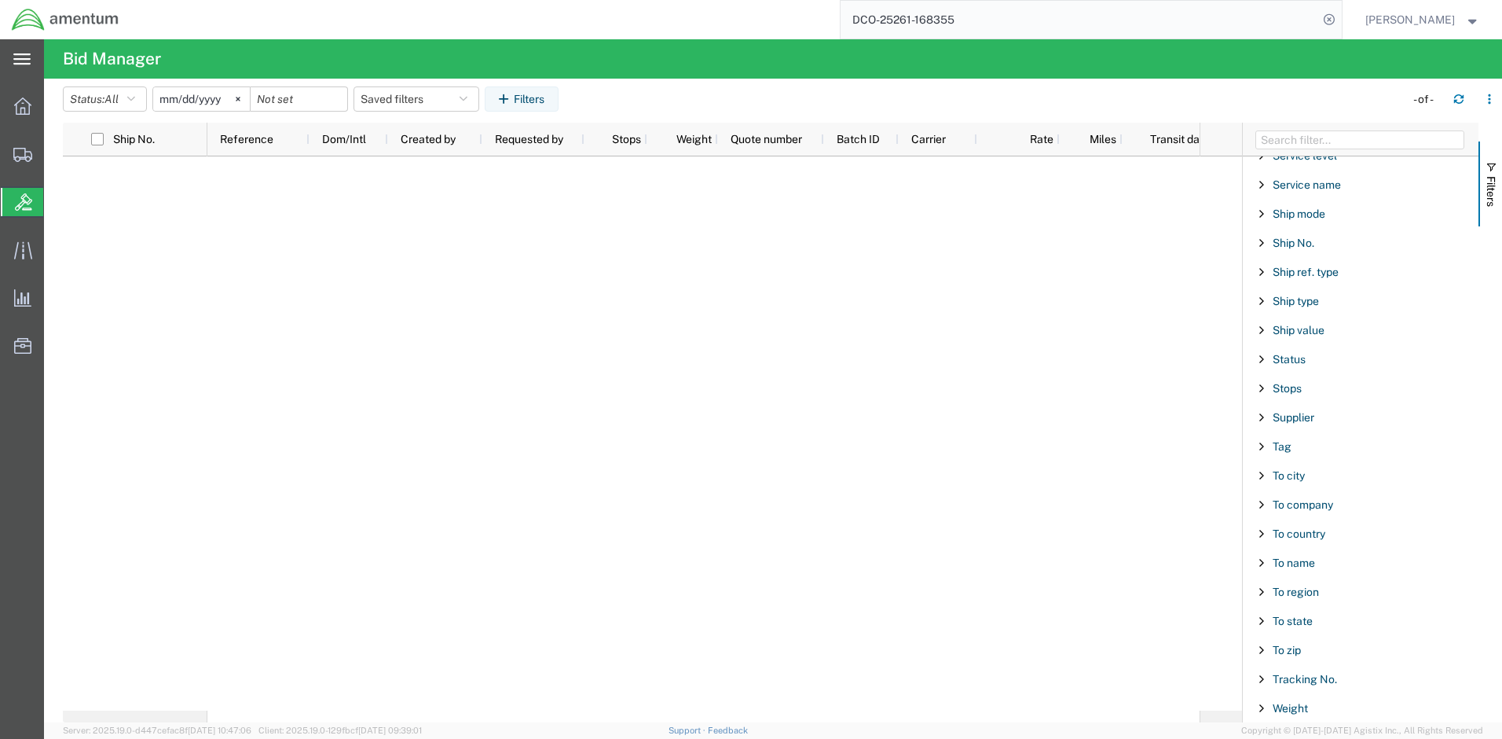
click at [21, 59] on icon at bounding box center [21, 59] width 17 height 12
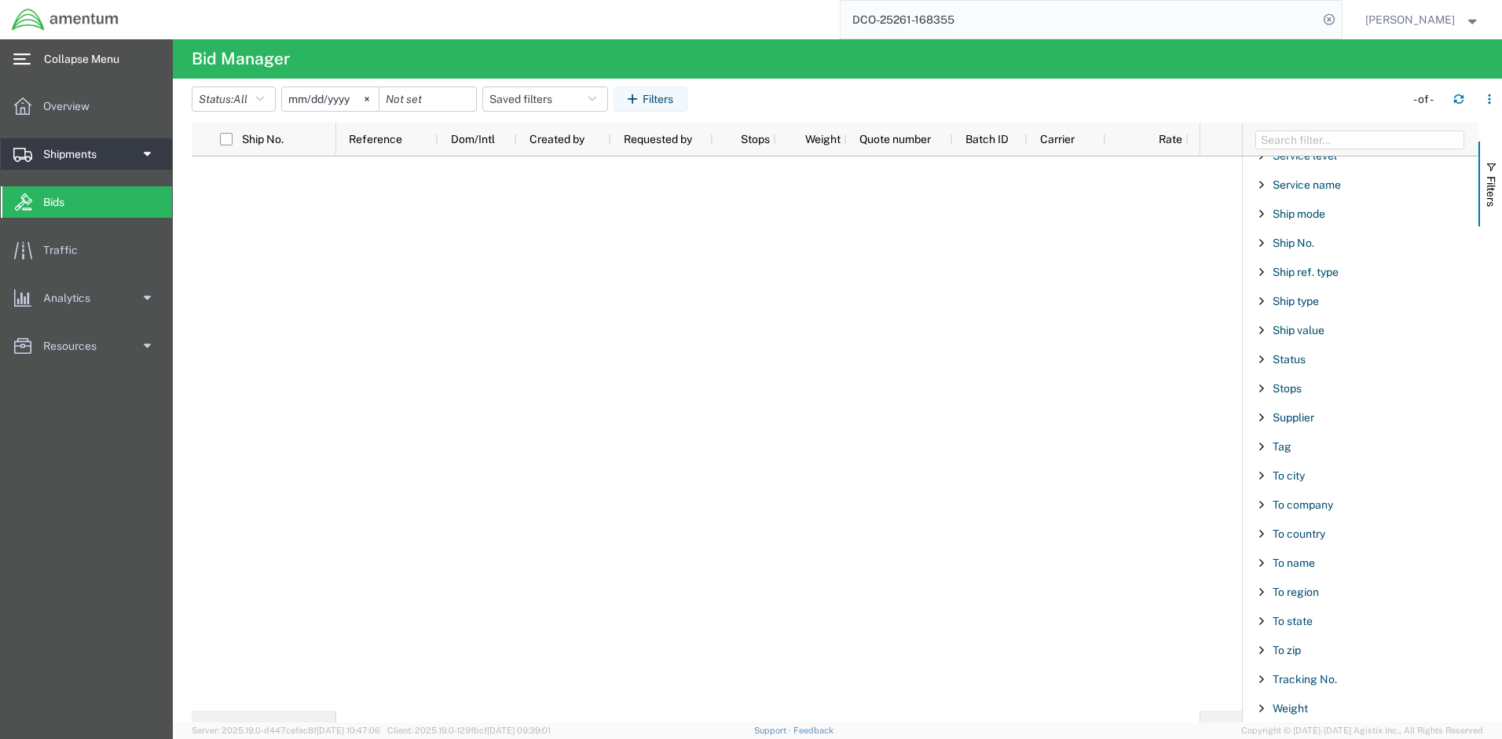
click at [145, 154] on span at bounding box center [146, 153] width 12 height 31
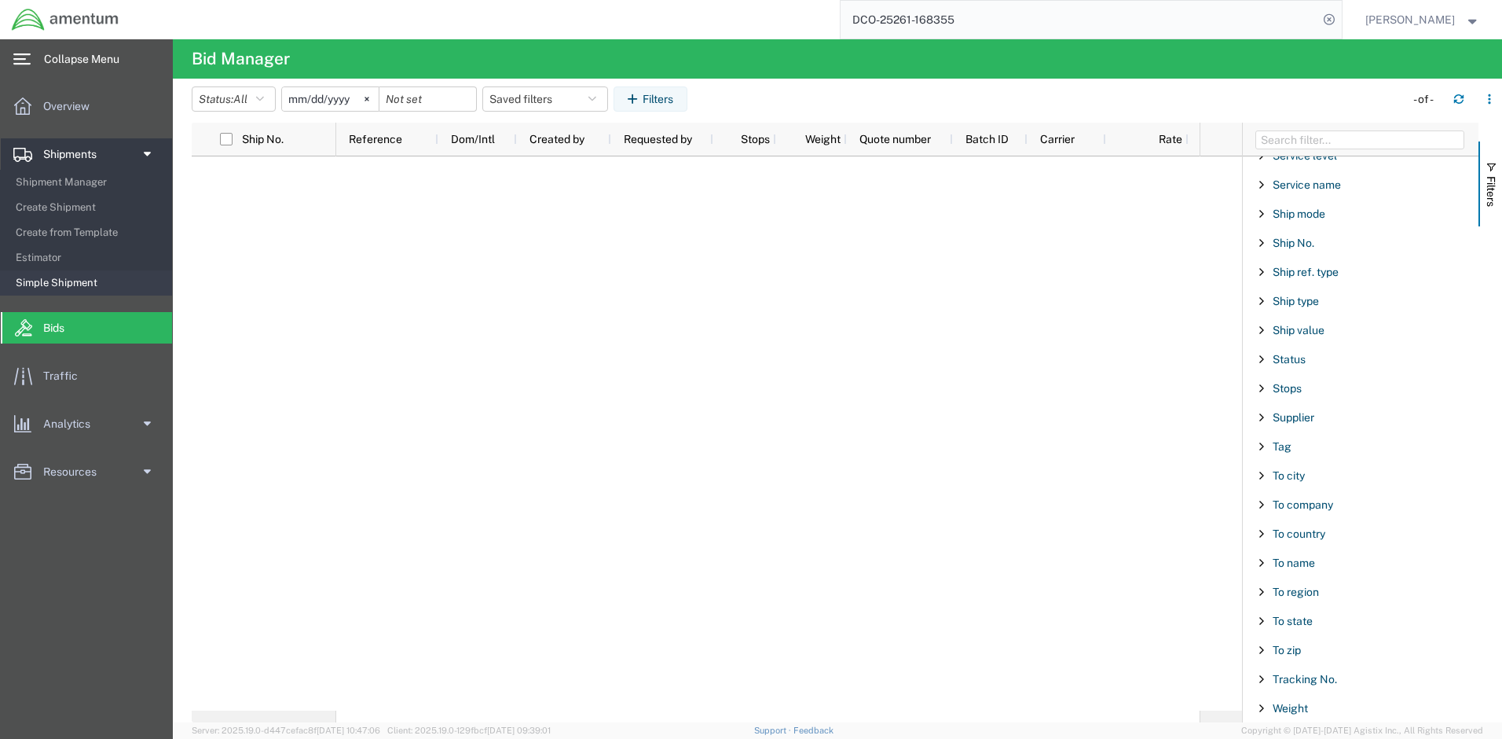
click at [72, 282] on span "Simple Shipment" at bounding box center [88, 282] width 145 height 31
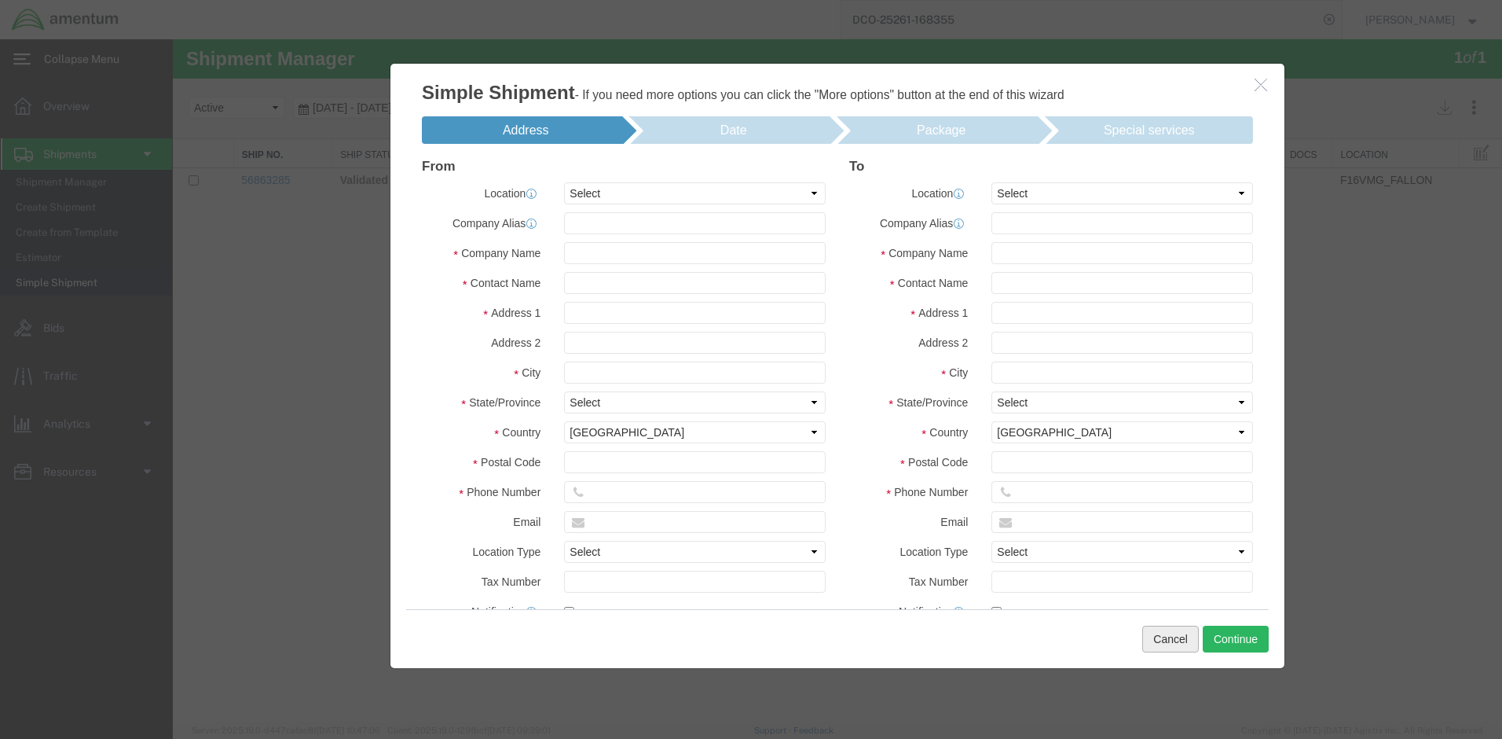
click at [1178, 636] on button "Cancel" at bounding box center [1170, 638] width 57 height 27
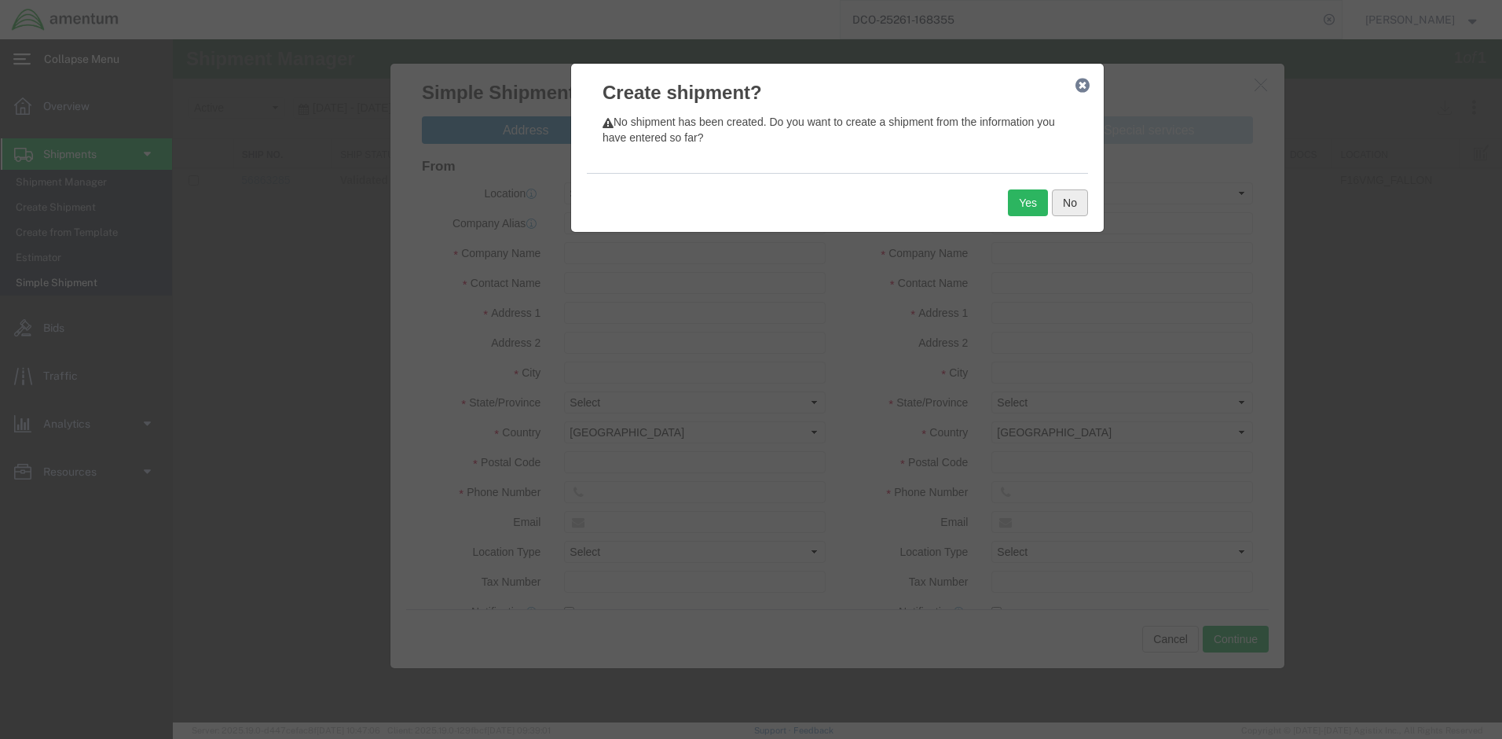
click at [1073, 204] on button "No" at bounding box center [1070, 202] width 36 height 27
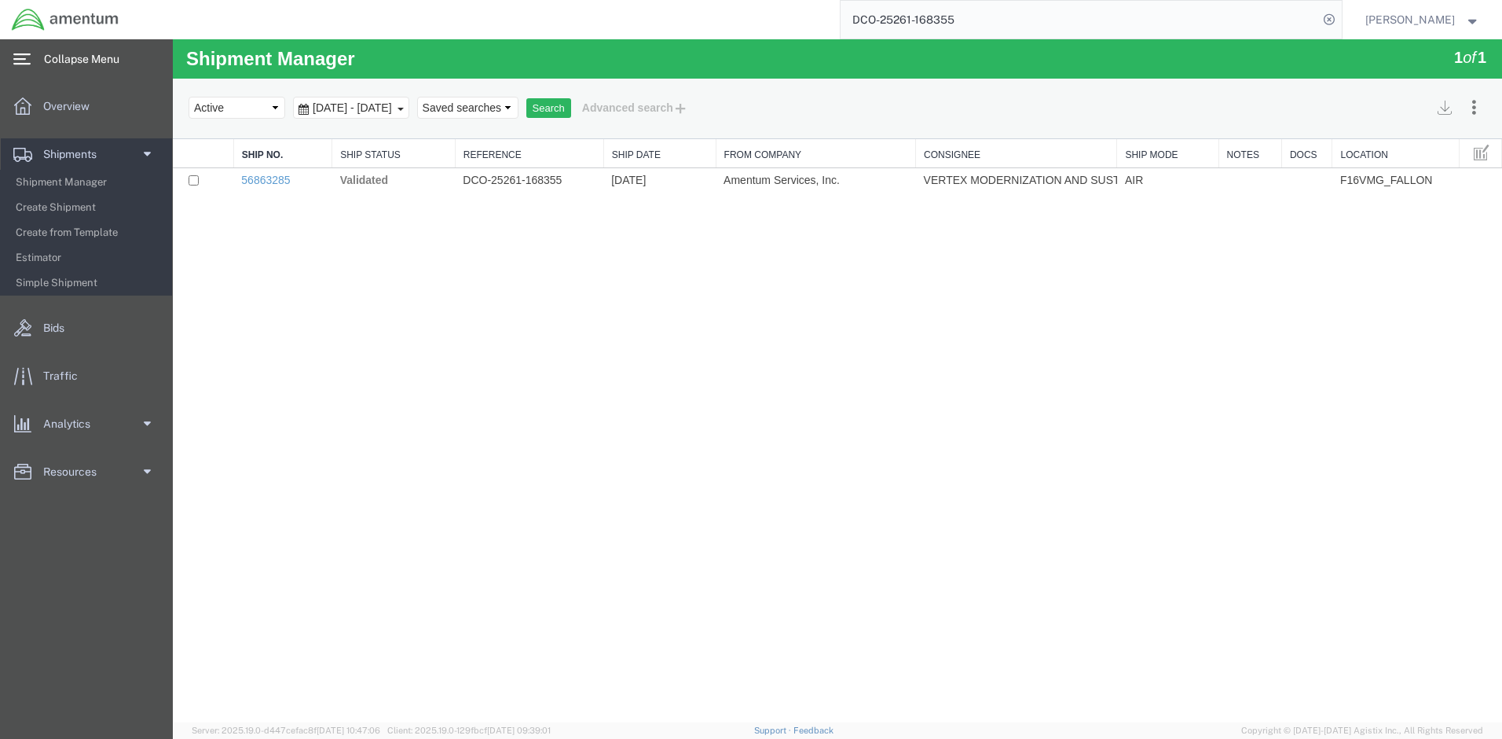
click at [1058, 370] on div "Shipment Manager 1 of 1 Search Assign To Batch Processing Cancel Shipments Cons…" at bounding box center [837, 380] width 1329 height 683
click at [1483, 184] on span at bounding box center [1480, 178] width 13 height 13
click at [1481, 183] on span at bounding box center [1480, 178] width 13 height 13
click at [197, 182] on input "checkbox" at bounding box center [194, 180] width 10 height 10
checkbox input "true"
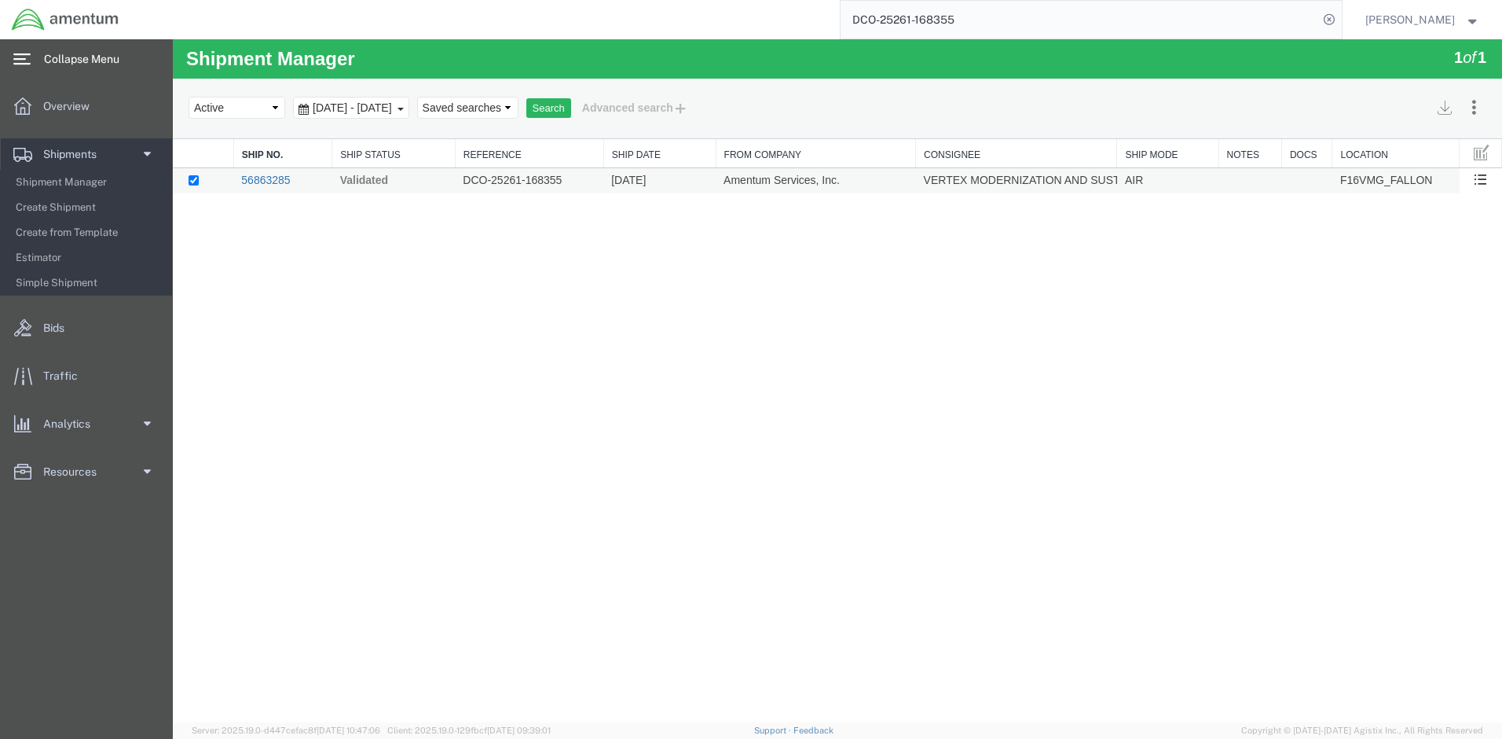
click at [277, 182] on link "56863285" at bounding box center [265, 180] width 49 height 13
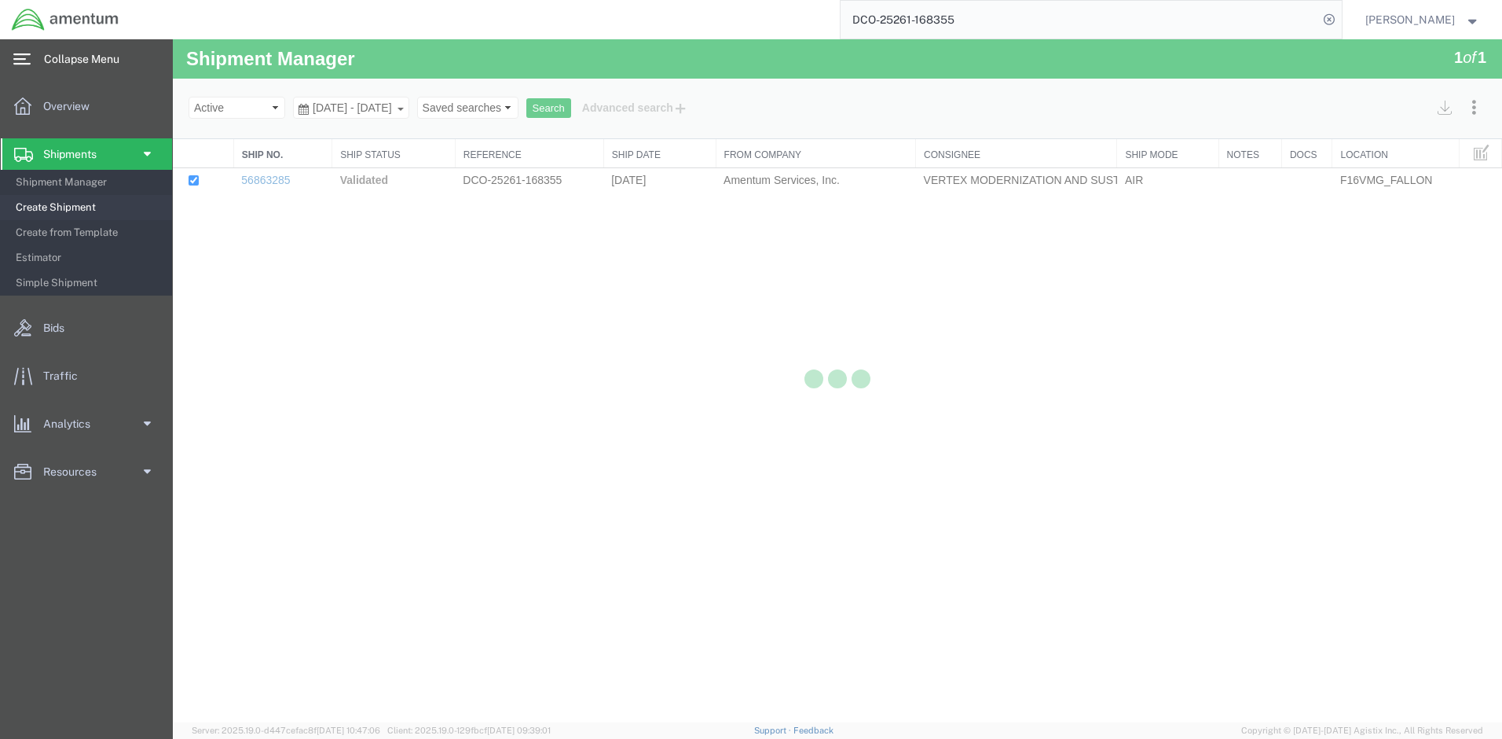
select select "67791"
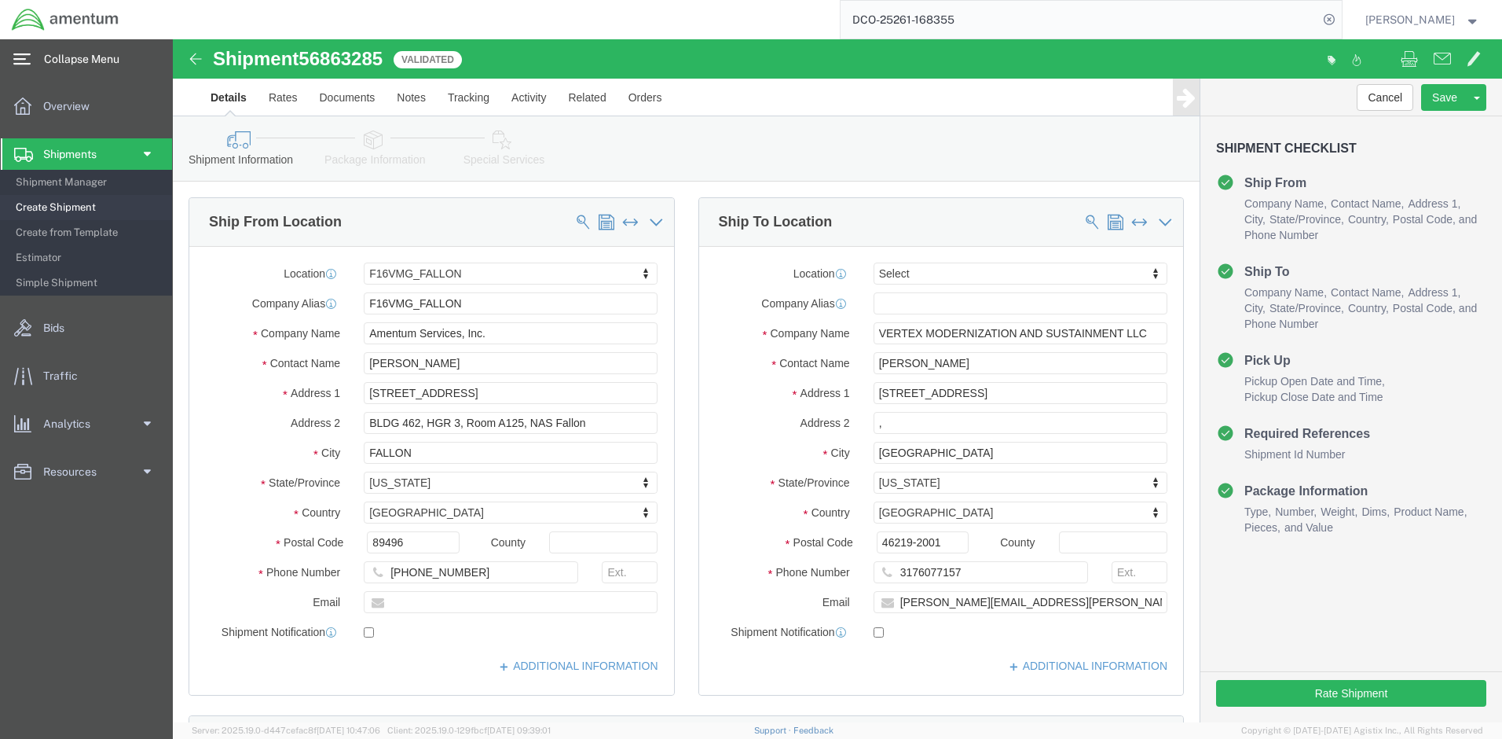
click button "Continue"
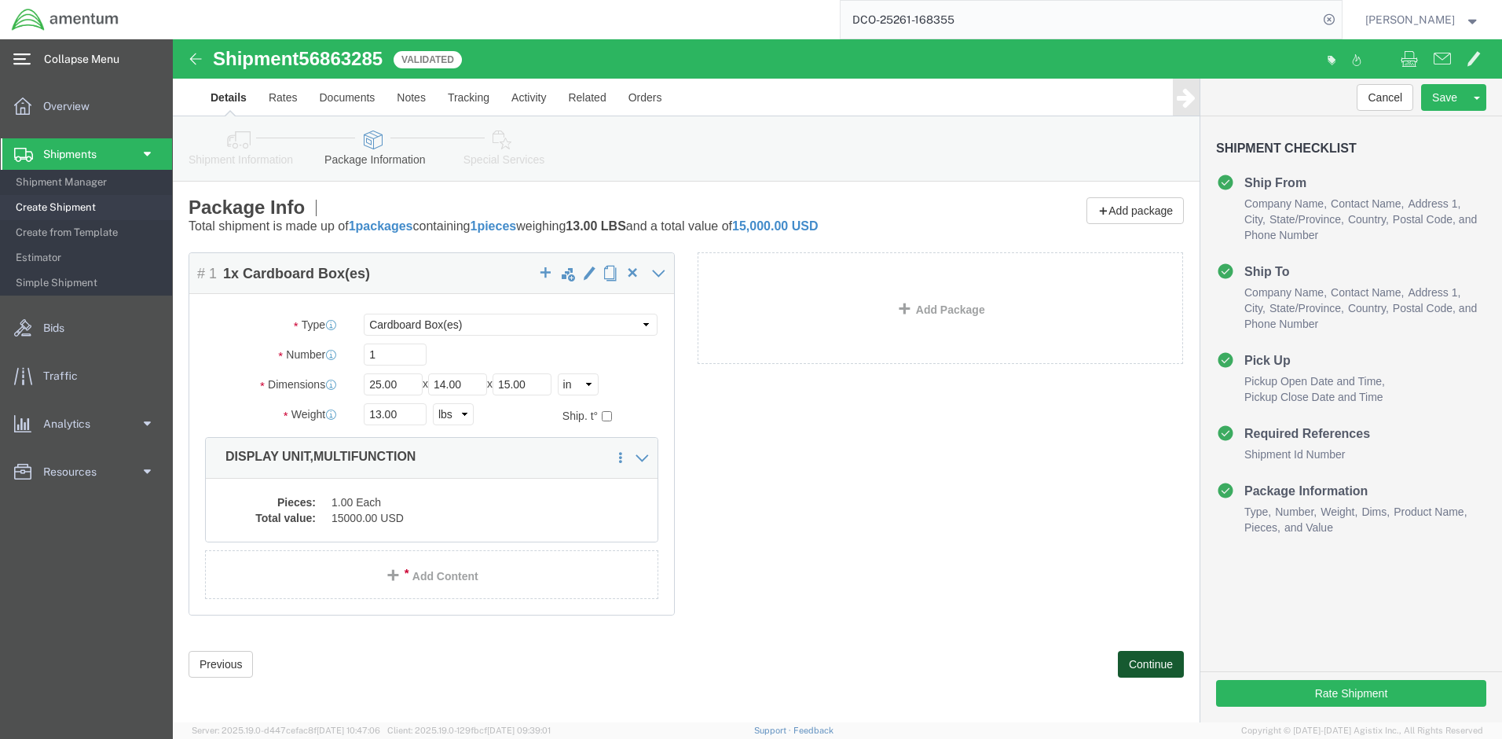
click button "Continue"
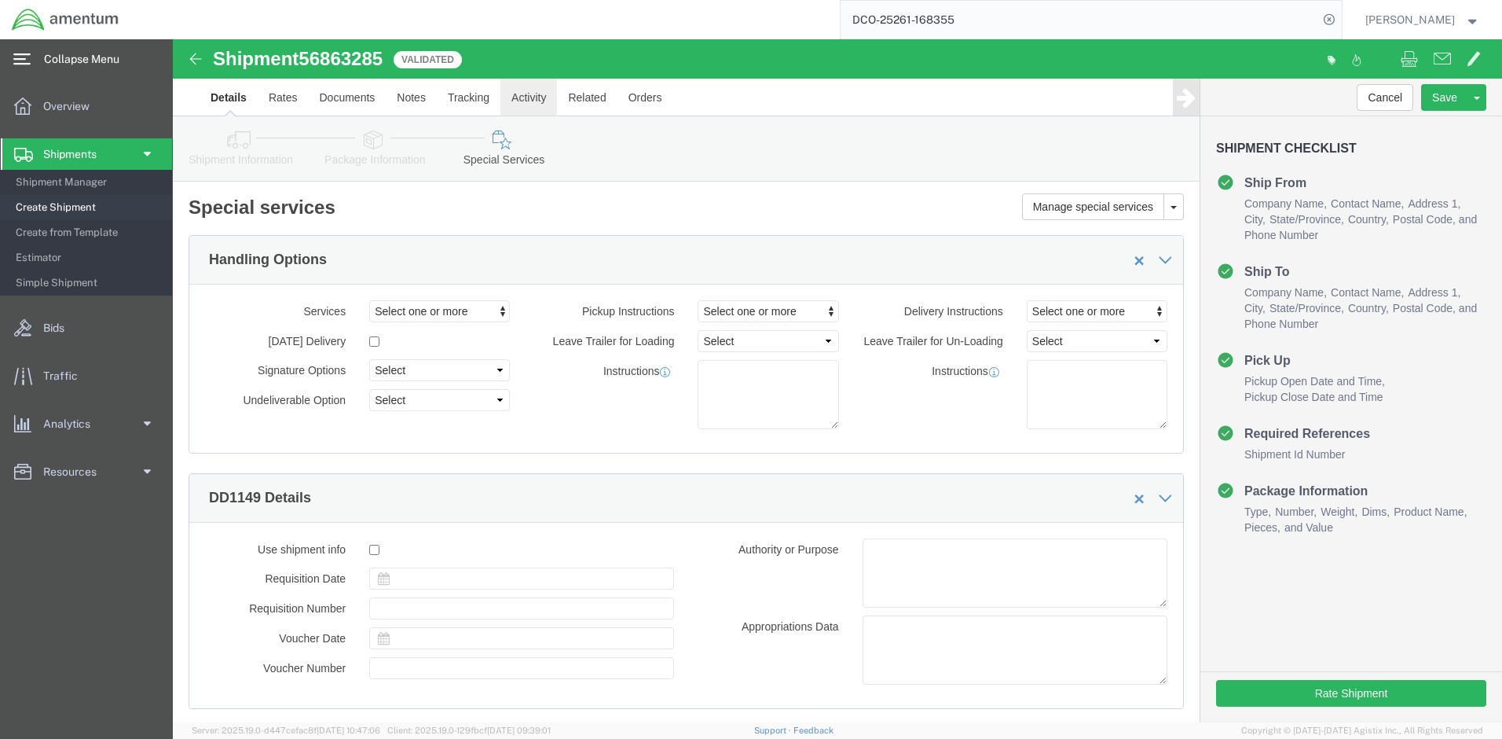
click link "Activity"
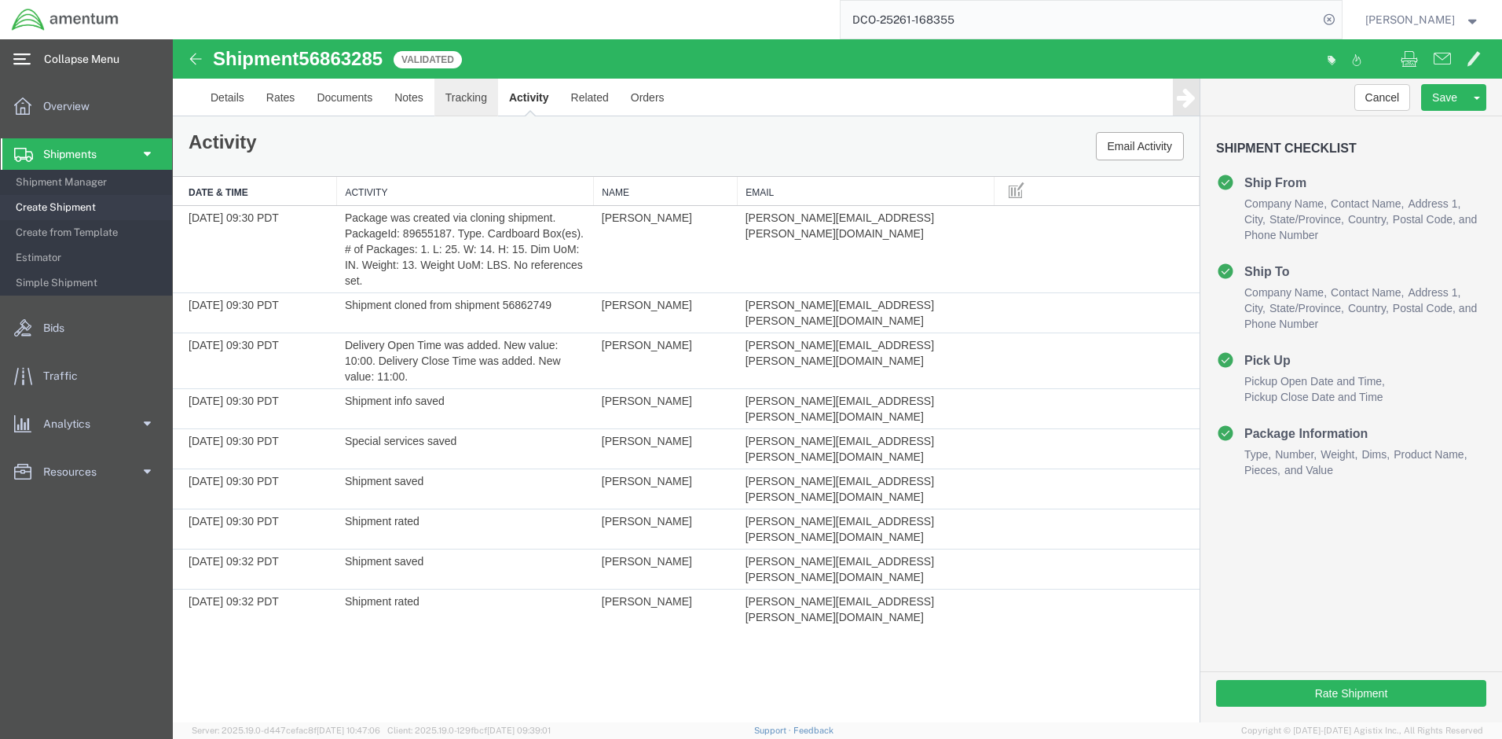
click at [458, 108] on link "Tracking" at bounding box center [467, 98] width 64 height 38
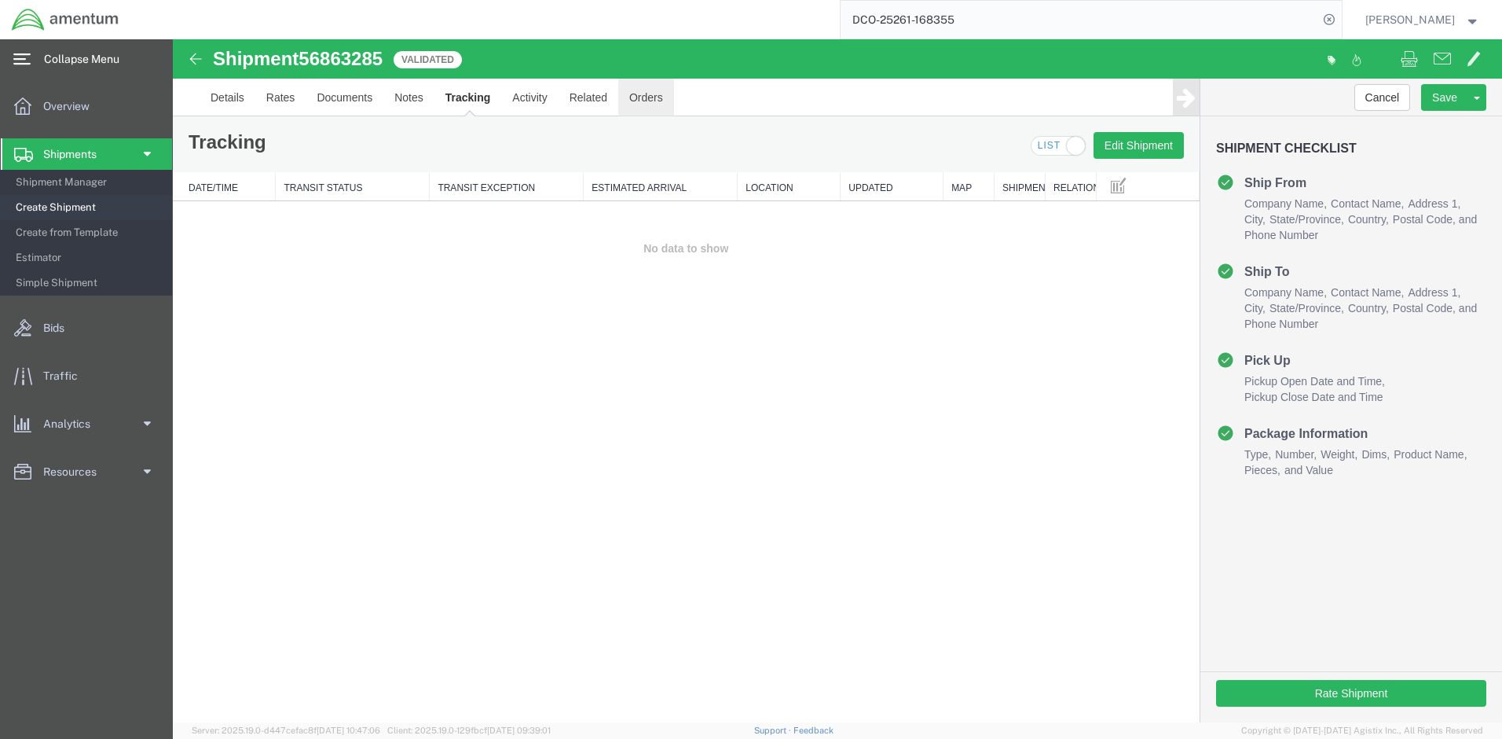
click at [638, 98] on link "Orders" at bounding box center [646, 98] width 56 height 38
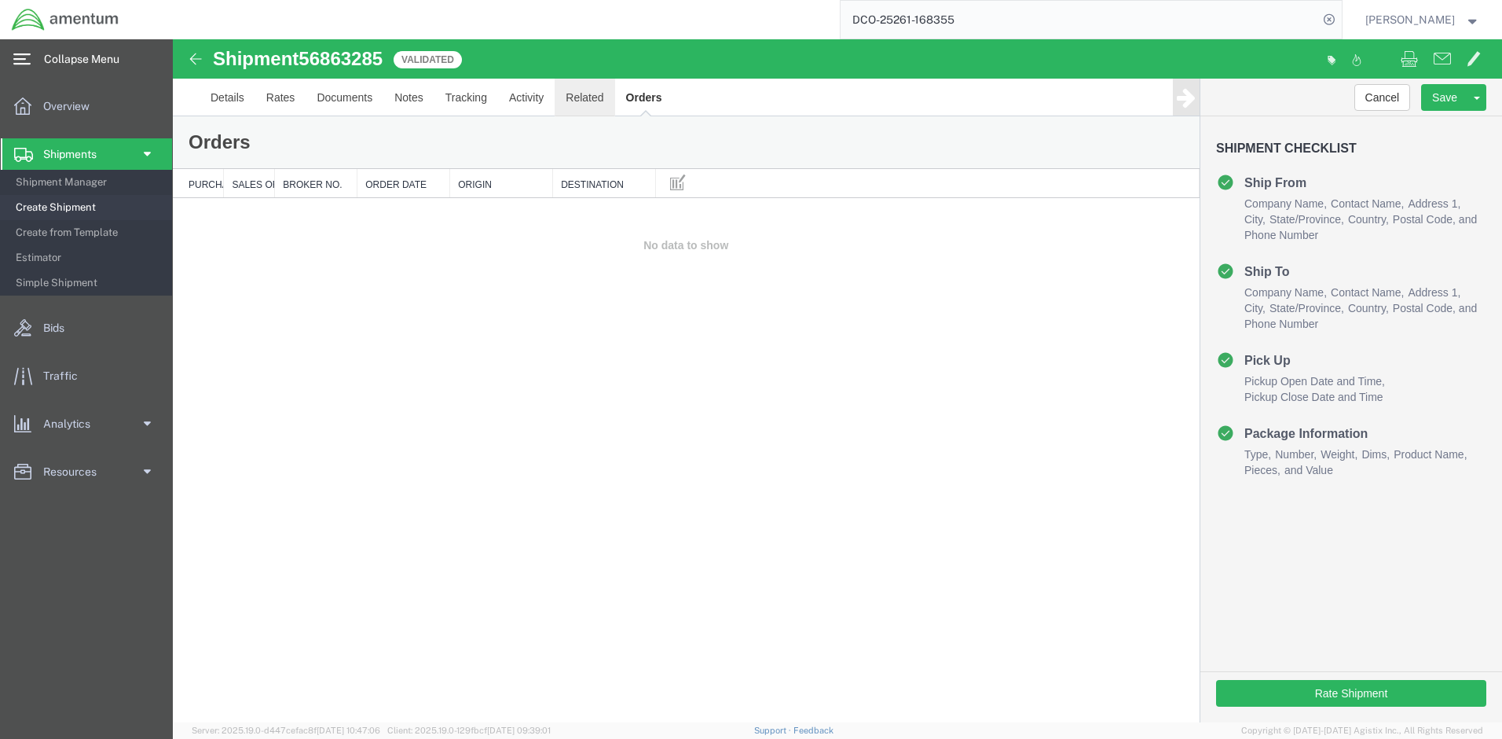
click at [594, 101] on link "Related" at bounding box center [585, 98] width 60 height 38
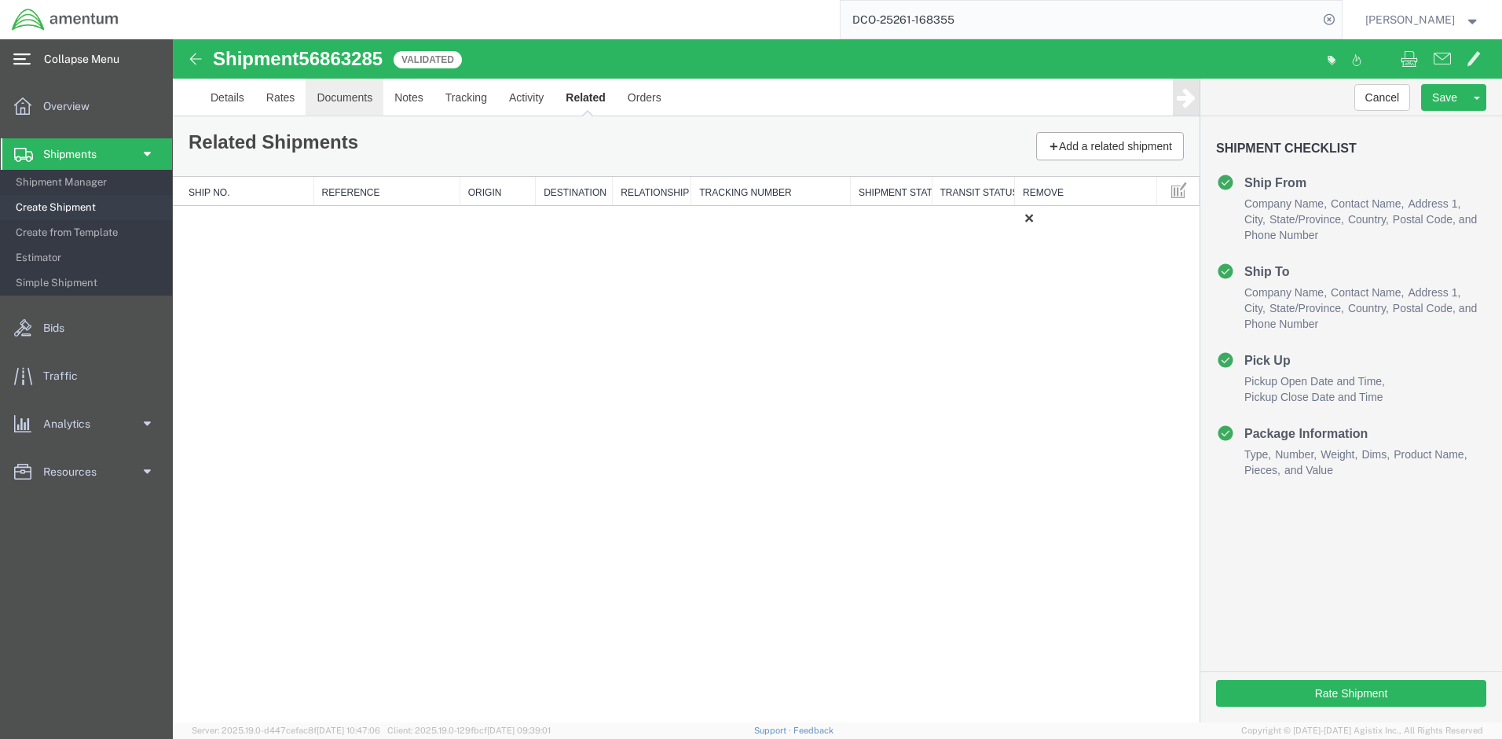
click at [351, 94] on link "Documents" at bounding box center [345, 98] width 78 height 38
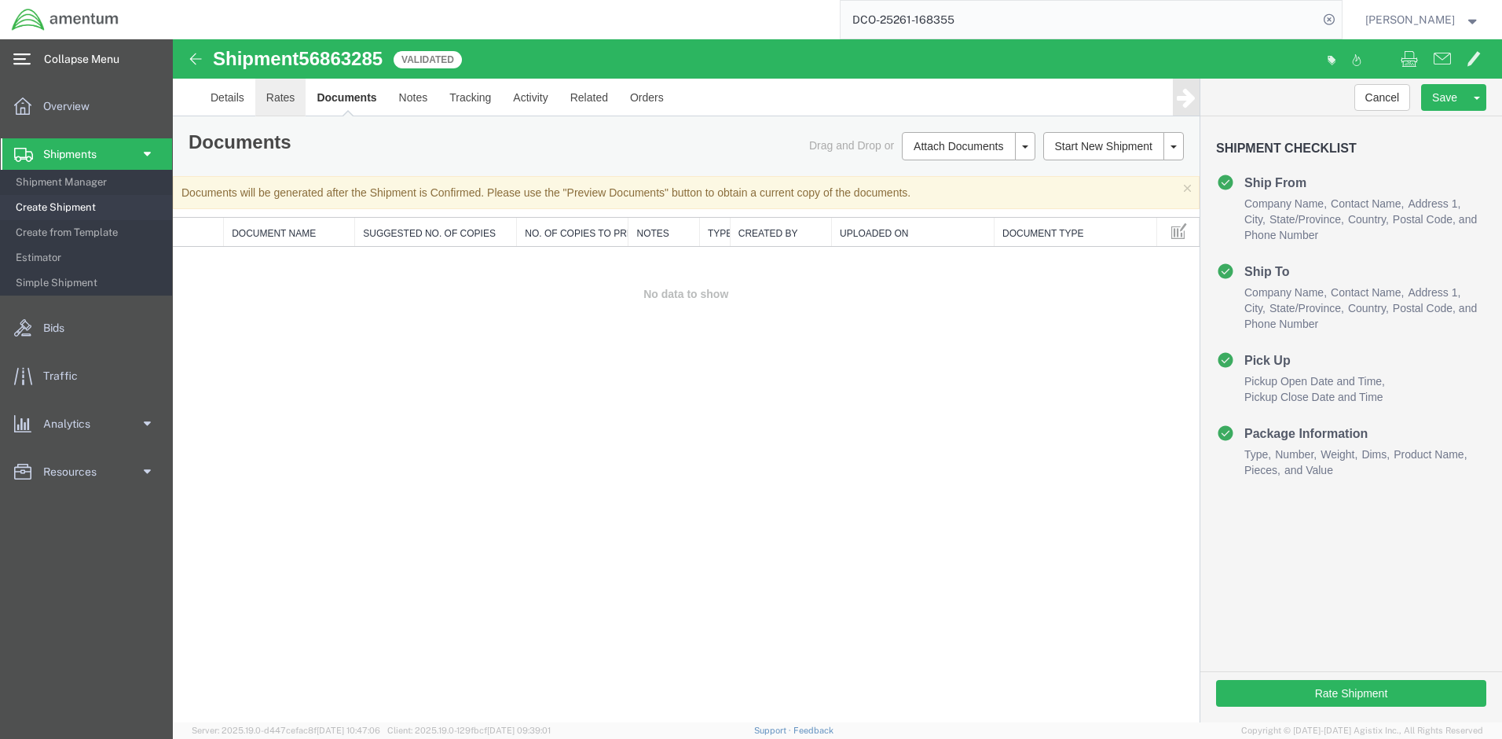
click at [282, 97] on link "Rates" at bounding box center [280, 98] width 51 height 38
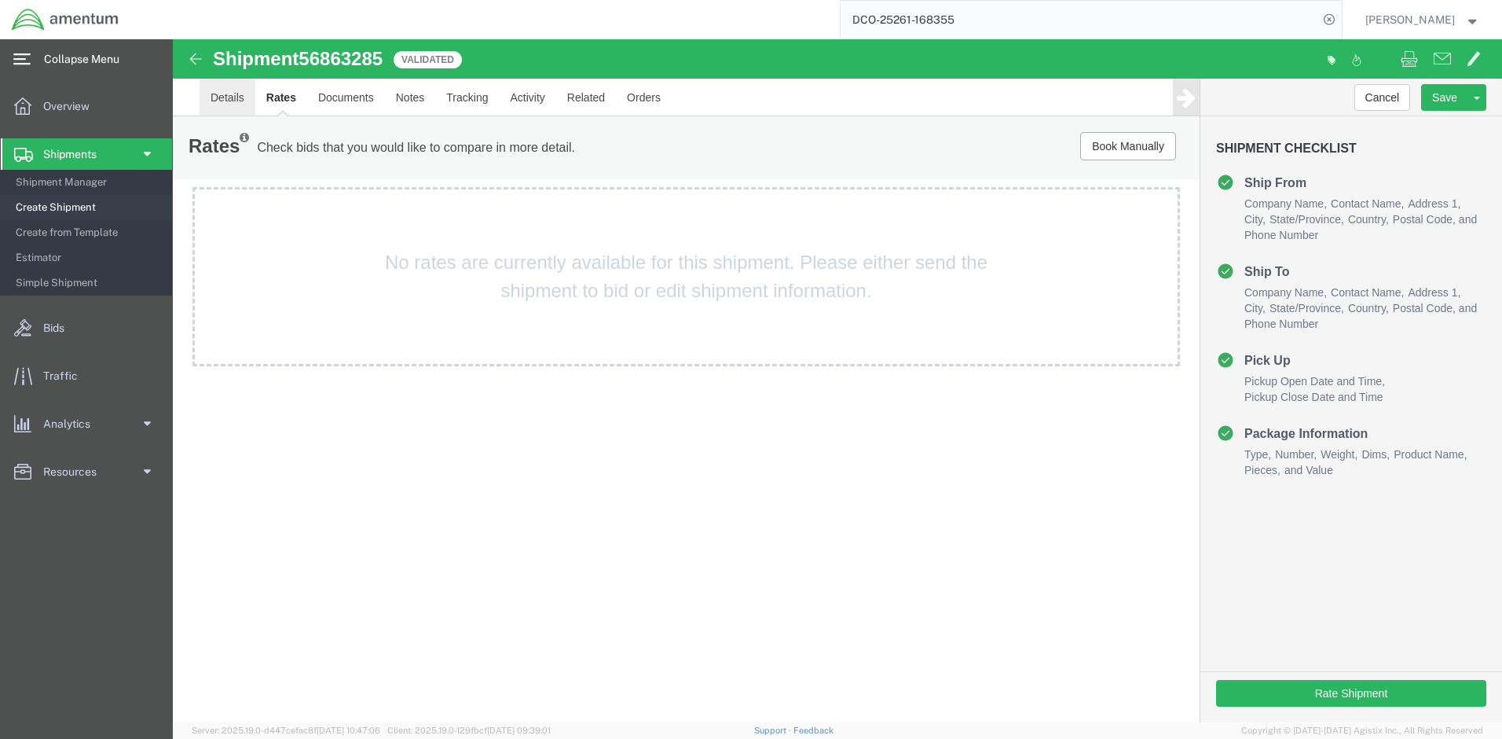
click at [227, 98] on link "Details" at bounding box center [228, 98] width 56 height 38
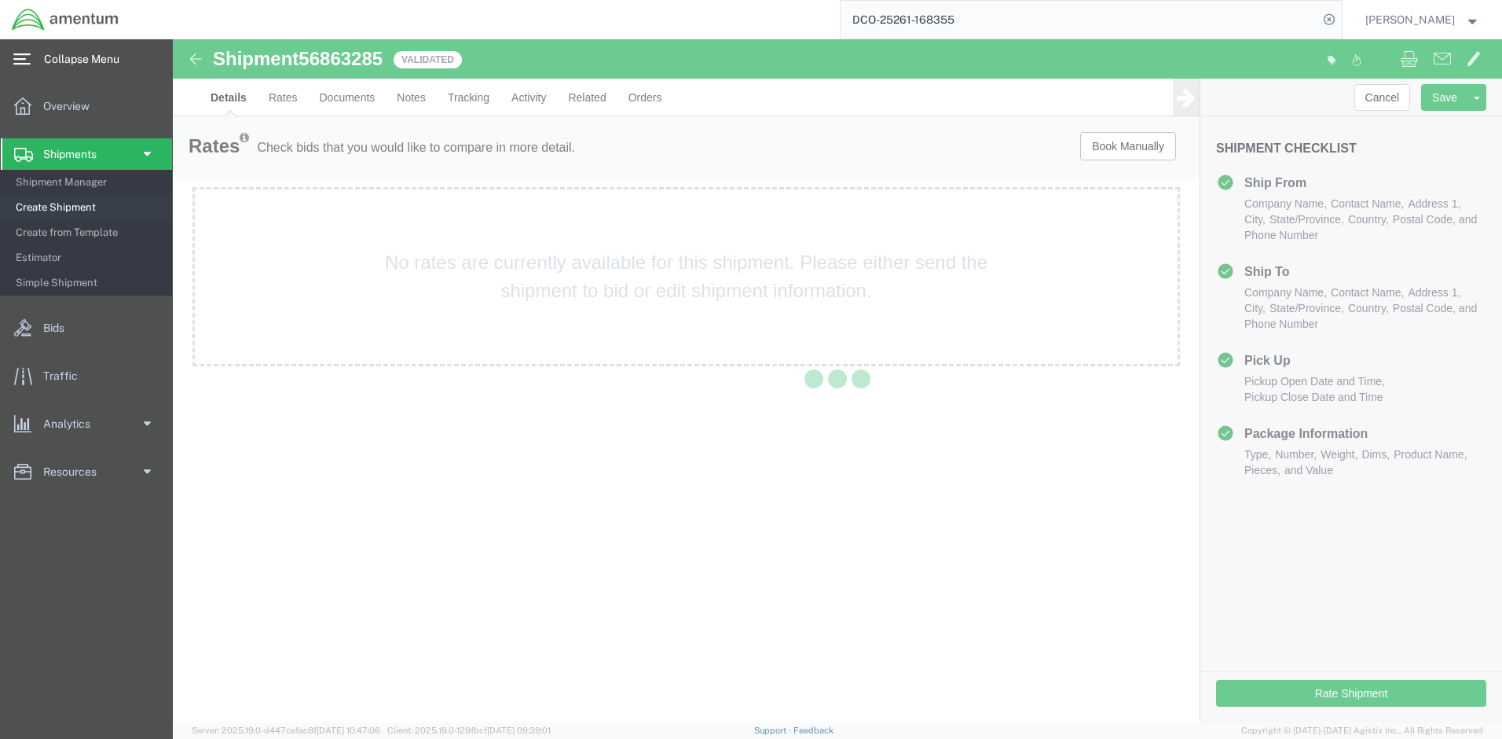
select select "67791"
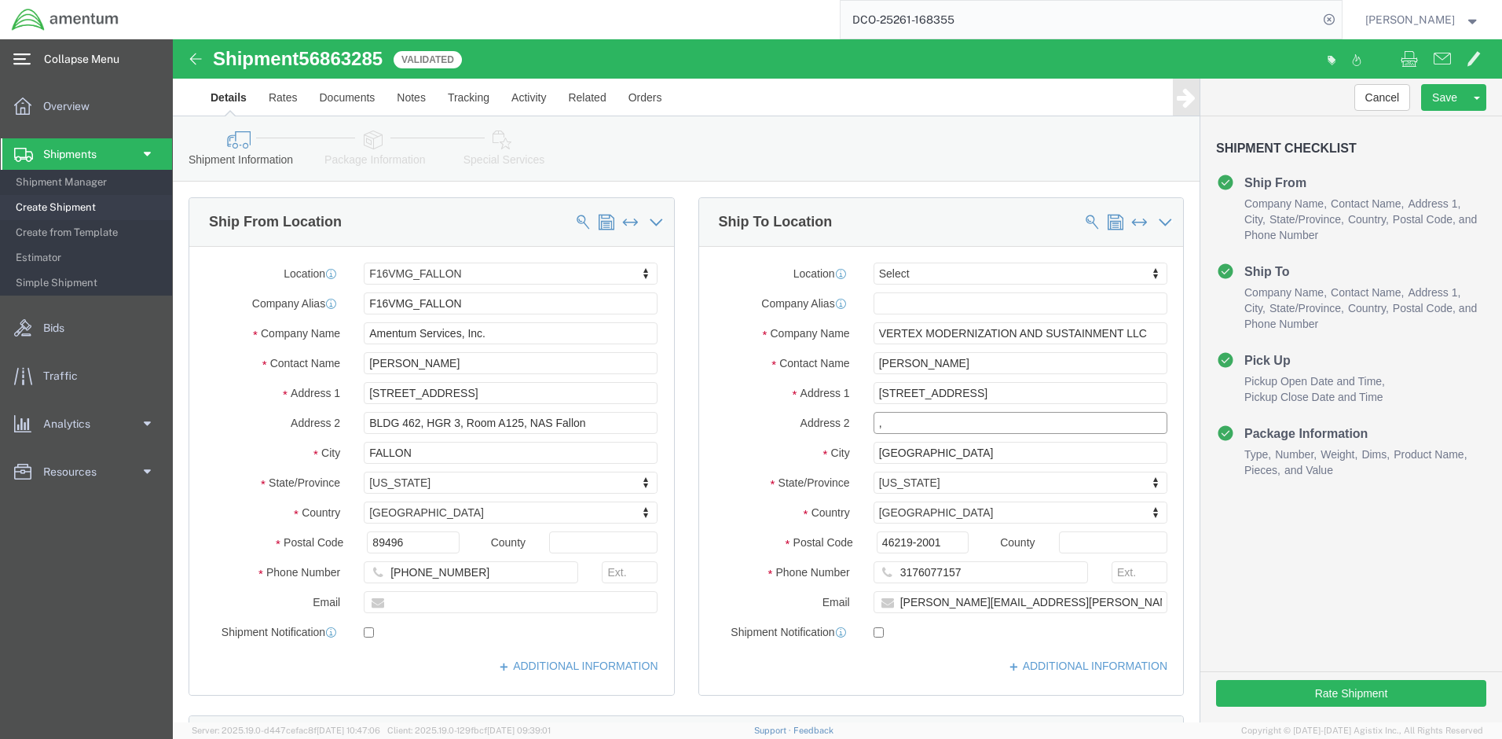
click input ","
click button "Rate Shipment"
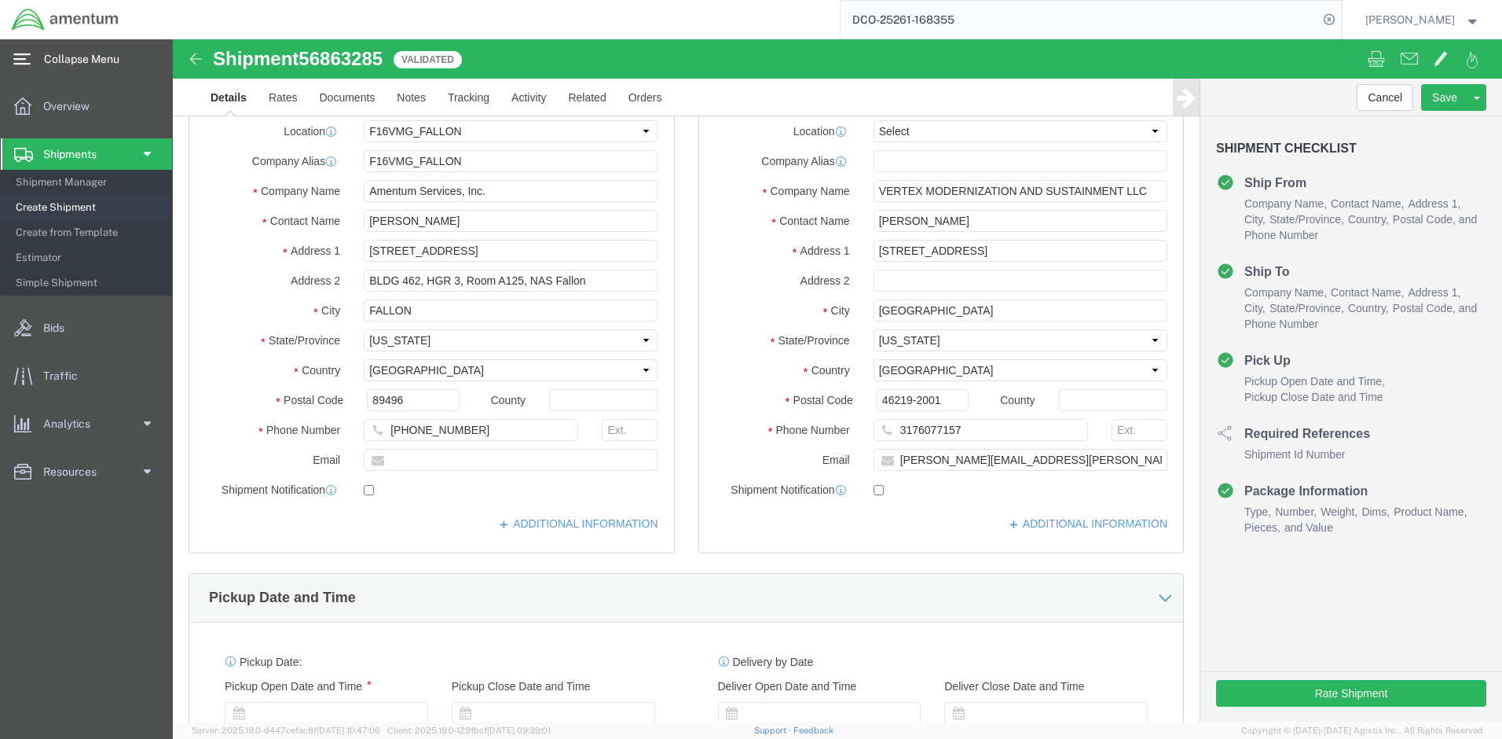
select select "67791"
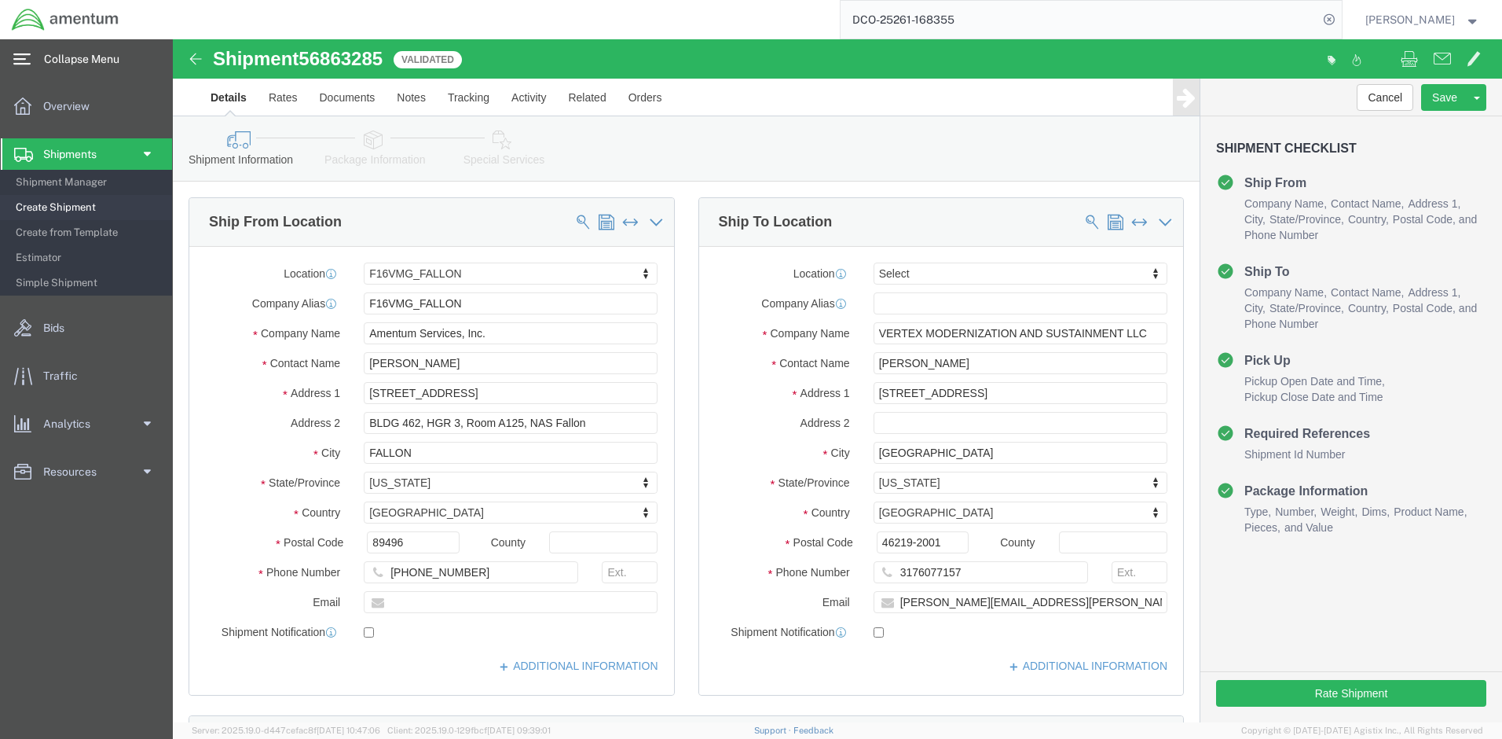
click body "Shipment 56863285 Validated Details Rates Documents Notes Tracking Activity Rel…"
click div "Sep 19 2025 11:00 AM"
drag, startPoint x: 856, startPoint y: 630, endPoint x: 758, endPoint y: 622, distance: 98.6
click body "Shipment 56863285 Validated Details Rates Documents Notes Tracking Activity Rel…"
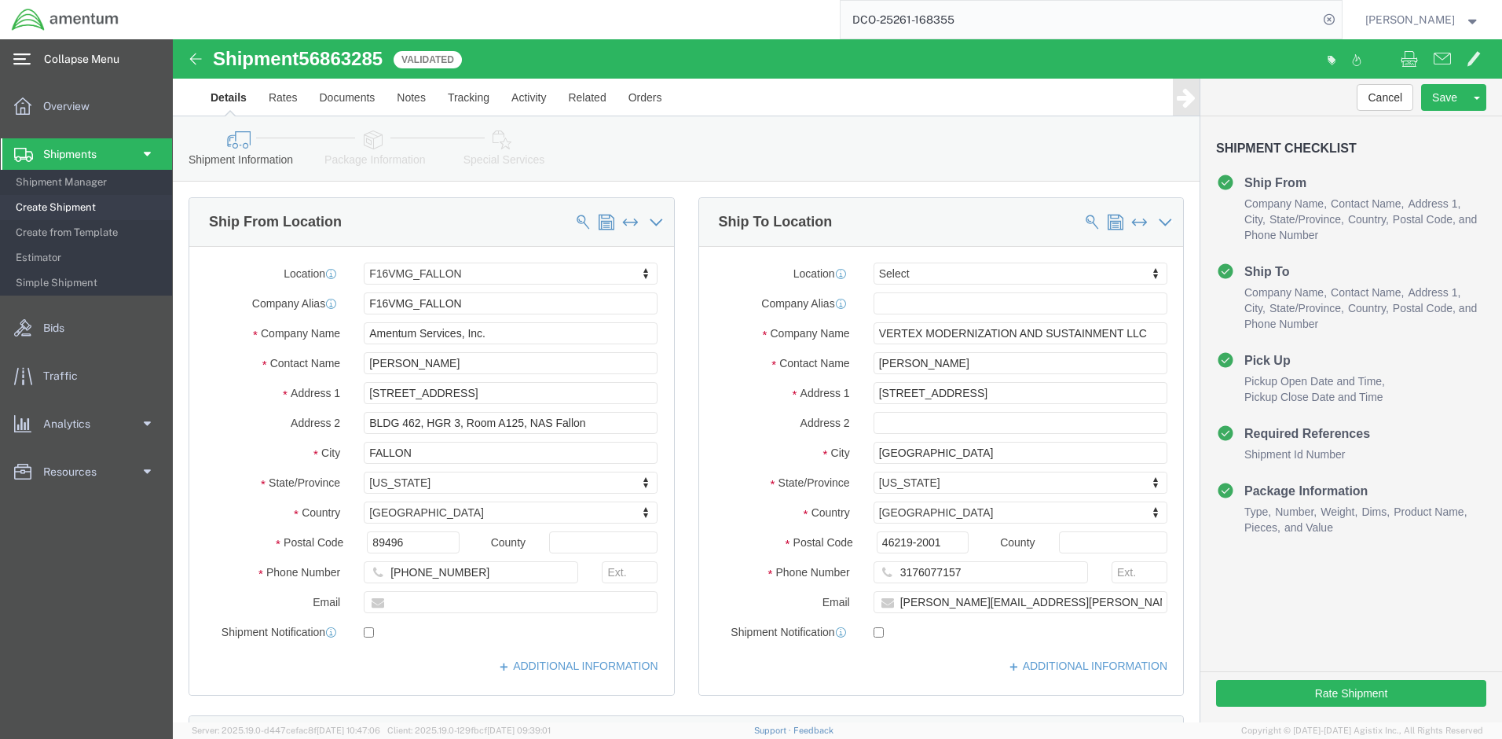
scroll to position [471, 0]
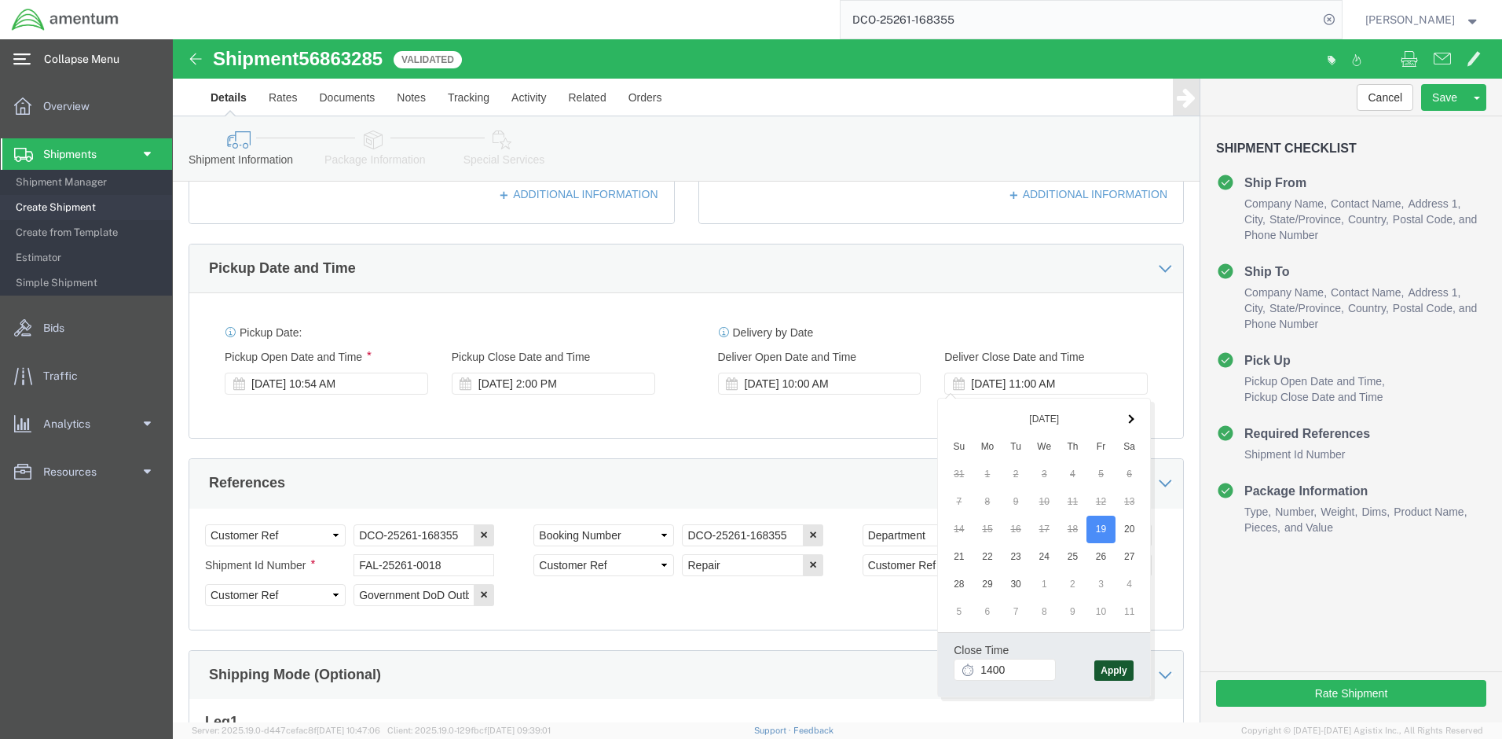
type input "2:00 PM"
click button "Apply"
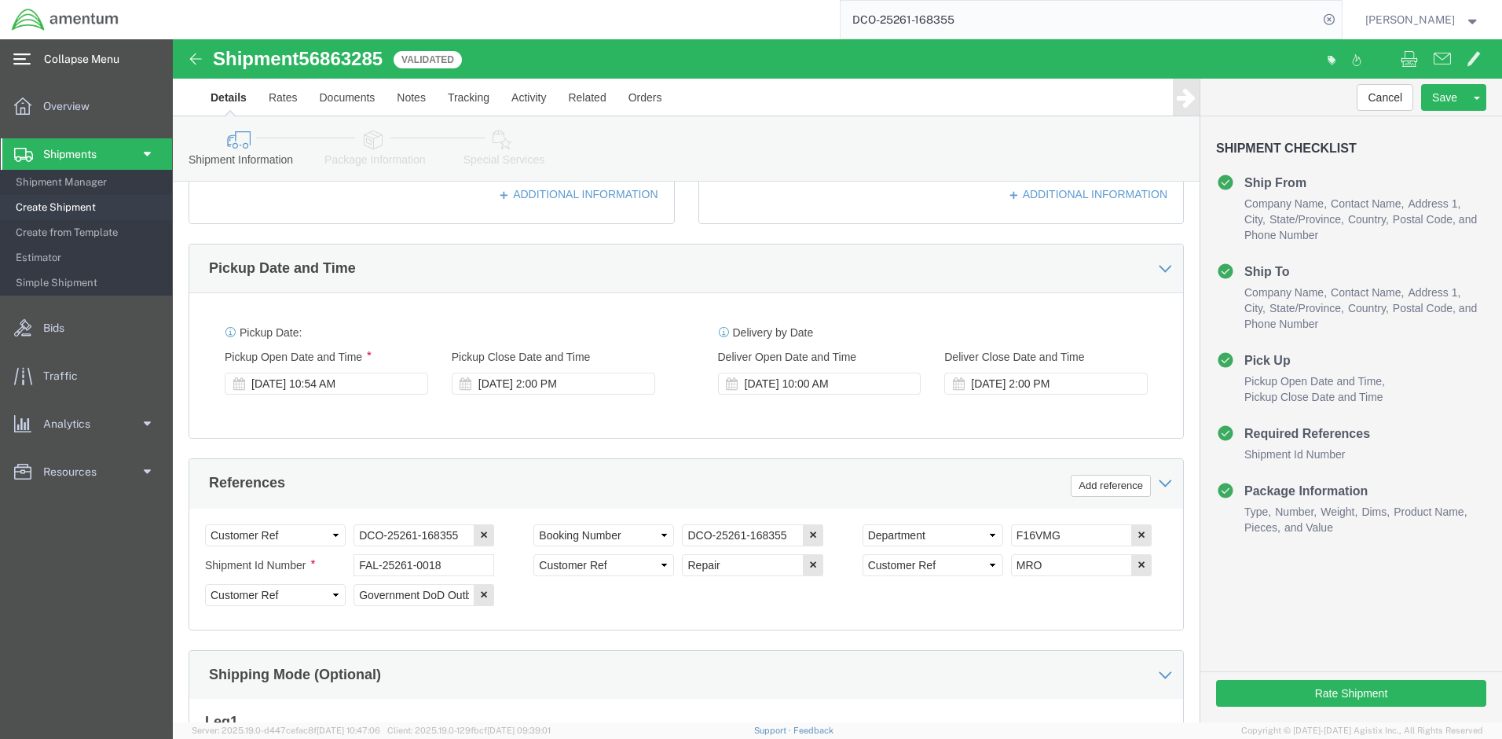
click button "Continue"
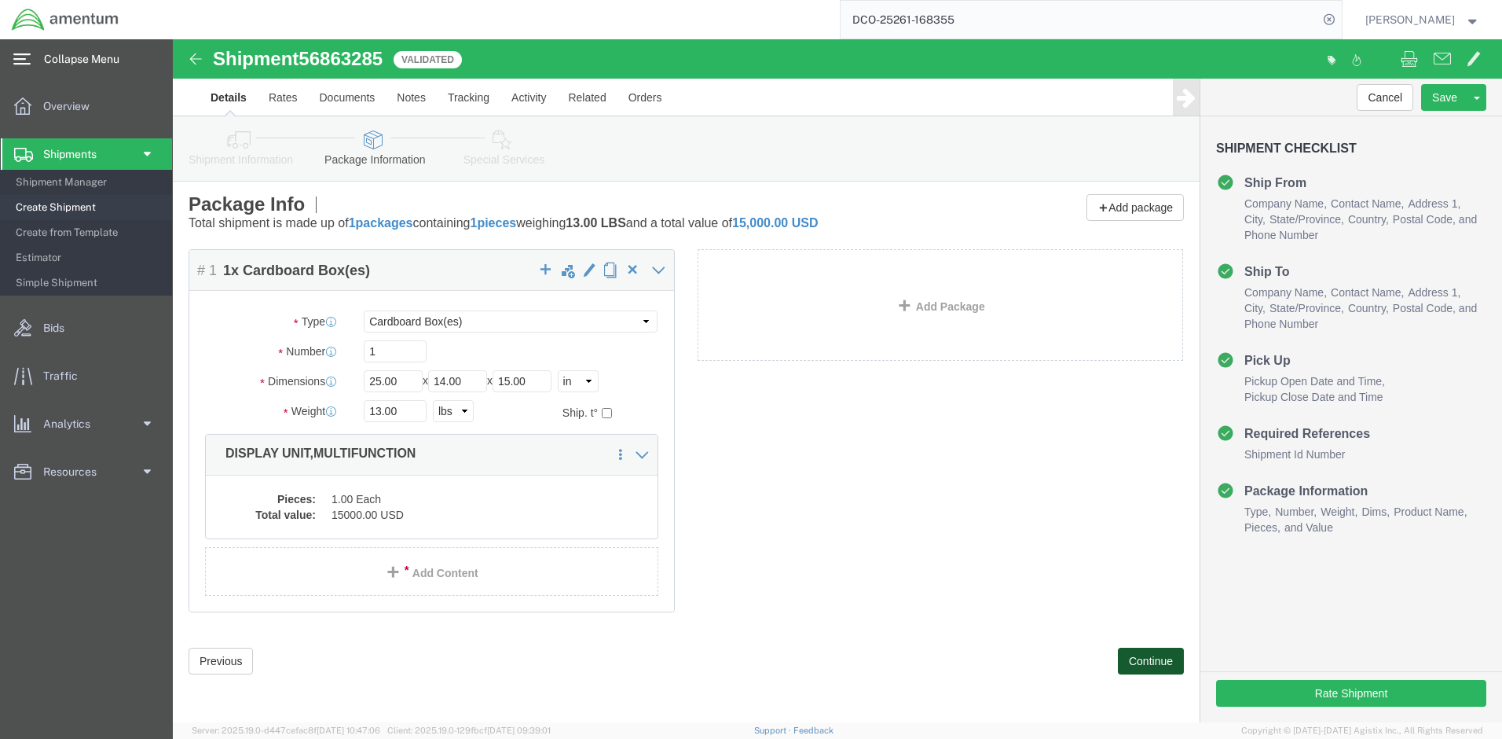
click button "Continue"
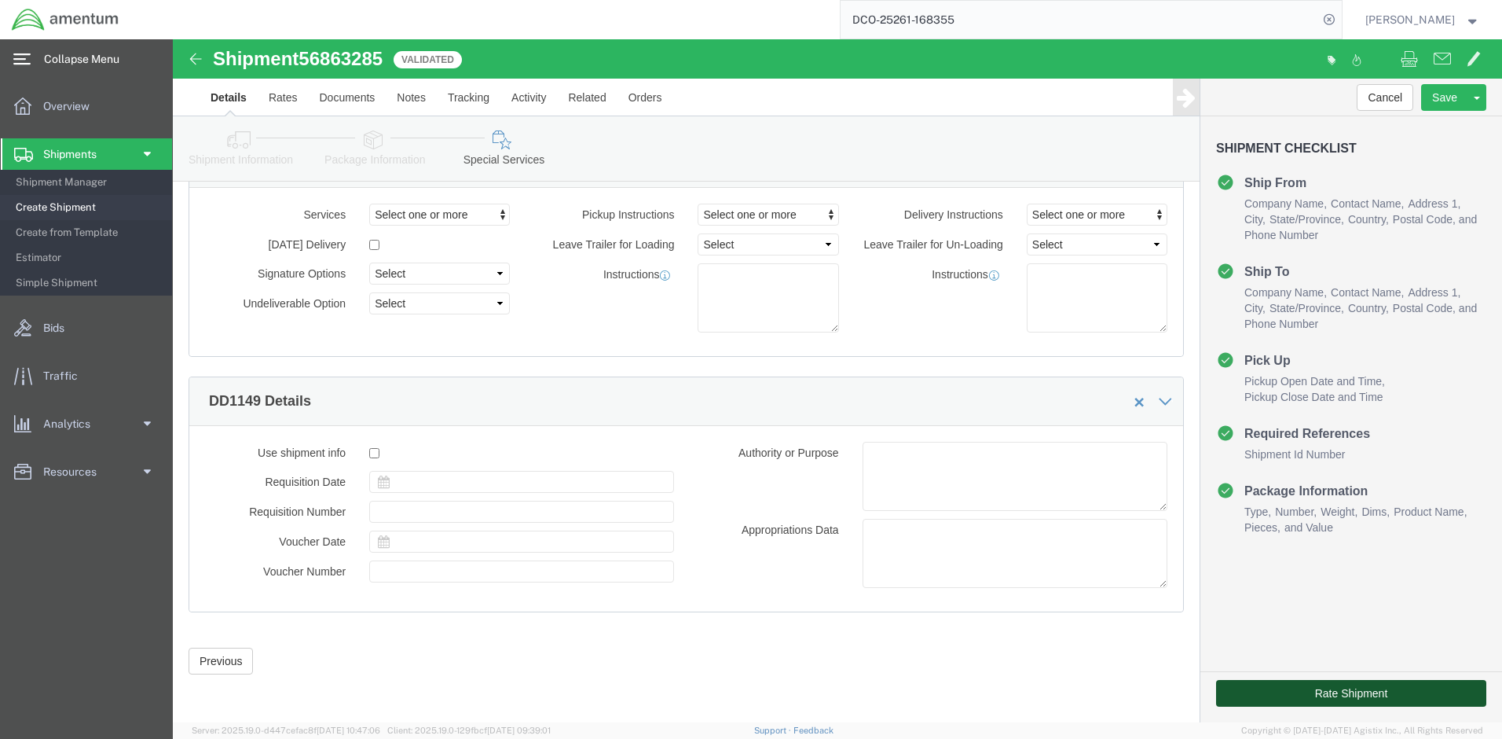
click button "Rate Shipment"
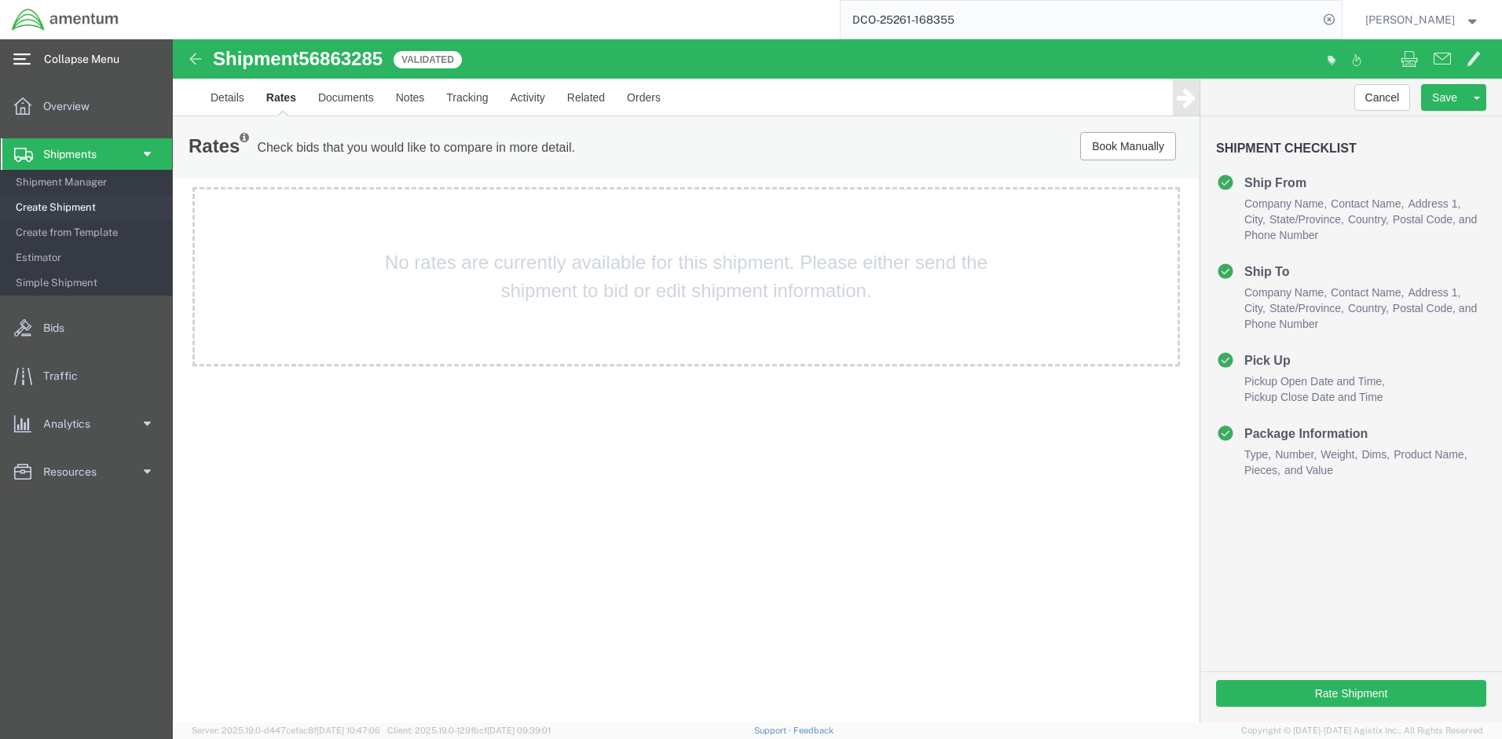
scroll to position [0, 0]
click at [361, 97] on link "Documents" at bounding box center [346, 98] width 78 height 38
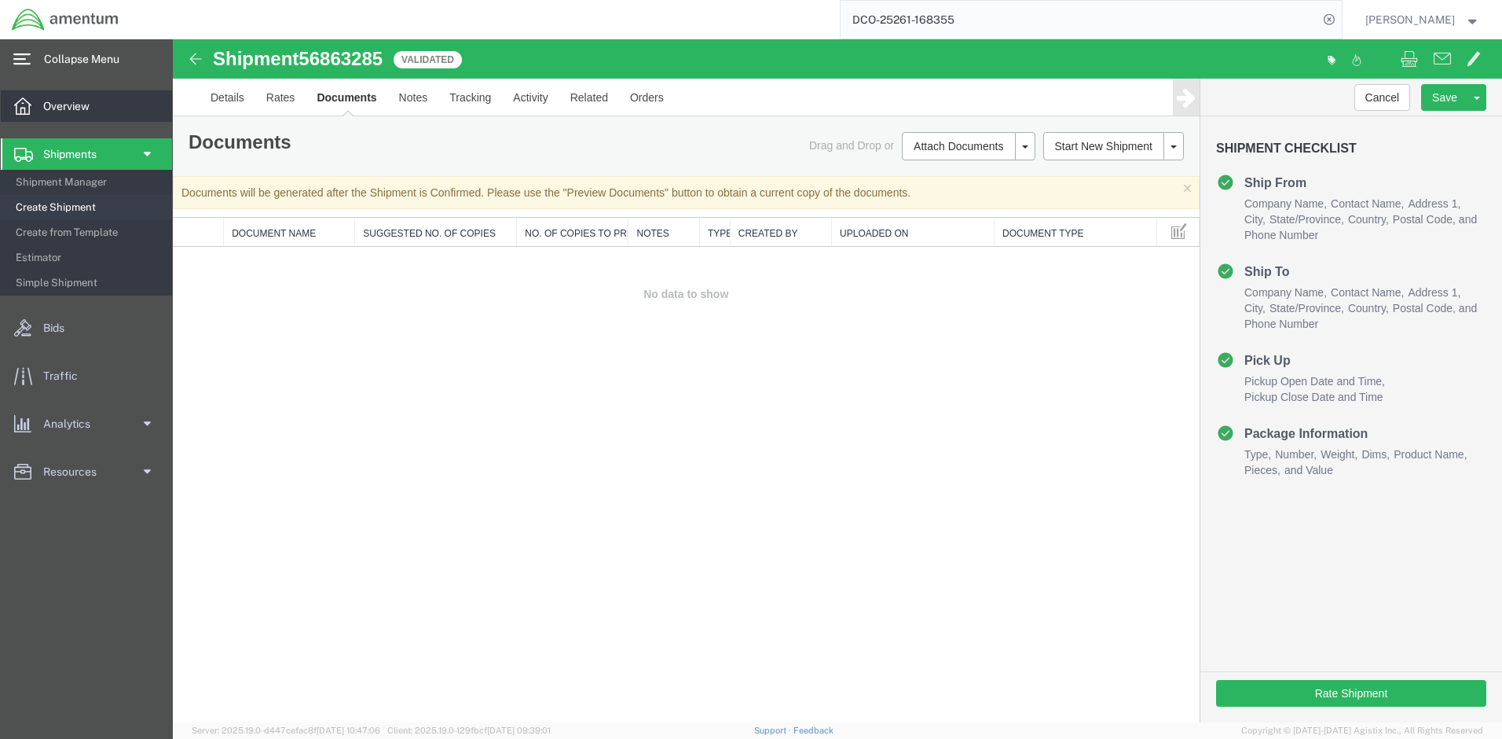
click at [61, 108] on span "Overview" at bounding box center [71, 105] width 57 height 31
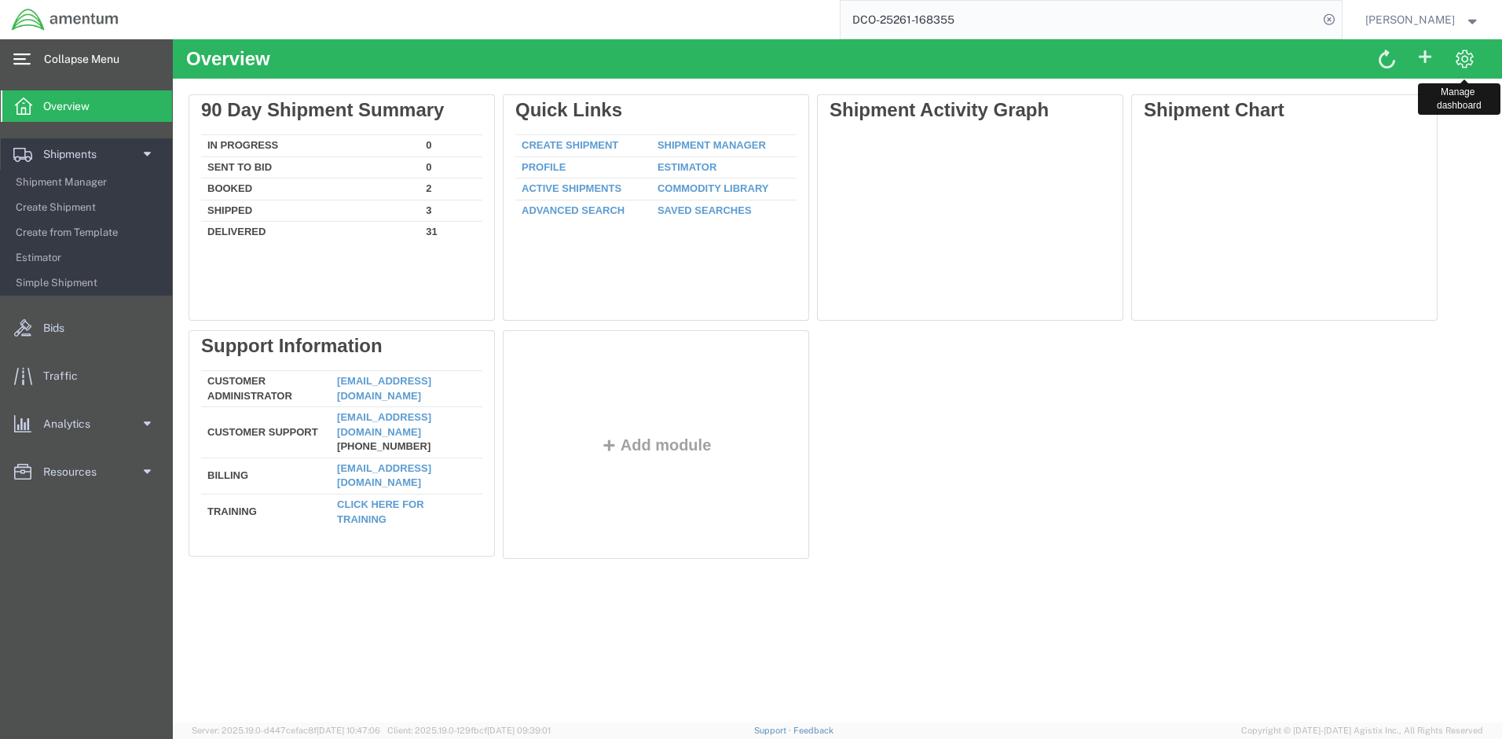
click at [1467, 58] on span at bounding box center [1465, 58] width 20 height 20
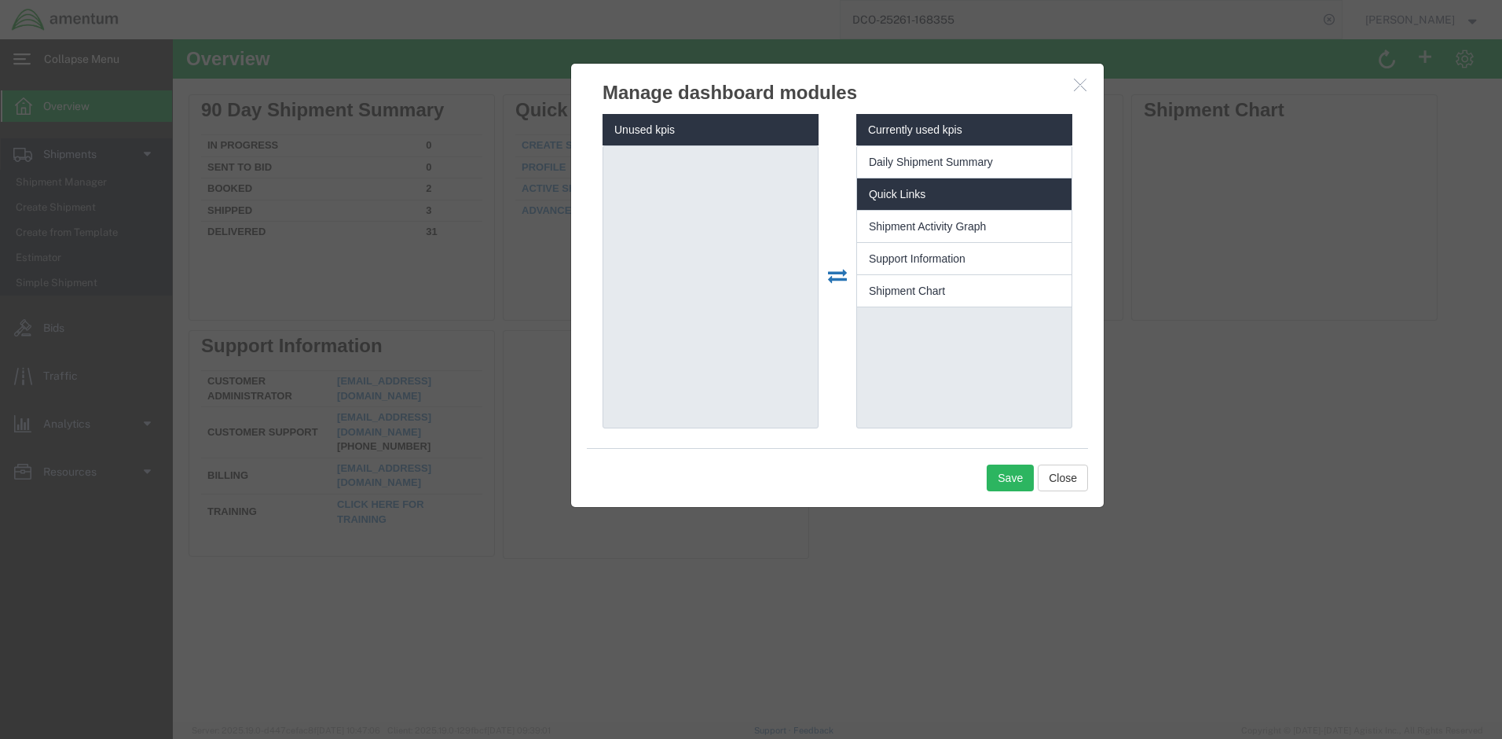
click at [985, 193] on li "Quick Links" at bounding box center [964, 194] width 215 height 32
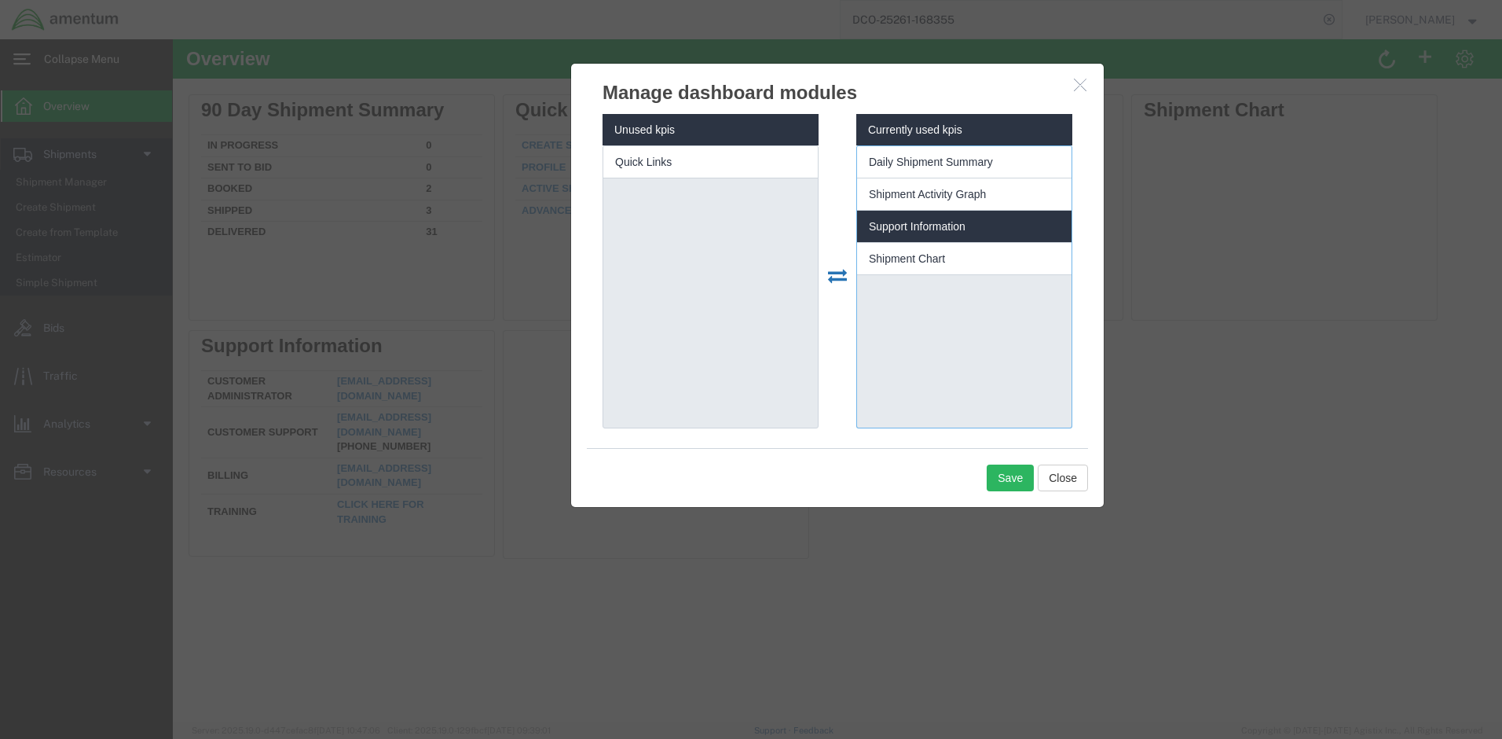
click at [986, 215] on li "Support Information" at bounding box center [964, 227] width 215 height 32
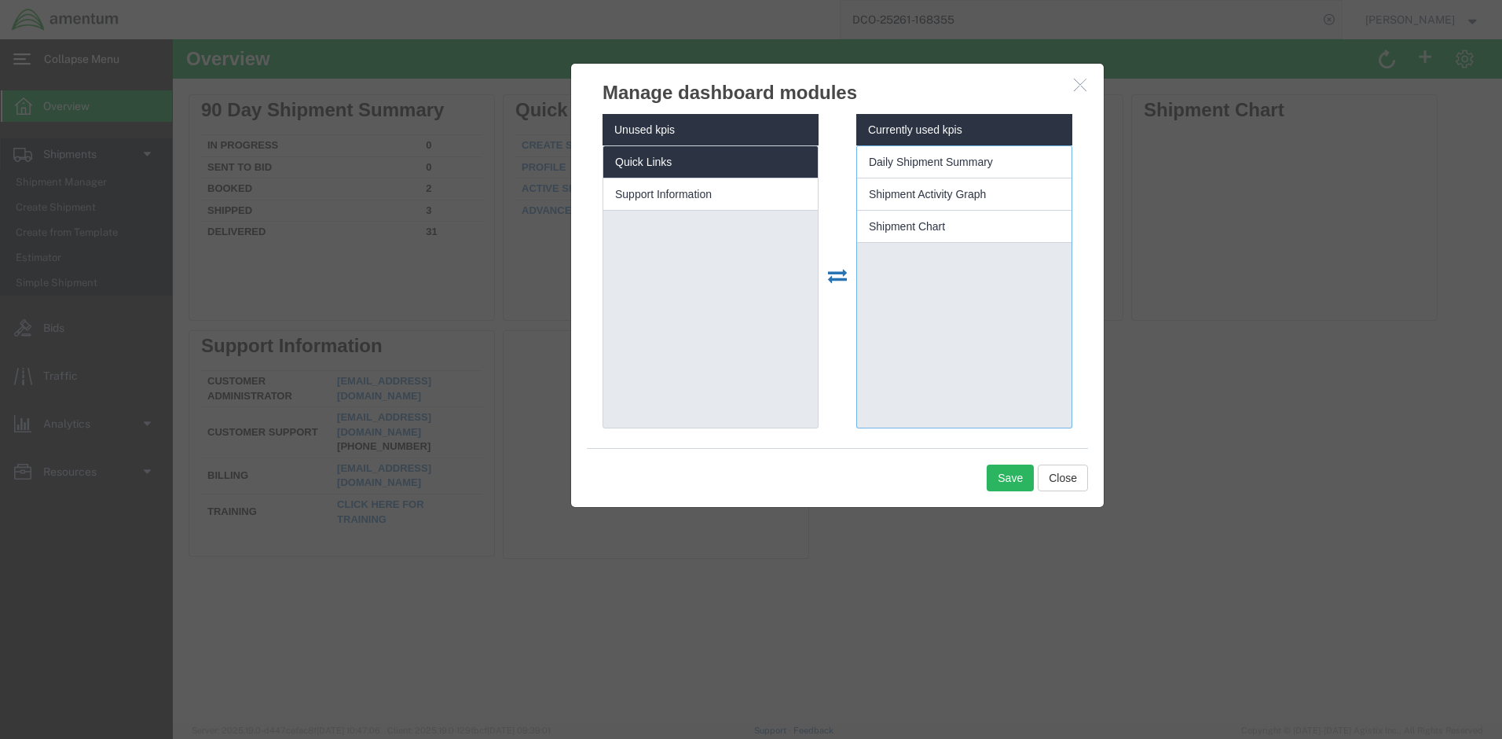
click at [696, 152] on li "Quick Links" at bounding box center [710, 162] width 215 height 32
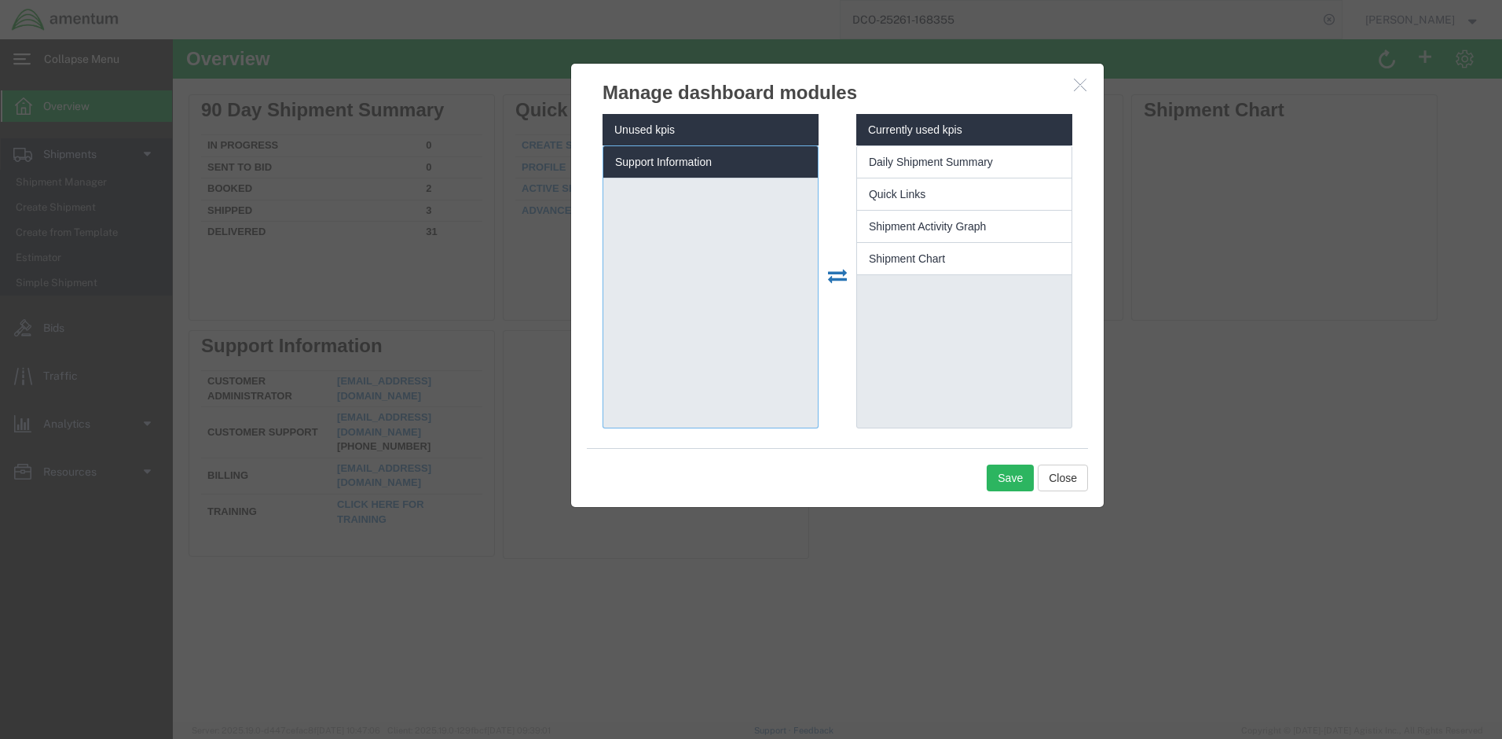
click at [695, 164] on span "Support Information" at bounding box center [663, 162] width 97 height 13
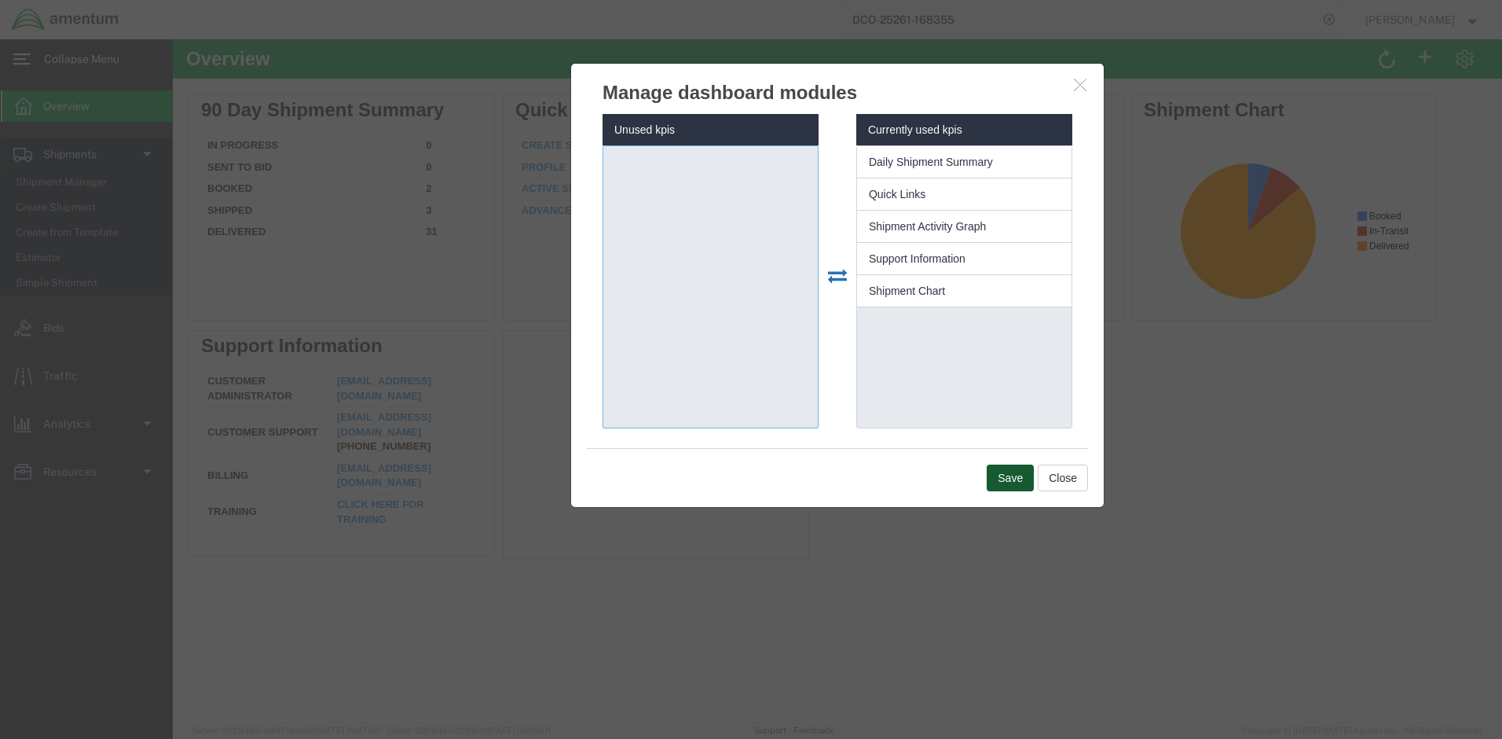
click at [992, 479] on button "Save" at bounding box center [1010, 477] width 47 height 27
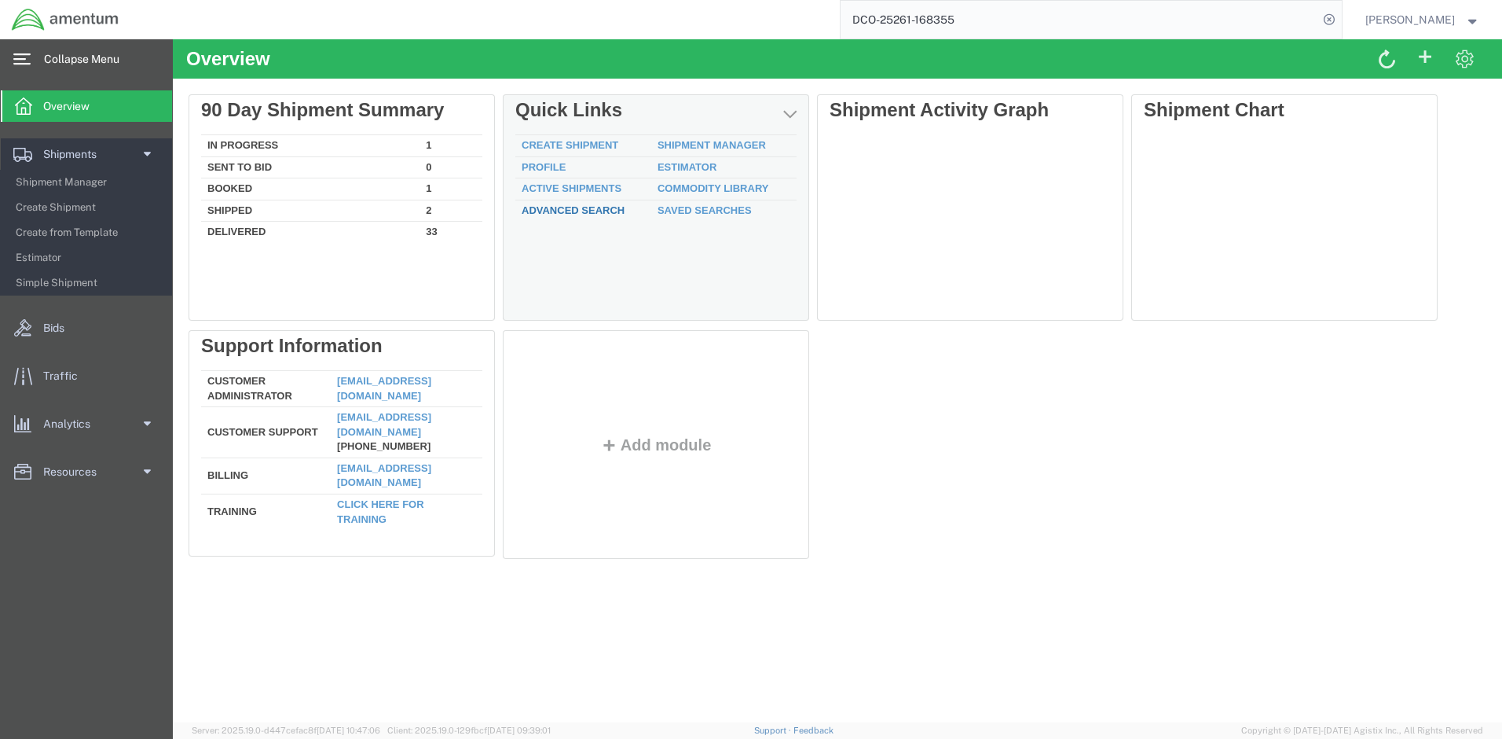
click at [600, 208] on link "Advanced Search" at bounding box center [573, 210] width 103 height 12
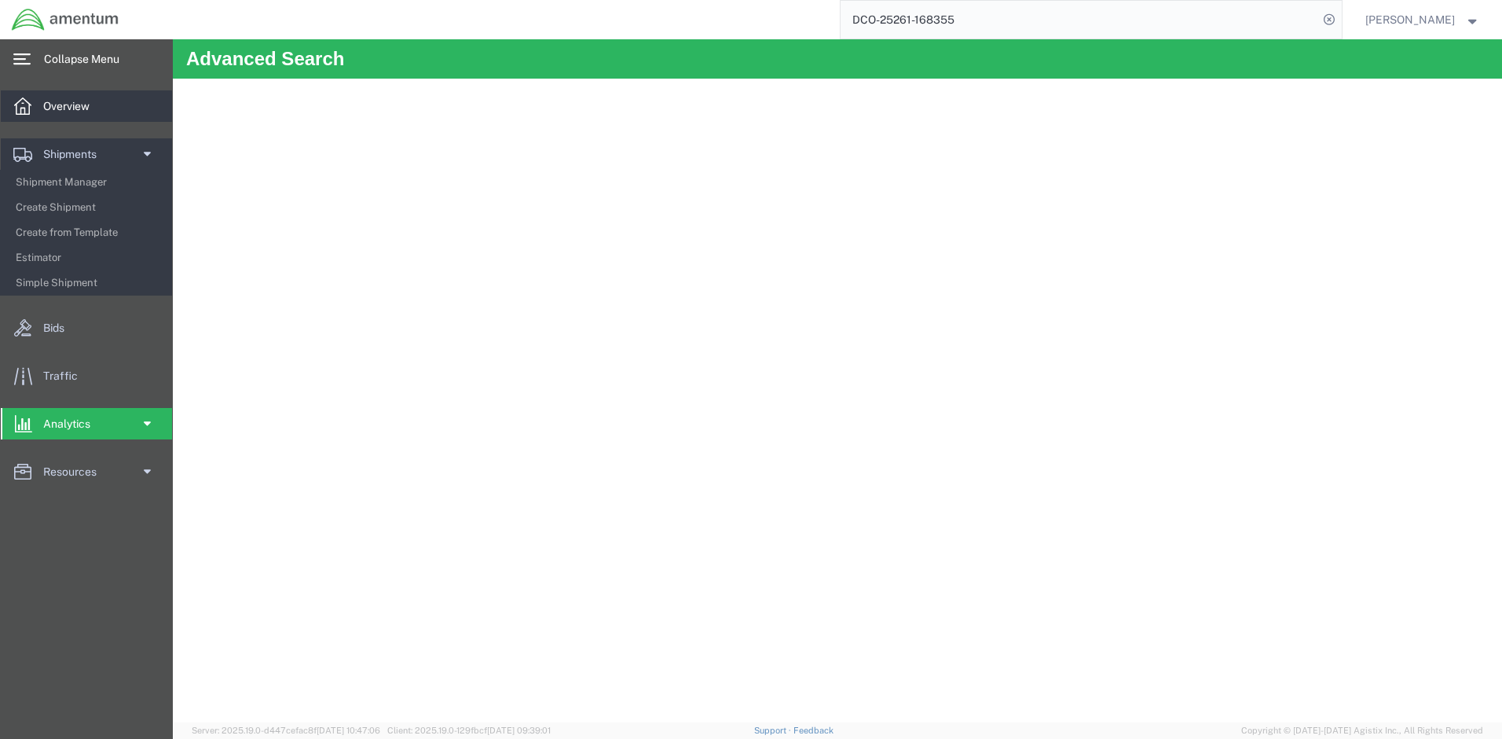
click at [53, 106] on span "Overview" at bounding box center [71, 105] width 57 height 31
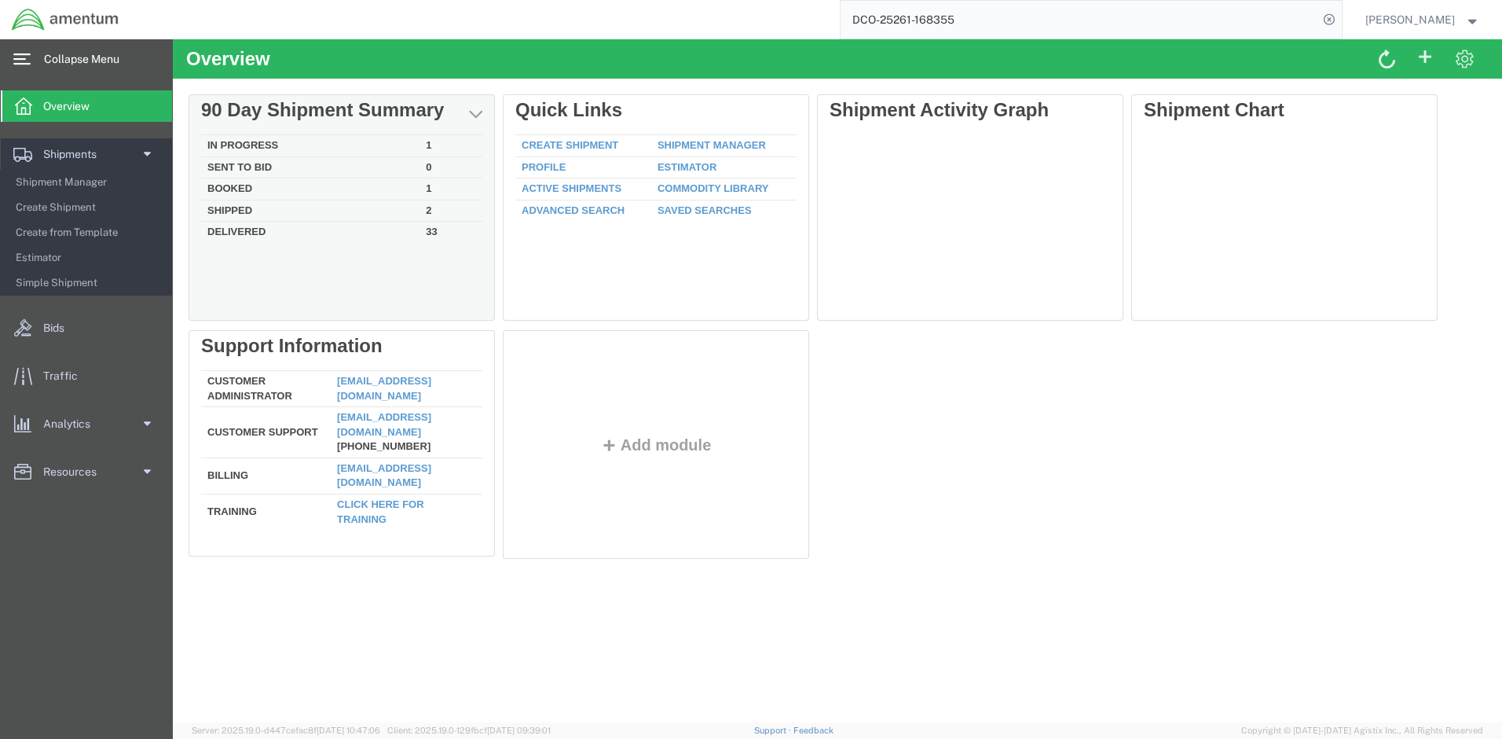
click at [412, 168] on td "Sent To Bid" at bounding box center [310, 167] width 218 height 22
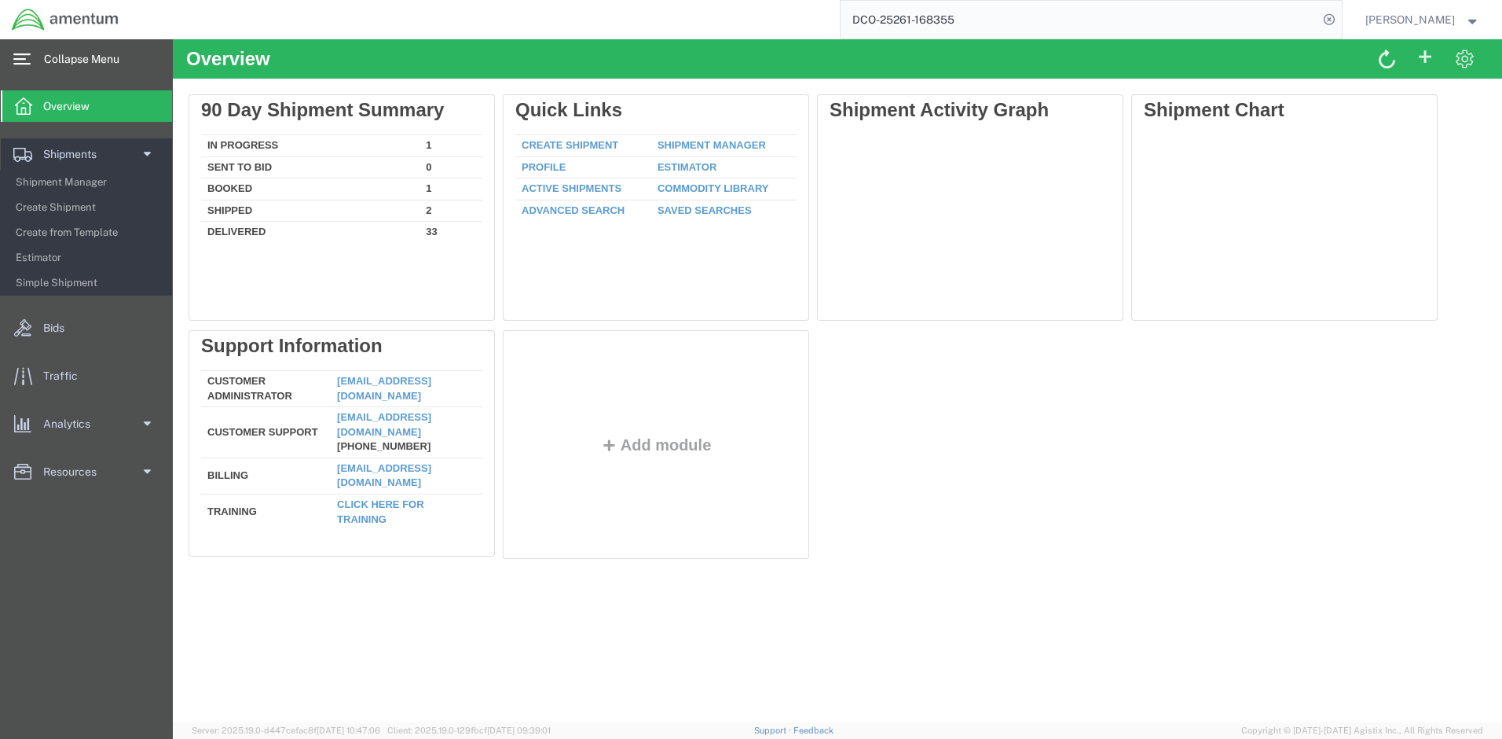
click at [231, 189] on div at bounding box center [346, 212] width 314 height 236
click at [254, 189] on div at bounding box center [346, 212] width 314 height 236
click at [253, 189] on div at bounding box center [346, 212] width 314 height 236
click at [252, 191] on div at bounding box center [346, 212] width 314 height 236
click at [253, 192] on div at bounding box center [346, 212] width 314 height 236
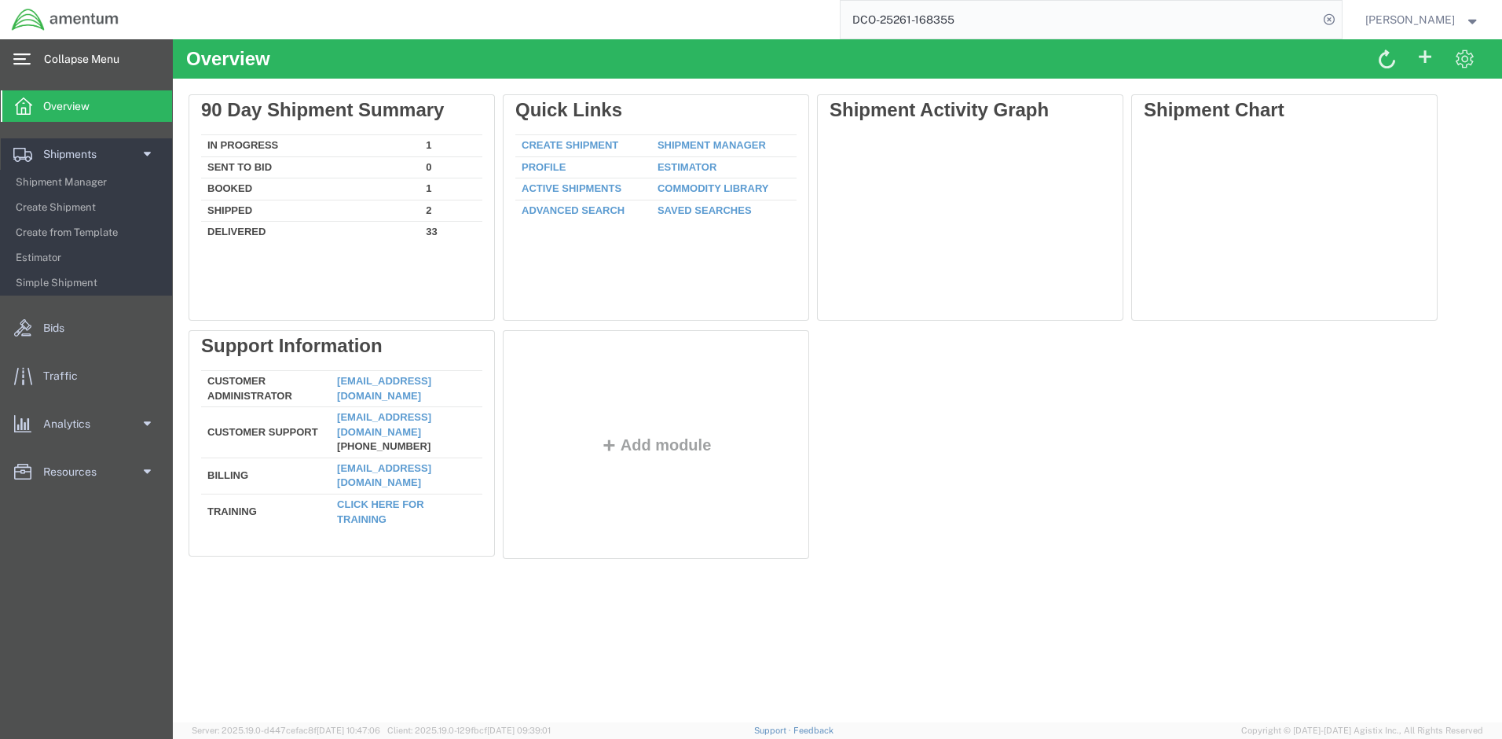
click at [253, 192] on div at bounding box center [346, 212] width 314 height 236
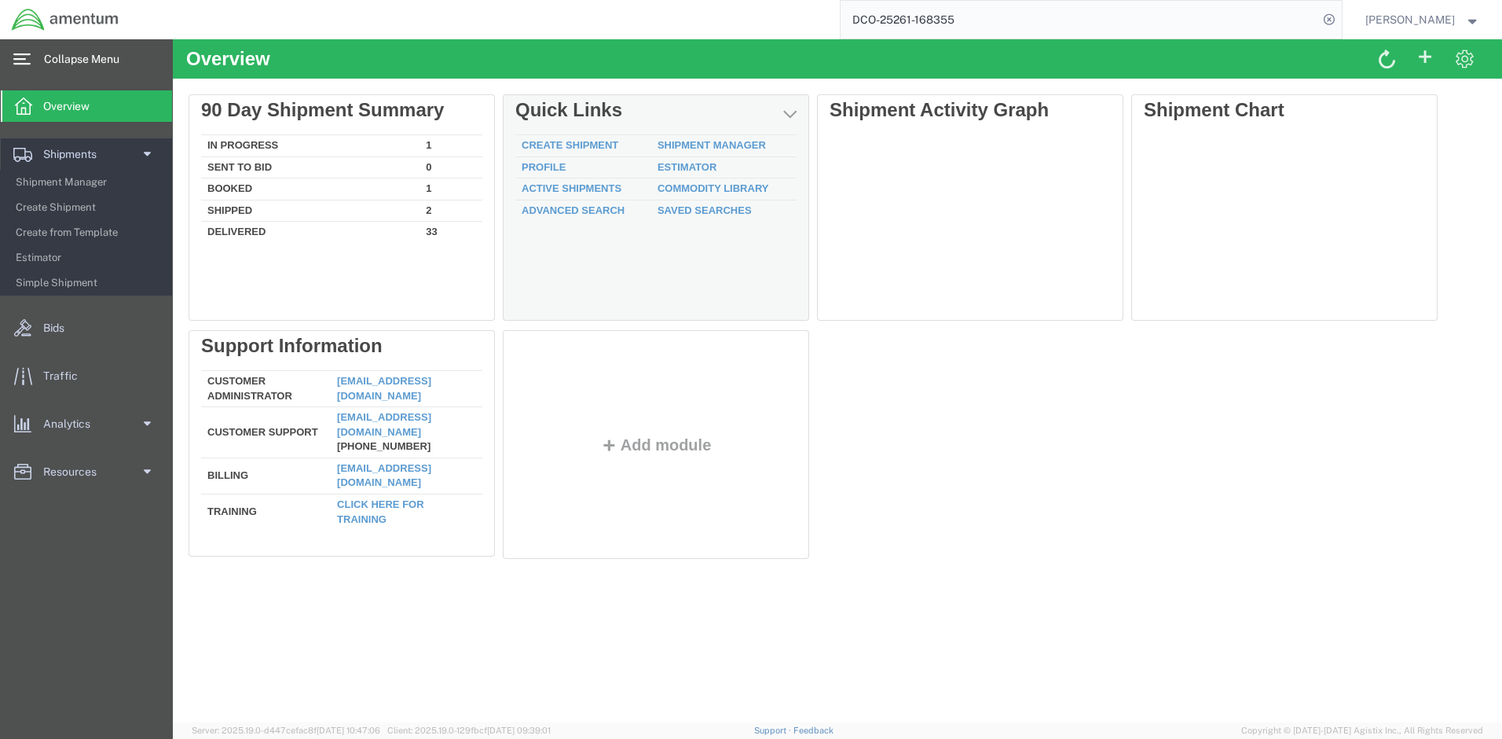
click at [629, 277] on div "Create Shipment Shipment Manager Profile Estimator Active Shipments Commodity L…" at bounding box center [655, 223] width 281 height 178
click at [592, 187] on link "Active Shipments" at bounding box center [572, 188] width 100 height 12
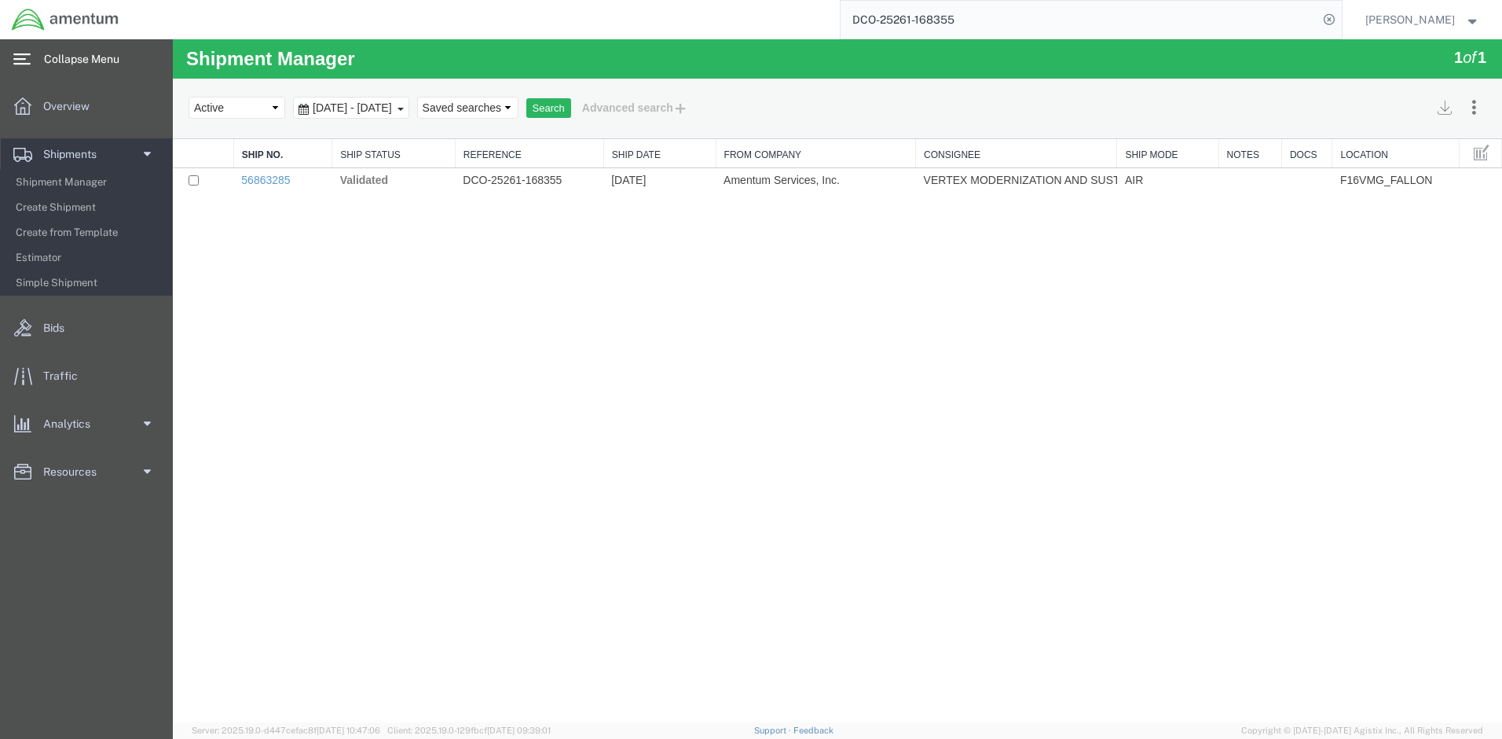
click at [562, 221] on div "Shipment Manager 1 of 1 Search Assign To Batch Processing Cancel Shipments Cons…" at bounding box center [837, 380] width 1329 height 683
click at [446, 328] on div "Shipment Manager 1 of 1 Search Assign To Batch Processing Cancel Shipments Cons…" at bounding box center [837, 380] width 1329 height 683
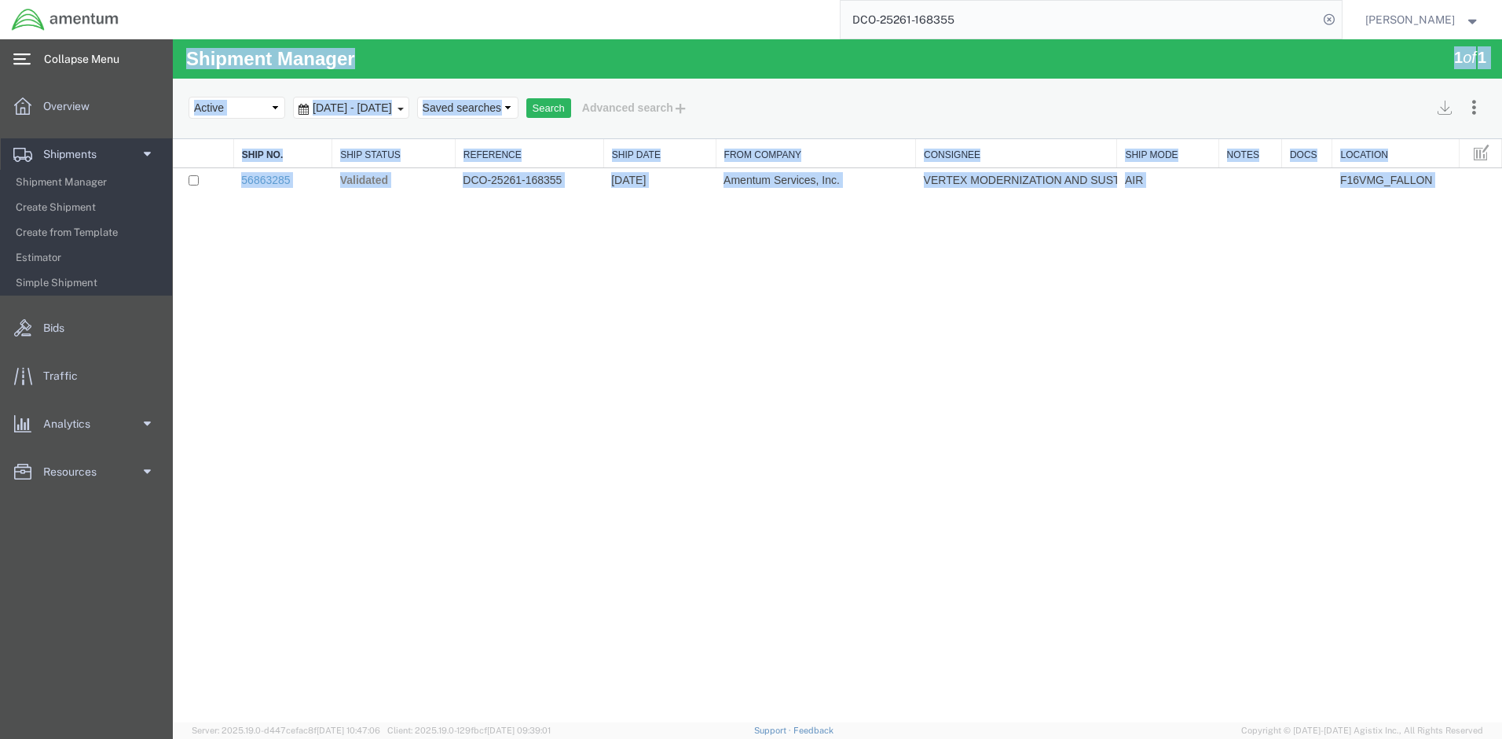
drag, startPoint x: 268, startPoint y: 304, endPoint x: 187, endPoint y: 196, distance: 134.7
click at [203, 217] on div "Shipment Manager 1 of 1 Search Assign To Batch Processing Cancel Shipments Cons…" at bounding box center [837, 380] width 1329 height 683
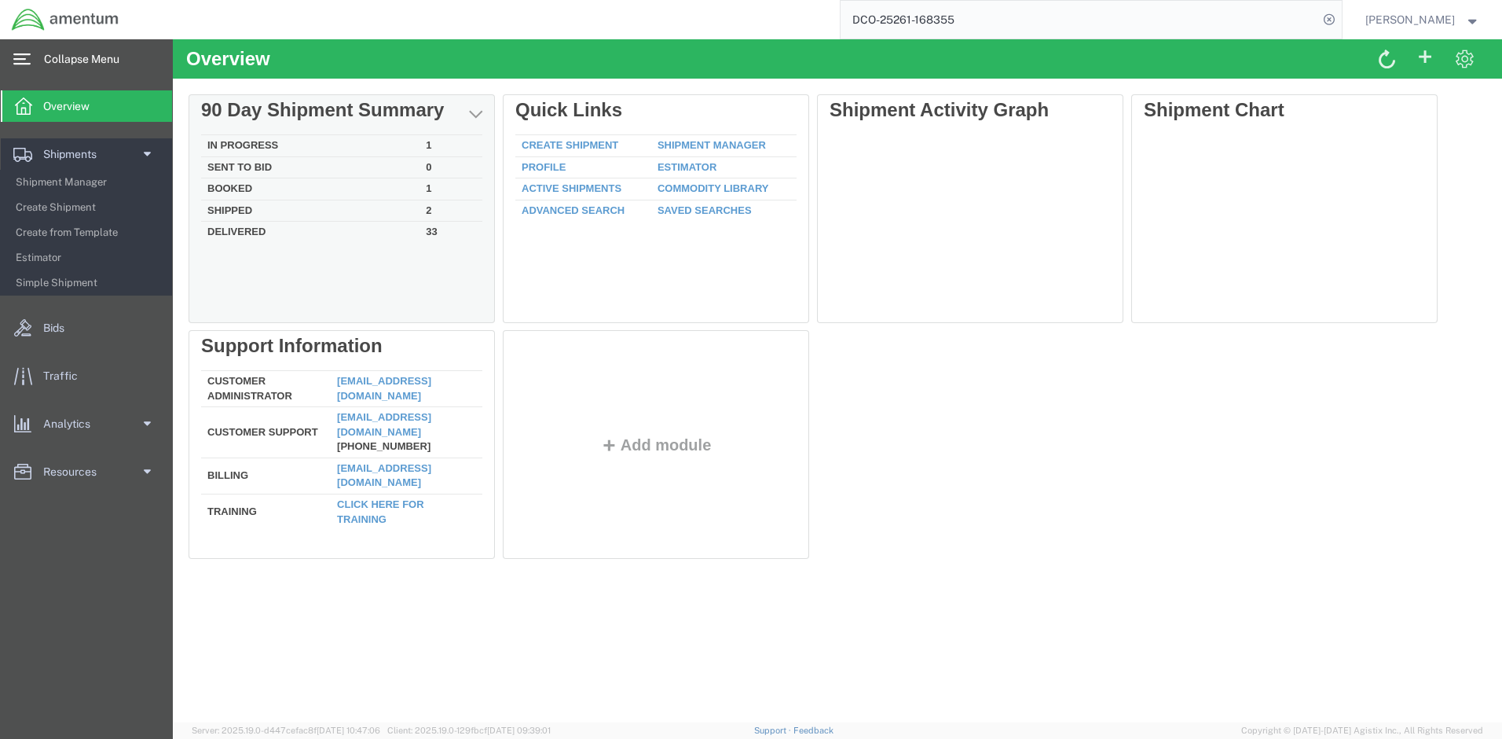
click at [236, 184] on td "Booked" at bounding box center [310, 189] width 218 height 22
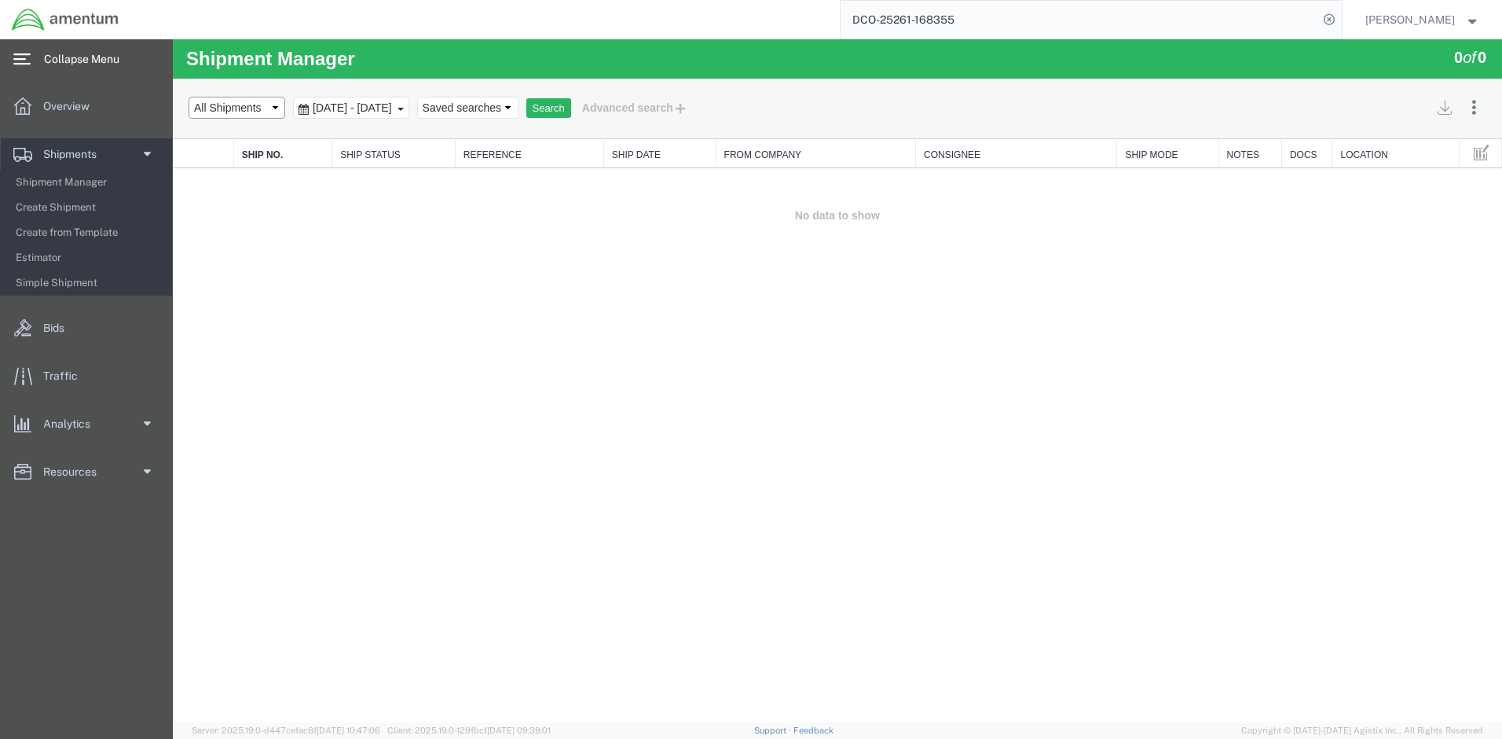
select select "NEW"
click at [571, 112] on button "Search" at bounding box center [548, 108] width 45 height 20
click at [275, 179] on link "56863285" at bounding box center [265, 180] width 49 height 13
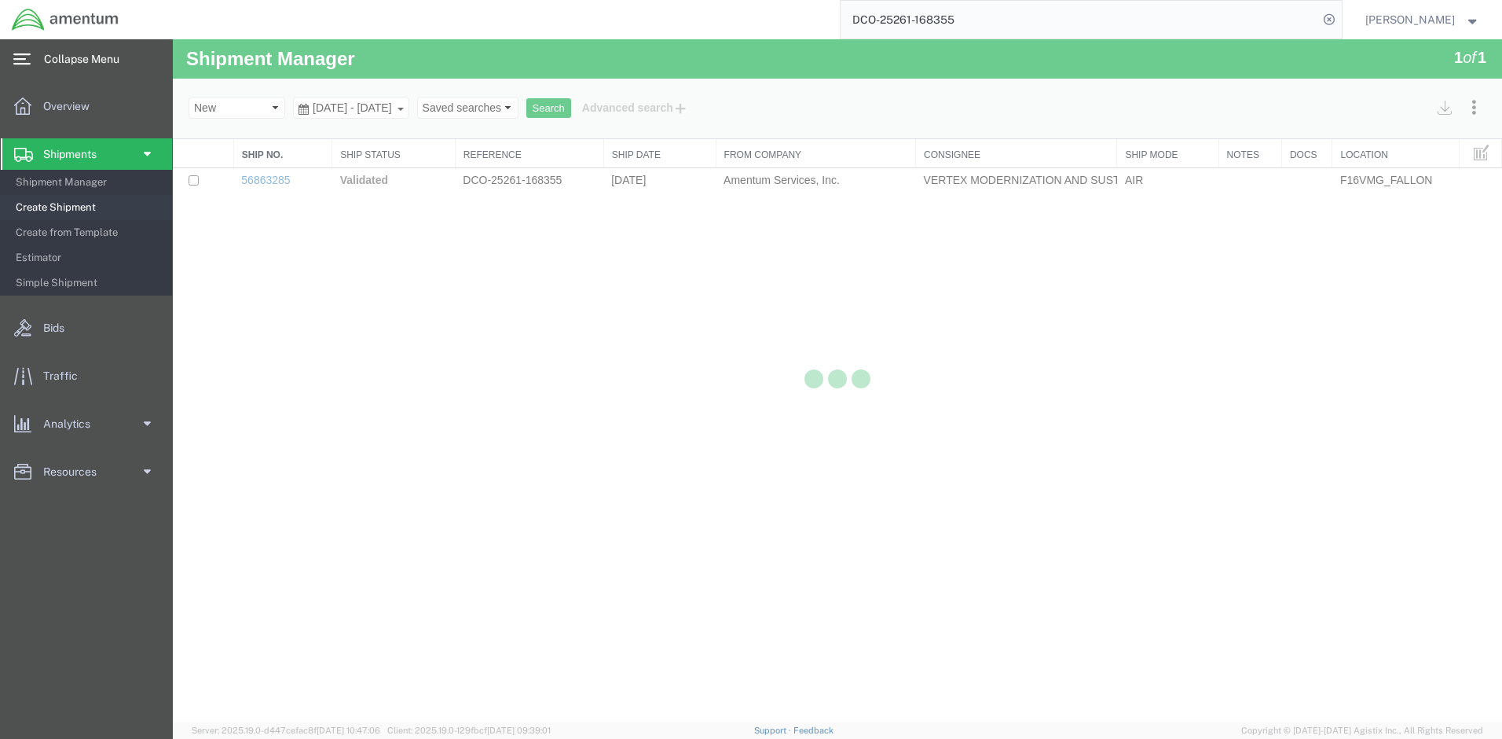
select select "67791"
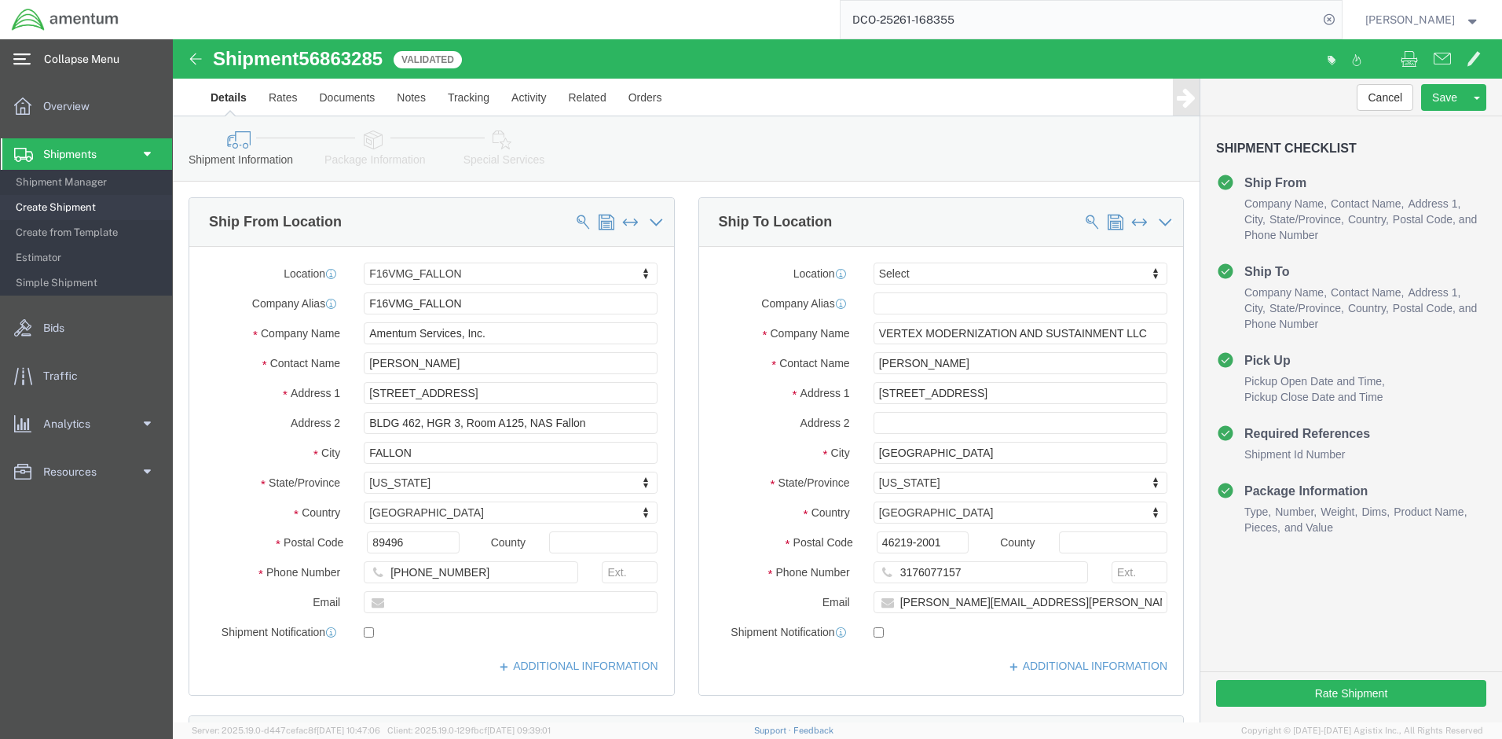
click div "Shipment Information Package Information Special Services"
click icon
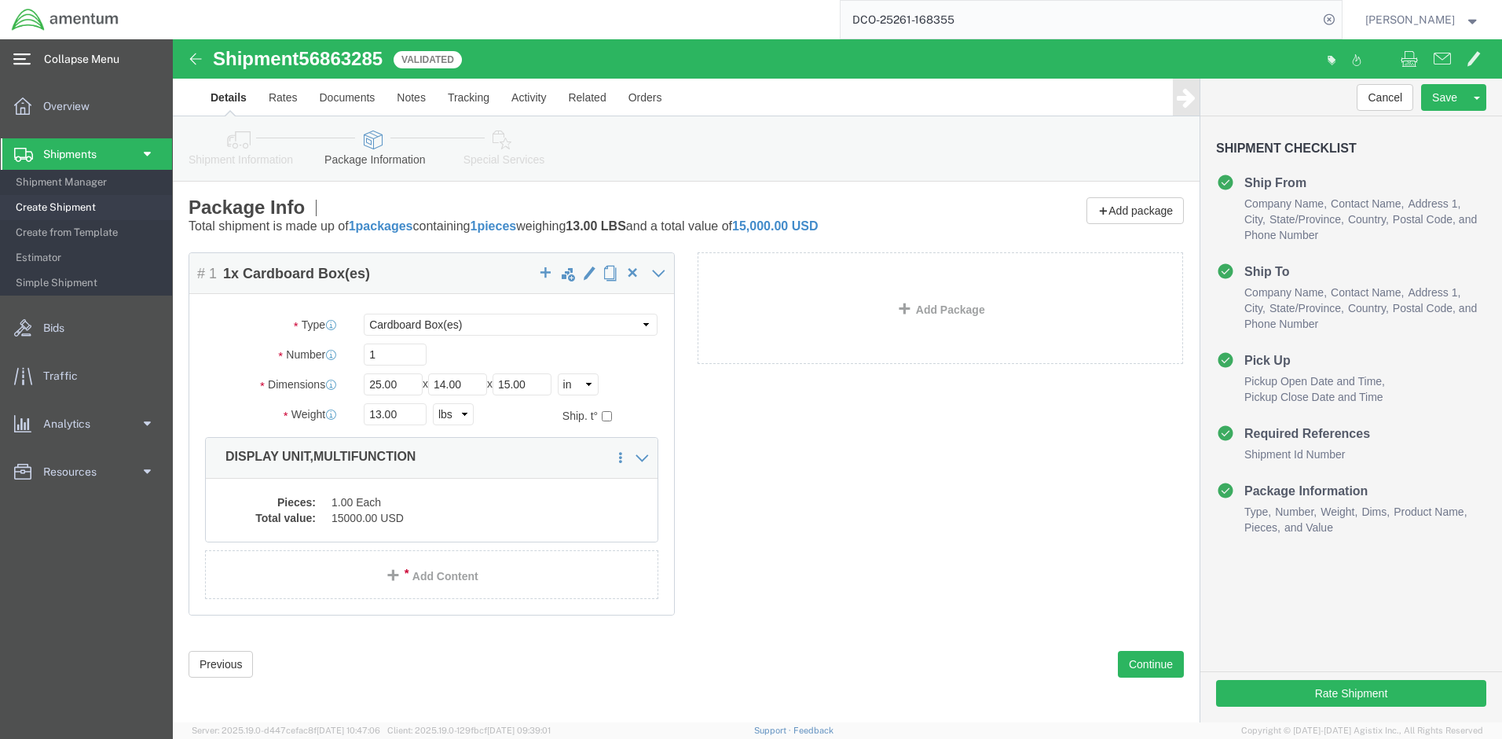
click link "Special Services"
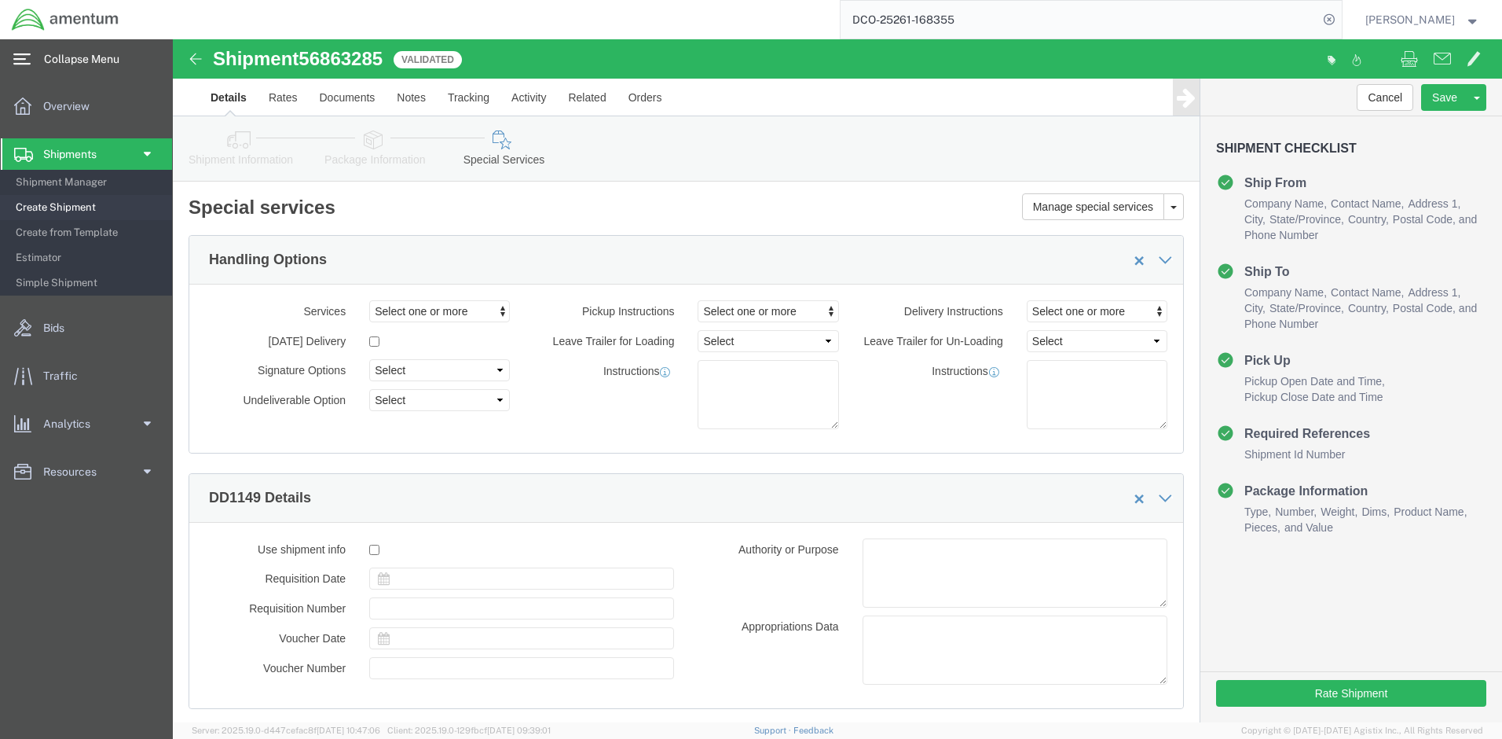
scroll to position [109, 0]
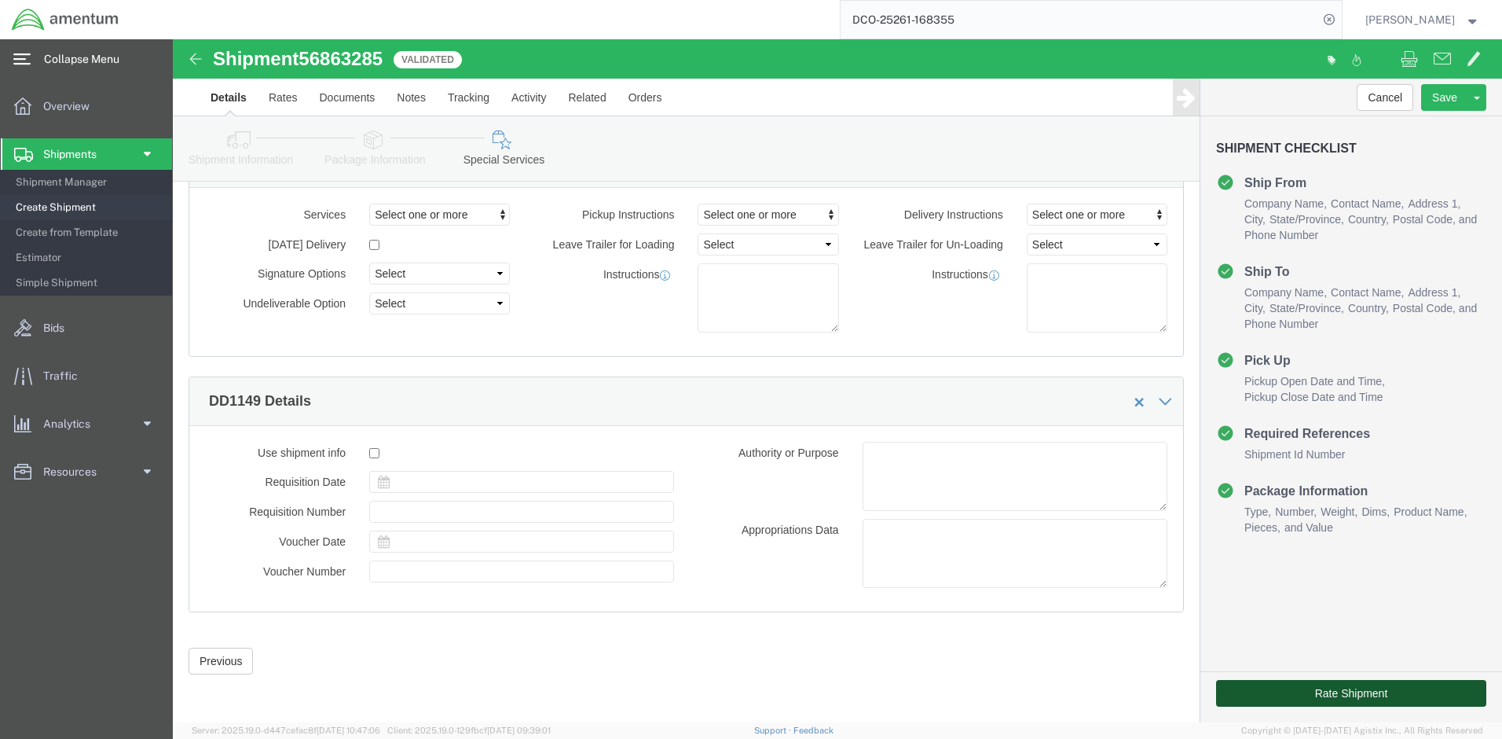
click button "Rate Shipment"
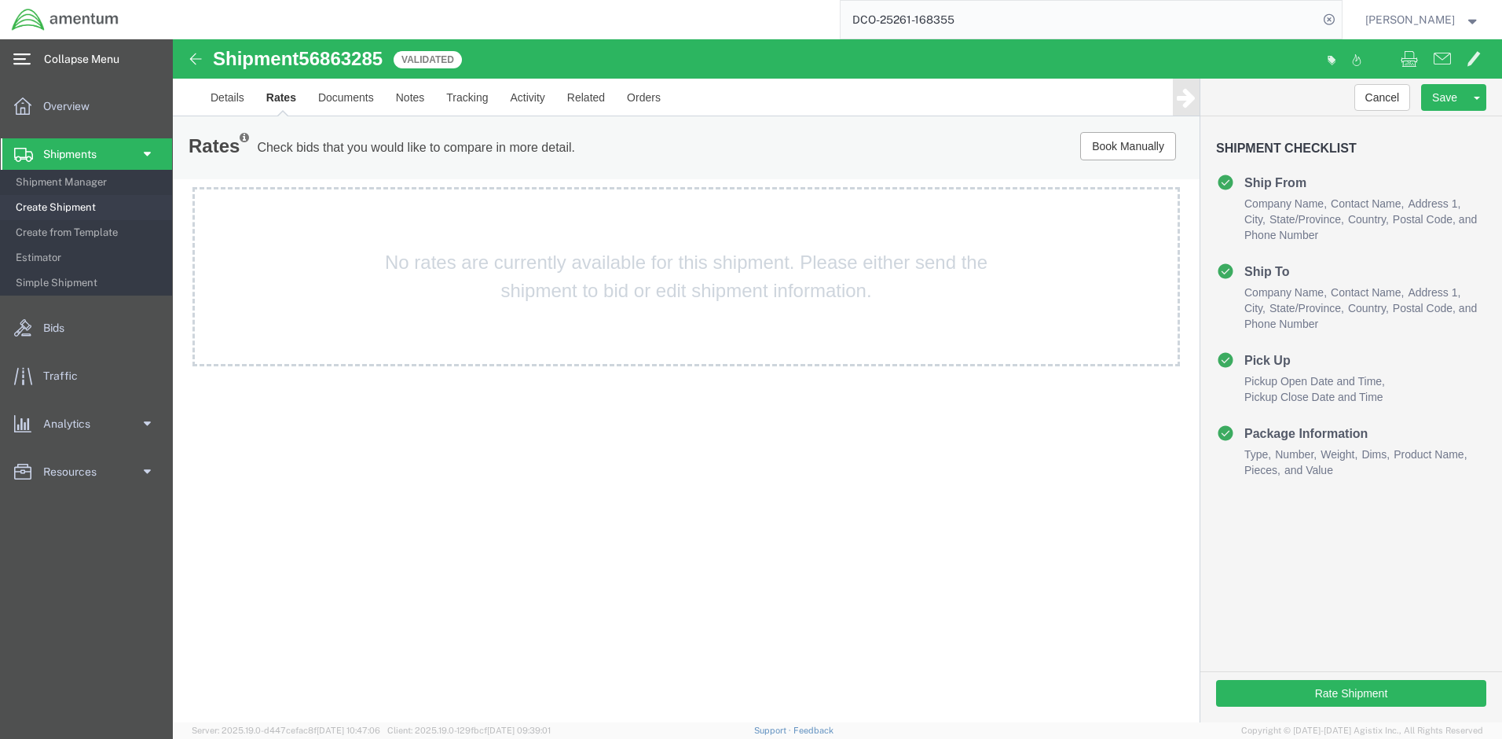
drag, startPoint x: 691, startPoint y: 397, endPoint x: 722, endPoint y: 460, distance: 70.3
click at [722, 460] on div "Shipment 56863285 Validated Details Rates Documents Notes Tracking Activity Rel…" at bounding box center [837, 380] width 1329 height 683
drag, startPoint x: 817, startPoint y: 566, endPoint x: 839, endPoint y: 556, distance: 23.9
click at [838, 556] on div "Shipment 56863285 Validated Details Rates Documents Notes Tracking Activity Rel…" at bounding box center [837, 380] width 1329 height 683
click at [847, 482] on div "Shipment 56863285 Validated Details Rates Documents Notes Tracking Activity Rel…" at bounding box center [837, 380] width 1329 height 683
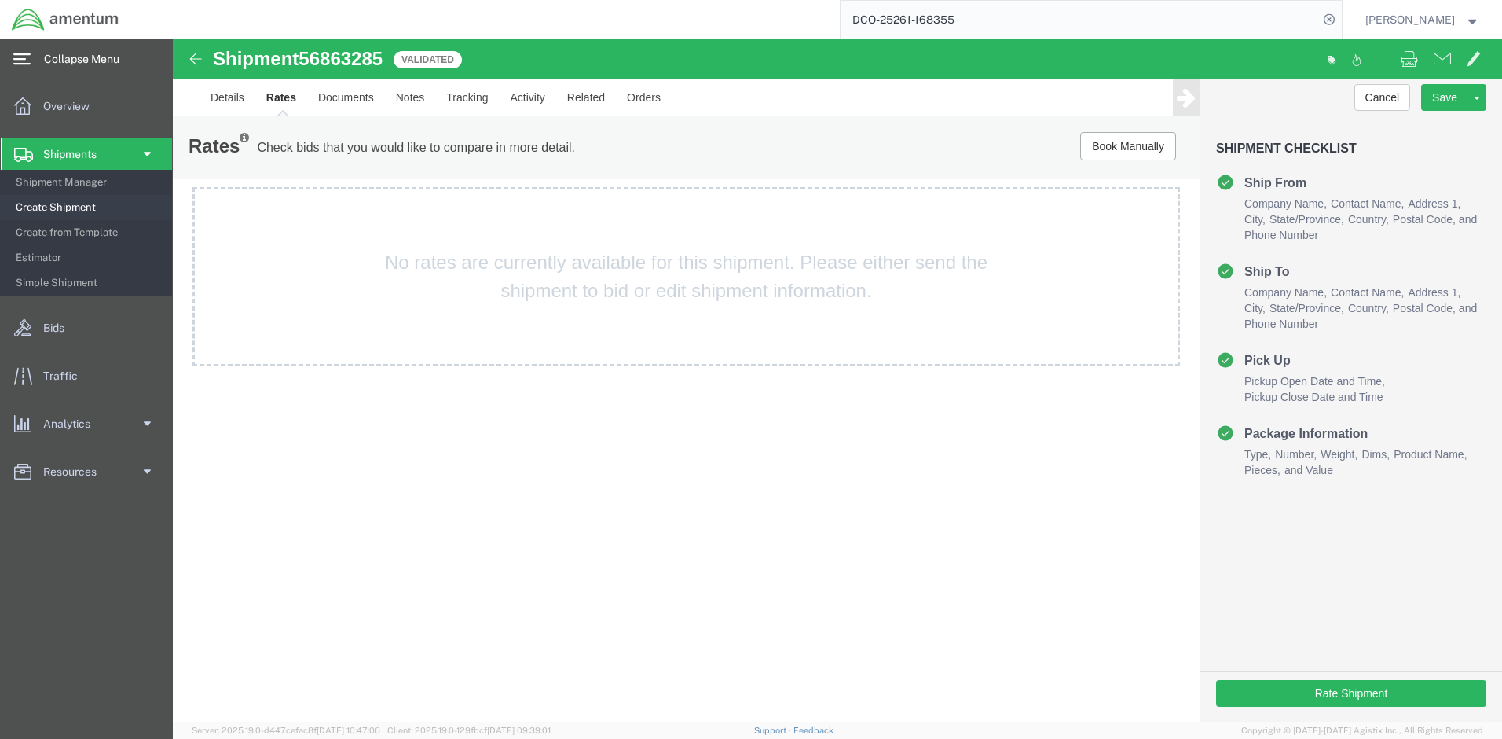
drag, startPoint x: 391, startPoint y: 259, endPoint x: 915, endPoint y: 288, distance: 524.8
click at [915, 288] on div "No rates are currently available for this shipment. Please either send the ship…" at bounding box center [687, 276] width 988 height 179
drag, startPoint x: 915, startPoint y: 288, endPoint x: 792, endPoint y: 262, distance: 125.3
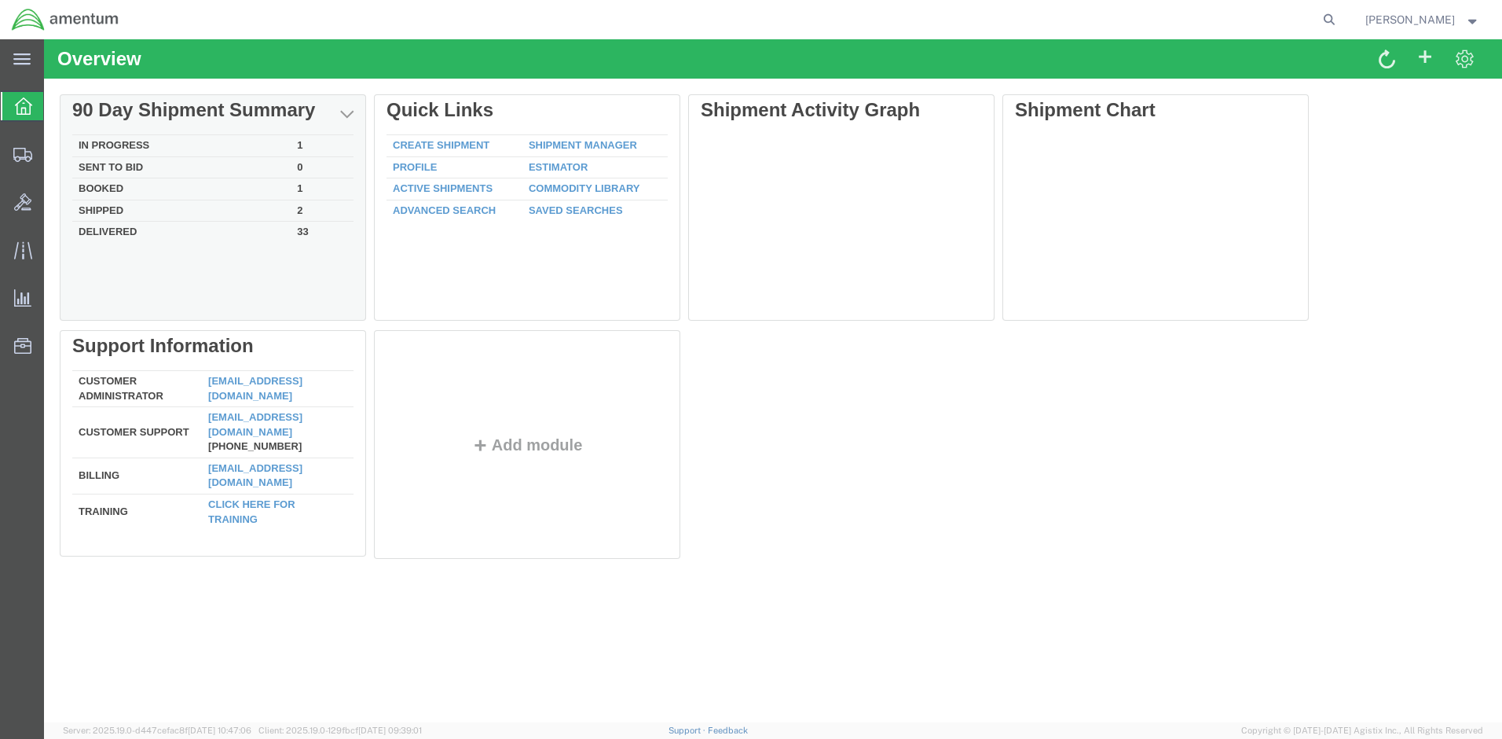
click at [123, 149] on td "In Progress" at bounding box center [181, 146] width 218 height 22
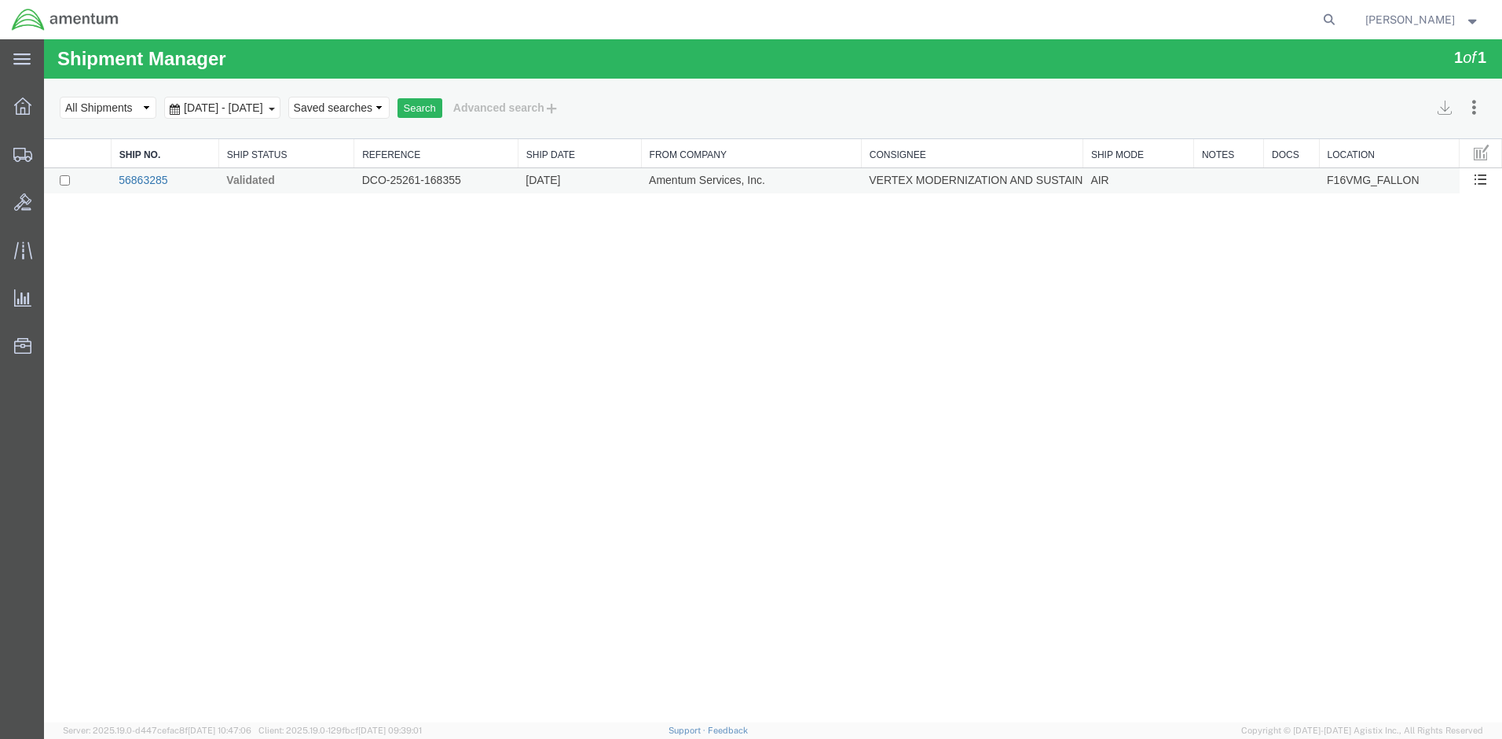
click at [146, 182] on link "56863285" at bounding box center [143, 180] width 49 height 13
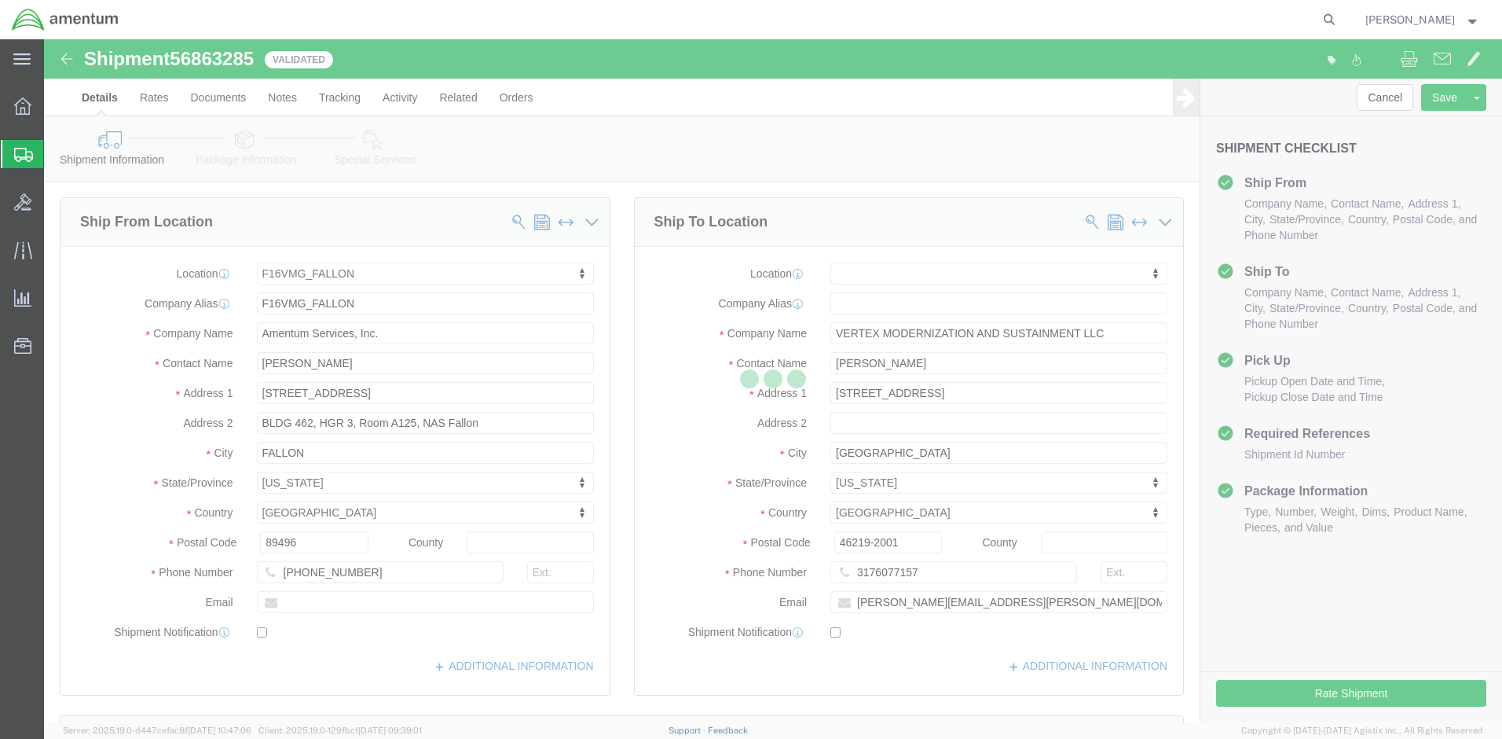
select select "67791"
select select
select select "67791"
select select
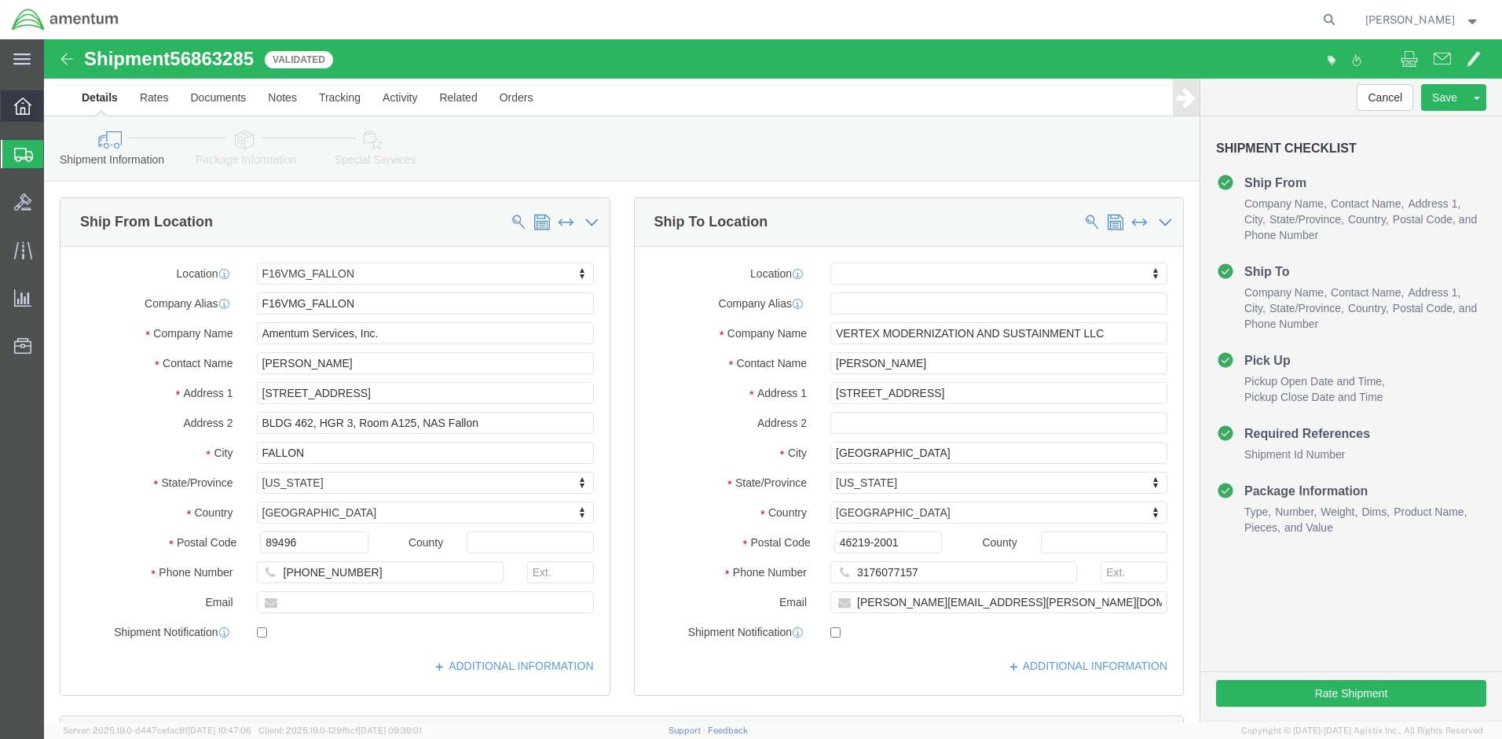
click at [25, 108] on icon at bounding box center [22, 105] width 17 height 17
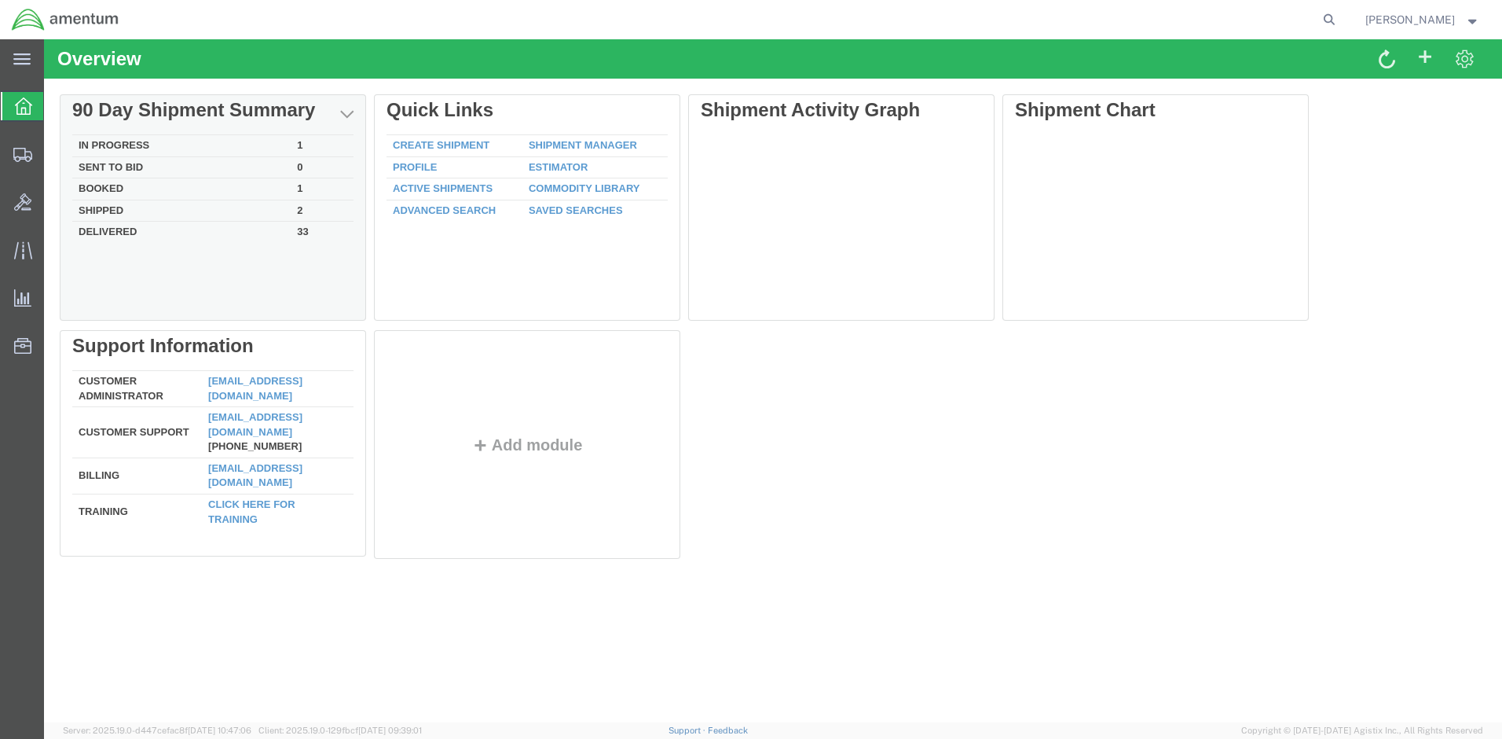
click at [189, 144] on td "In Progress" at bounding box center [181, 146] width 218 height 22
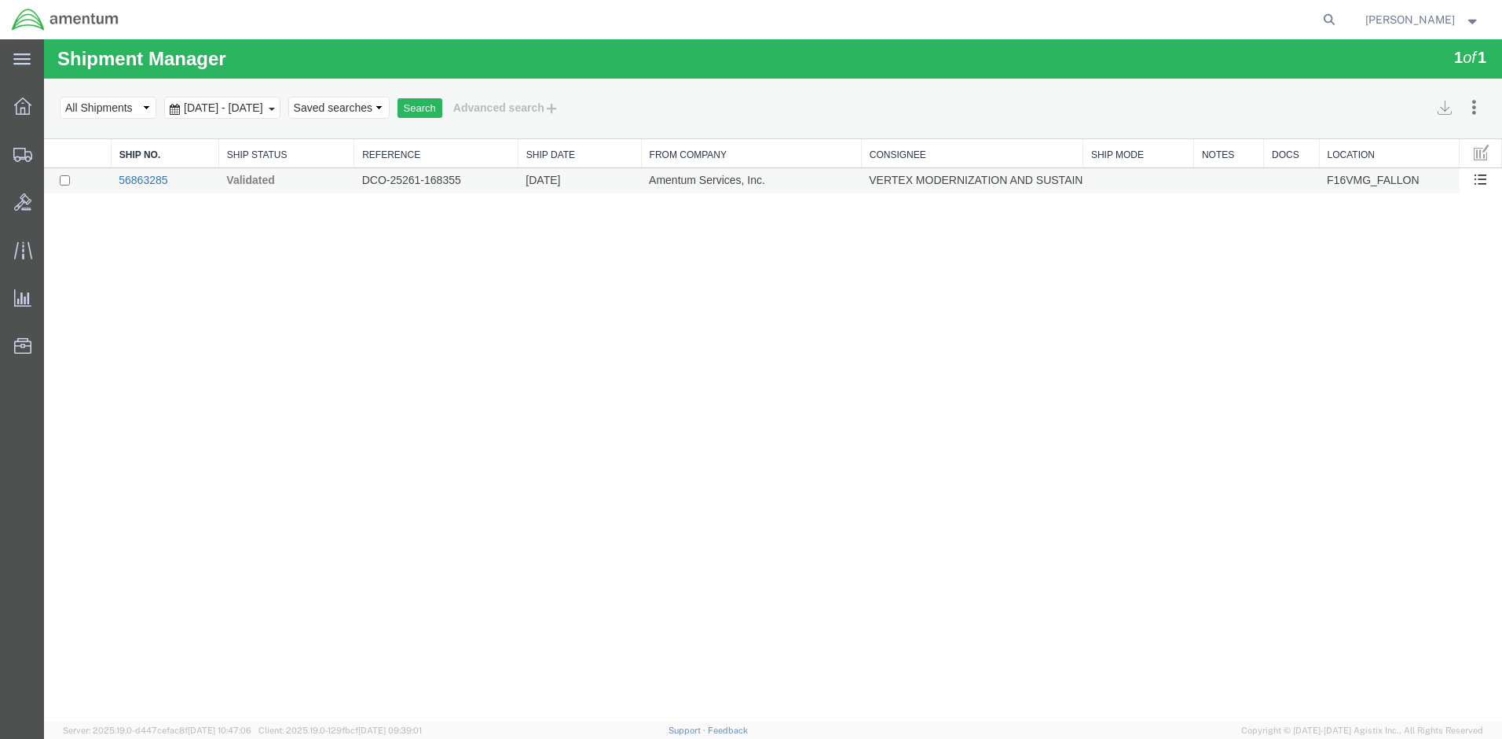
click at [140, 178] on link "56863285" at bounding box center [143, 180] width 49 height 13
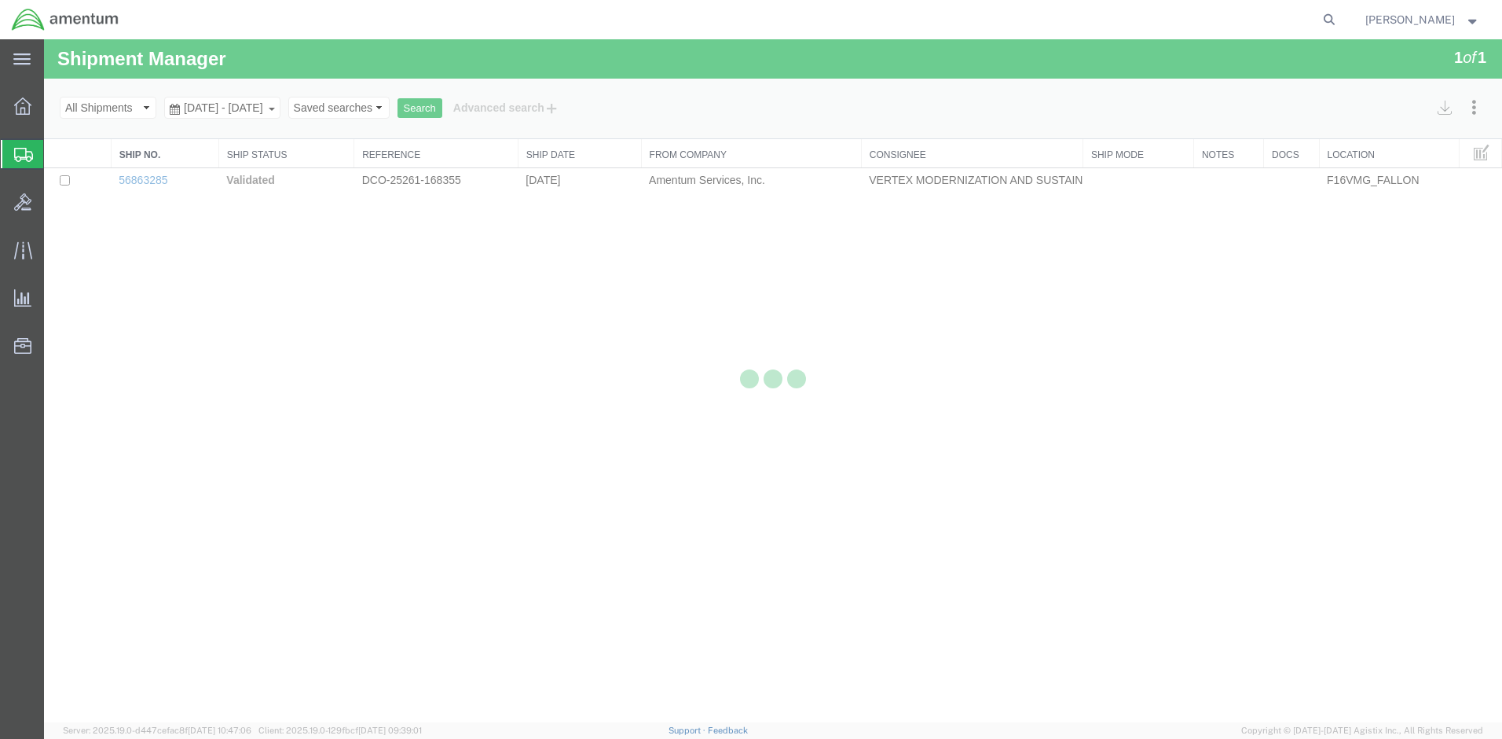
select select "67791"
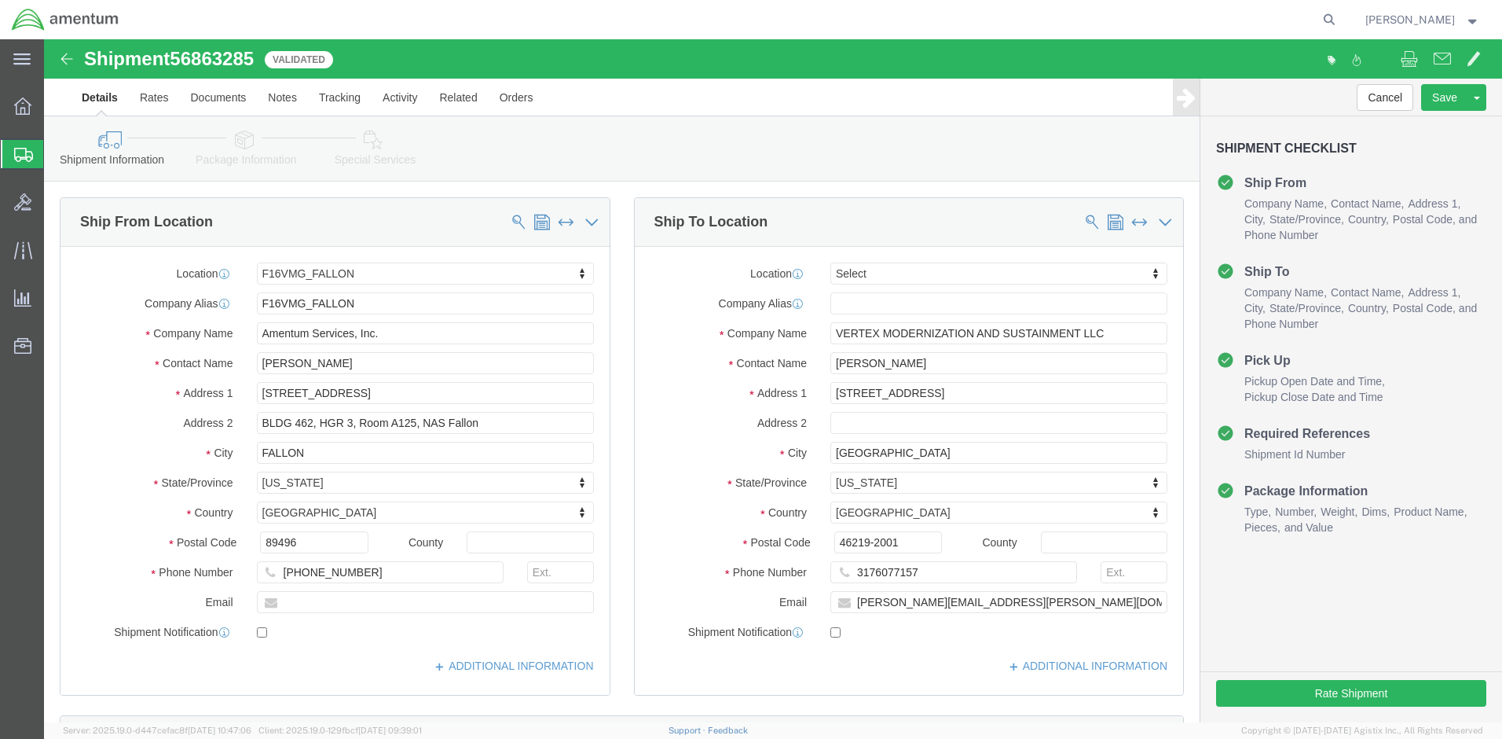
scroll to position [726, 0]
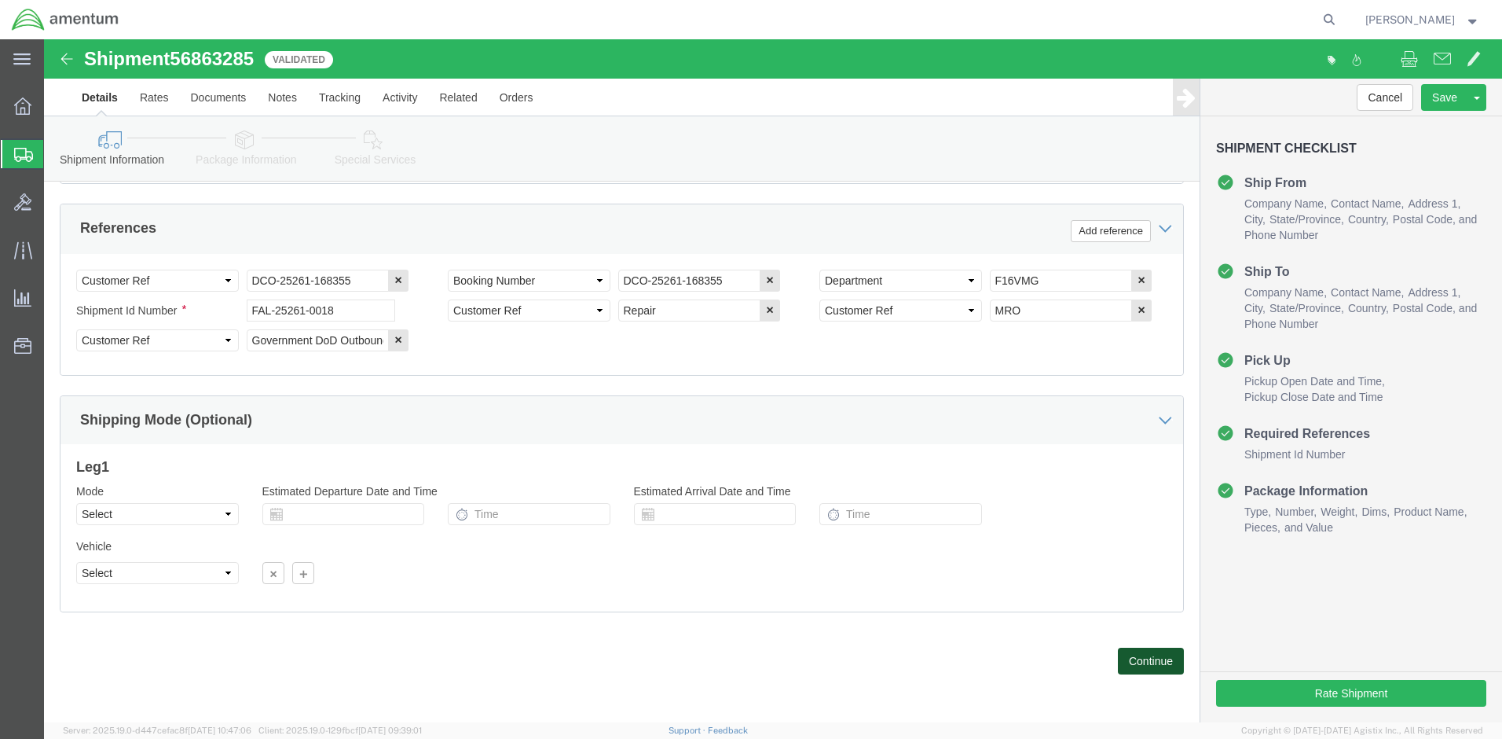
click button "Continue"
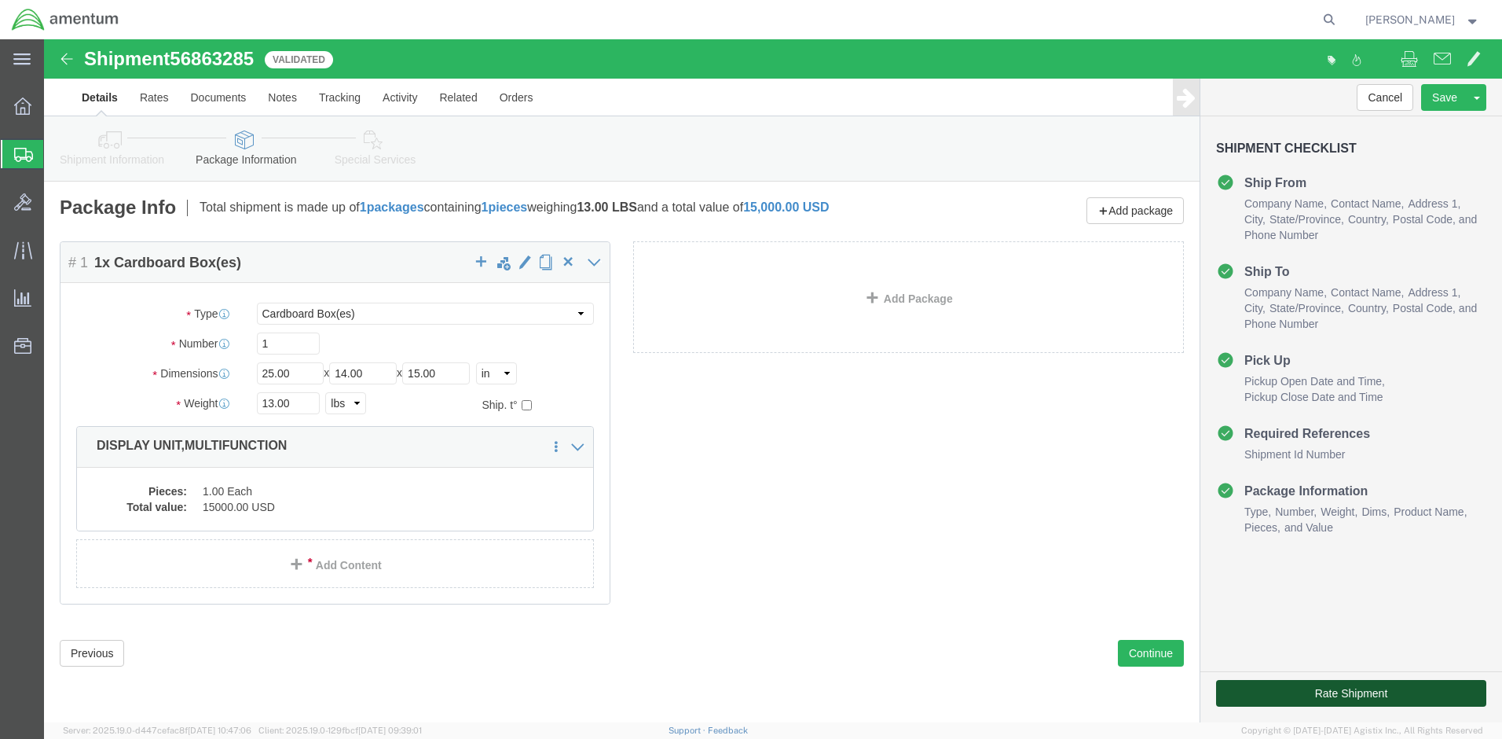
click button "Rate Shipment"
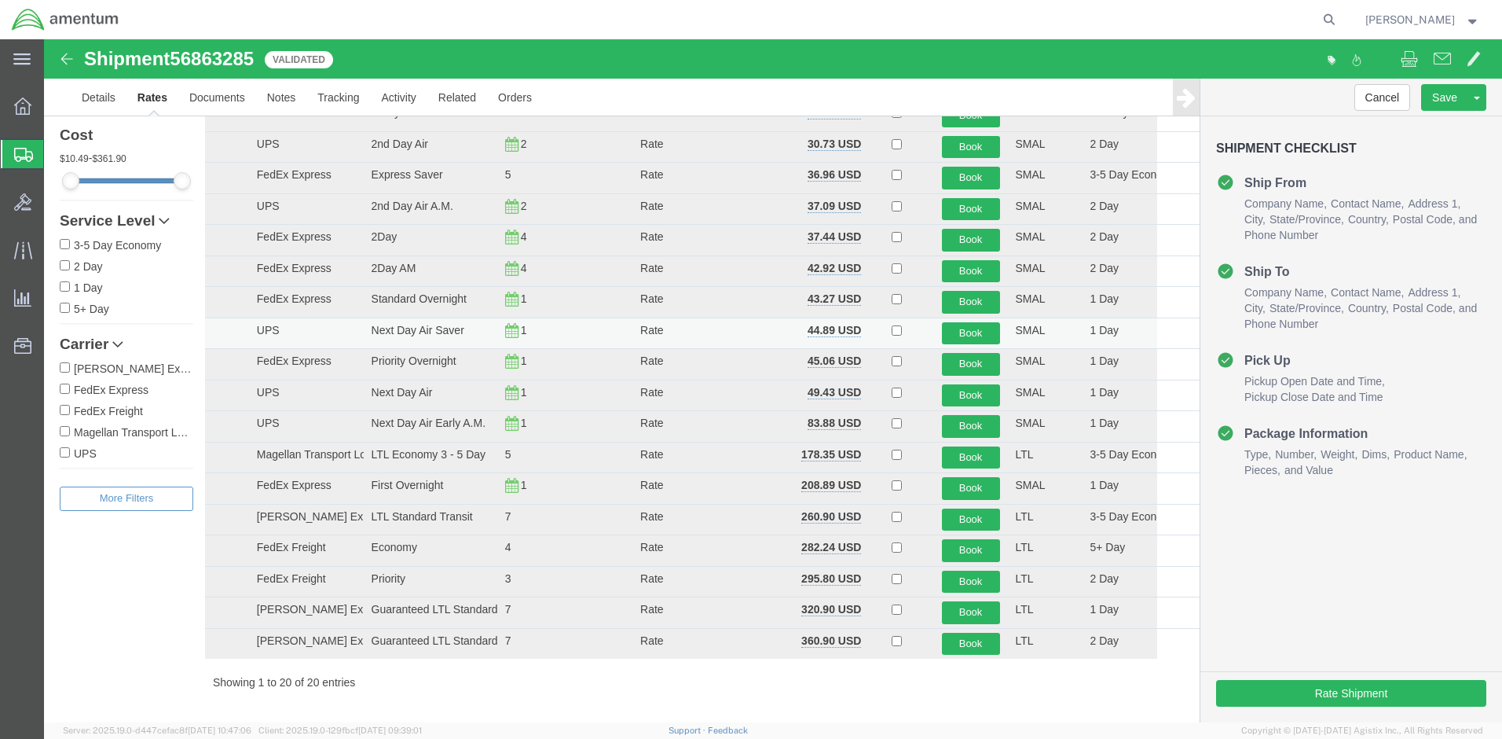
scroll to position [79, 0]
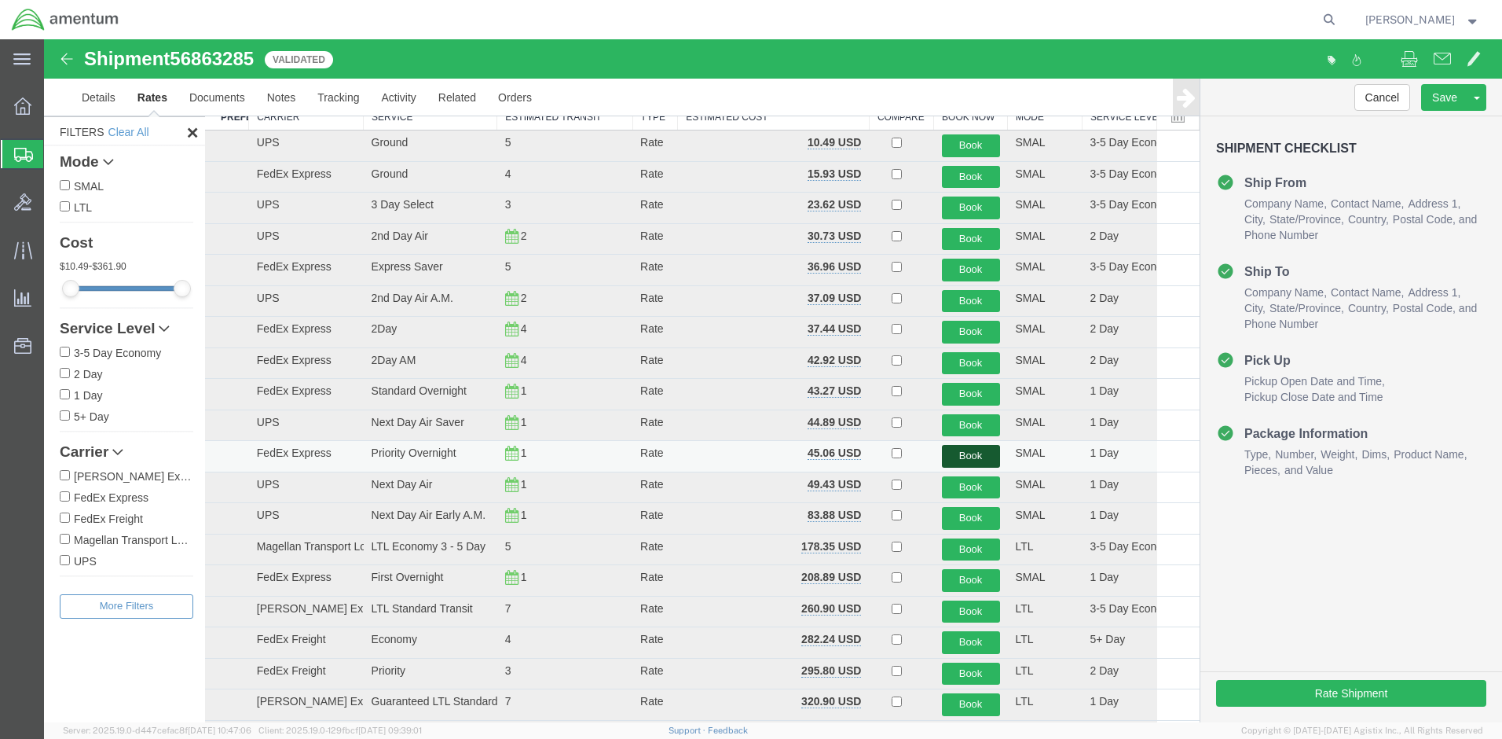
click at [966, 453] on button "Book" at bounding box center [971, 456] width 58 height 23
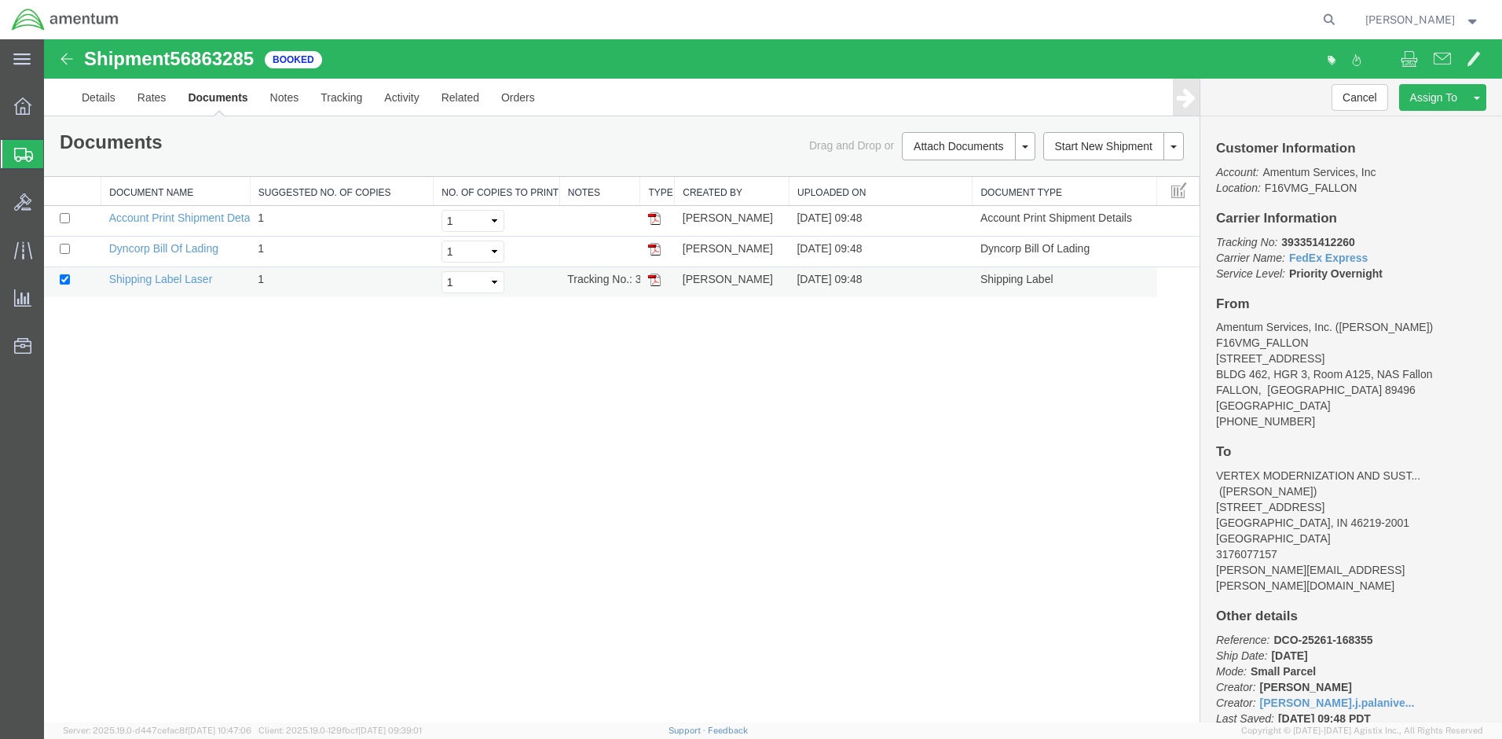
click at [655, 282] on img at bounding box center [654, 279] width 13 height 13
